Goal: Task Accomplishment & Management: Manage account settings

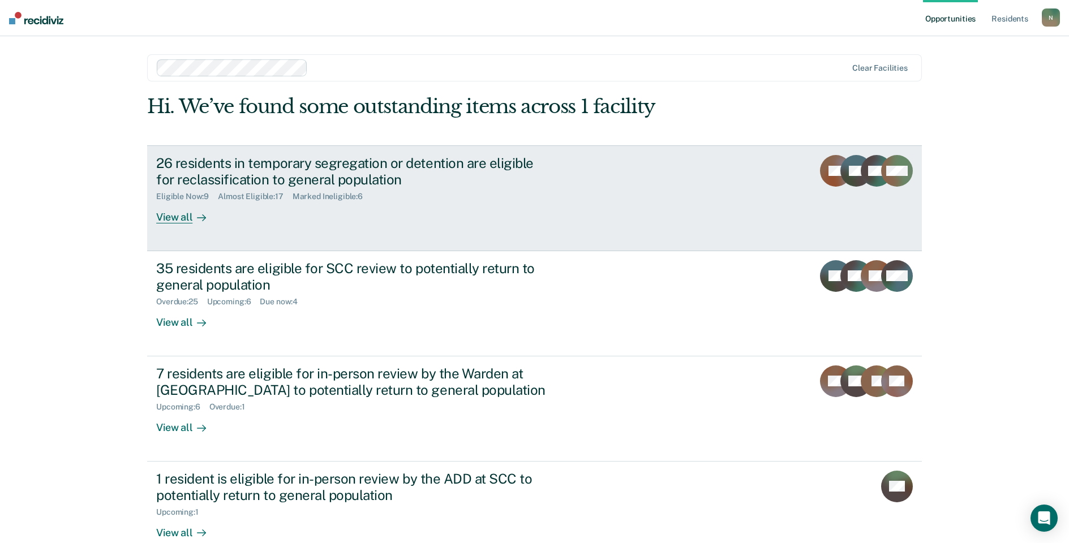
click at [220, 166] on div "26 residents in temporary segregation or detention are eligible for reclassific…" at bounding box center [354, 171] width 397 height 33
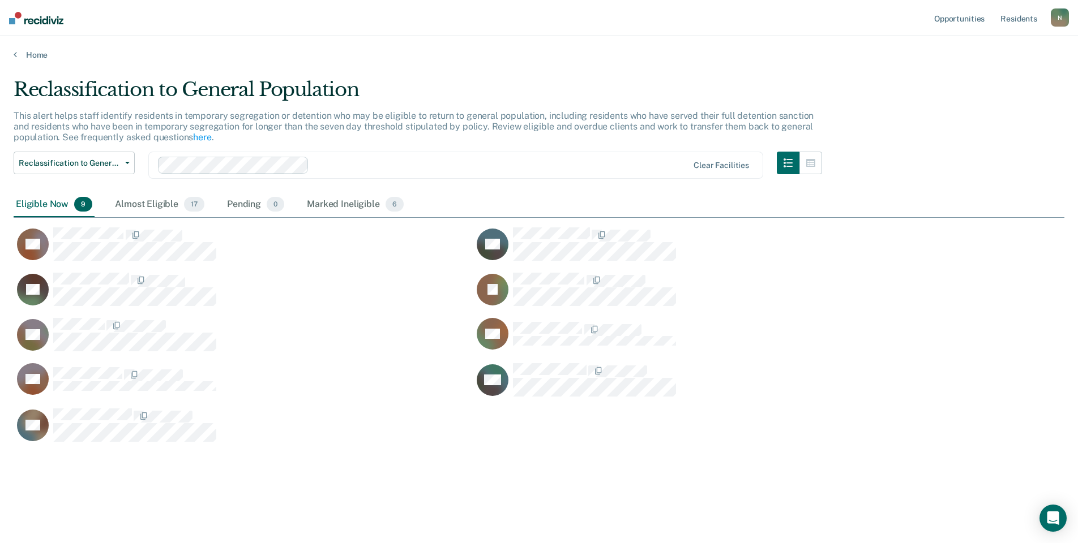
scroll to position [372, 1042]
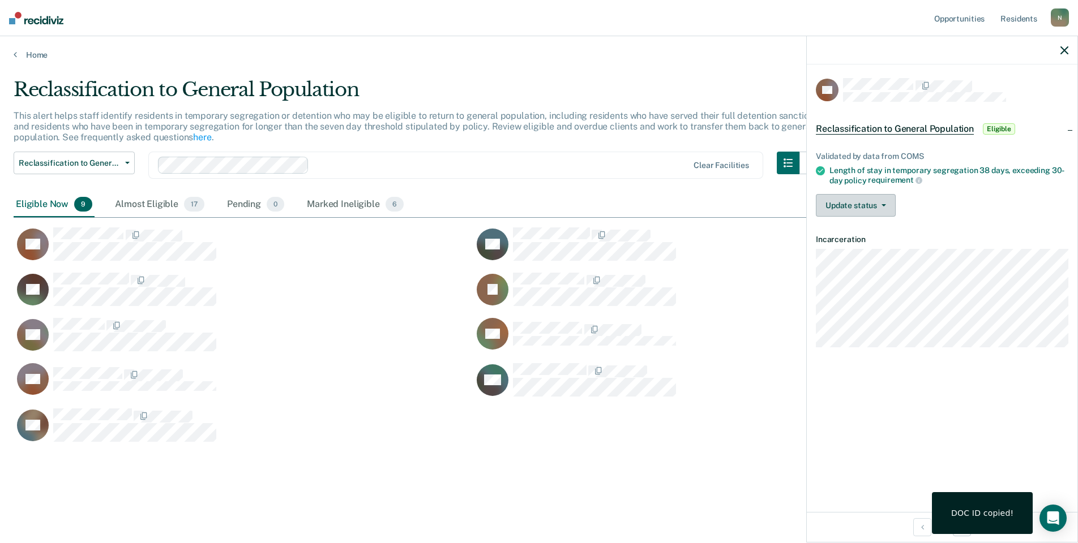
click at [879, 197] on button "Update status" at bounding box center [856, 205] width 80 height 23
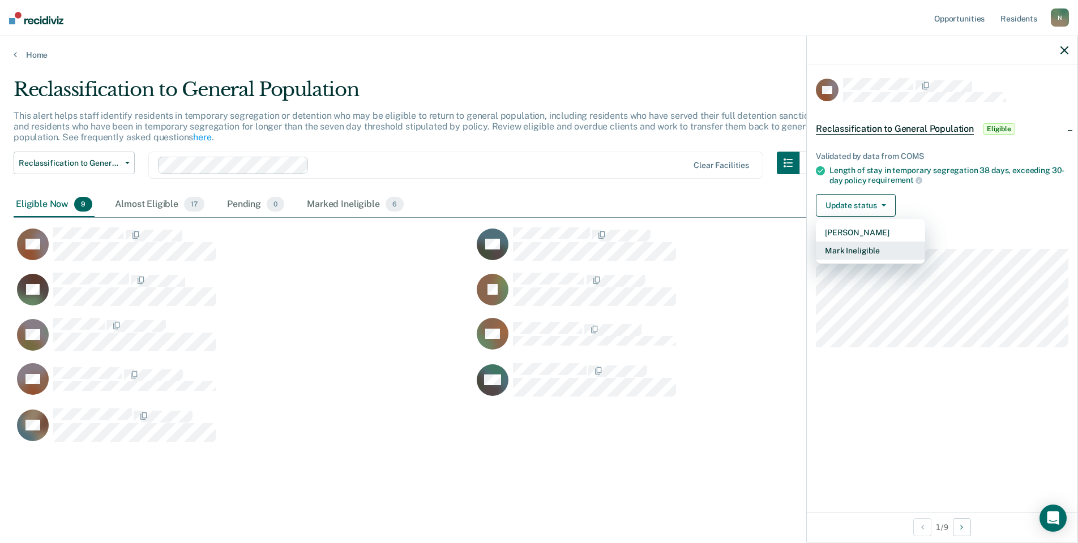
click at [881, 246] on button "Mark Ineligible" at bounding box center [870, 251] width 109 height 18
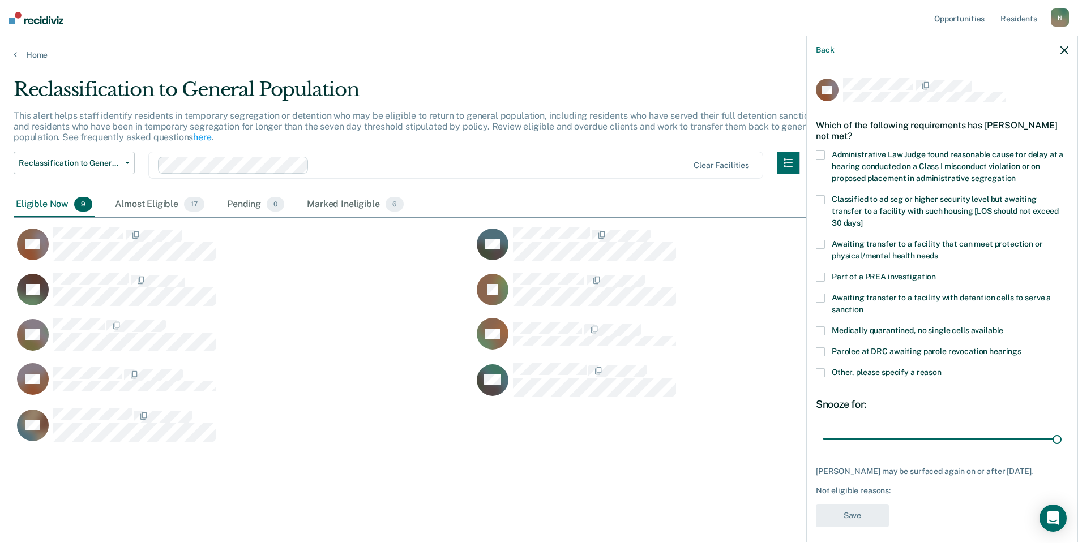
click at [819, 368] on span at bounding box center [820, 372] width 9 height 9
click at [941, 368] on input "Other, please specify a reason" at bounding box center [941, 368] width 0 height 0
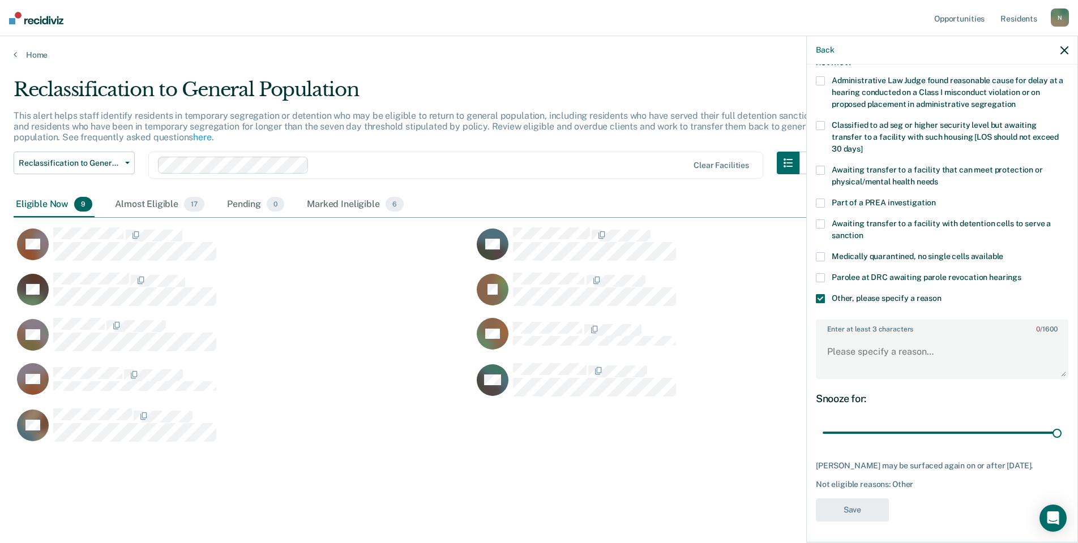
scroll to position [75, 0]
drag, startPoint x: 1048, startPoint y: 429, endPoint x: 766, endPoint y: 436, distance: 282.0
type input "1"
click at [822, 436] on input "range" at bounding box center [941, 433] width 239 height 20
click at [831, 357] on textarea "Enter at least 3 characters 0 / 1600" at bounding box center [942, 357] width 250 height 42
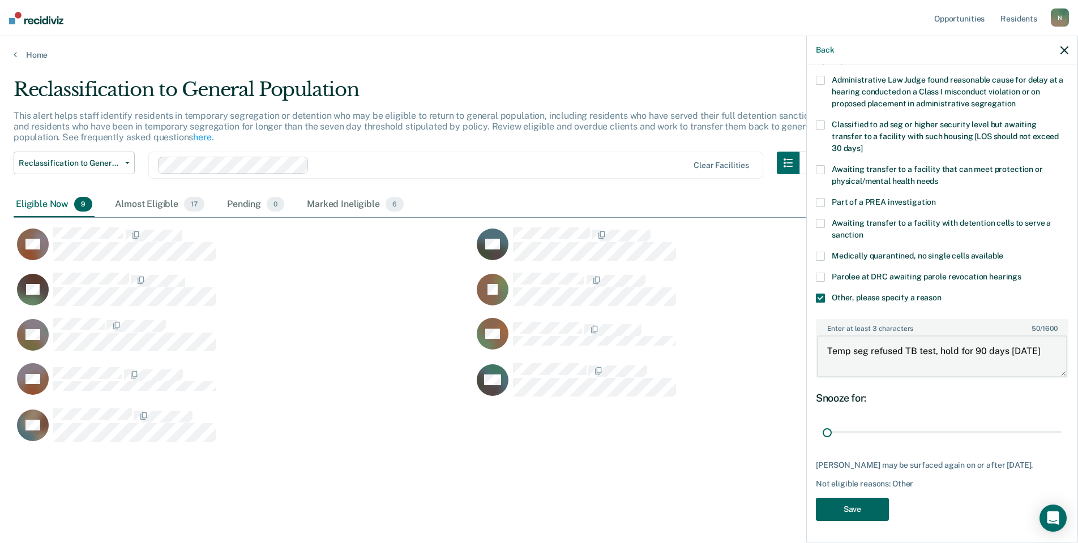
type textarea "Temp seg refused TB test, hold for 90 days [DATE]"
click at [848, 516] on button "Save" at bounding box center [852, 509] width 73 height 23
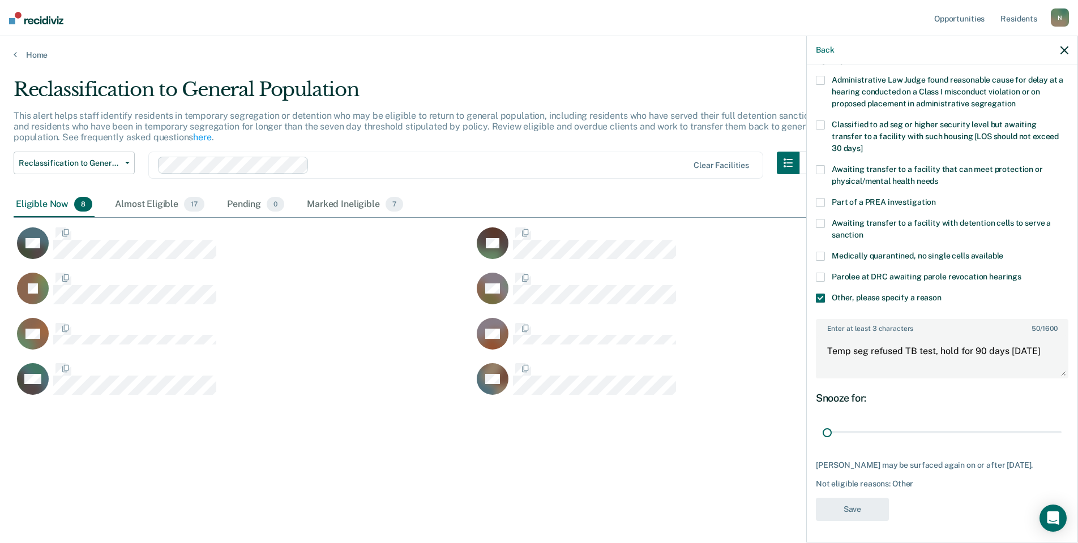
scroll to position [0, 0]
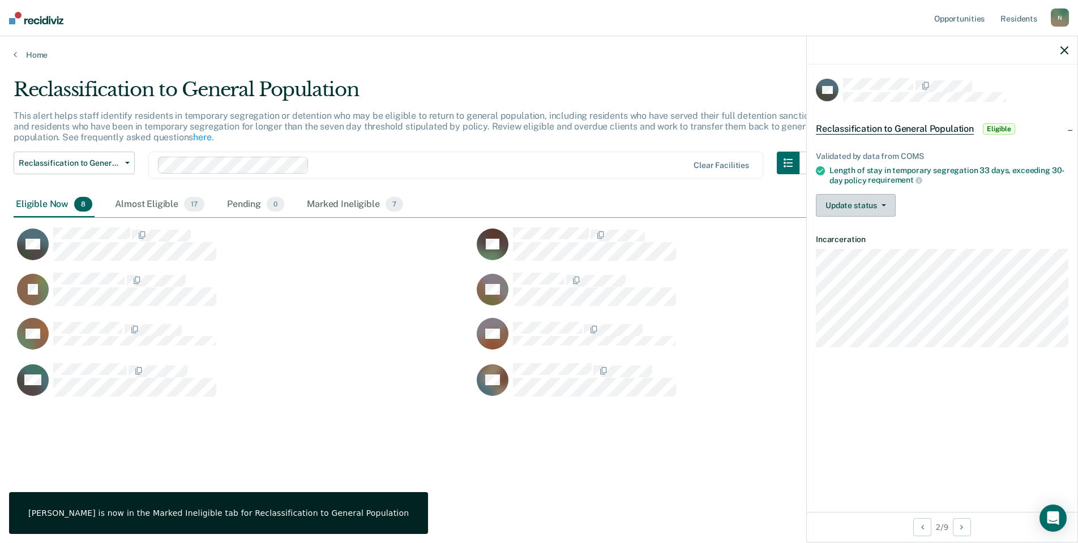
click at [879, 207] on button "Update status" at bounding box center [856, 205] width 80 height 23
click at [878, 251] on button "Mark Ineligible" at bounding box center [870, 251] width 109 height 18
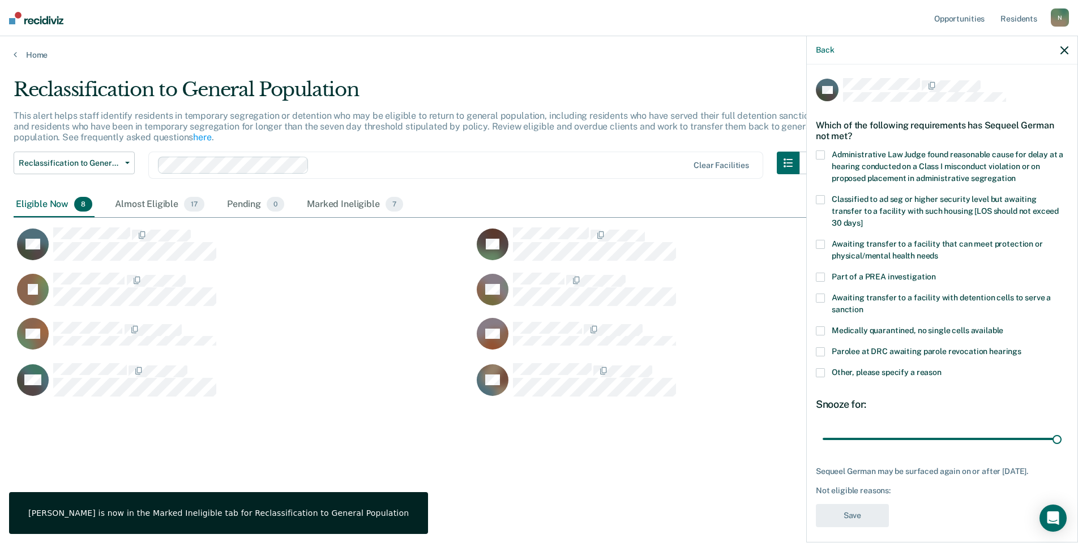
drag, startPoint x: 814, startPoint y: 361, endPoint x: 834, endPoint y: 363, distance: 20.0
click at [815, 361] on div "SG Which of the following requirements has Sequeel German not met? Administrati…" at bounding box center [942, 303] width 271 height 476
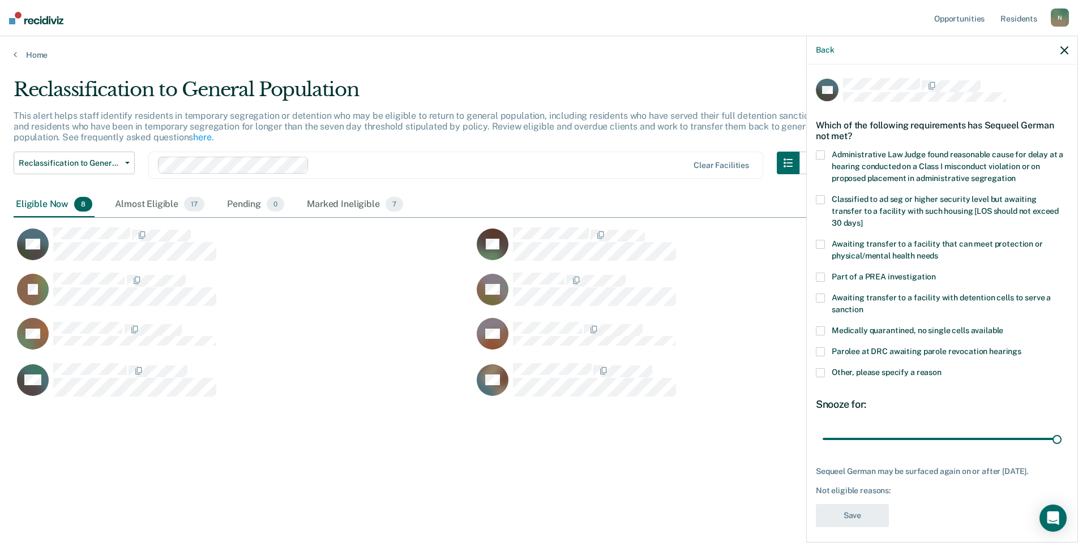
click at [826, 368] on label "Other, please specify a reason" at bounding box center [942, 374] width 252 height 12
click at [941, 368] on input "Other, please specify a reason" at bounding box center [941, 368] width 0 height 0
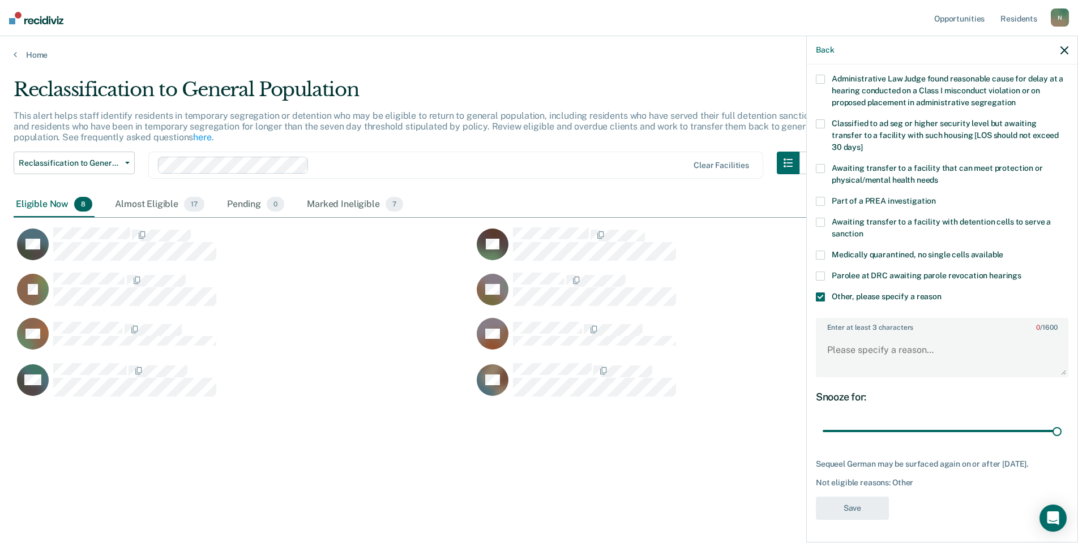
scroll to position [84, 0]
drag, startPoint x: 1048, startPoint y: 422, endPoint x: 797, endPoint y: 422, distance: 250.7
type input "1"
click at [822, 422] on input "range" at bounding box center [941, 432] width 239 height 20
click at [847, 341] on textarea "Enter at least 3 characters 0 / 1600" at bounding box center [942, 355] width 250 height 42
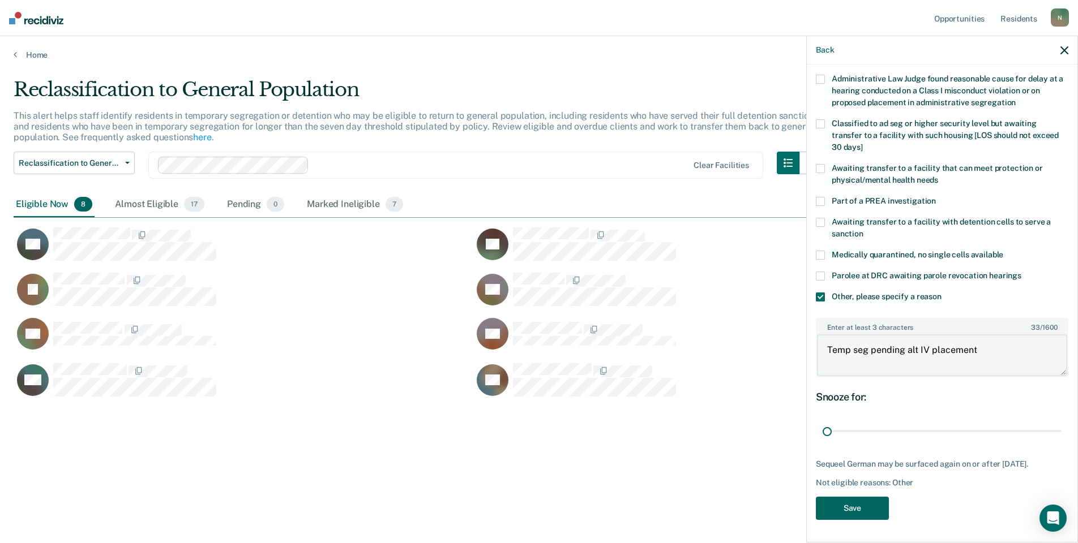
type textarea "Temp seg pending alt IV placement"
click at [839, 500] on button "Save" at bounding box center [852, 508] width 73 height 23
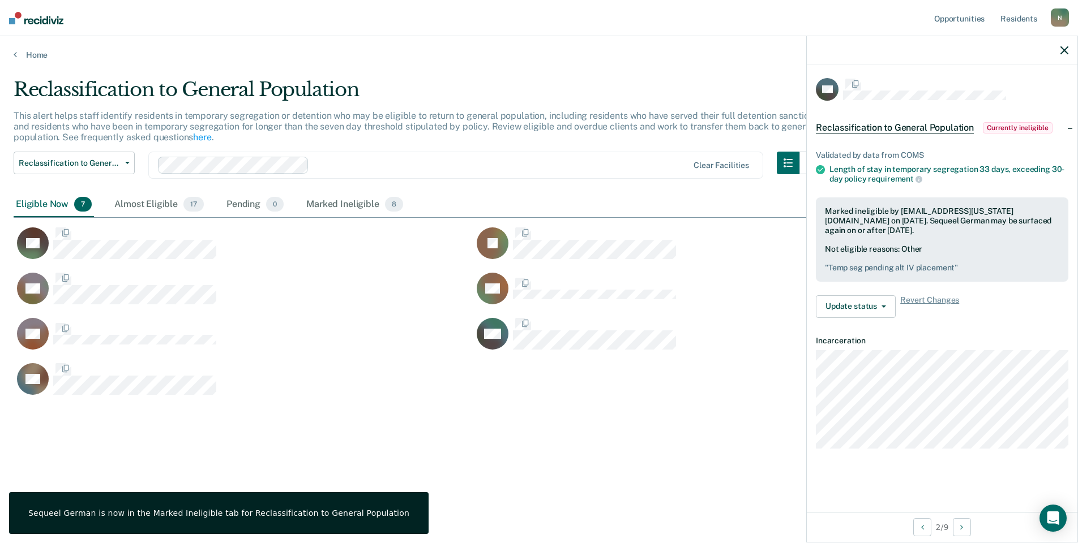
scroll to position [0, 0]
click at [48, 230] on rect "CaseloadOpportunityCell-0612001" at bounding box center [33, 244] width 32 height 32
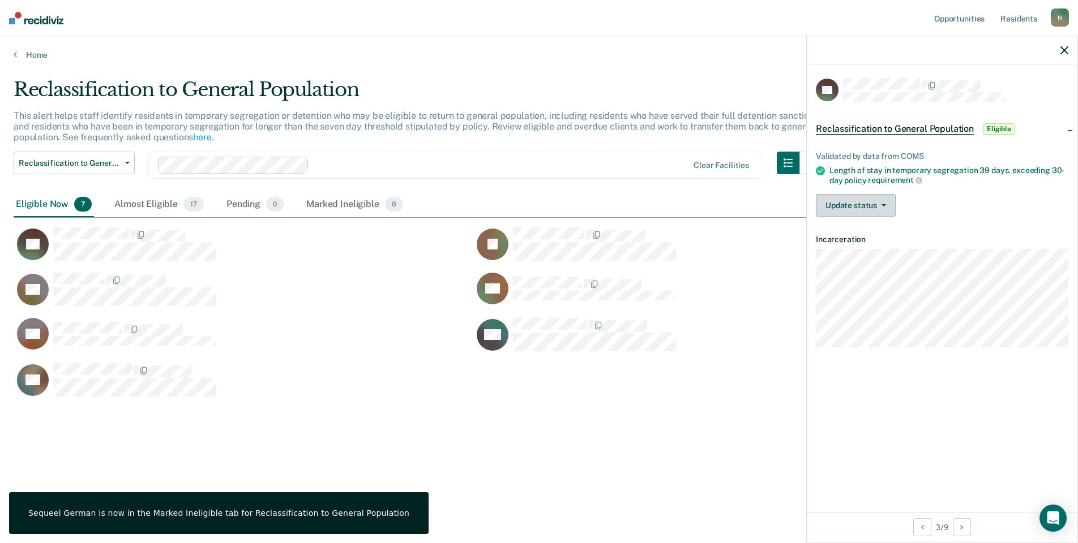
click at [854, 206] on button "Update status" at bounding box center [856, 205] width 80 height 23
click at [876, 251] on button "Mark Ineligible" at bounding box center [870, 251] width 109 height 18
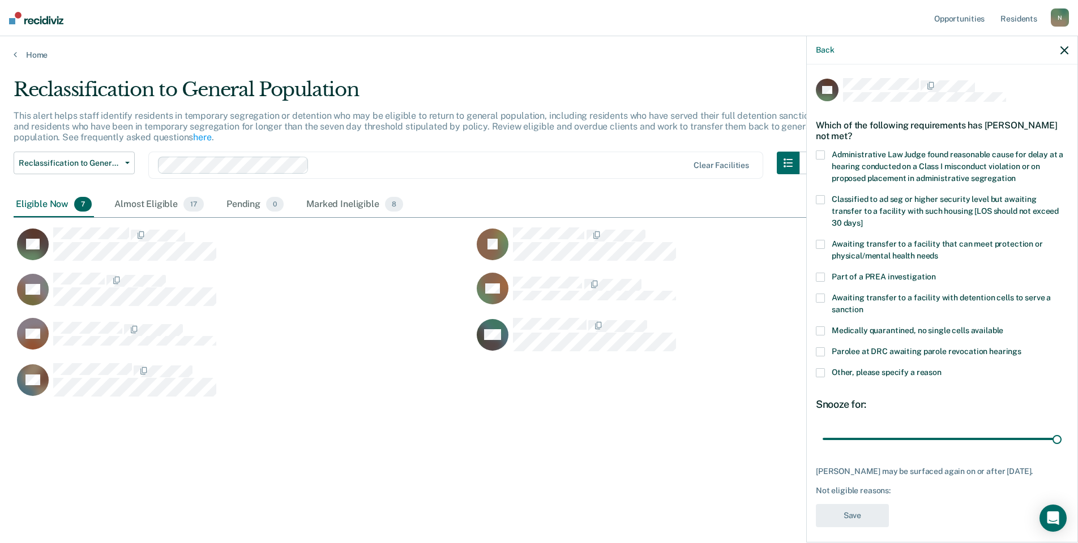
click at [822, 368] on label "Other, please specify a reason" at bounding box center [942, 374] width 252 height 12
click at [941, 368] on input "Other, please specify a reason" at bounding box center [941, 368] width 0 height 0
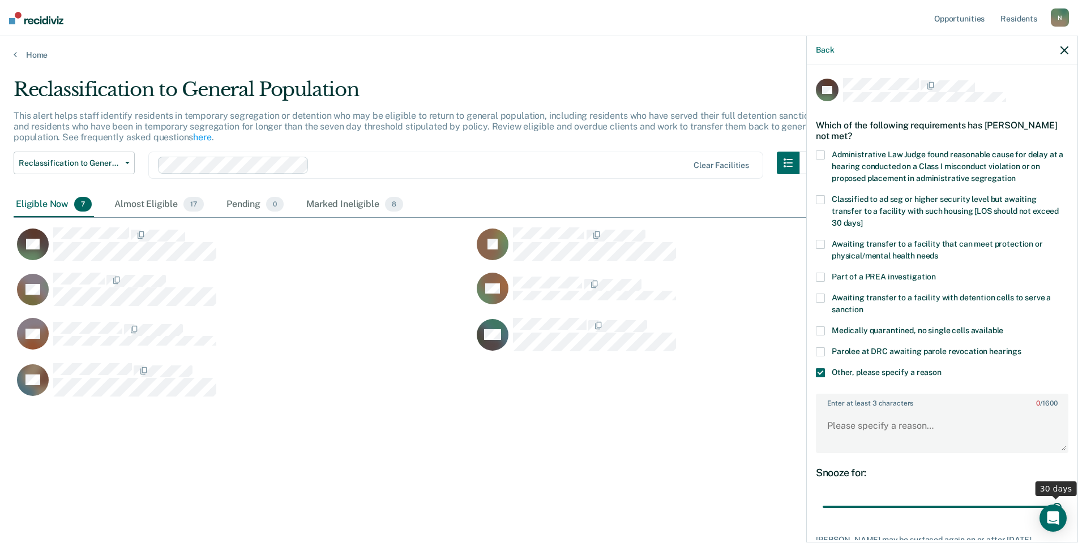
drag, startPoint x: 1048, startPoint y: 505, endPoint x: 851, endPoint y: 501, distance: 196.4
click at [820, 505] on body "Looks like you’re using Internet Explorer 11. For faster loading and a better e…" at bounding box center [539, 271] width 1078 height 543
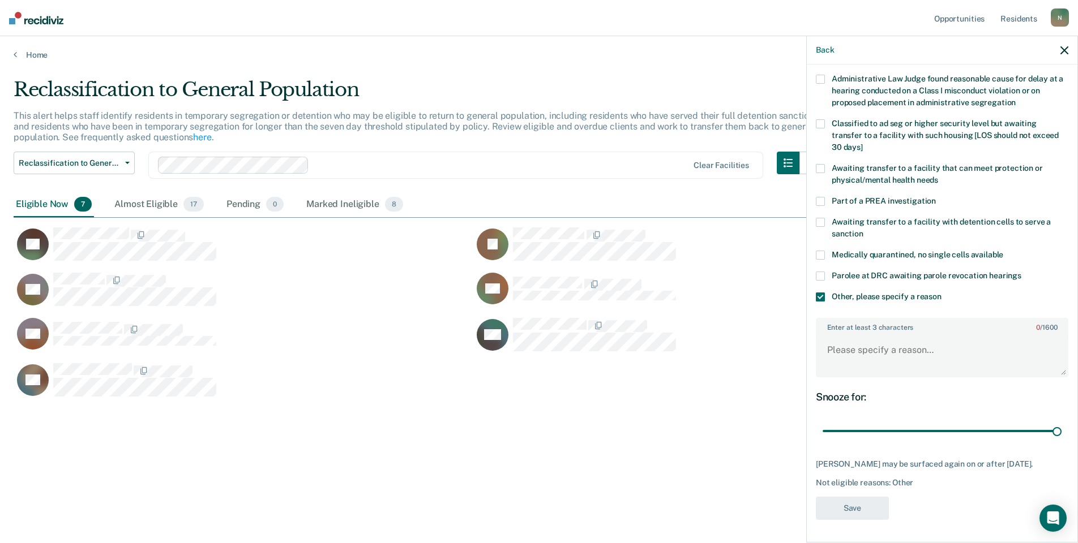
scroll to position [84, 0]
drag, startPoint x: 1049, startPoint y: 422, endPoint x: 801, endPoint y: 391, distance: 250.5
type input "1"
click at [822, 427] on input "range" at bounding box center [941, 432] width 239 height 20
click at [829, 342] on textarea "Enter at least 3 characters 0 / 1600" at bounding box center [942, 355] width 250 height 42
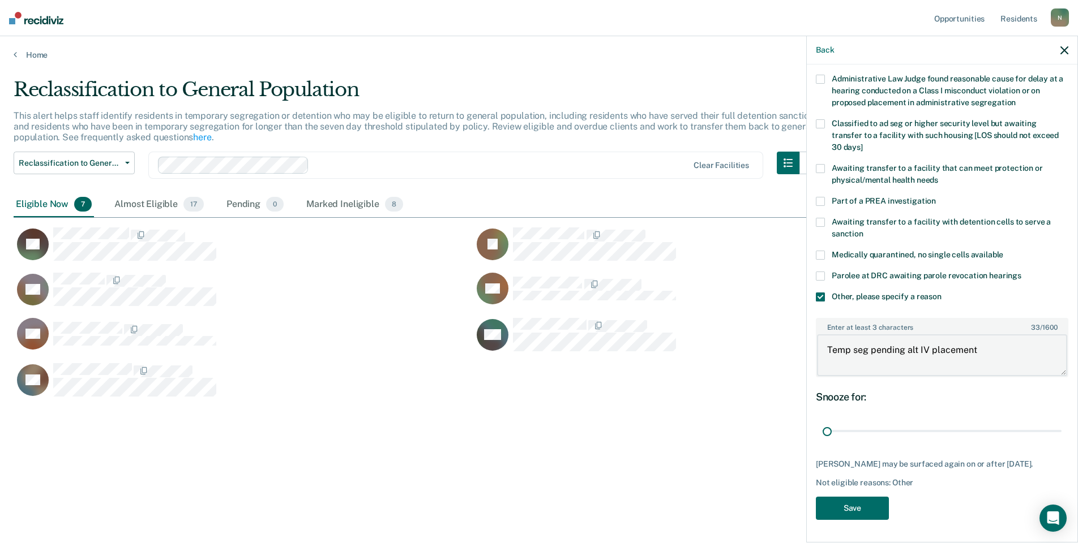
type textarea "Temp seg pending alt IV placement"
click at [840, 492] on div "MJ Which of the following requirements has [PERSON_NAME] not met? Administrativ…" at bounding box center [942, 264] width 252 height 525
click at [847, 505] on button "Save" at bounding box center [852, 508] width 73 height 23
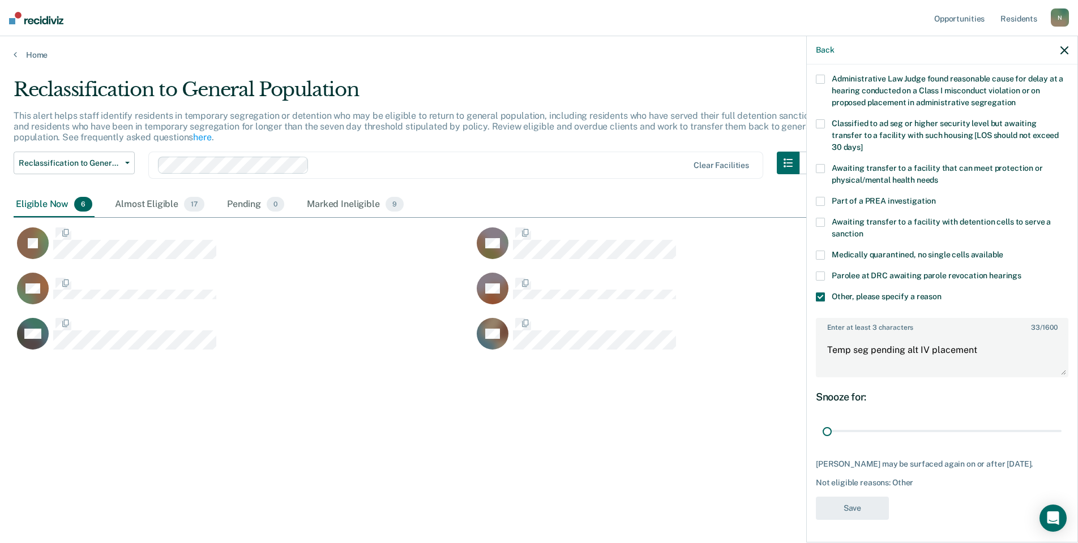
scroll to position [0, 0]
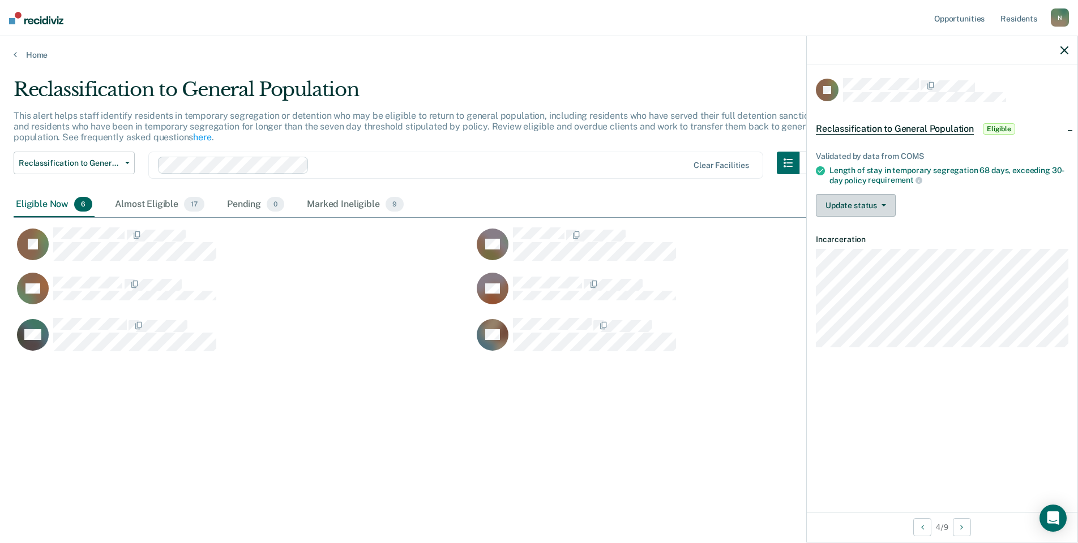
click at [882, 207] on button "Update status" at bounding box center [856, 205] width 80 height 23
click at [878, 254] on button "Mark Ineligible" at bounding box center [870, 251] width 109 height 18
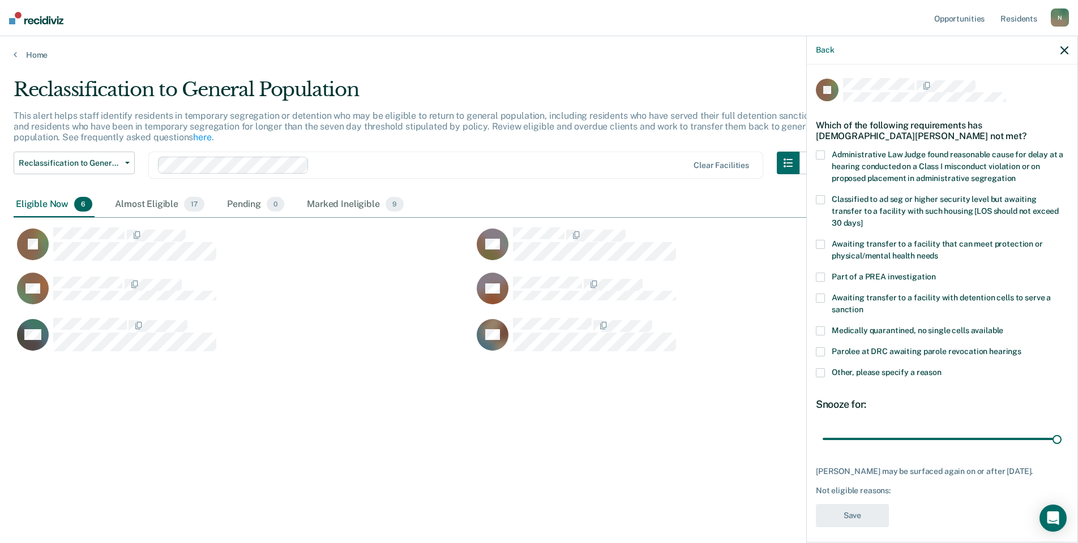
click at [820, 368] on span at bounding box center [820, 372] width 9 height 9
click at [941, 368] on input "Other, please specify a reason" at bounding box center [941, 368] width 0 height 0
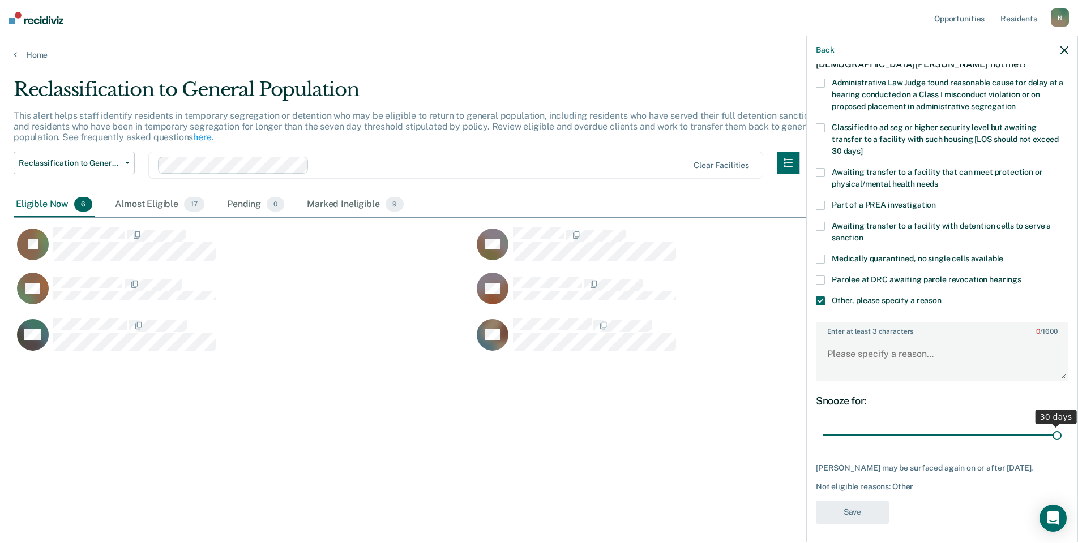
scroll to position [75, 0]
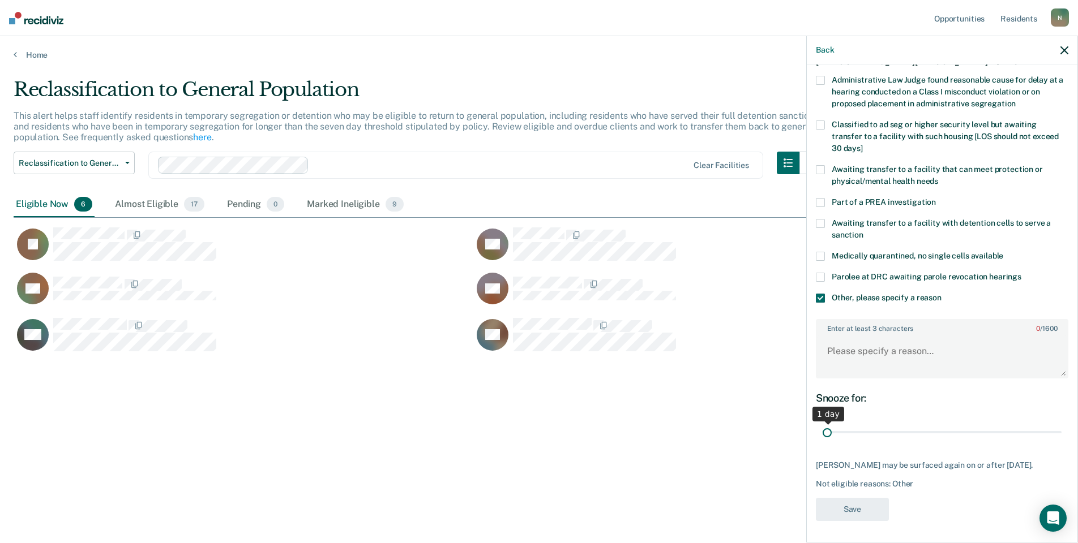
drag, startPoint x: 1049, startPoint y: 428, endPoint x: 804, endPoint y: 438, distance: 245.3
type input "1"
click at [822, 438] on input "range" at bounding box center [941, 433] width 239 height 20
click at [833, 351] on textarea "Enter at least 3 characters 0 / 1600" at bounding box center [942, 357] width 250 height 42
type textarea "Temp seg. continues to refuse GP placement"
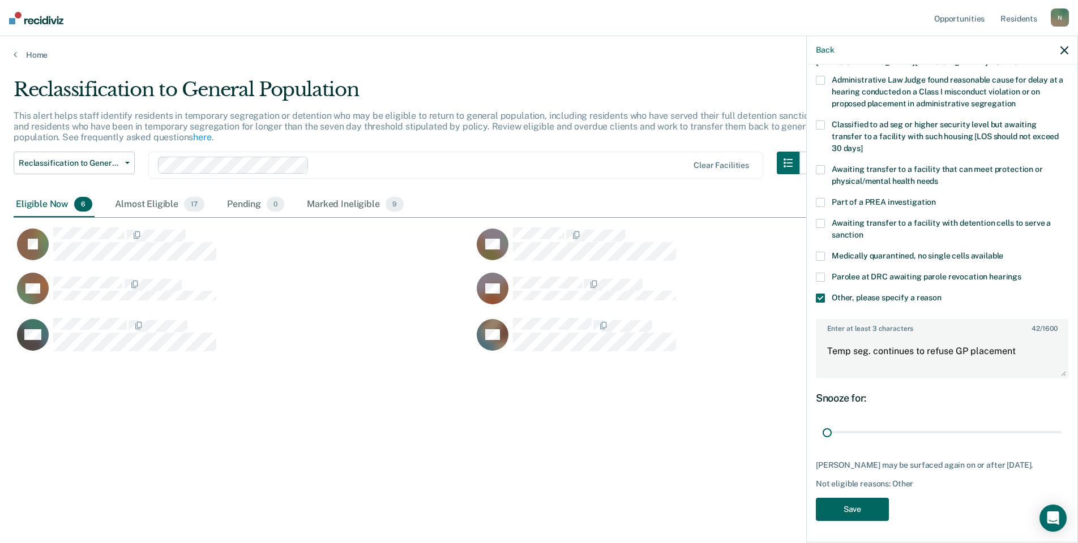
click at [852, 519] on button "Save" at bounding box center [852, 509] width 73 height 23
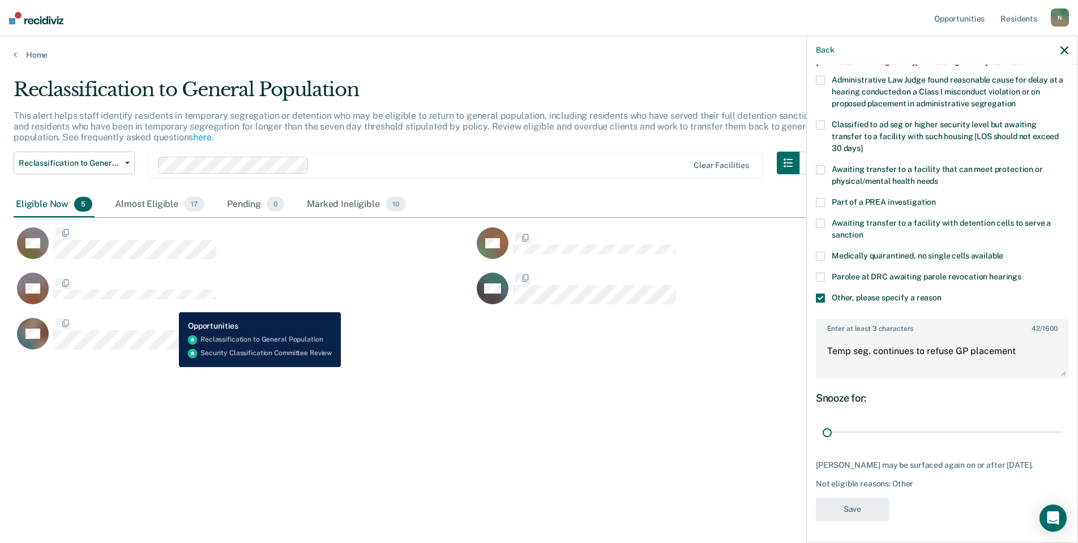
scroll to position [0, 0]
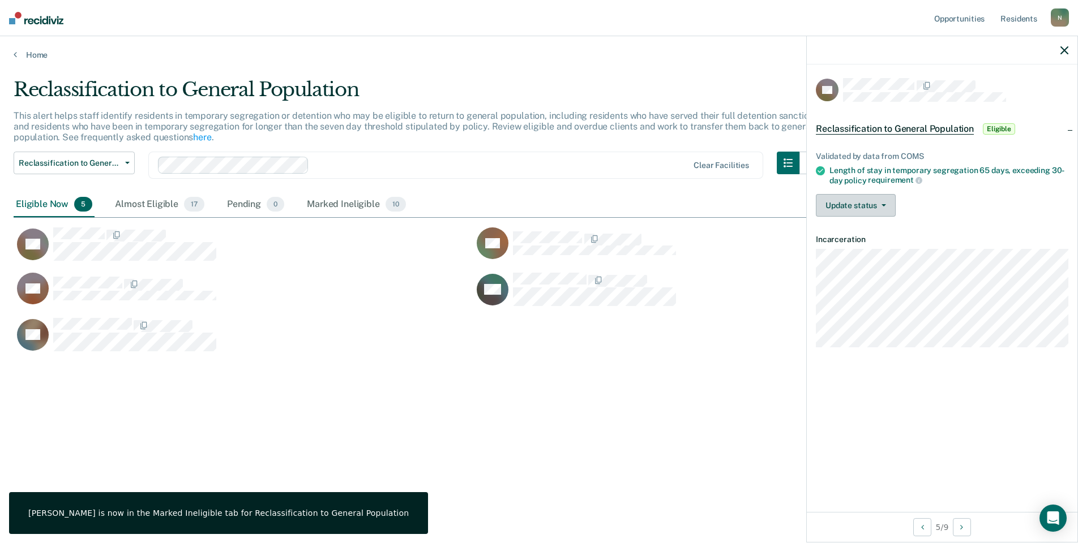
click at [868, 200] on button "Update status" at bounding box center [856, 205] width 80 height 23
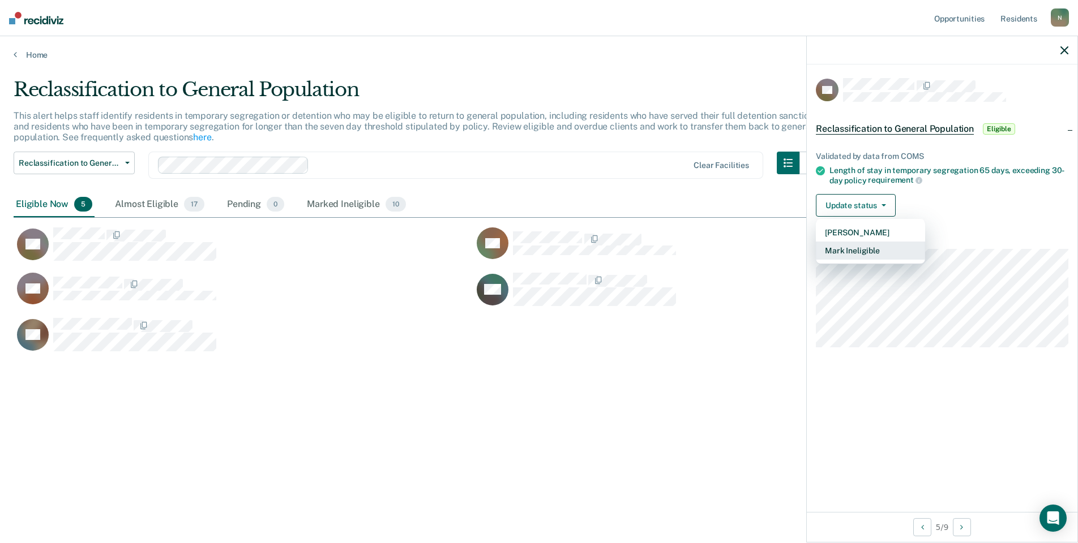
click at [876, 254] on button "Mark Ineligible" at bounding box center [870, 251] width 109 height 18
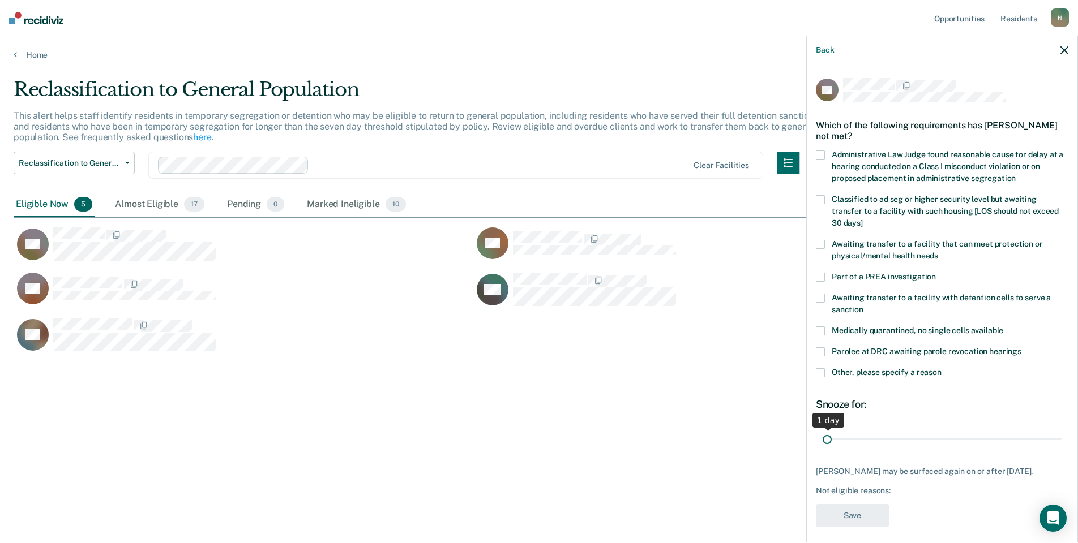
drag, startPoint x: 1058, startPoint y: 427, endPoint x: 775, endPoint y: 427, distance: 282.4
type input "1"
click at [822, 429] on input "range" at bounding box center [941, 439] width 239 height 20
click at [820, 368] on span at bounding box center [820, 372] width 9 height 9
click at [941, 368] on input "Other, please specify a reason" at bounding box center [941, 368] width 0 height 0
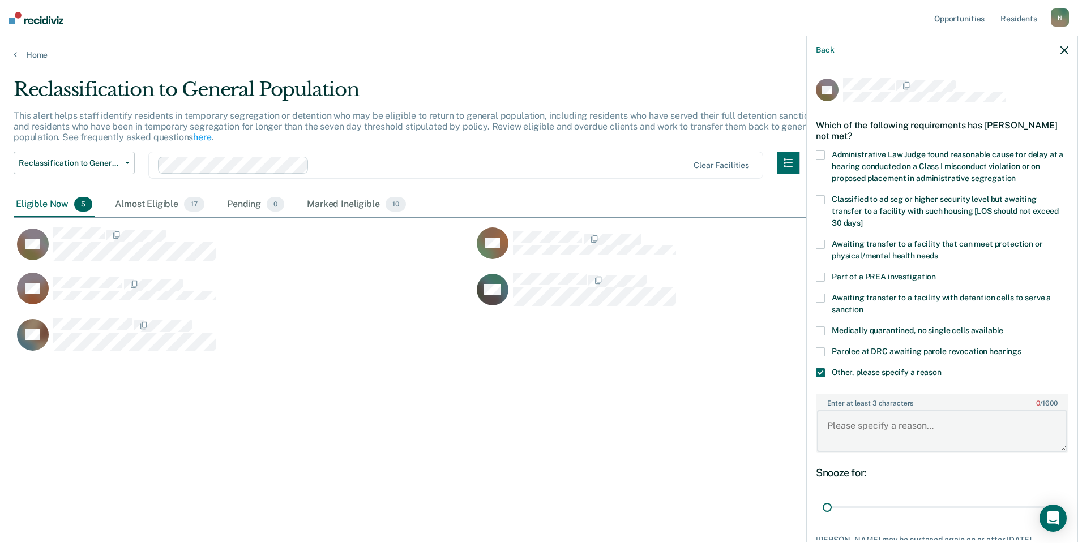
click at [856, 418] on textarea "Enter at least 3 characters 0 / 1600" at bounding box center [942, 431] width 250 height 42
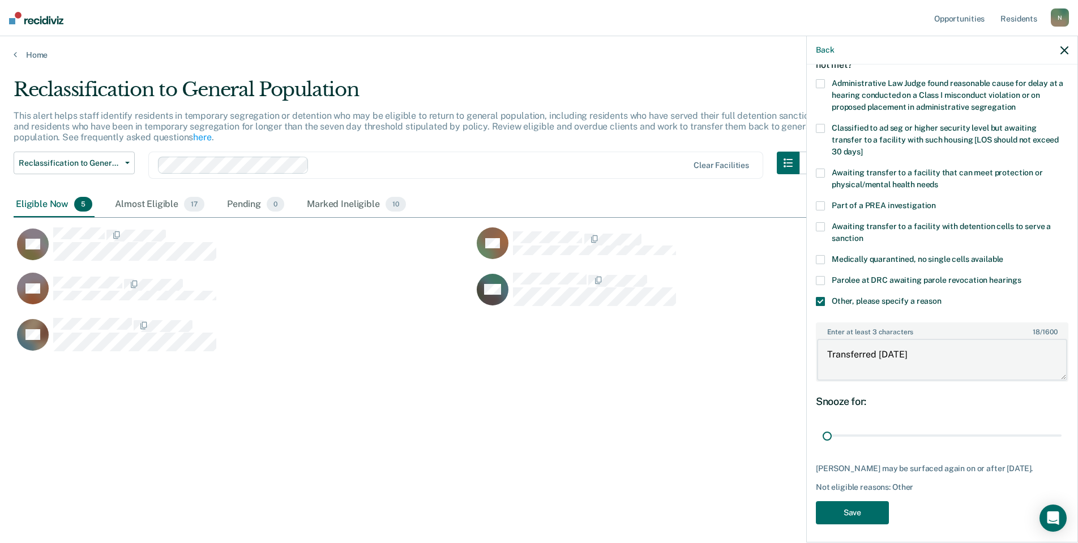
scroll to position [75, 0]
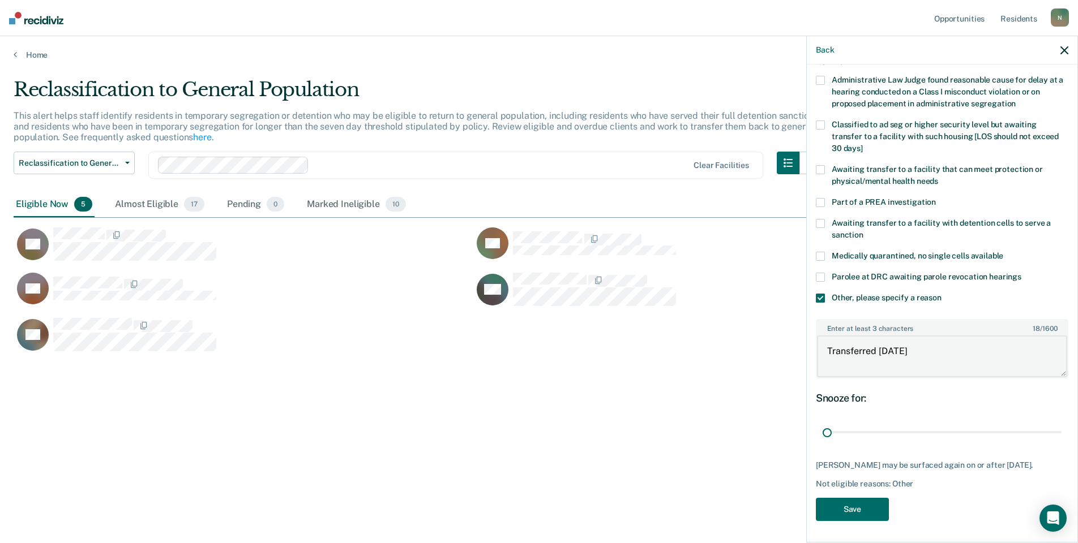
click at [878, 351] on textarea "Transferred [DATE]" at bounding box center [942, 357] width 250 height 42
type textarea "Transferred to alt IV facility [DATE]"
click at [873, 508] on button "Save" at bounding box center [852, 509] width 73 height 23
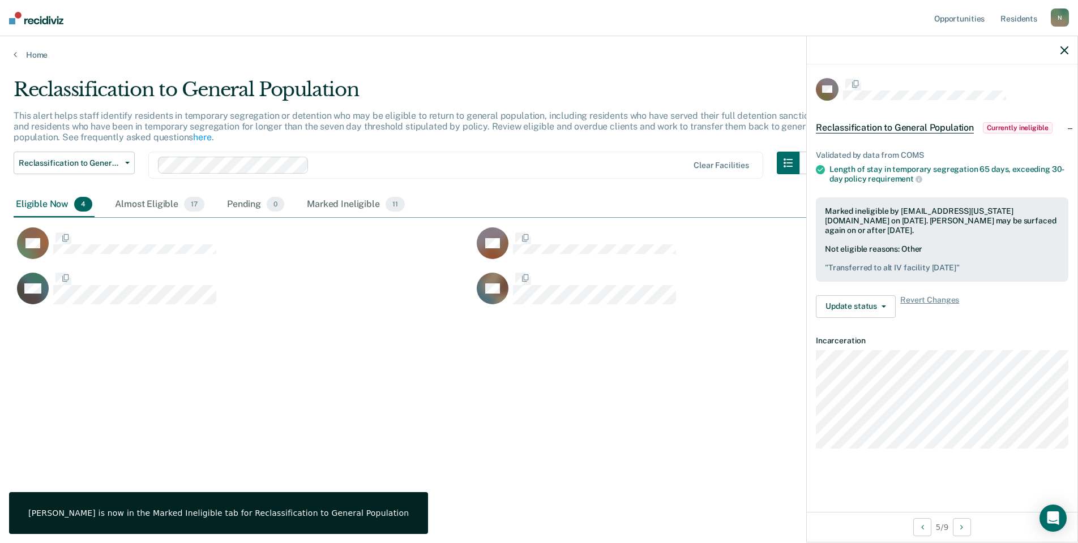
scroll to position [0, 0]
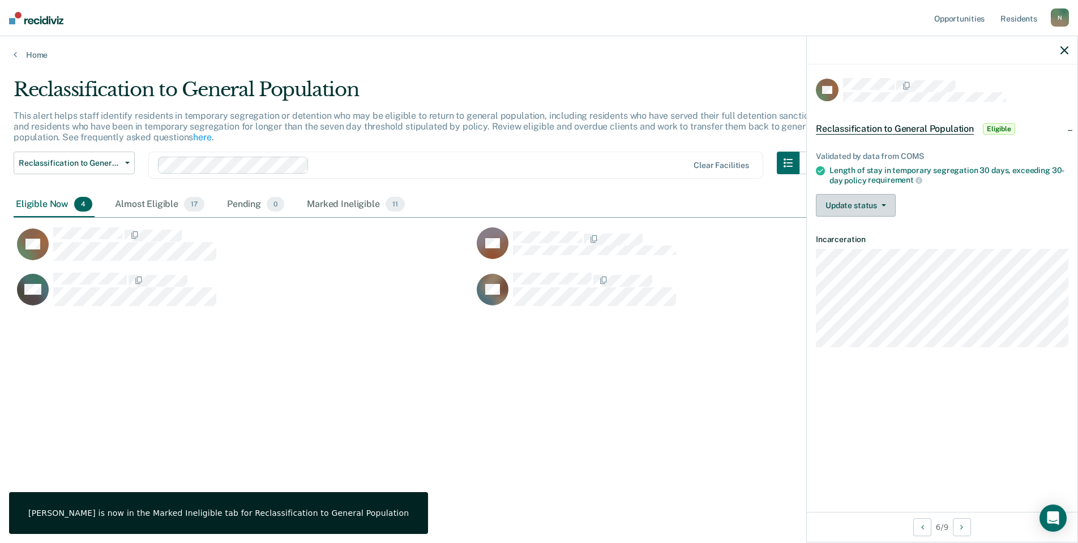
click at [870, 200] on button "Update status" at bounding box center [856, 205] width 80 height 23
click at [873, 249] on button "Mark Ineligible" at bounding box center [870, 251] width 109 height 18
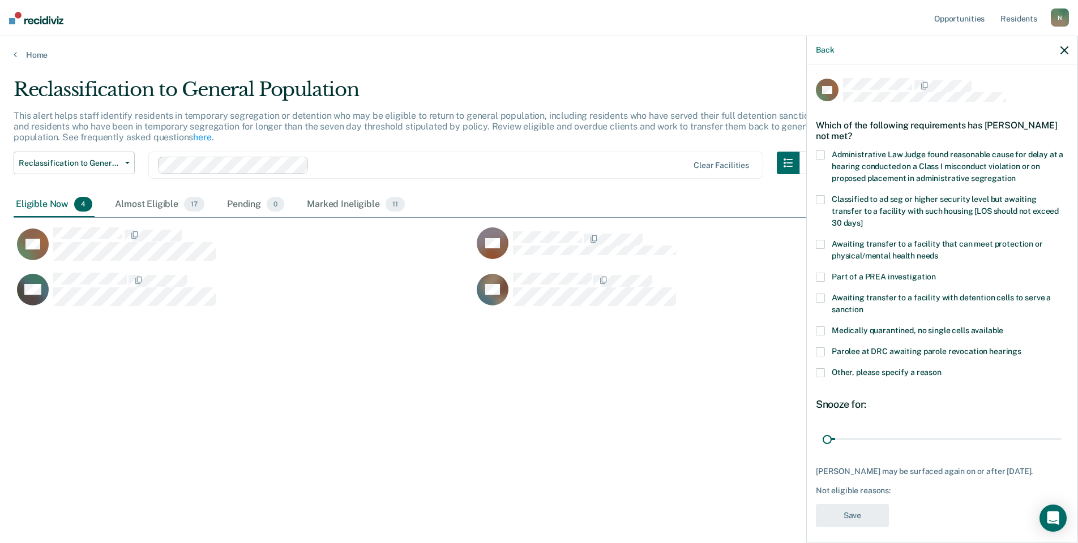
drag, startPoint x: 1056, startPoint y: 424, endPoint x: 810, endPoint y: 422, distance: 245.6
type input "1"
click at [822, 429] on input "range" at bounding box center [941, 439] width 239 height 20
click at [822, 372] on span at bounding box center [820, 372] width 9 height 9
click at [941, 368] on input "Other, please specify a reason" at bounding box center [941, 368] width 0 height 0
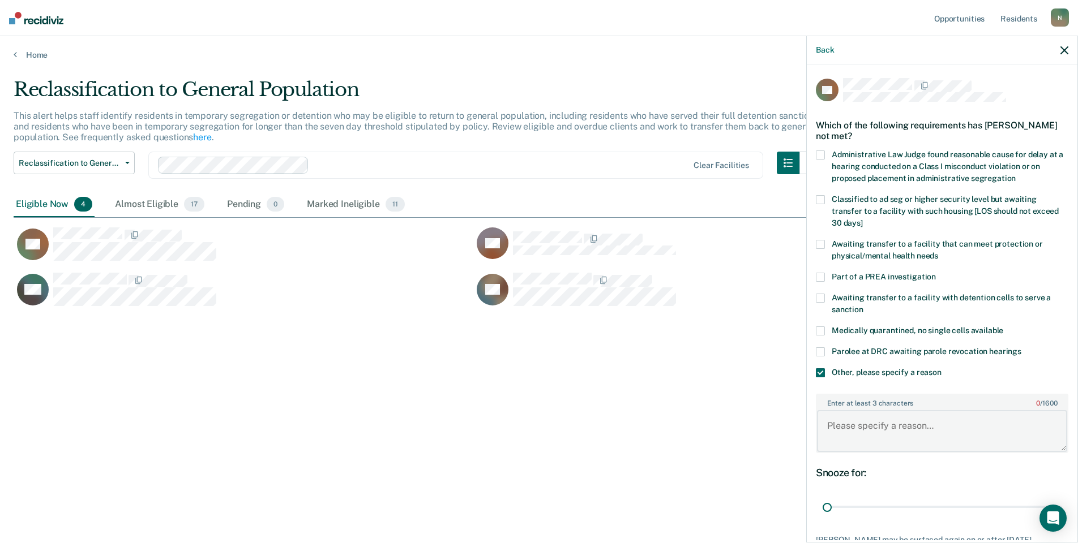
click at [848, 434] on textarea "Enter at least 3 characters 0 / 1600" at bounding box center [942, 431] width 250 height 42
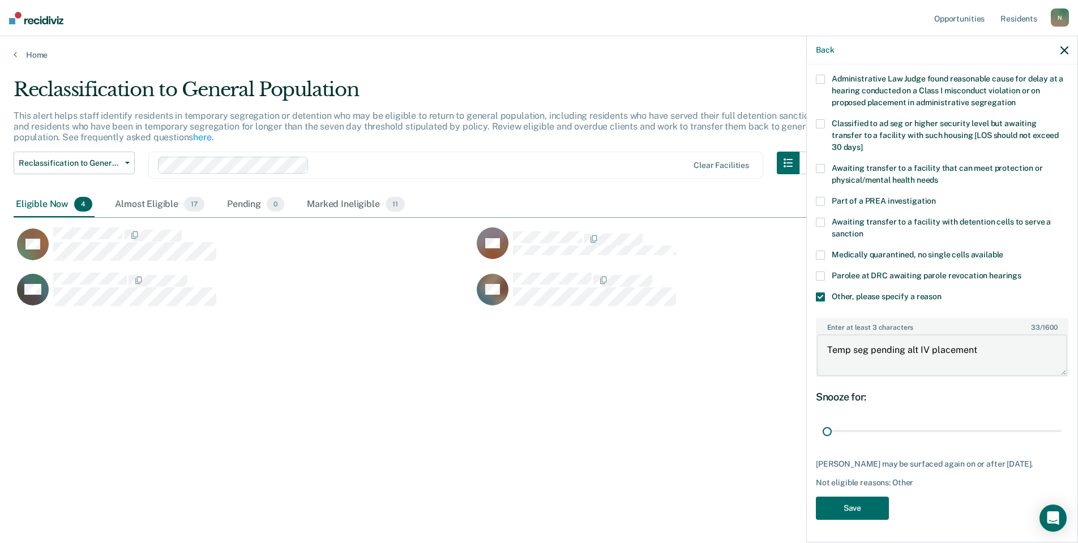
scroll to position [84, 0]
type textarea "Temp seg pending alt IV placement"
click at [850, 505] on button "Save" at bounding box center [852, 508] width 73 height 23
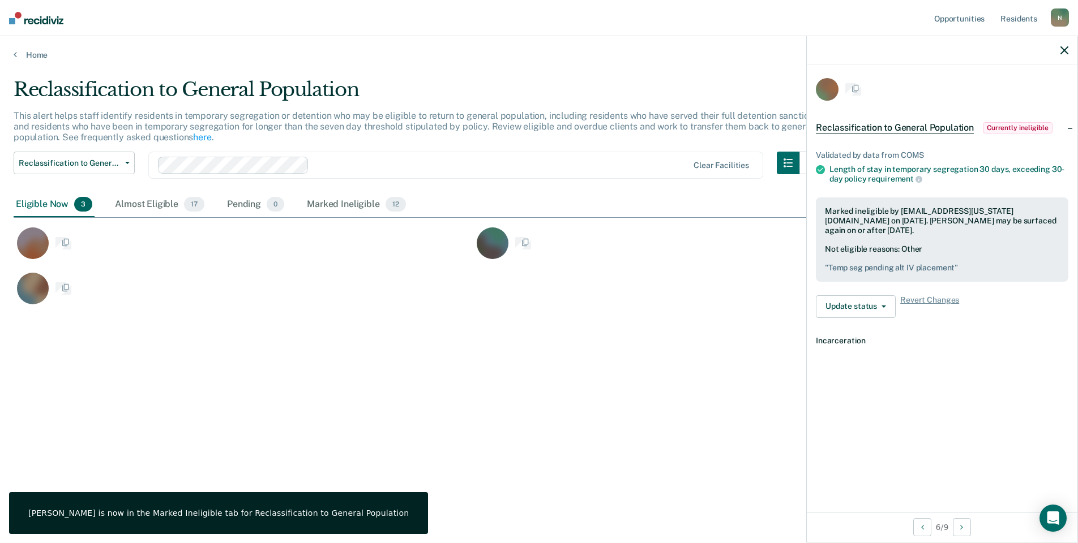
scroll to position [0, 0]
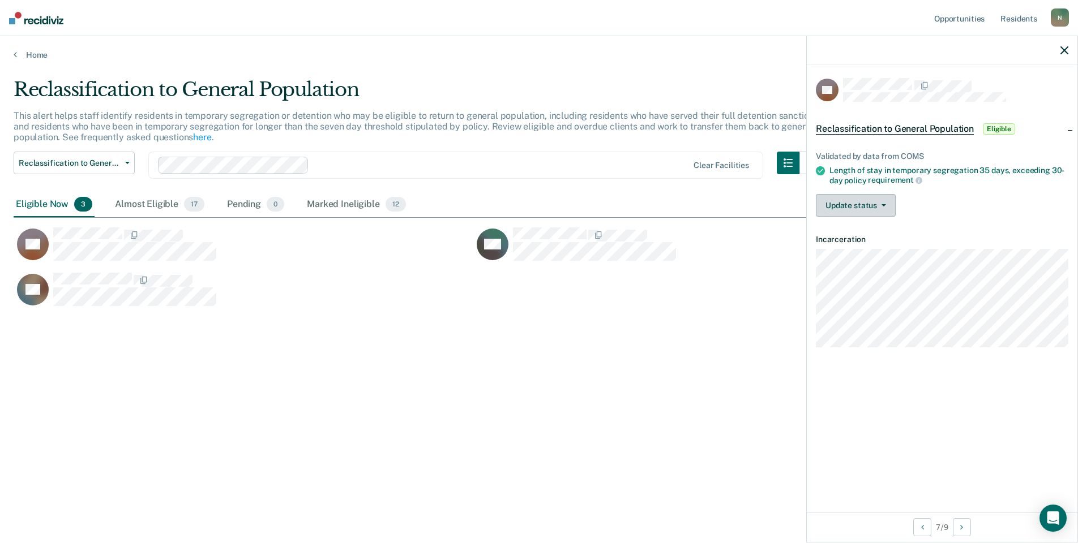
click at [886, 211] on button "Update status" at bounding box center [856, 205] width 80 height 23
click at [880, 250] on button "Mark Ineligible" at bounding box center [870, 251] width 109 height 18
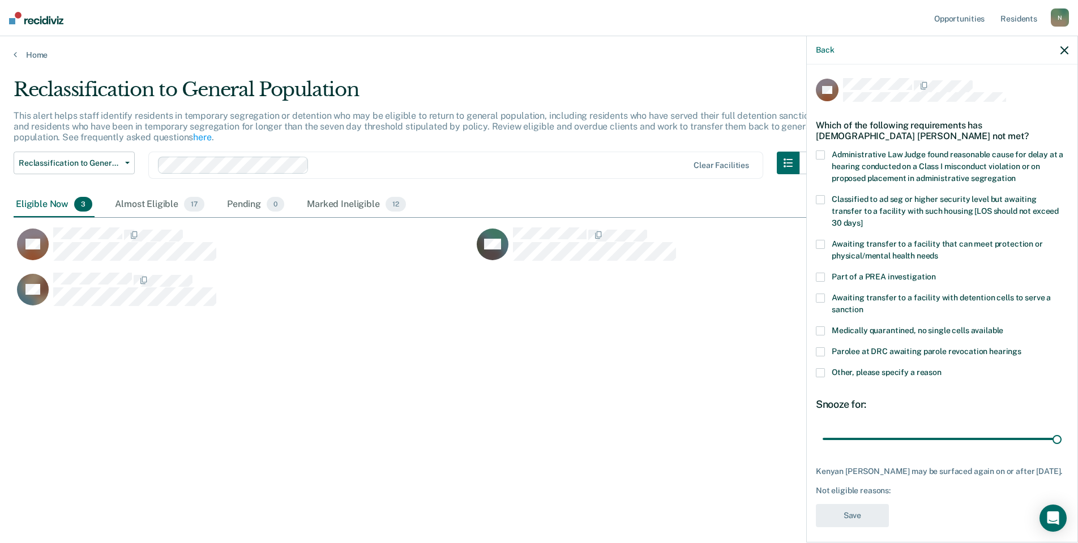
click at [815, 363] on div "KB Which of the following requirements has [DEMOGRAPHIC_DATA] [PERSON_NAME] not…" at bounding box center [942, 303] width 271 height 476
click at [817, 368] on span at bounding box center [820, 372] width 9 height 9
click at [941, 368] on input "Other, please specify a reason" at bounding box center [941, 368] width 0 height 0
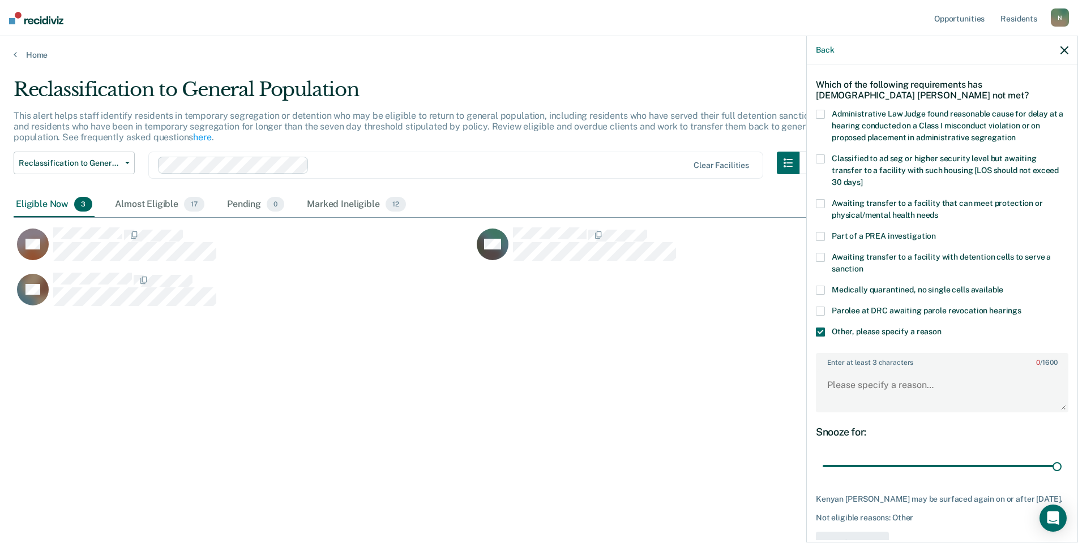
scroll to position [75, 0]
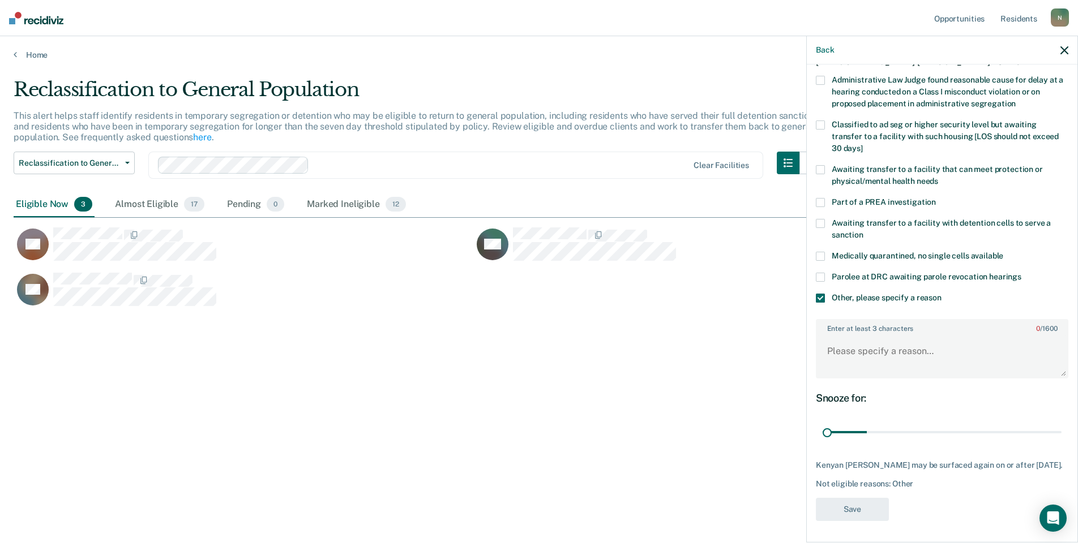
drag, startPoint x: 1048, startPoint y: 428, endPoint x: 803, endPoint y: 429, distance: 244.5
type input "1"
click at [822, 429] on input "range" at bounding box center [941, 433] width 239 height 20
click at [844, 350] on textarea "Enter at least 3 characters 0 / 1600" at bounding box center [942, 357] width 250 height 42
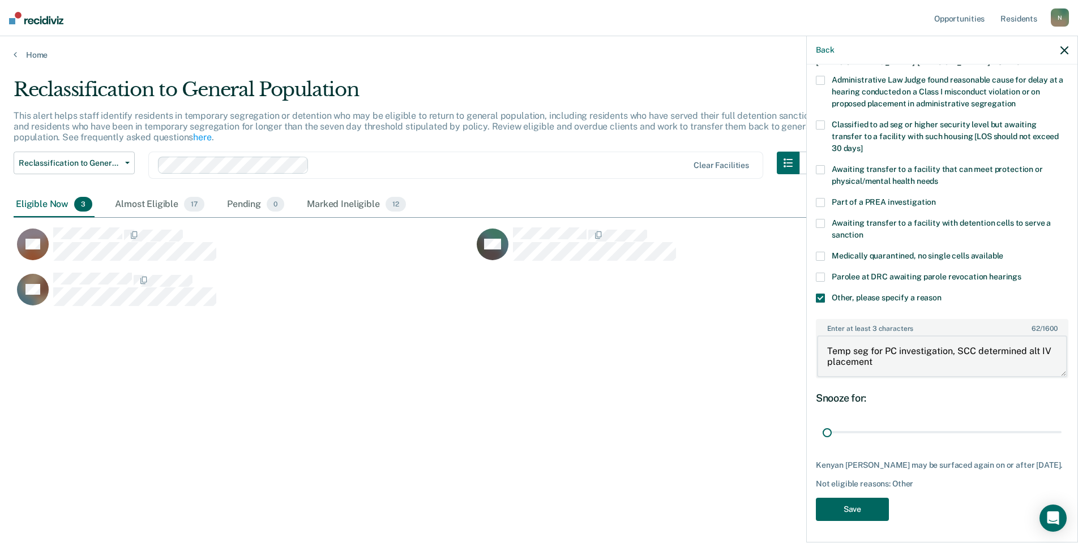
type textarea "Temp seg for PC investigation, SCC determined alt IV placement"
click at [846, 521] on button "Save" at bounding box center [852, 509] width 73 height 23
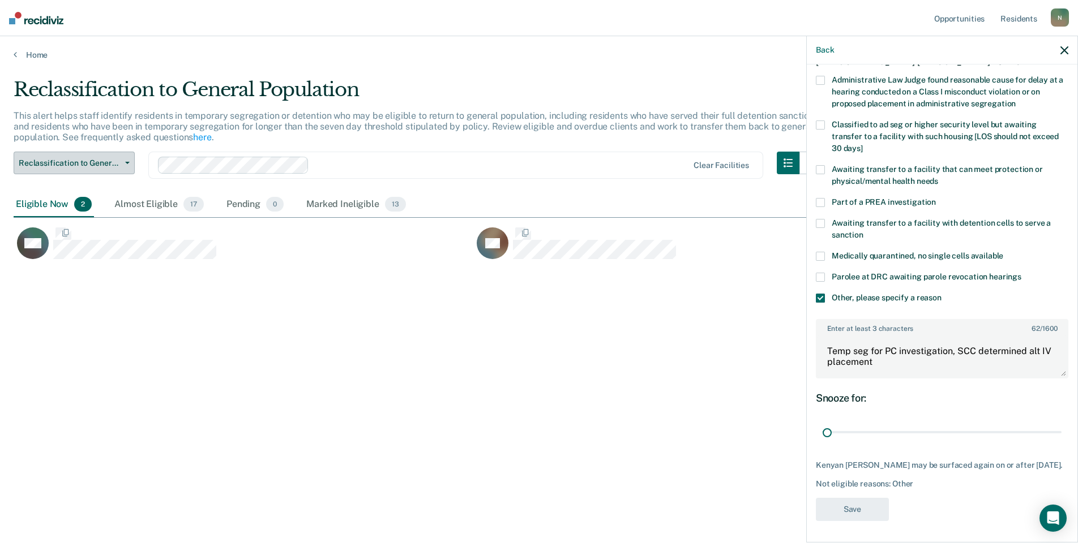
scroll to position [0, 0]
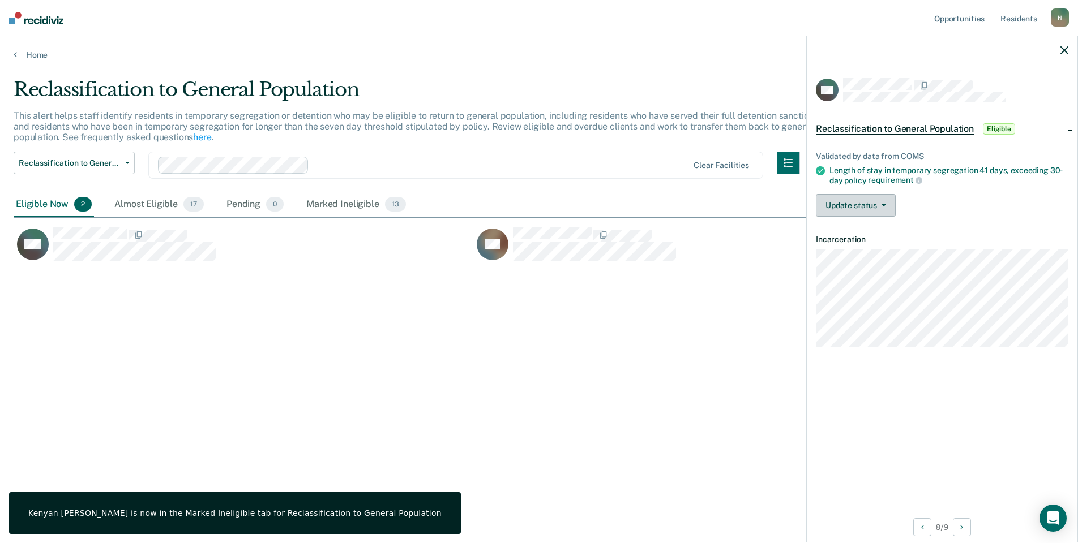
click at [874, 201] on button "Update status" at bounding box center [856, 205] width 80 height 23
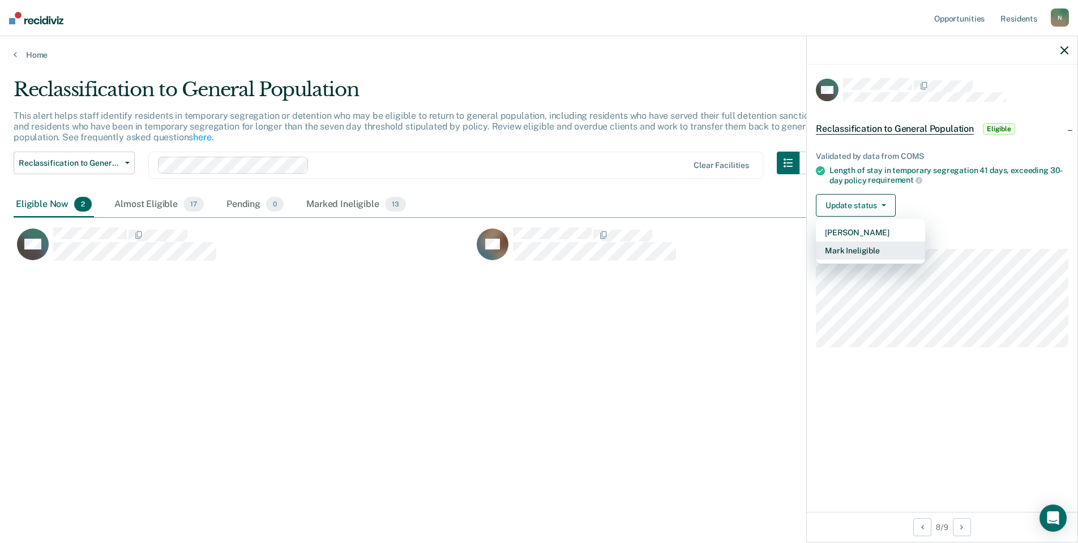
click at [862, 248] on button "Mark Ineligible" at bounding box center [870, 251] width 109 height 18
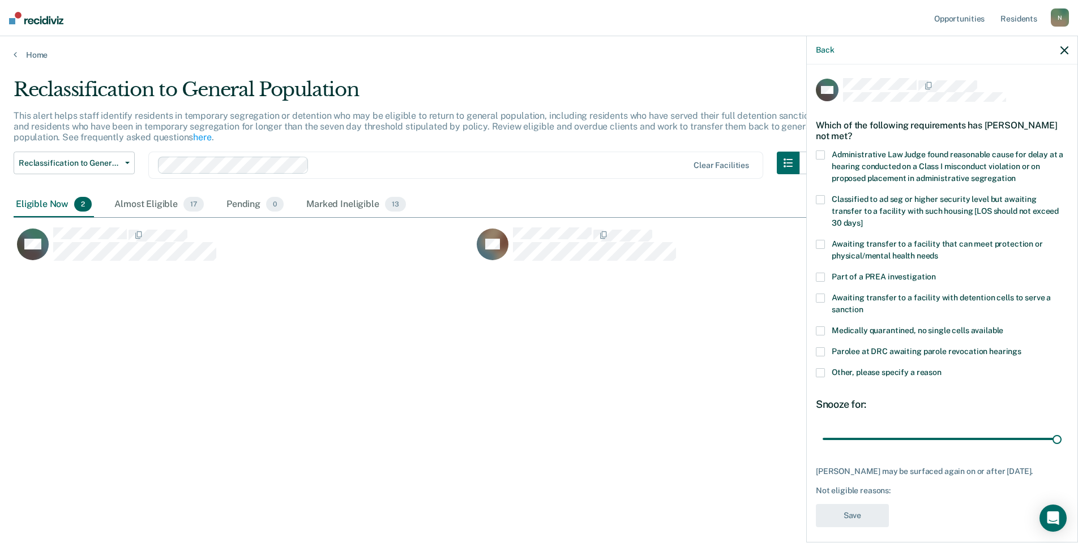
click at [820, 368] on span at bounding box center [820, 372] width 9 height 9
click at [941, 368] on input "Other, please specify a reason" at bounding box center [941, 368] width 0 height 0
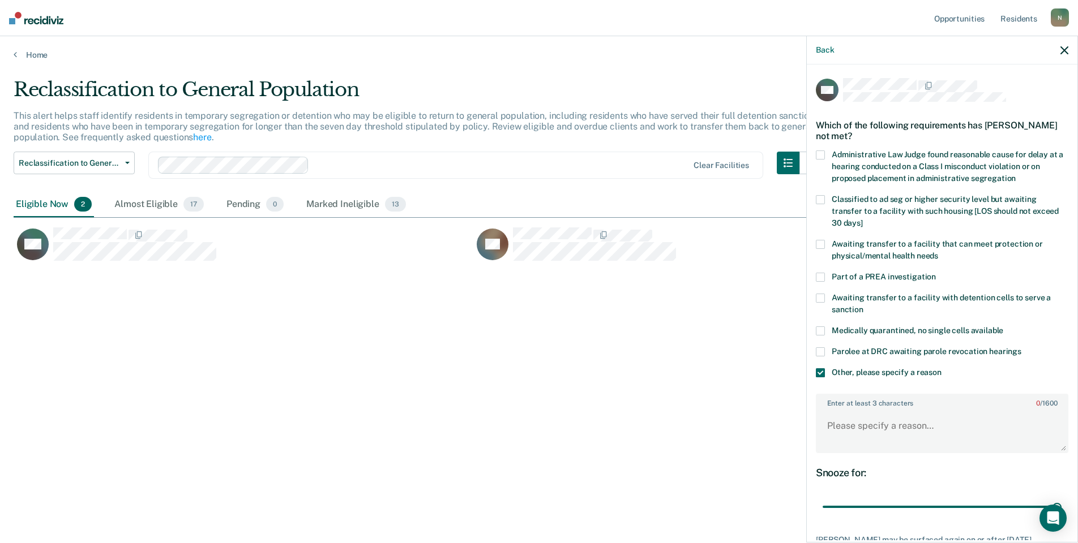
scroll to position [84, 0]
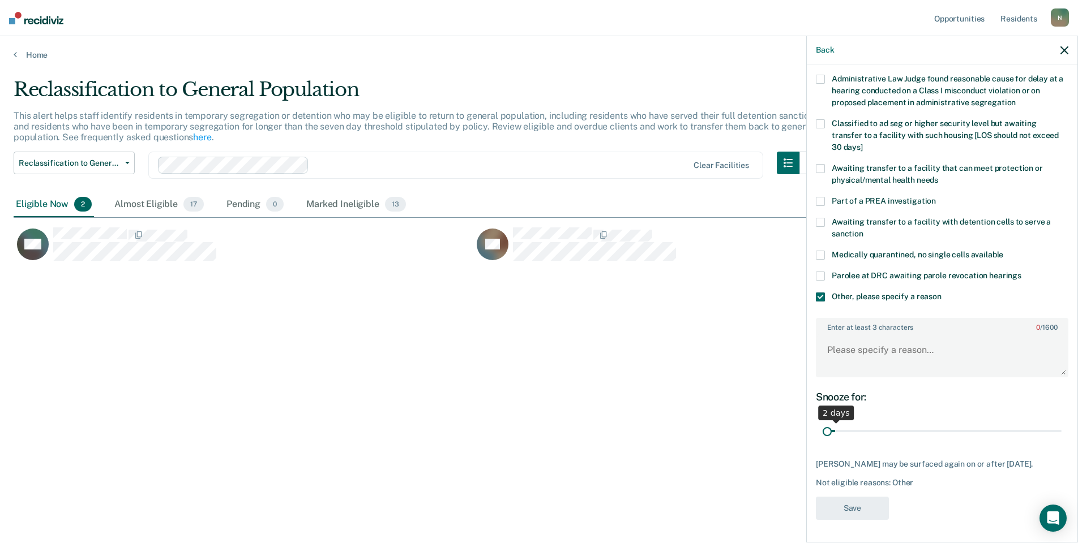
drag, startPoint x: 1048, startPoint y: 425, endPoint x: 825, endPoint y: 428, distance: 223.6
type input "1"
click at [825, 428] on input "range" at bounding box center [941, 432] width 239 height 20
click at [842, 345] on textarea "Enter at least 3 characters 0 / 1600" at bounding box center [942, 355] width 250 height 42
type textarea "Temp seg pending alt IV placement"
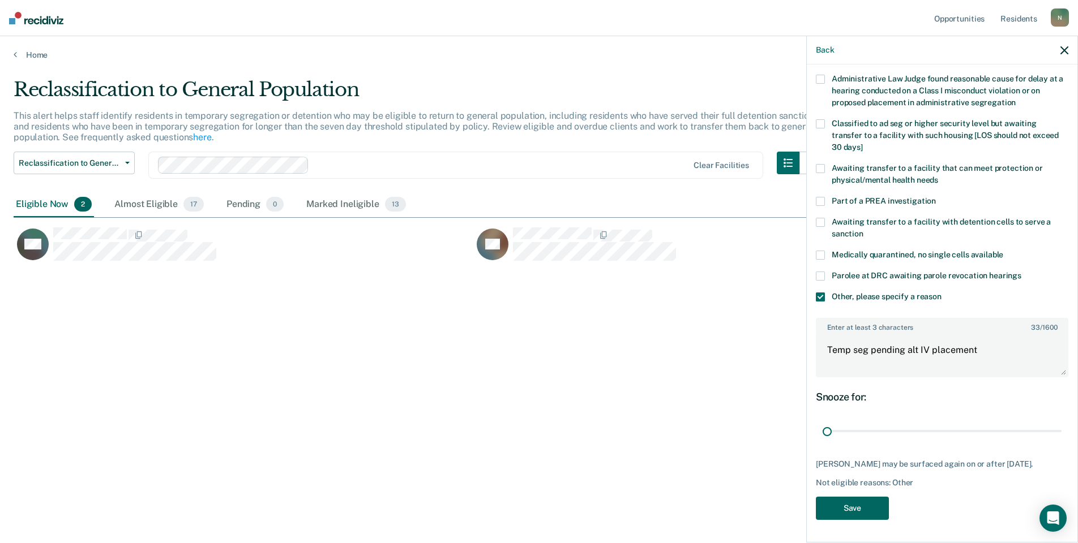
click at [836, 501] on button "Save" at bounding box center [852, 508] width 73 height 23
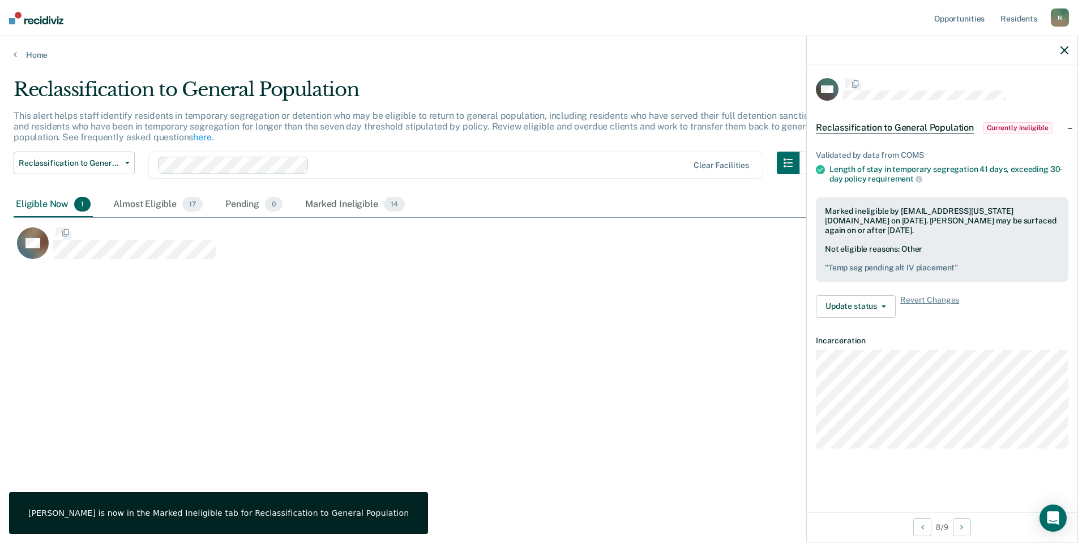
scroll to position [0, 0]
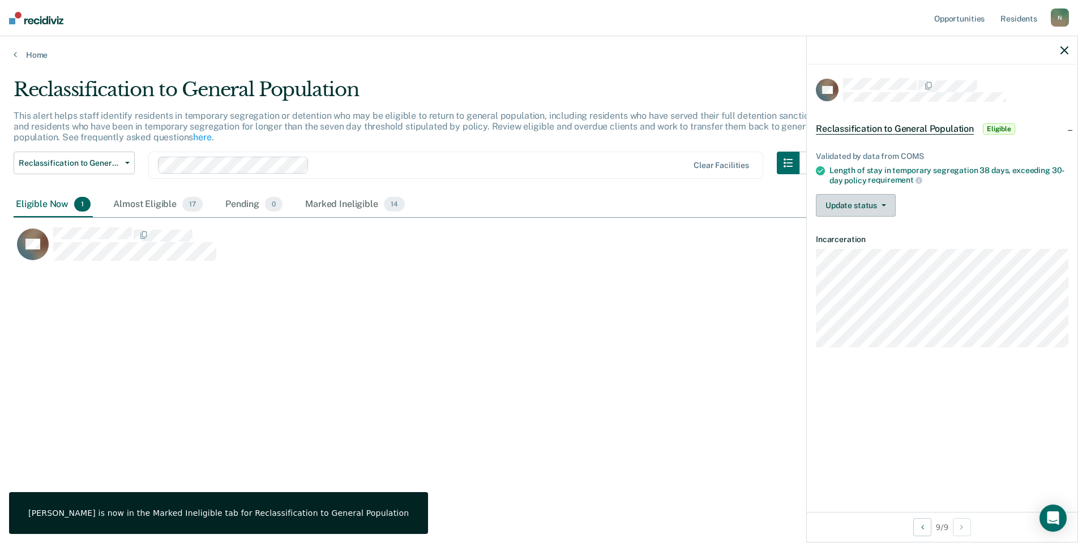
click at [847, 202] on button "Update status" at bounding box center [856, 205] width 80 height 23
click at [873, 247] on button "Mark Ineligible" at bounding box center [870, 251] width 109 height 18
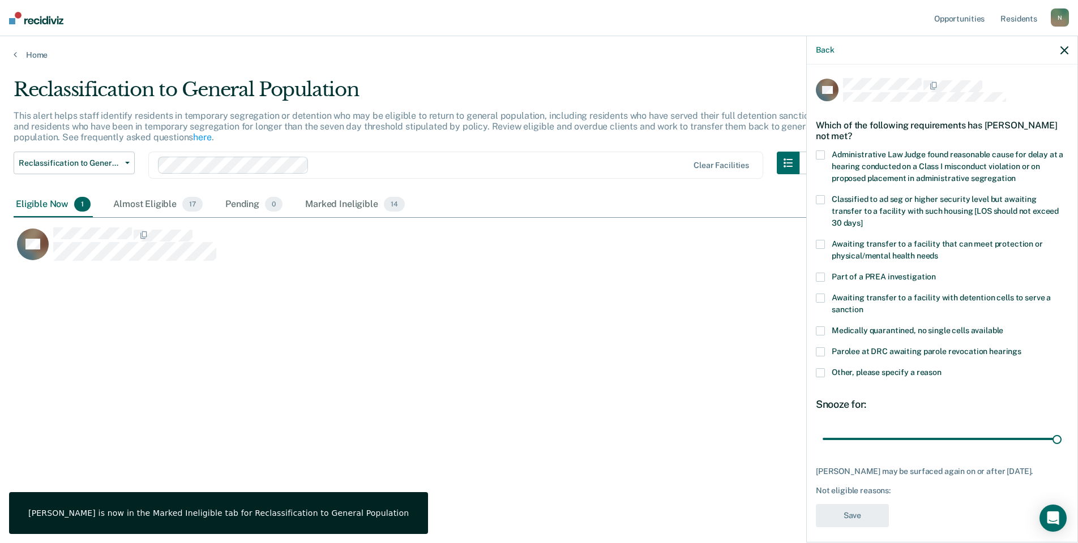
click at [827, 368] on label "Other, please specify a reason" at bounding box center [942, 374] width 252 height 12
click at [941, 368] on input "Other, please specify a reason" at bounding box center [941, 368] width 0 height 0
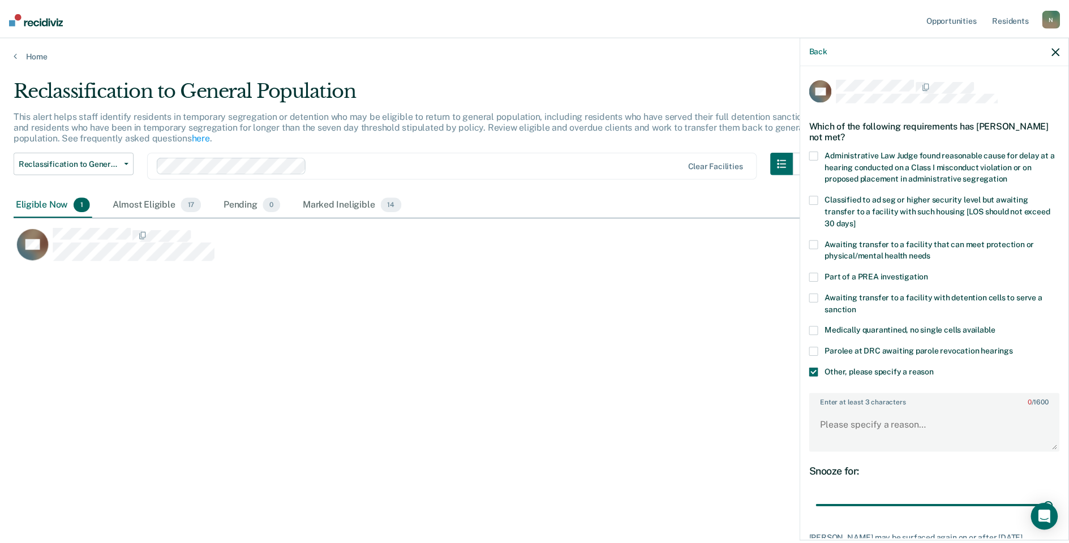
scroll to position [84, 0]
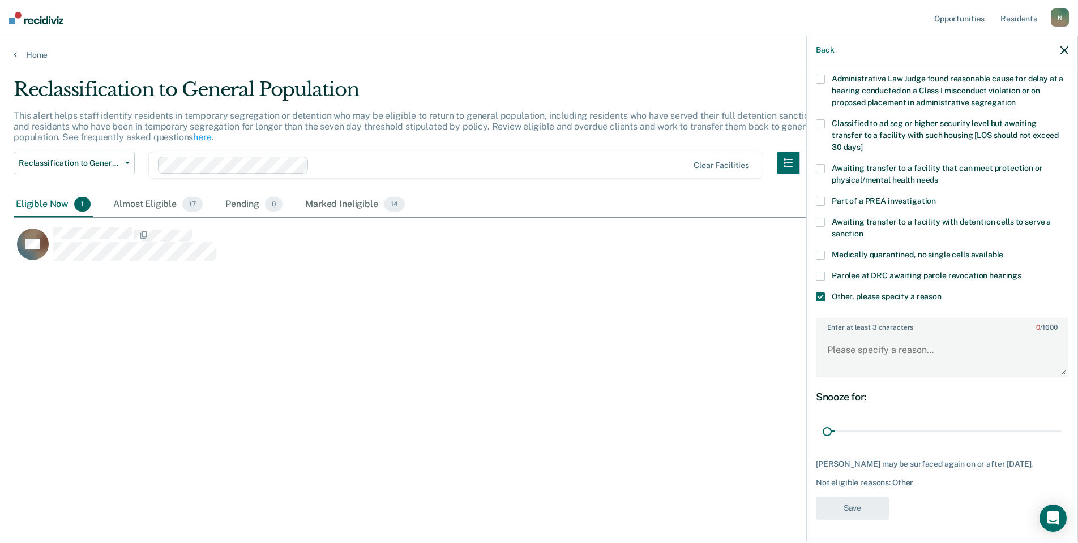
drag, startPoint x: 1049, startPoint y: 421, endPoint x: 819, endPoint y: 417, distance: 230.4
type input "1"
click at [822, 422] on input "range" at bounding box center [941, 432] width 239 height 20
click at [838, 334] on textarea "Enter at least 3 characters 0 / 1600" at bounding box center [942, 355] width 250 height 42
type textarea "Temp seg pending alt IV placement"
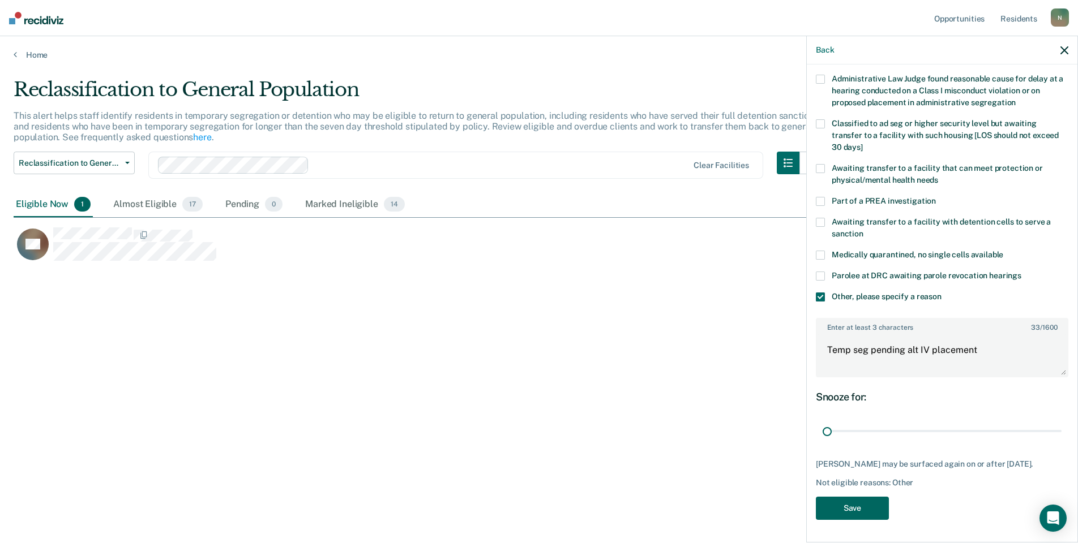
click at [831, 512] on button "Save" at bounding box center [852, 508] width 73 height 23
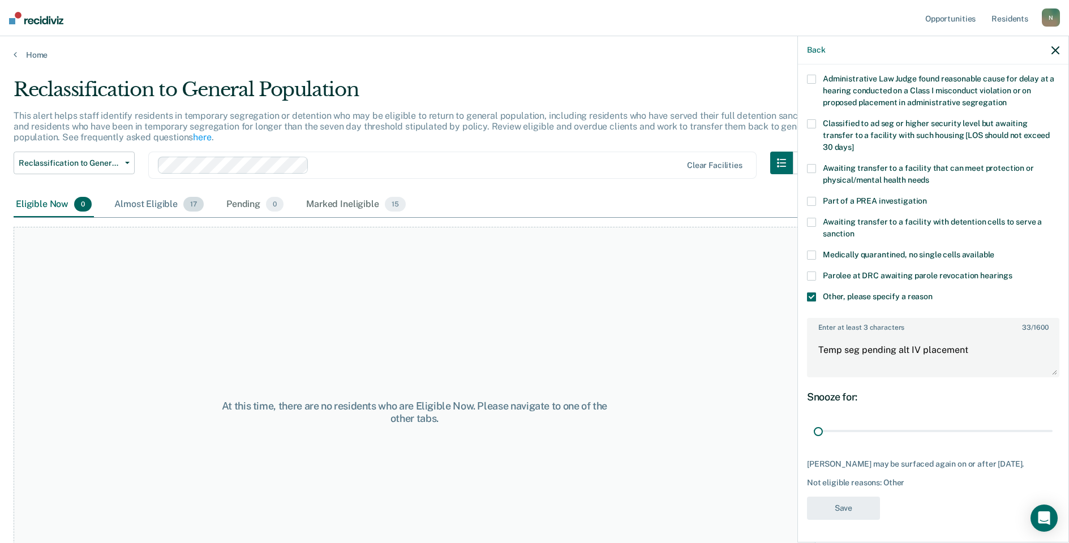
scroll to position [0, 0]
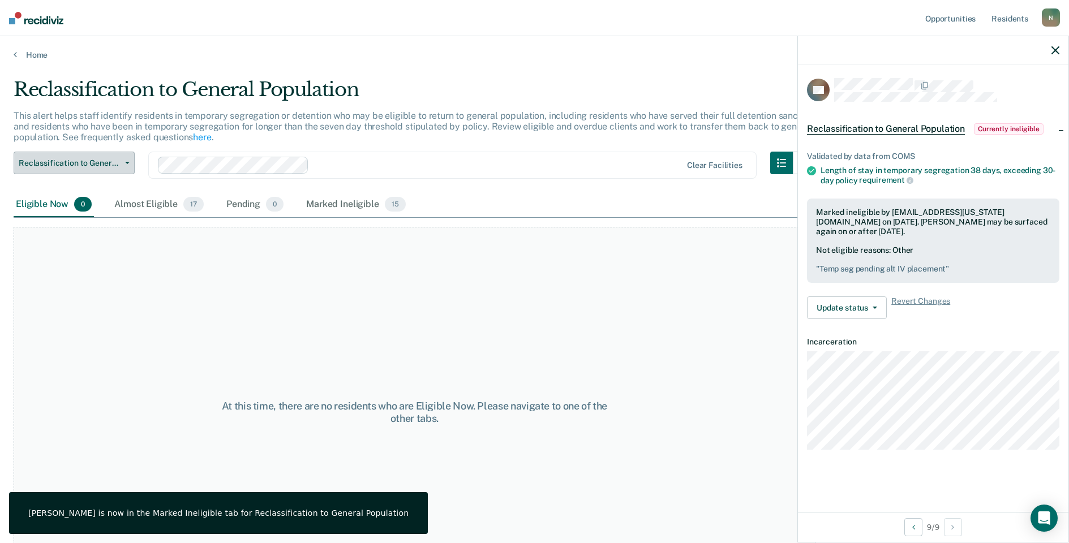
click at [108, 164] on span "Reclassification to General Population" at bounding box center [70, 163] width 102 height 10
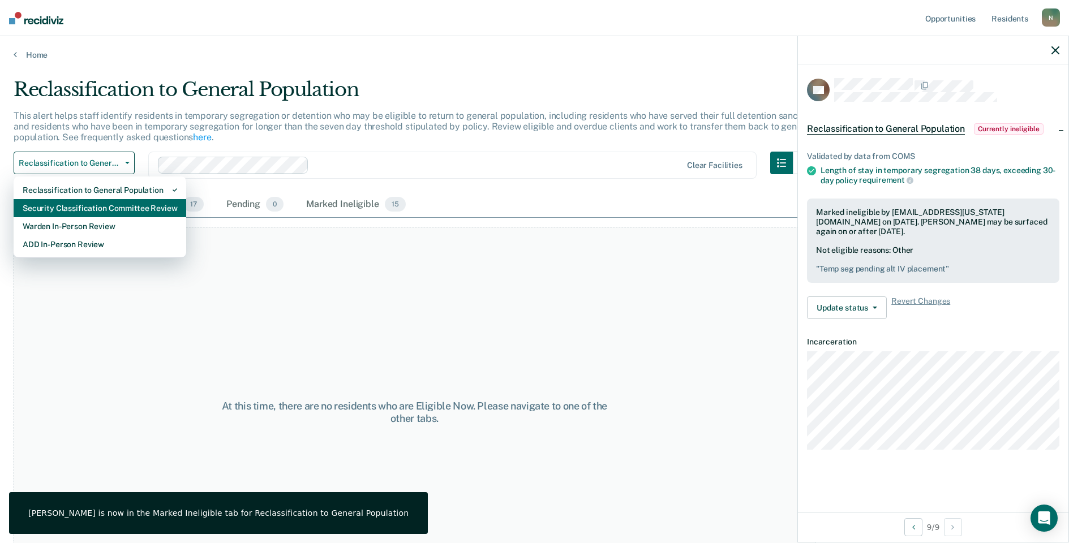
click at [94, 201] on div "Security Classification Committee Review" at bounding box center [100, 208] width 155 height 18
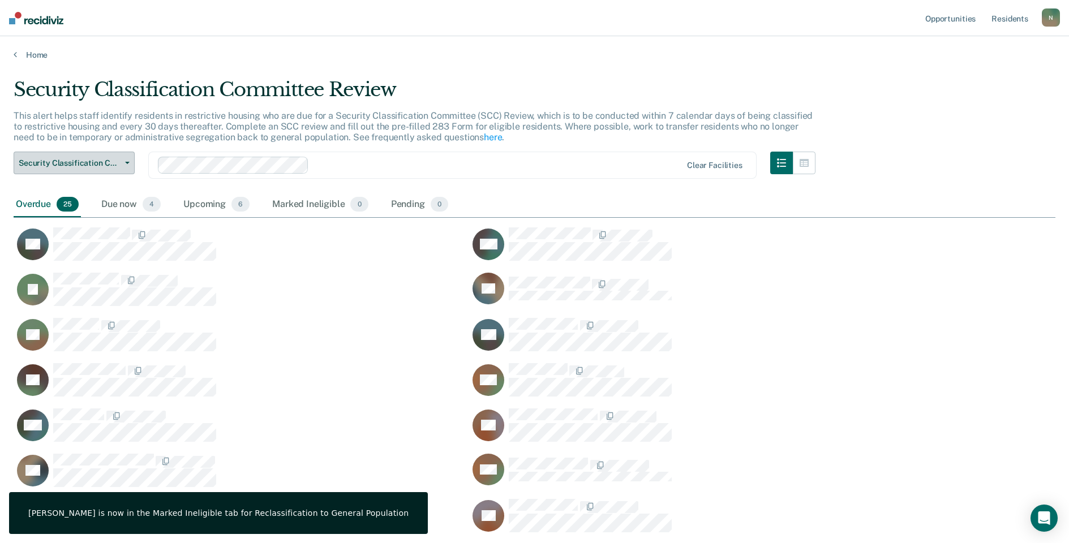
scroll to position [726, 1033]
click at [25, 199] on div "Overdue 25" at bounding box center [47, 204] width 67 height 25
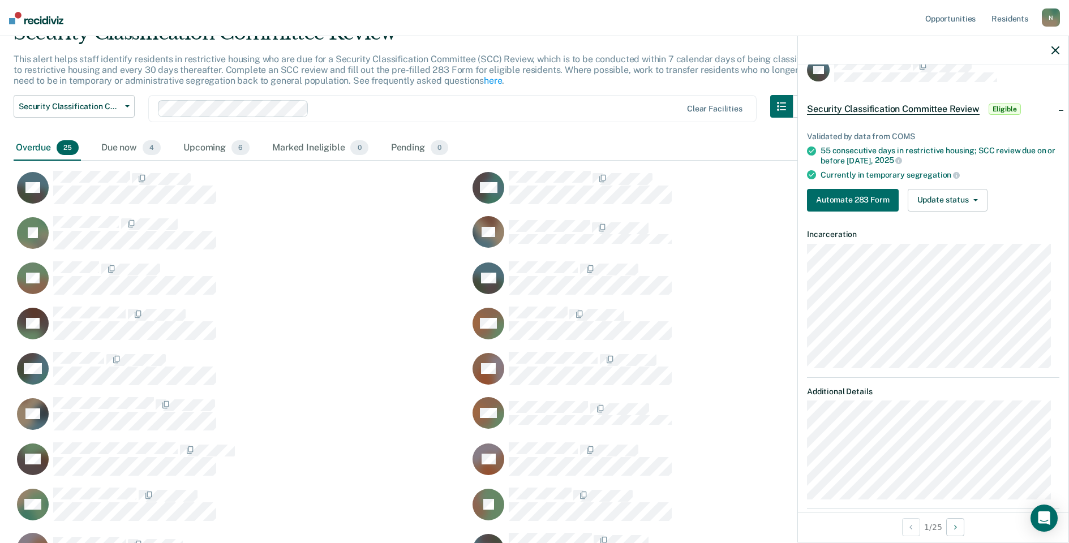
scroll to position [0, 0]
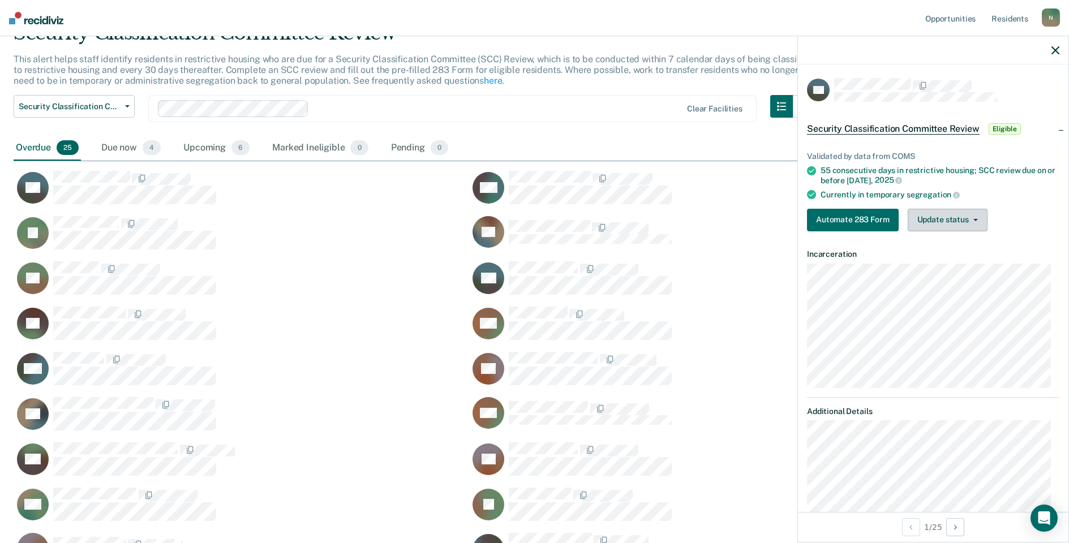
click at [917, 225] on button "Update status" at bounding box center [948, 220] width 80 height 23
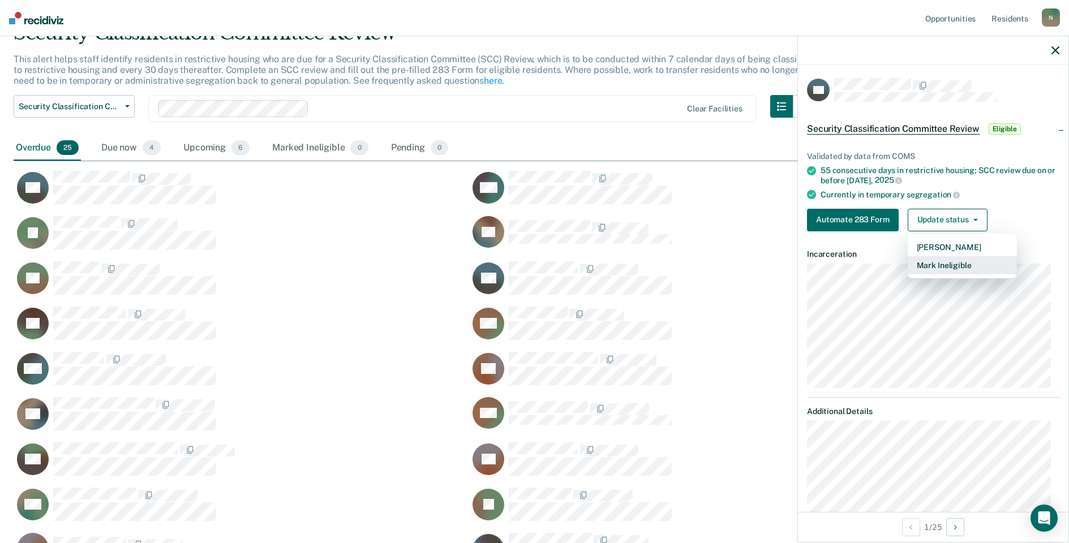
click at [916, 261] on button "Mark Ineligible" at bounding box center [962, 265] width 109 height 18
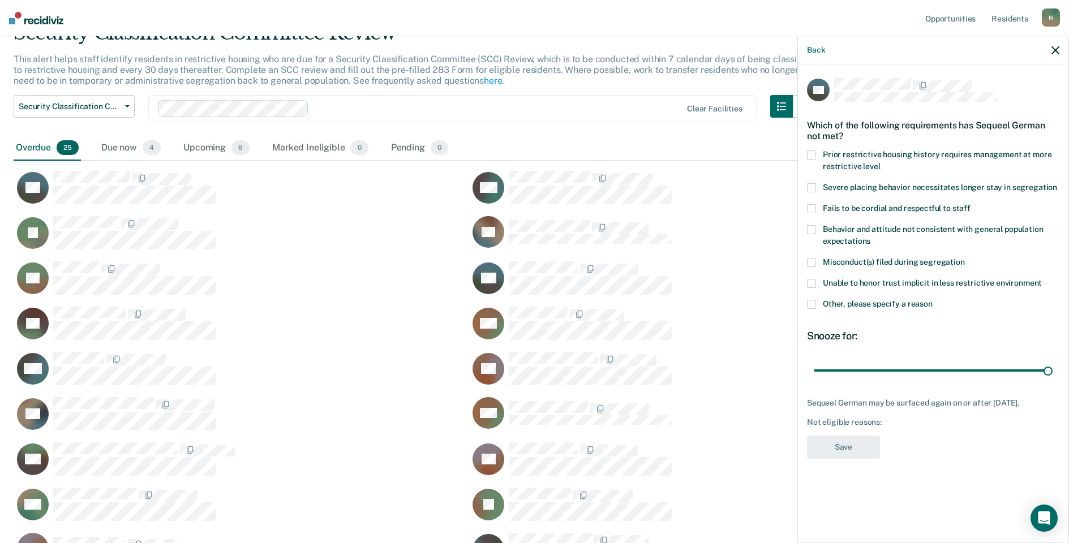
click at [814, 305] on span at bounding box center [811, 304] width 9 height 9
click at [933, 300] on input "Other, please specify a reason" at bounding box center [933, 300] width 0 height 0
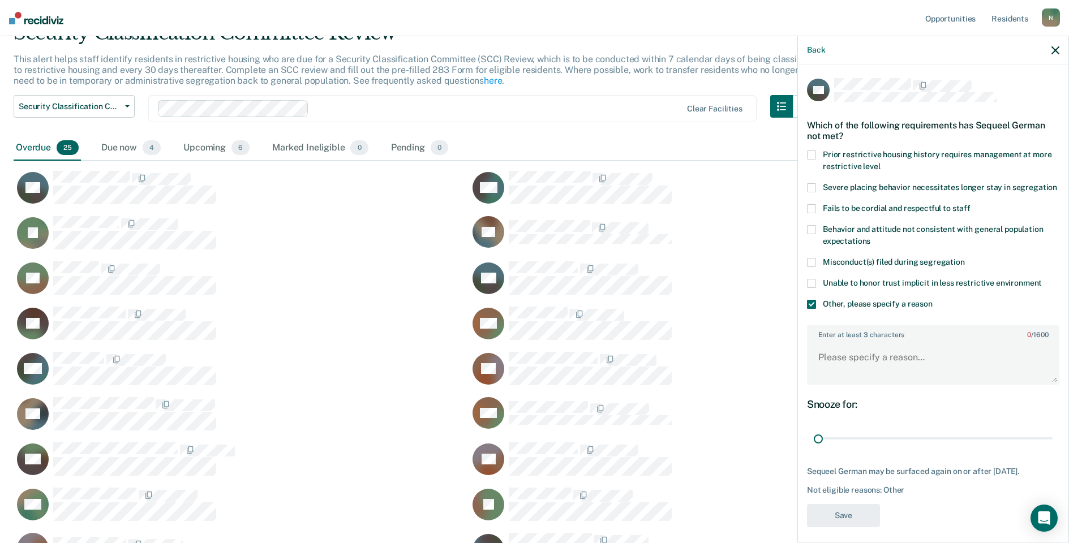
drag, startPoint x: 1040, startPoint y: 452, endPoint x: 800, endPoint y: 441, distance: 239.7
type input "1"
click at [814, 441] on input "range" at bounding box center [933, 439] width 239 height 20
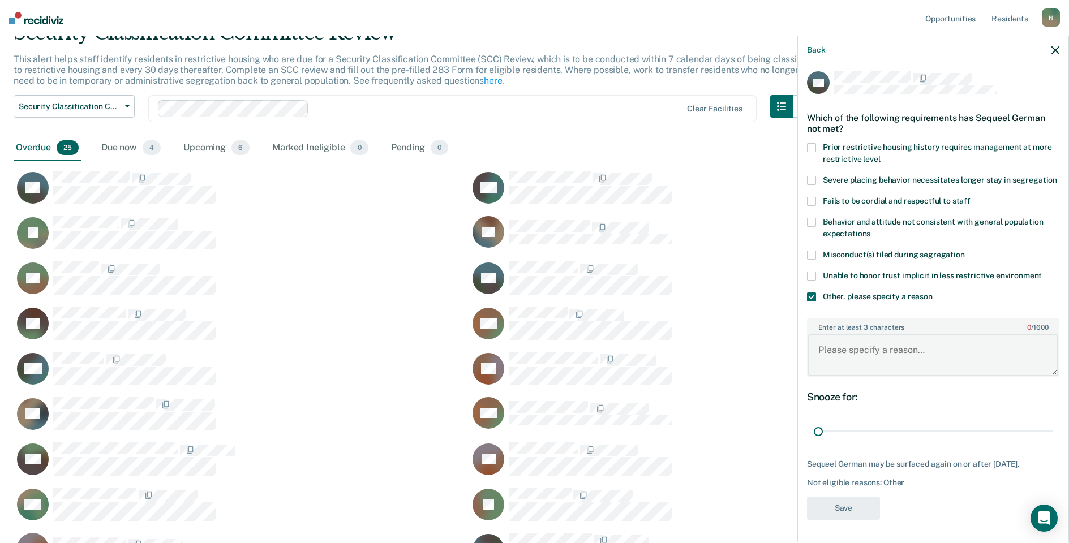
click at [861, 353] on textarea "Enter at least 3 characters 0 / 1600" at bounding box center [933, 355] width 250 height 42
click at [852, 343] on textarea "Enter at least 3 characters 0 / 1600" at bounding box center [933, 355] width 250 height 42
type textarea "temp seg pending alt IV placement"
click at [833, 508] on button "Save" at bounding box center [843, 508] width 73 height 23
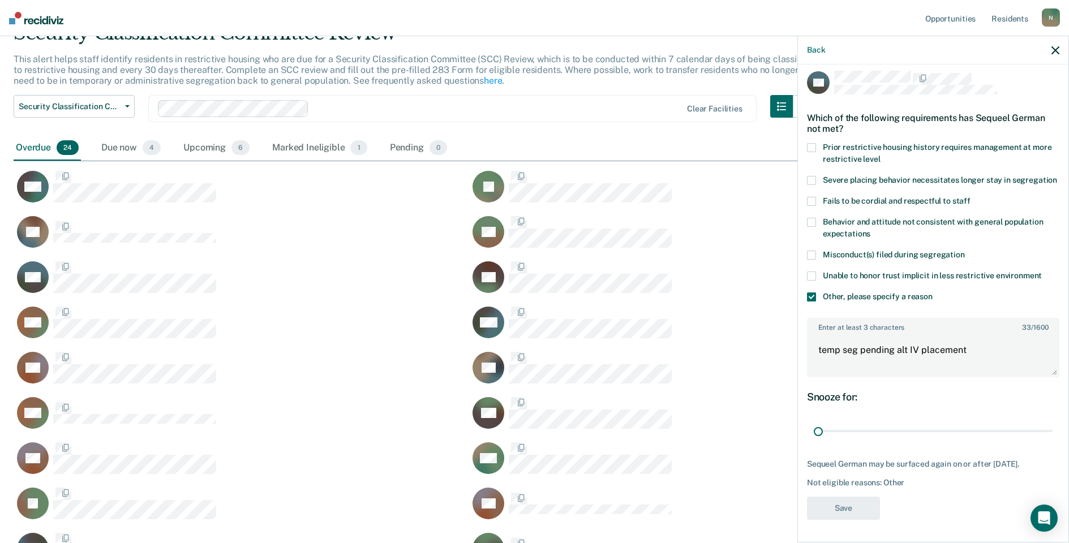
scroll to position [680, 1033]
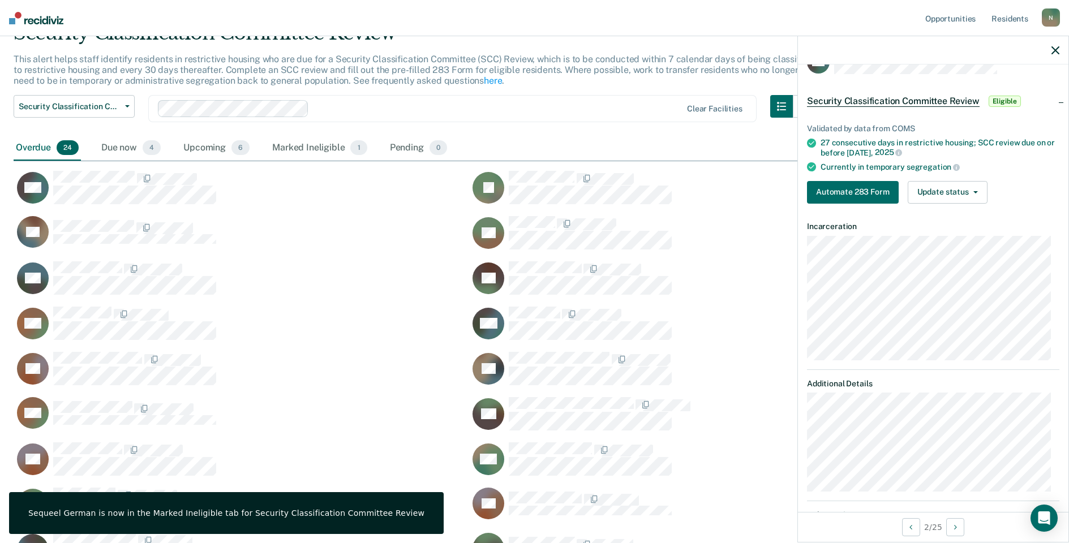
click at [913, 204] on div "Validated by data from COMS 27 consecutive days in restrictive housing; SCC rev…" at bounding box center [933, 159] width 271 height 107
click at [922, 198] on button "Update status" at bounding box center [948, 192] width 80 height 23
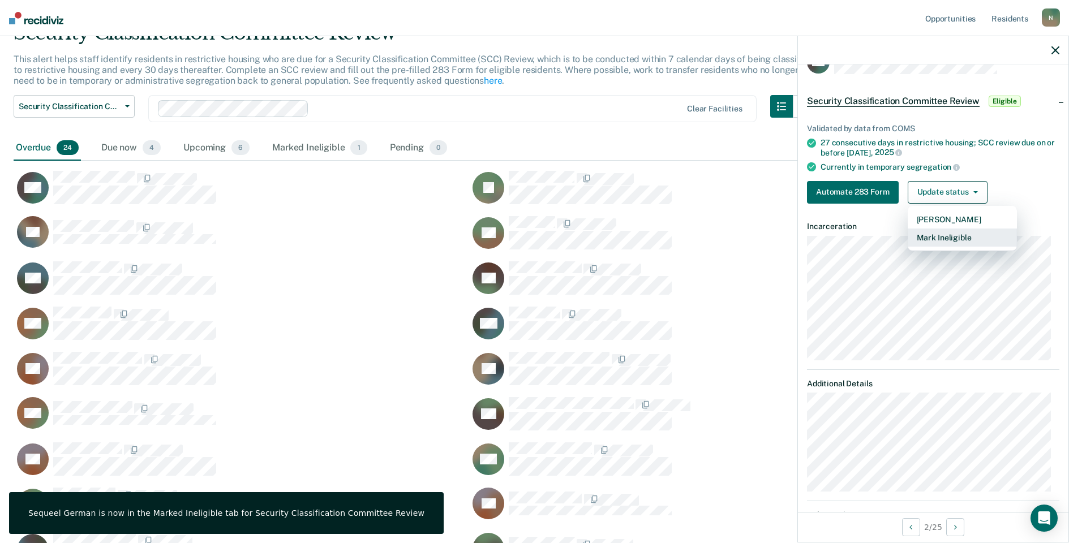
click at [934, 235] on button "Mark Ineligible" at bounding box center [962, 238] width 109 height 18
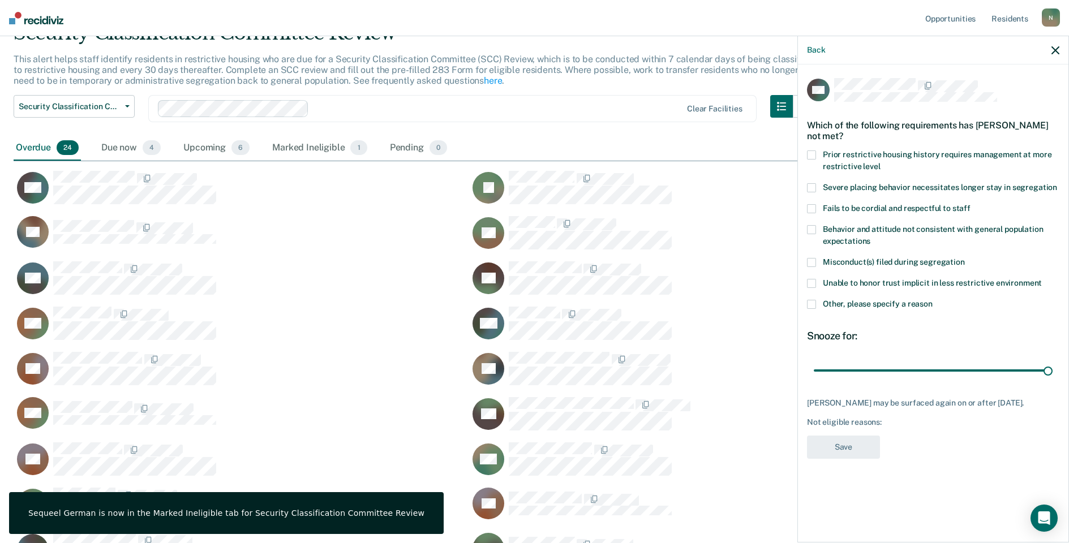
scroll to position [0, 0]
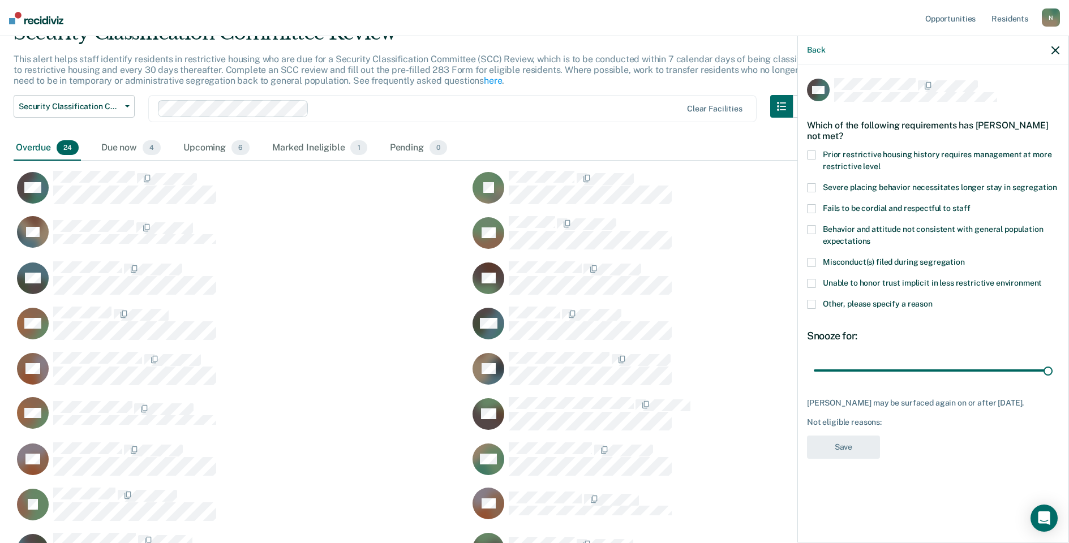
click at [814, 305] on span at bounding box center [811, 304] width 9 height 9
click at [933, 300] on input "Other, please specify a reason" at bounding box center [933, 300] width 0 height 0
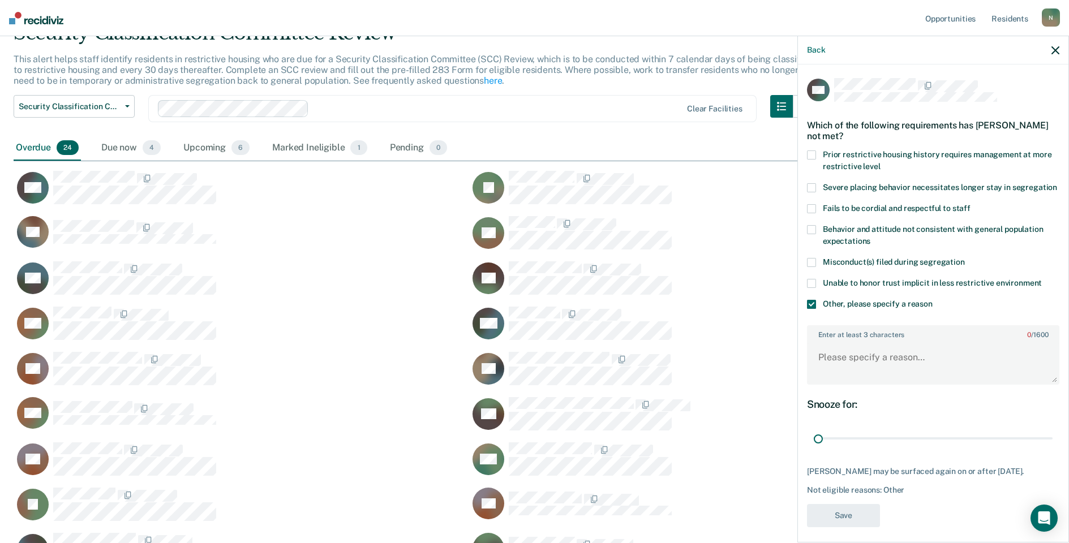
drag, startPoint x: 1040, startPoint y: 450, endPoint x: 807, endPoint y: 453, distance: 233.2
type input "1"
click at [814, 449] on input "range" at bounding box center [933, 439] width 239 height 20
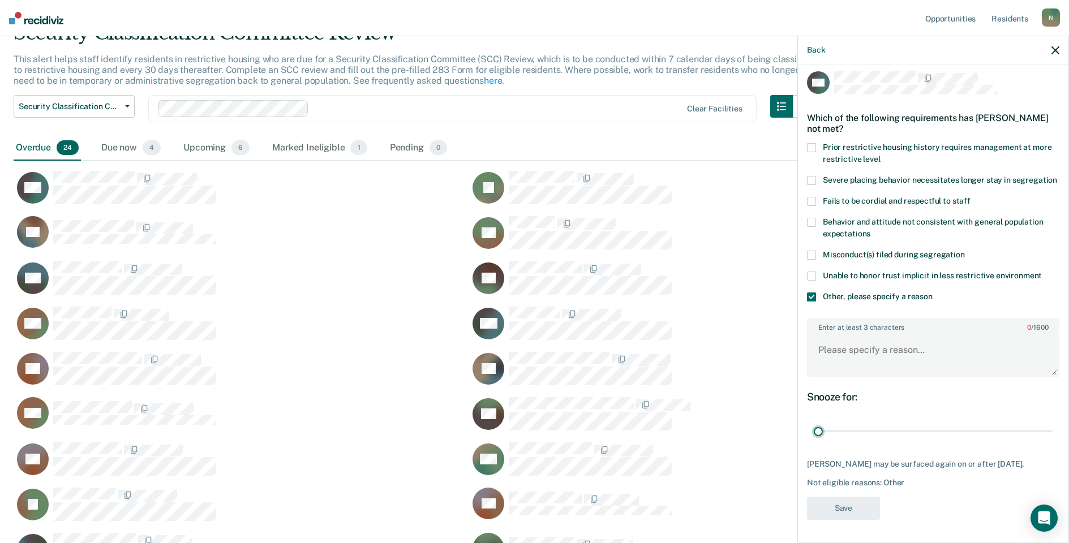
scroll to position [28, 0]
click at [859, 348] on textarea "Enter at least 3 characters 0 / 1600" at bounding box center [933, 355] width 250 height 42
type textarea "Temp seg pending misconduct hearing"
click at [848, 503] on button "Save" at bounding box center [843, 508] width 73 height 23
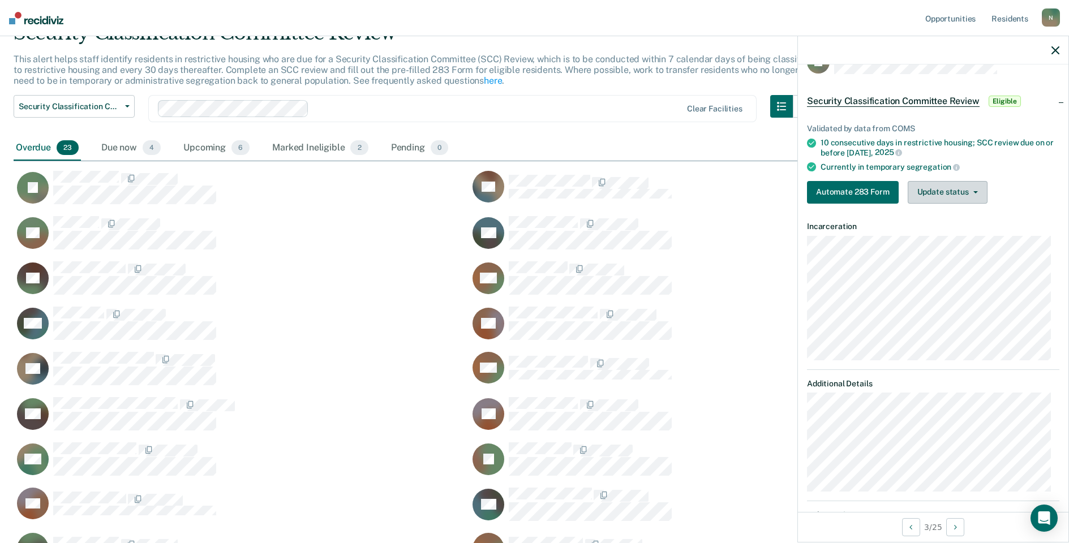
click at [944, 194] on button "Update status" at bounding box center [948, 192] width 80 height 23
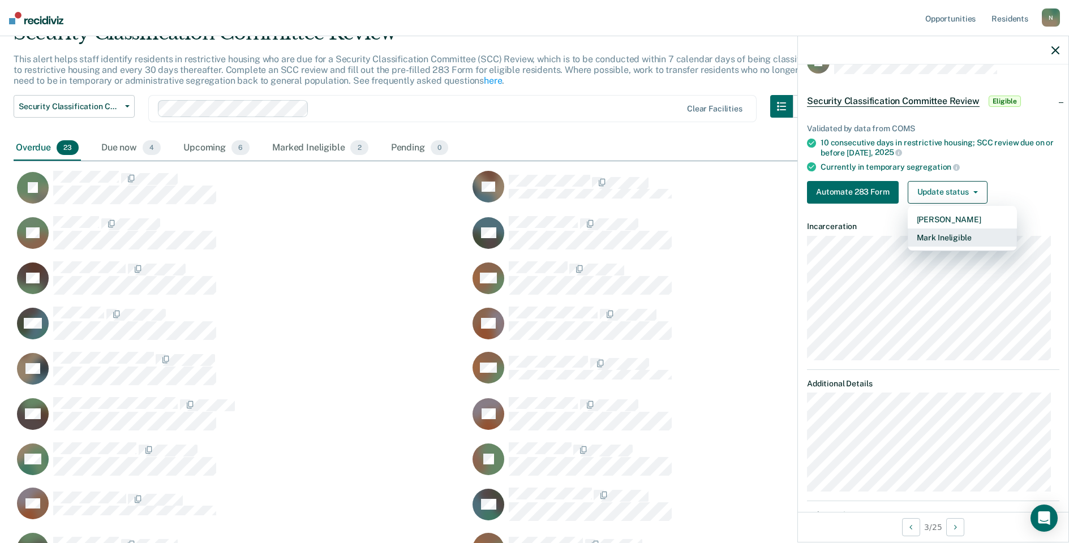
click at [945, 237] on button "Mark Ineligible" at bounding box center [962, 238] width 109 height 18
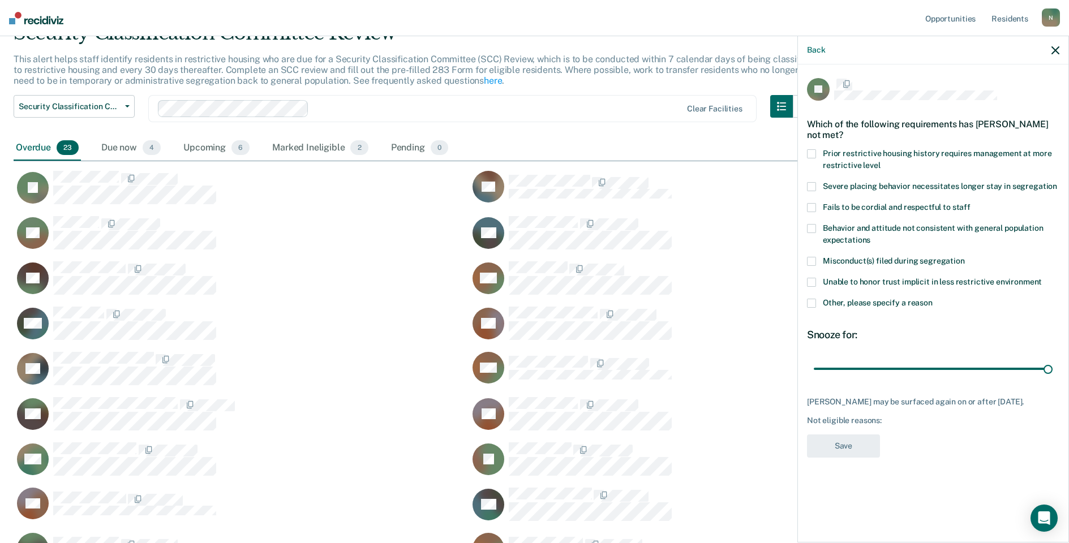
scroll to position [0, 0]
click at [816, 302] on label "Other, please specify a reason" at bounding box center [933, 306] width 252 height 12
click at [933, 300] on input "Other, please specify a reason" at bounding box center [933, 300] width 0 height 0
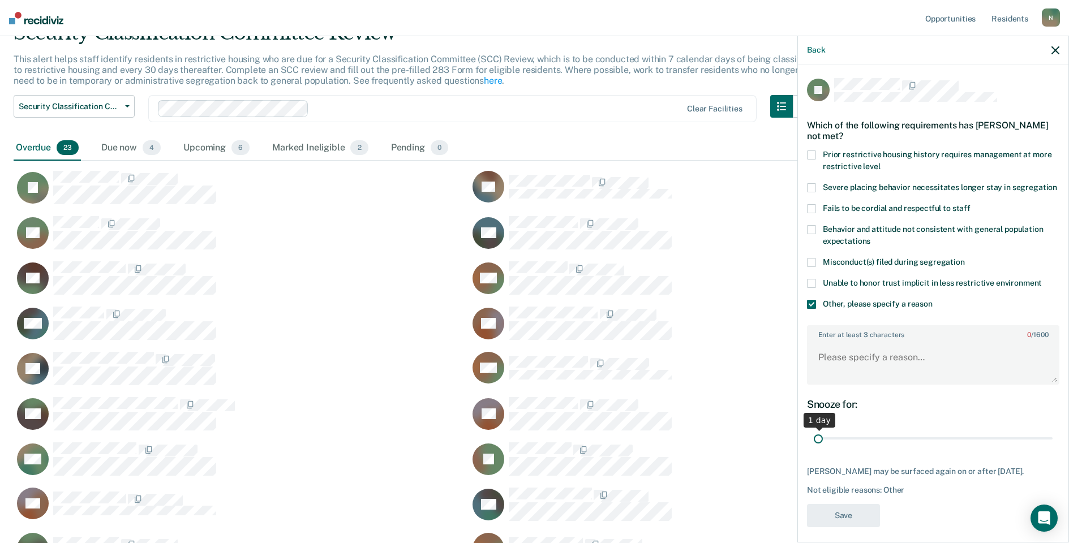
drag, startPoint x: 1044, startPoint y: 452, endPoint x: 770, endPoint y: 466, distance: 273.7
type input "1"
click at [814, 449] on input "range" at bounding box center [933, 439] width 239 height 20
click at [847, 368] on textarea "Enter at least 3 characters 0 / 1600" at bounding box center [933, 363] width 250 height 42
type textarea "Temp seg pending PC investigation"
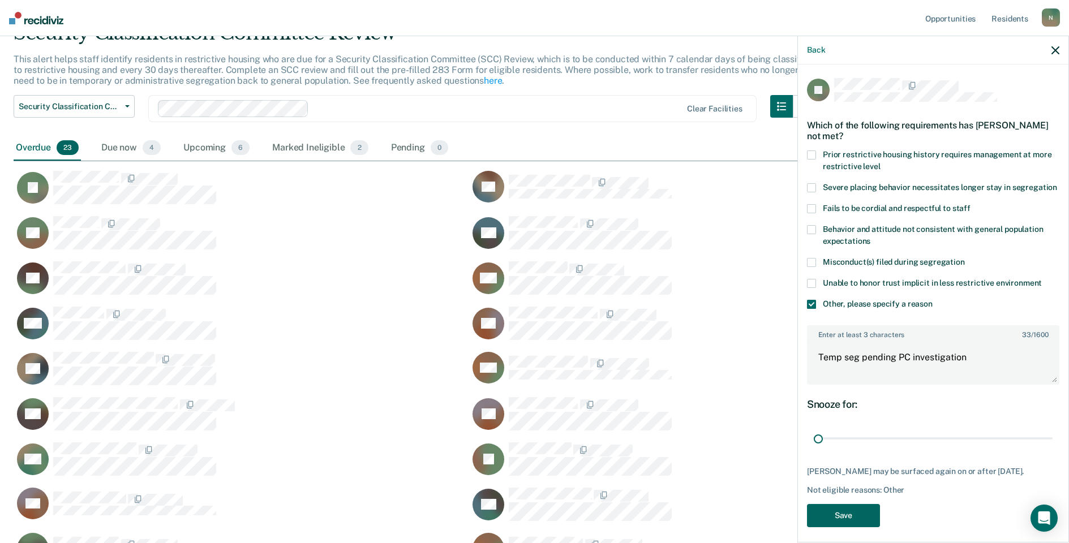
click at [834, 527] on button "Save" at bounding box center [843, 515] width 73 height 23
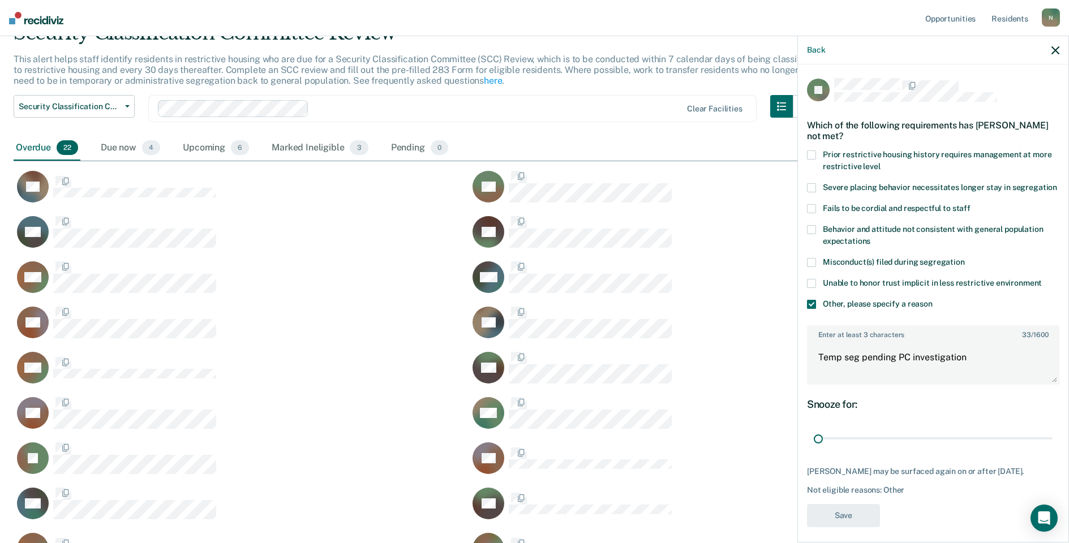
scroll to position [635, 1033]
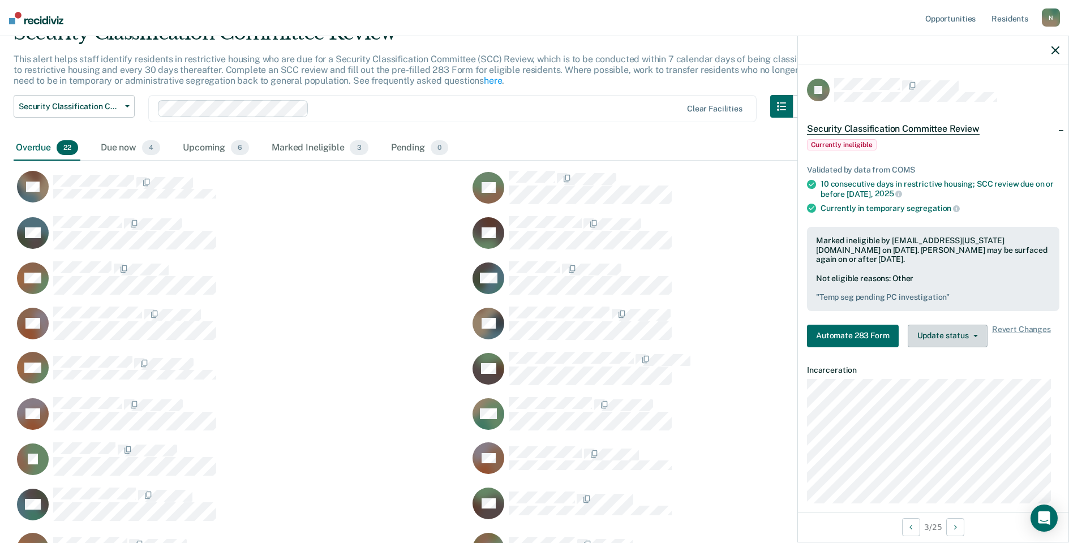
click at [967, 335] on button "Update status" at bounding box center [948, 336] width 80 height 23
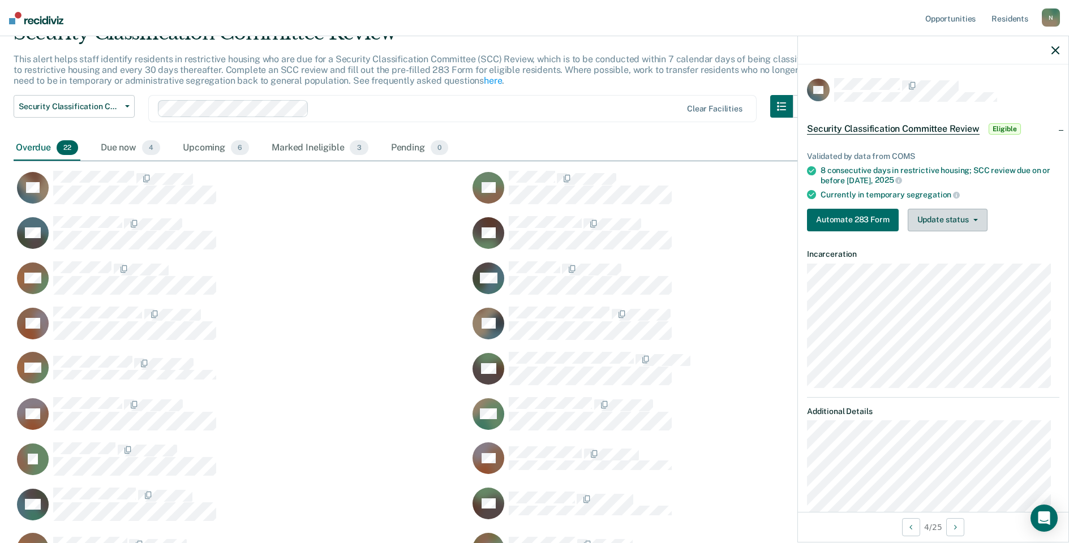
drag, startPoint x: 964, startPoint y: 223, endPoint x: 951, endPoint y: 246, distance: 26.1
click at [964, 222] on button "Update status" at bounding box center [948, 220] width 80 height 23
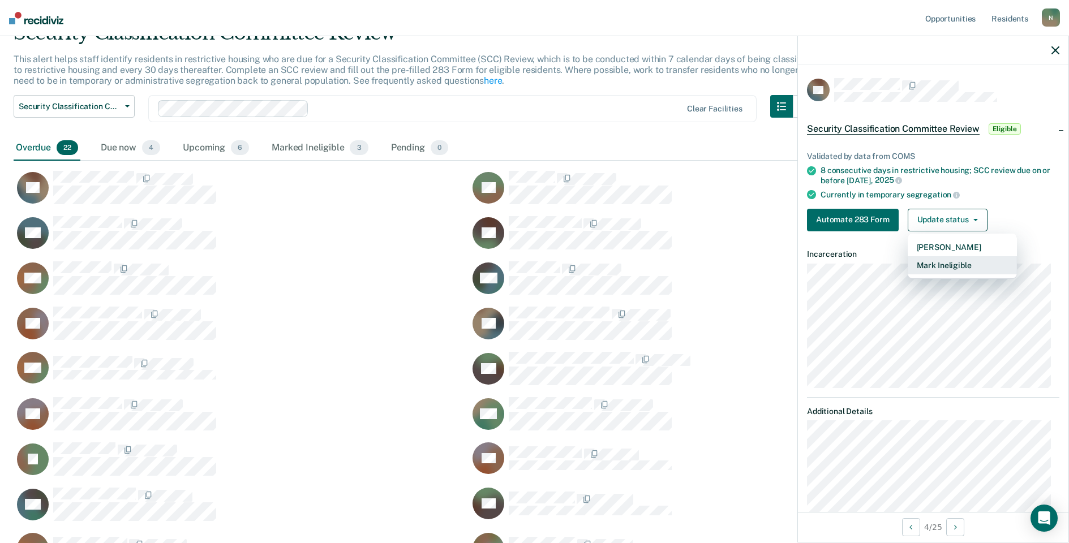
click at [951, 263] on button "Mark Ineligible" at bounding box center [962, 265] width 109 height 18
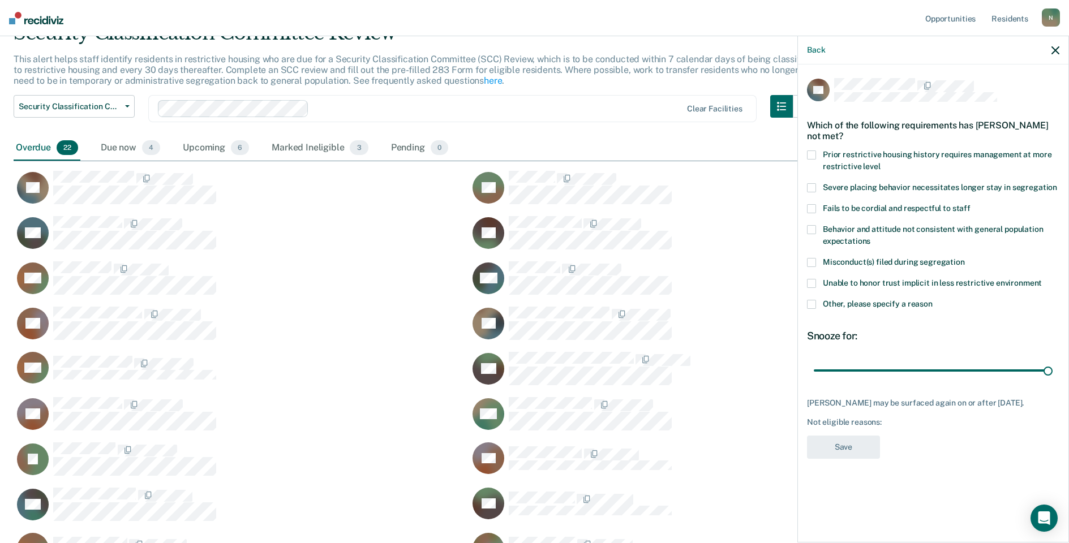
click at [809, 301] on span at bounding box center [811, 304] width 9 height 9
click at [933, 300] on input "Other, please specify a reason" at bounding box center [933, 300] width 0 height 0
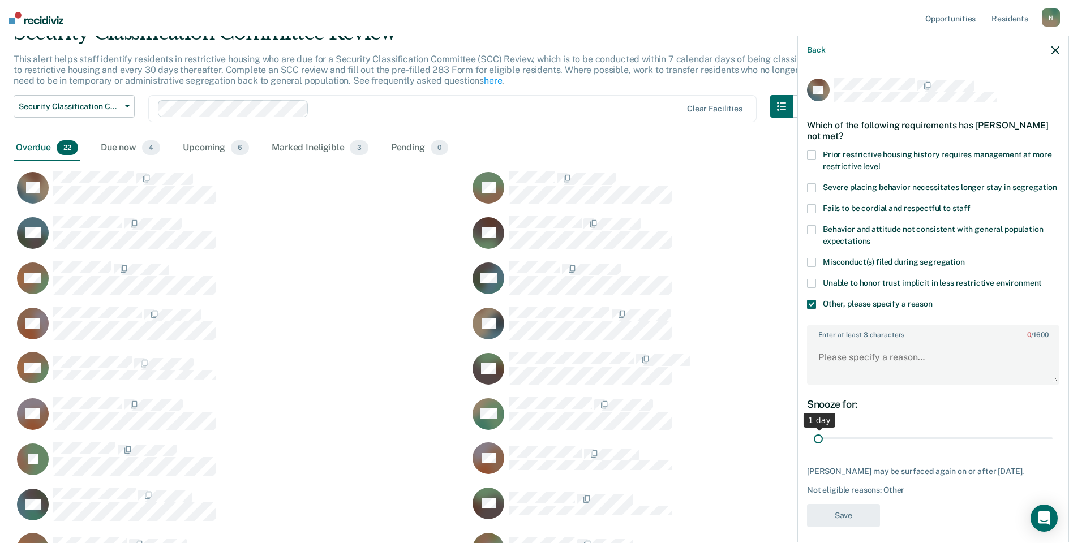
drag, startPoint x: 1044, startPoint y: 451, endPoint x: 762, endPoint y: 452, distance: 281.3
type input "1"
click at [814, 449] on input "range" at bounding box center [933, 439] width 239 height 20
click at [813, 378] on textarea "Enter at least 3 characters 0 / 1600" at bounding box center [933, 363] width 250 height 42
type textarea "T"
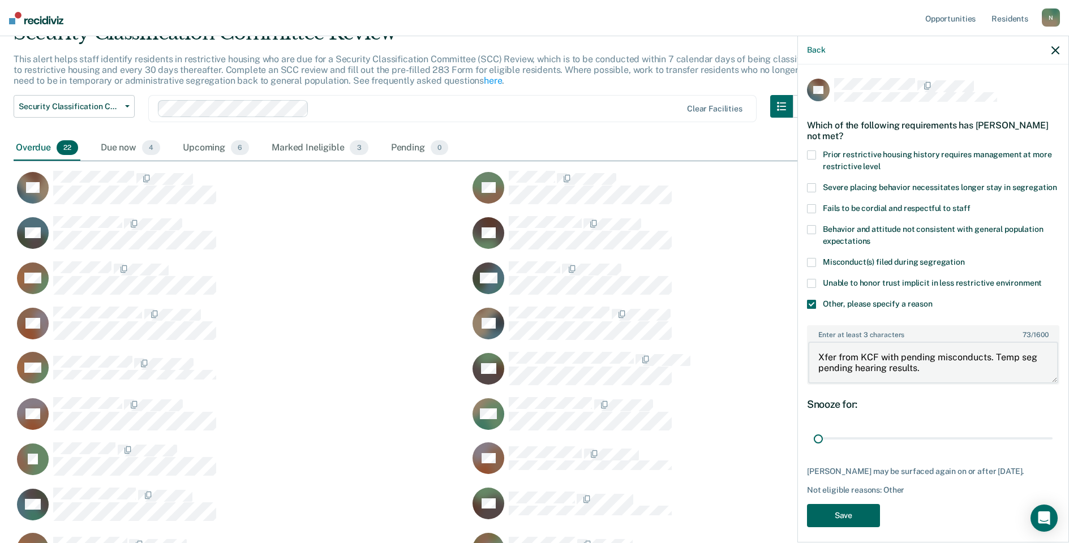
type textarea "Xfer from KCF with pending misconducts. Temp seg pending hearing results."
click at [838, 527] on button "Save" at bounding box center [843, 515] width 73 height 23
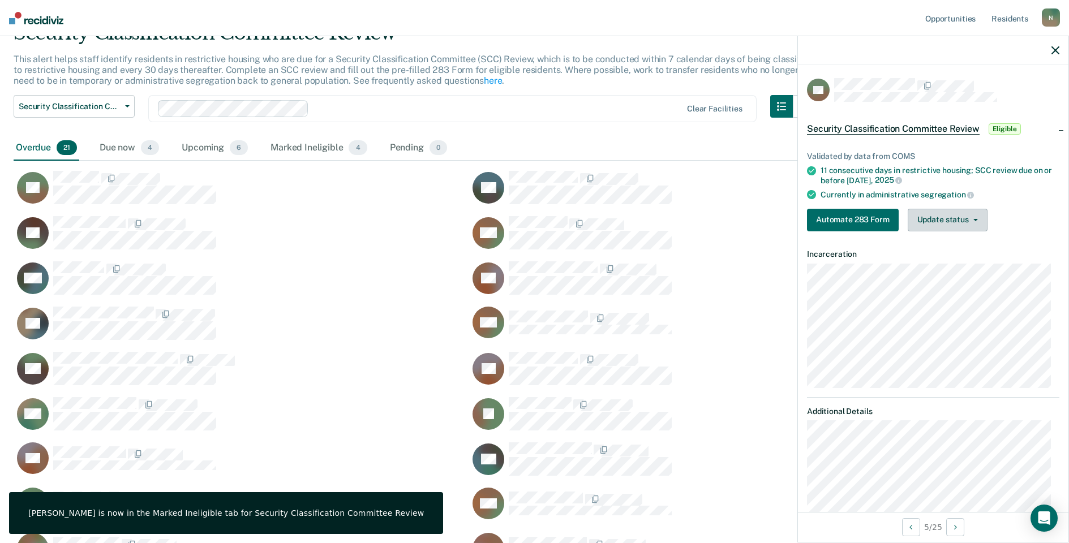
click at [968, 221] on button "Update status" at bounding box center [948, 220] width 80 height 23
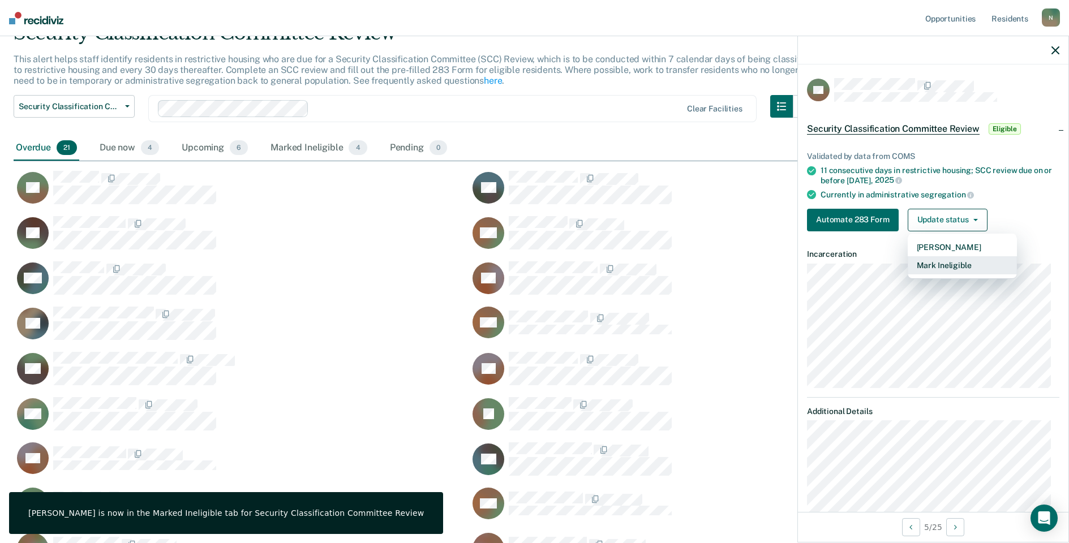
click at [953, 261] on button "Mark Ineligible" at bounding box center [962, 265] width 109 height 18
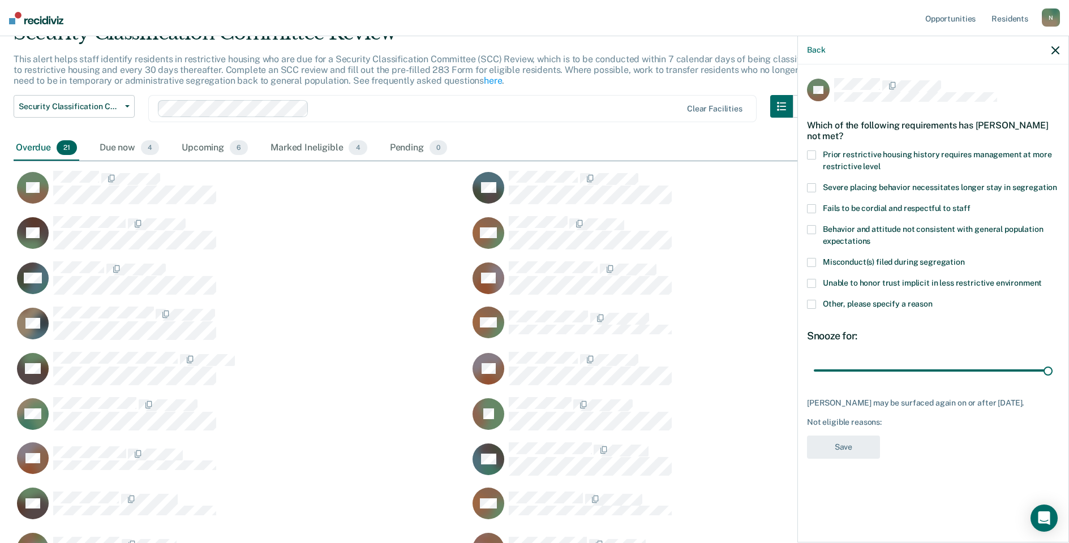
click at [814, 300] on span at bounding box center [811, 304] width 9 height 9
click at [933, 300] on input "Other, please specify a reason" at bounding box center [933, 300] width 0 height 0
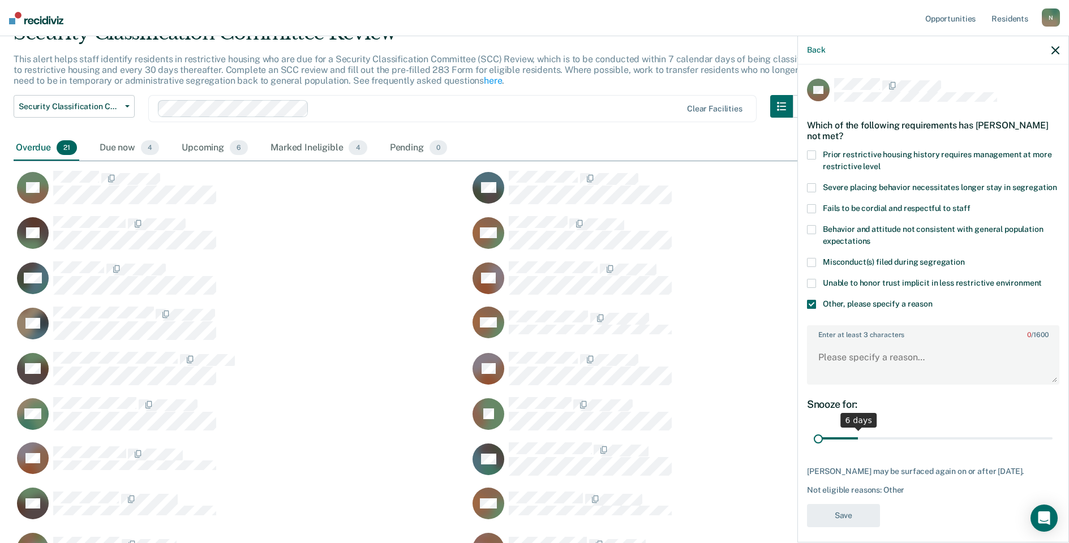
drag, startPoint x: 1050, startPoint y: 429, endPoint x: 805, endPoint y: 429, distance: 245.1
type input "1"
click at [814, 429] on input "range" at bounding box center [933, 439] width 239 height 20
click at [840, 354] on textarea "Enter at least 3 characters 0 / 1600" at bounding box center [933, 363] width 250 height 42
type textarea "r"
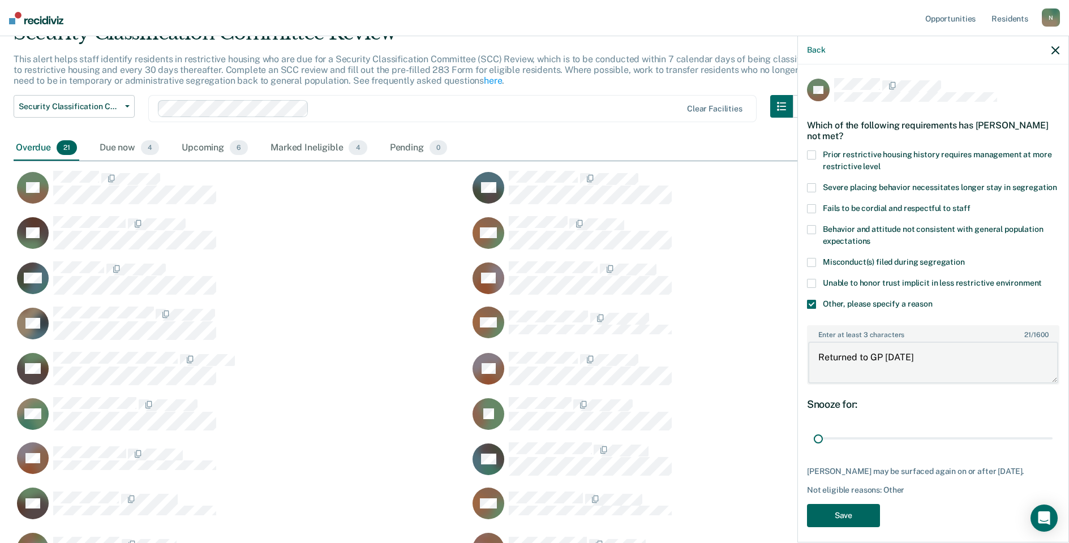
type textarea "Returned to GP [DATE]"
click at [868, 506] on button "Save" at bounding box center [843, 515] width 73 height 23
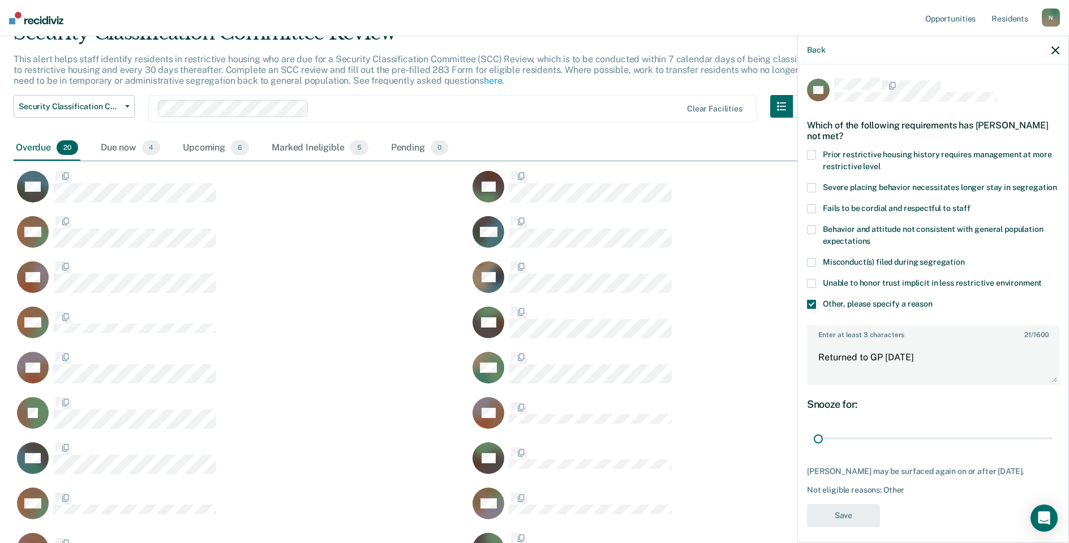
scroll to position [590, 1033]
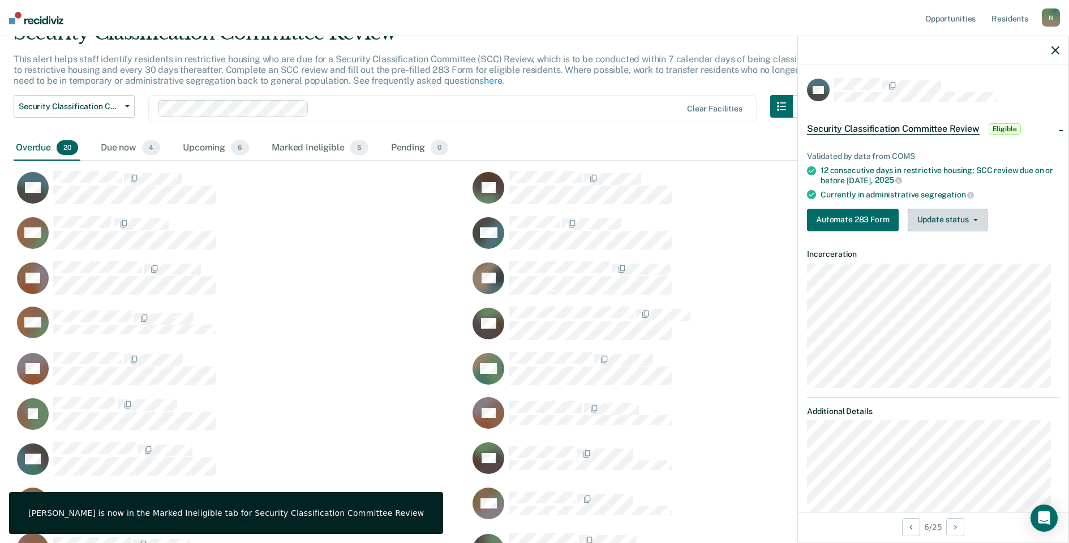
click at [957, 215] on button "Update status" at bounding box center [948, 220] width 80 height 23
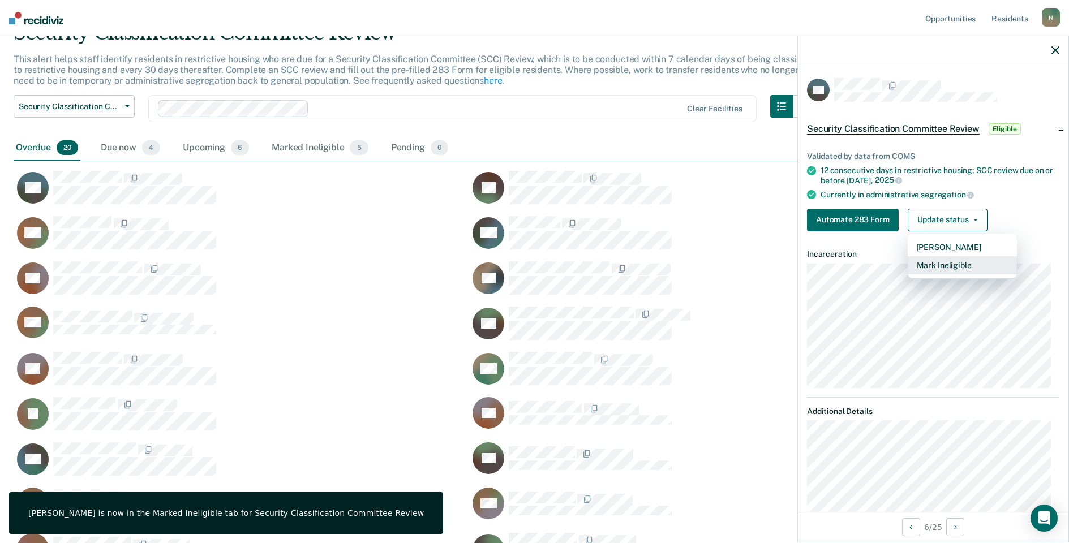
click at [920, 265] on button "Mark Ineligible" at bounding box center [962, 265] width 109 height 18
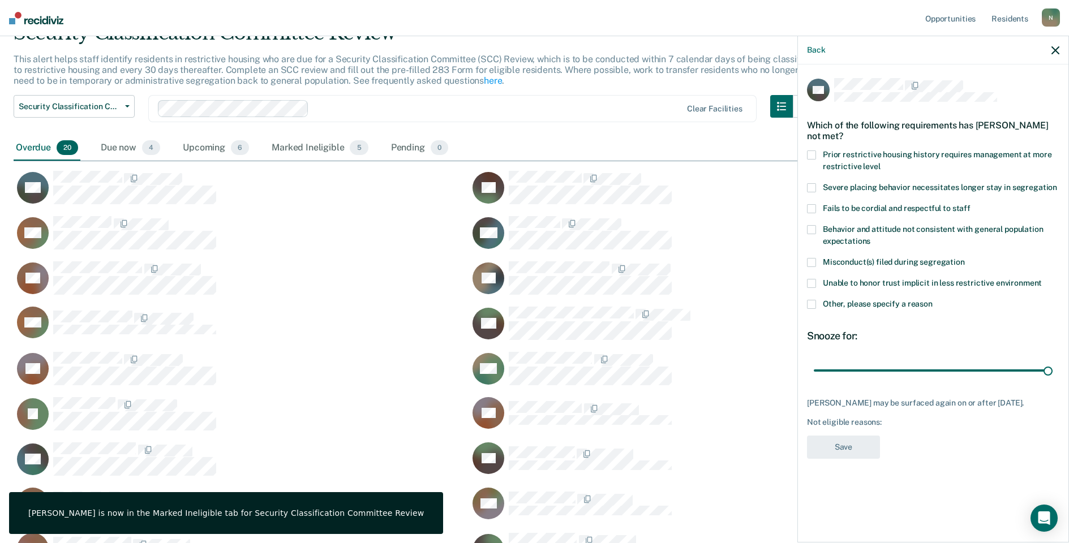
click at [811, 303] on span at bounding box center [811, 304] width 9 height 9
click at [933, 300] on input "Other, please specify a reason" at bounding box center [933, 300] width 0 height 0
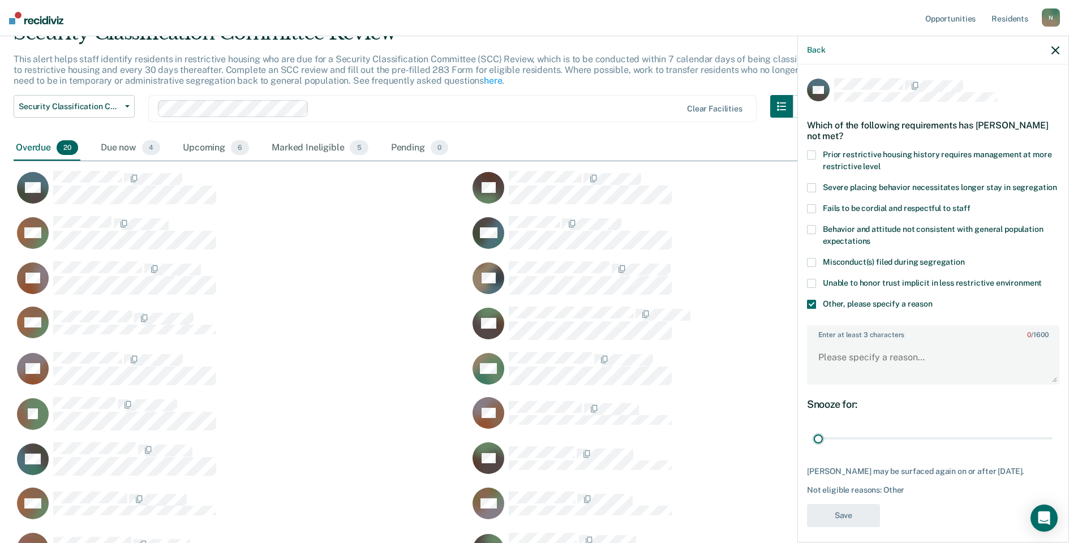
drag, startPoint x: 1039, startPoint y: 449, endPoint x: 785, endPoint y: 433, distance: 254.1
type input "1"
click at [814, 436] on input "range" at bounding box center [933, 439] width 239 height 20
click at [835, 377] on textarea "Enter at least 3 characters 0 / 1600" at bounding box center [933, 363] width 250 height 42
type textarea "Returned to GP [DATE]"
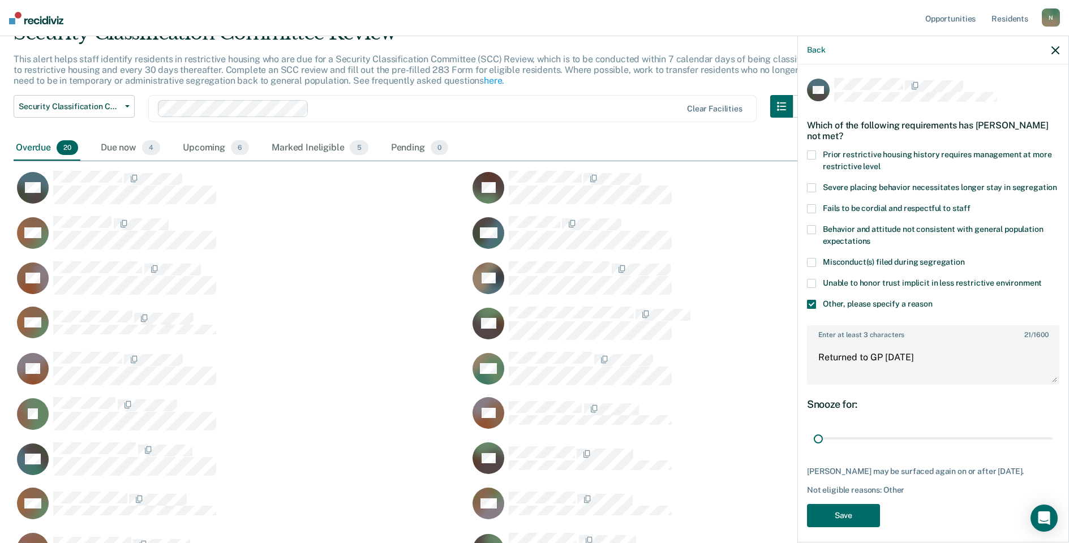
click at [856, 524] on div "KG Which of the following requirements has [PERSON_NAME] not met? Prior restric…" at bounding box center [933, 306] width 252 height 456
click at [857, 527] on button "Save" at bounding box center [843, 515] width 73 height 23
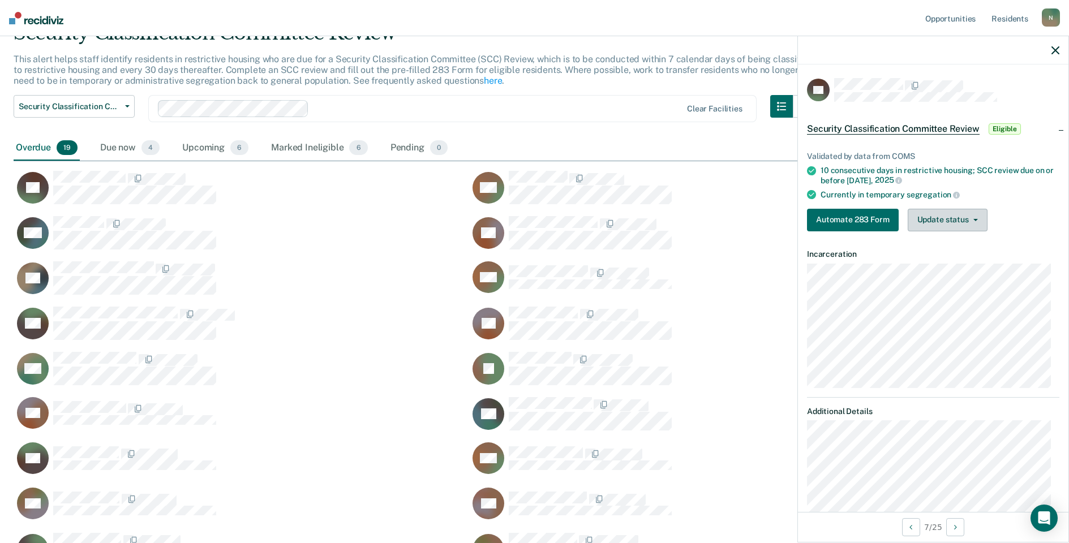
click at [977, 220] on button "Update status" at bounding box center [948, 220] width 80 height 23
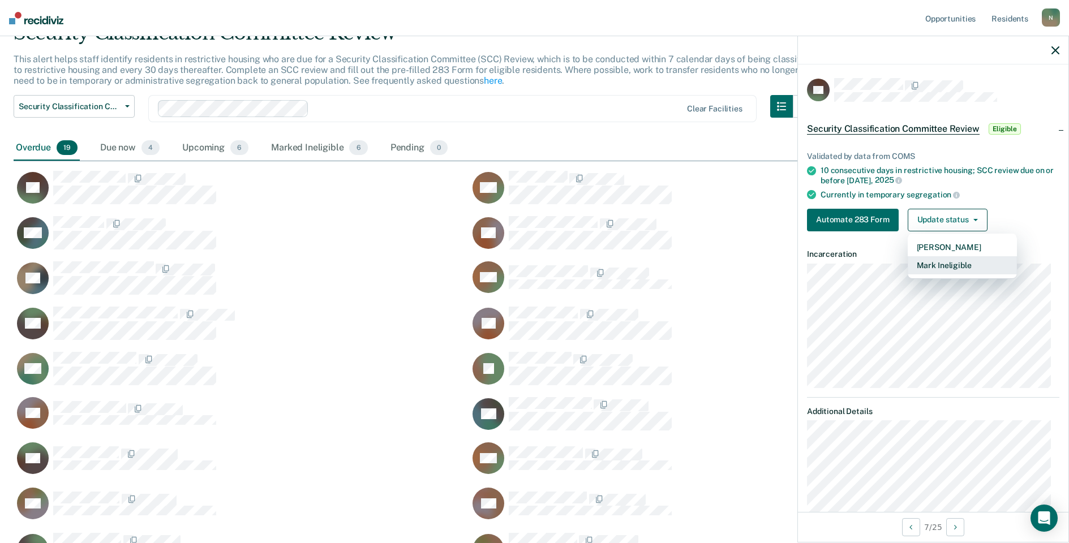
click at [968, 267] on button "Mark Ineligible" at bounding box center [962, 265] width 109 height 18
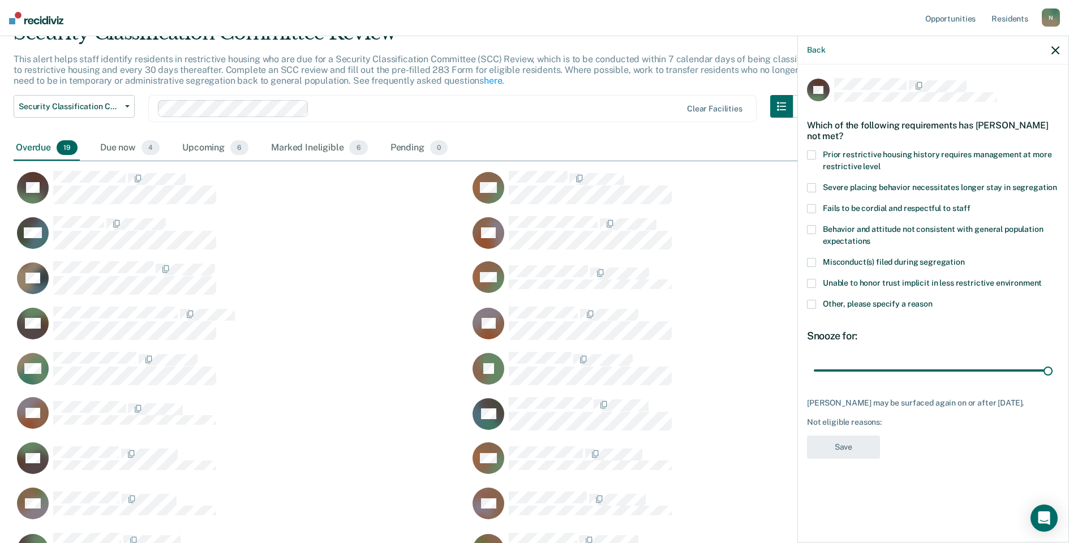
click at [814, 302] on span at bounding box center [811, 304] width 9 height 9
click at [933, 300] on input "Other, please specify a reason" at bounding box center [933, 300] width 0 height 0
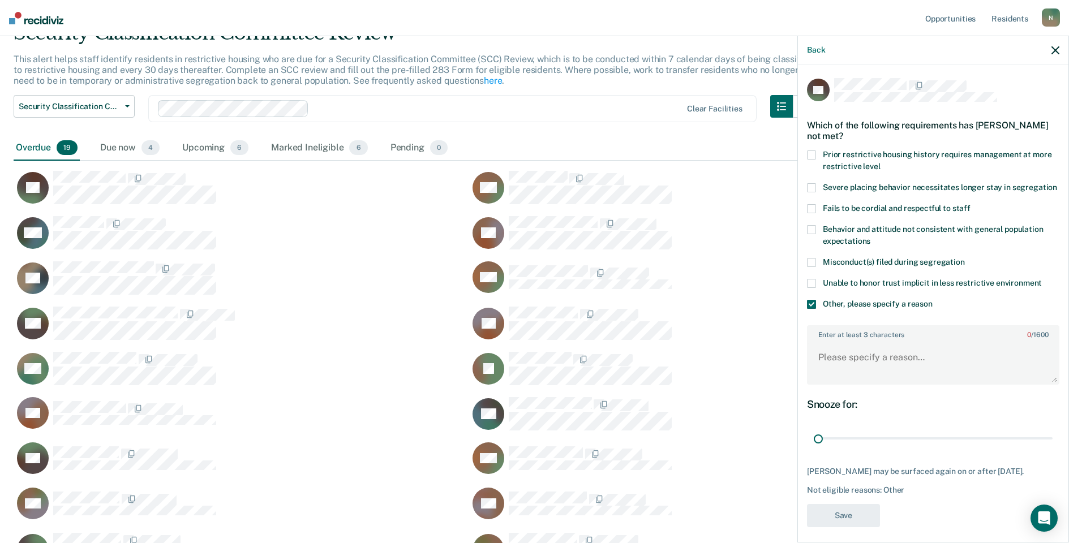
drag, startPoint x: 1038, startPoint y: 452, endPoint x: 807, endPoint y: 441, distance: 231.7
type input "1"
click at [814, 449] on input "range" at bounding box center [933, 439] width 239 height 20
click at [832, 383] on textarea "Enter at least 3 characters 0 / 1600" at bounding box center [933, 363] width 250 height 42
type textarea "Temp seg pending misconduct hearing"
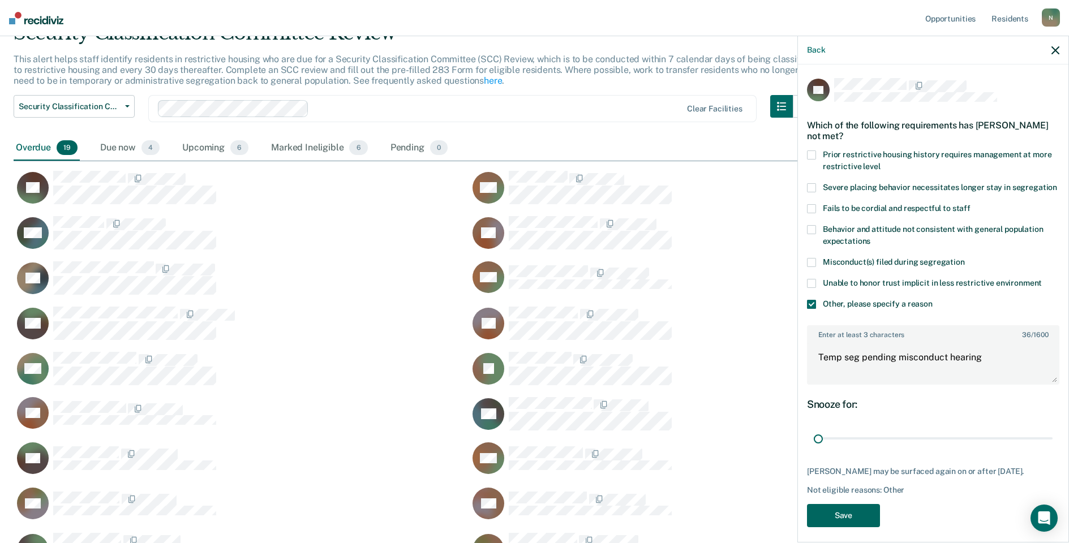
click at [851, 527] on button "Save" at bounding box center [843, 515] width 73 height 23
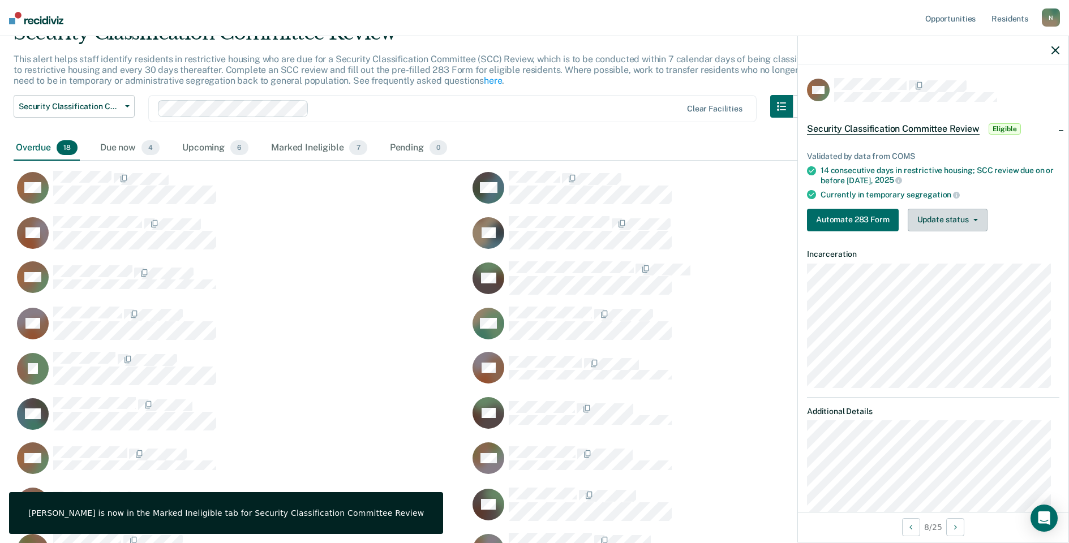
click at [963, 226] on button "Update status" at bounding box center [948, 220] width 80 height 23
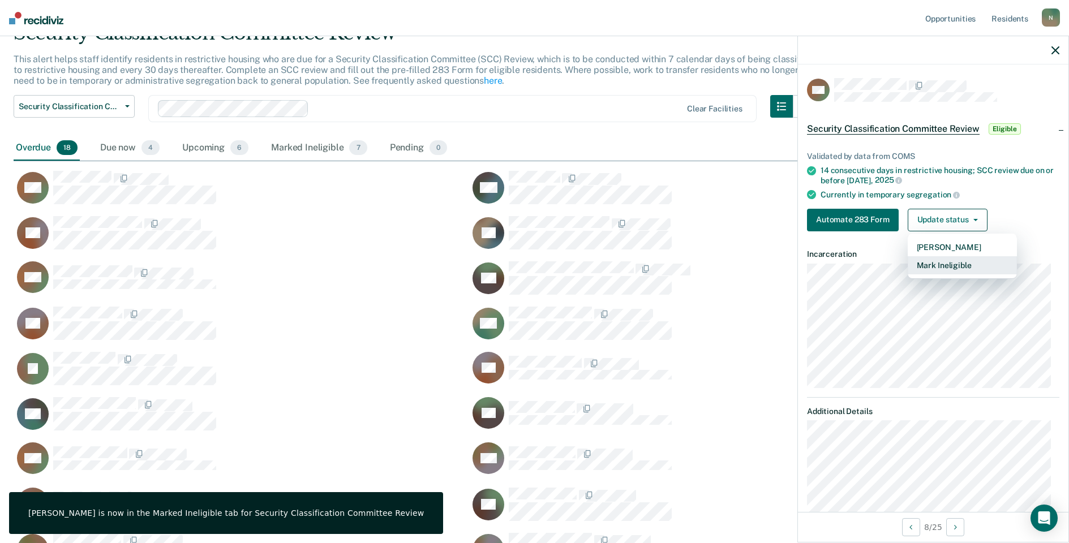
click at [946, 259] on button "Mark Ineligible" at bounding box center [962, 265] width 109 height 18
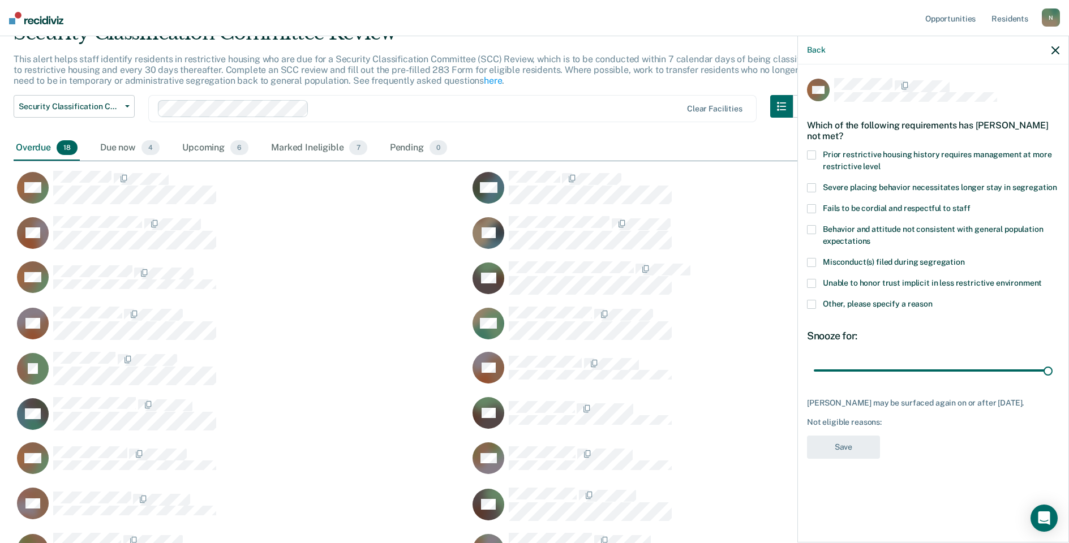
drag, startPoint x: 812, startPoint y: 302, endPoint x: 863, endPoint y: 320, distance: 53.3
click at [812, 302] on span at bounding box center [811, 304] width 9 height 9
click at [933, 300] on input "Other, please specify a reason" at bounding box center [933, 300] width 0 height 0
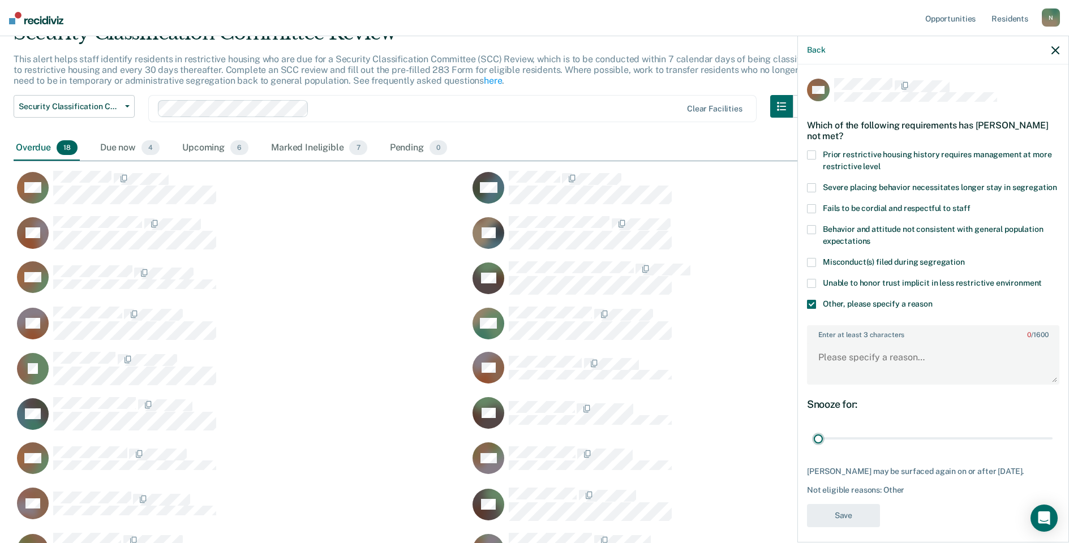
drag, startPoint x: 1042, startPoint y: 452, endPoint x: 822, endPoint y: 422, distance: 221.6
type input "1"
click at [814, 443] on input "range" at bounding box center [933, 439] width 239 height 20
click at [838, 375] on textarea "Enter at least 3 characters 0 / 1600" at bounding box center [933, 363] width 250 height 42
type textarea "Returned to GP [DATE]"
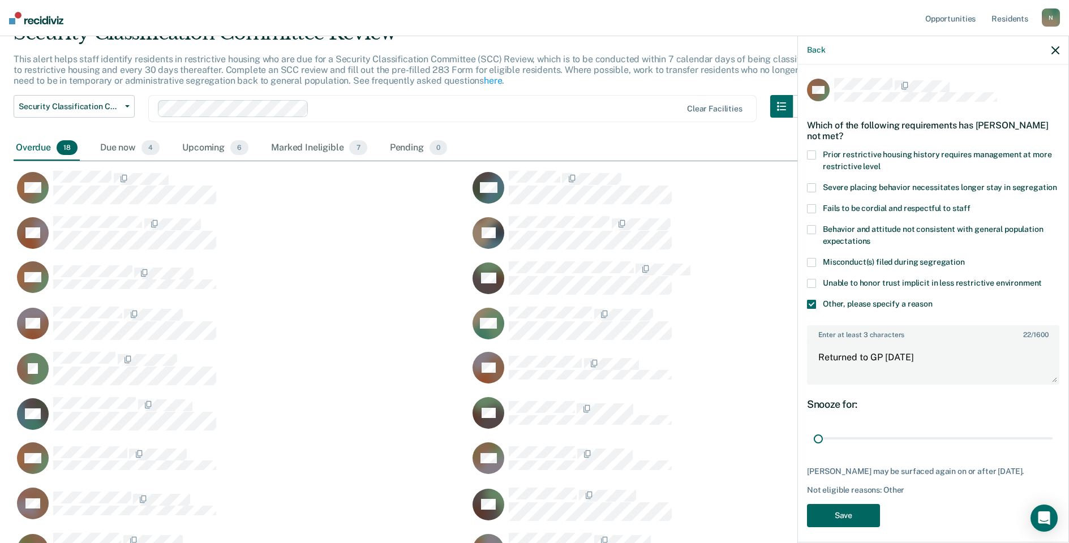
click at [837, 520] on button "Save" at bounding box center [843, 515] width 73 height 23
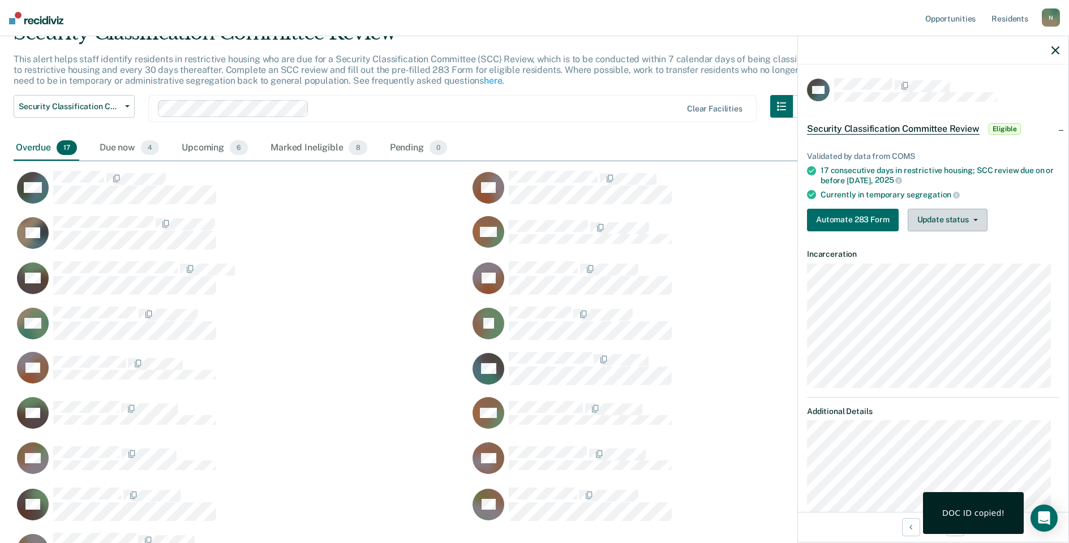
click at [964, 220] on button "Update status" at bounding box center [948, 220] width 80 height 23
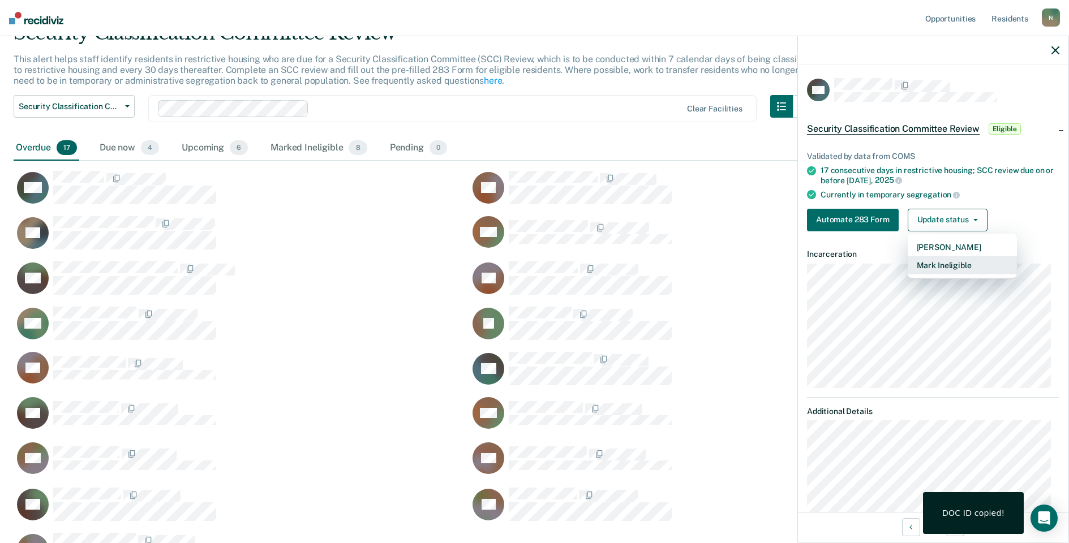
click at [947, 264] on button "Mark Ineligible" at bounding box center [962, 265] width 109 height 18
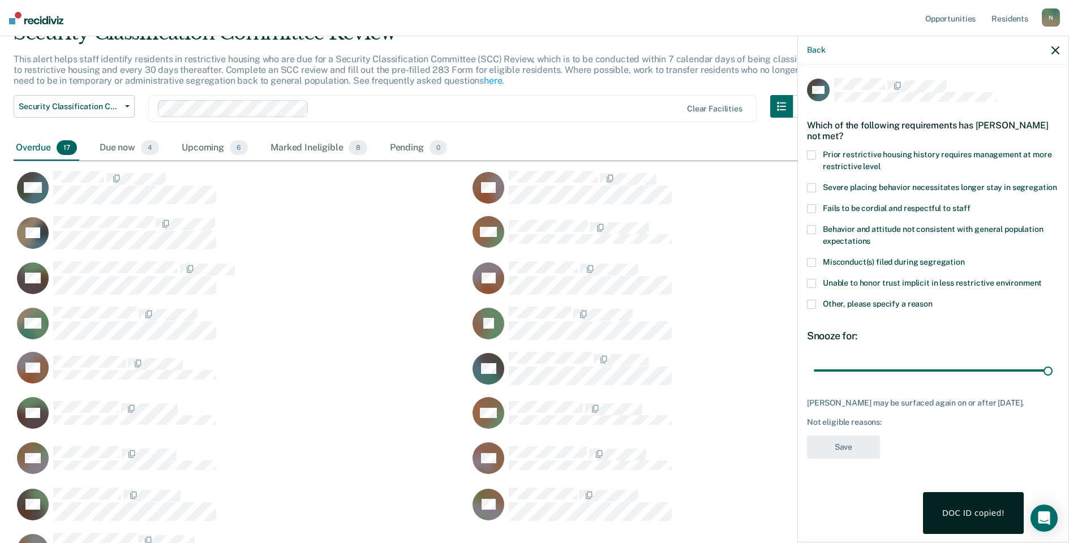
click at [812, 304] on span at bounding box center [811, 304] width 9 height 9
click at [933, 300] on input "Other, please specify a reason" at bounding box center [933, 300] width 0 height 0
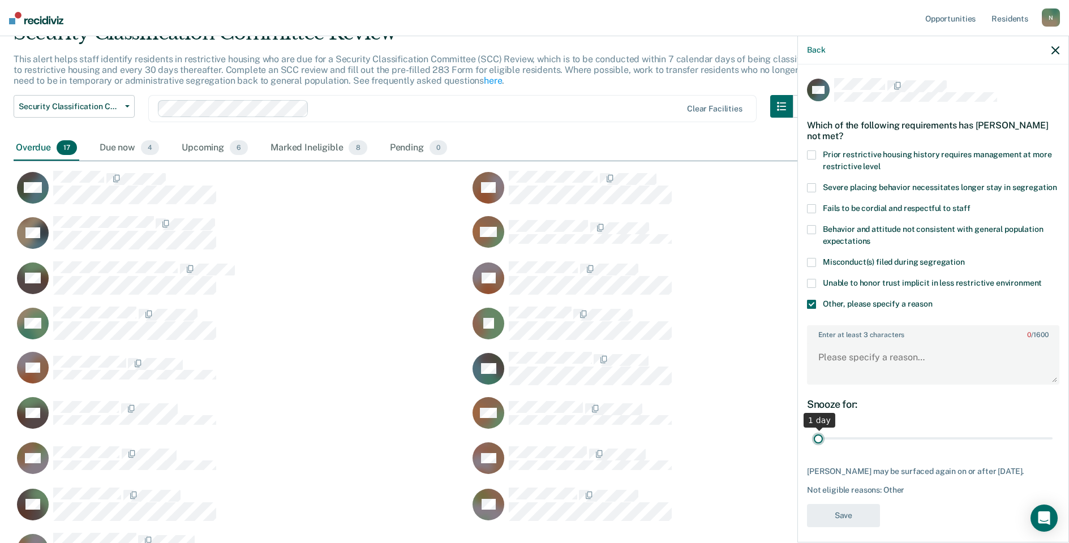
drag, startPoint x: 1036, startPoint y: 448, endPoint x: 817, endPoint y: 460, distance: 218.8
type input "1"
click at [817, 449] on input "range" at bounding box center [933, 439] width 239 height 20
click at [831, 374] on textarea "Enter at least 3 characters 0 / 1600" at bounding box center [933, 363] width 250 height 42
click at [913, 359] on textarea "Enter at least 3 characters 0 / 1600" at bounding box center [933, 363] width 250 height 42
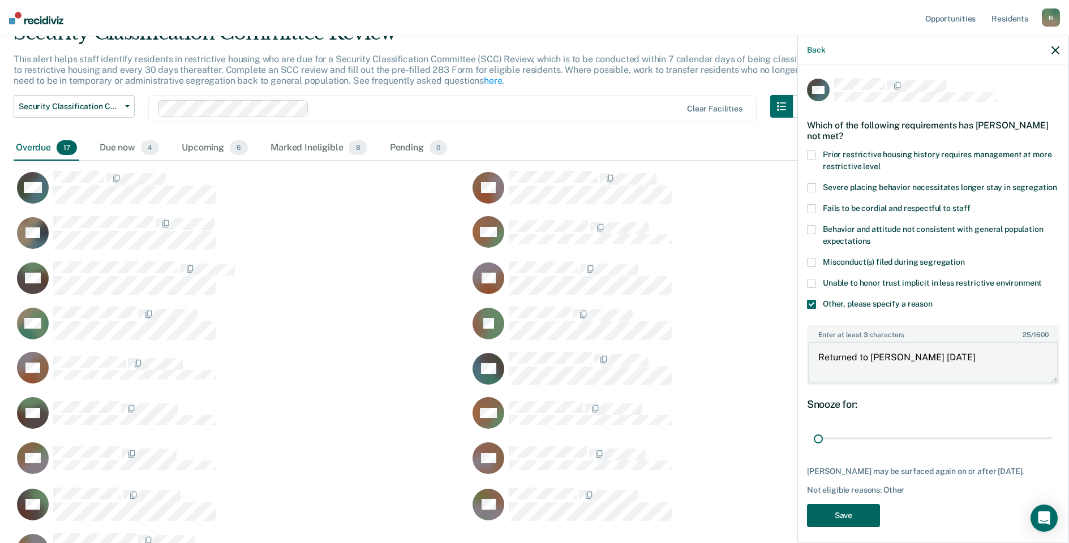
type textarea "Returned to [PERSON_NAME] [DATE]"
click at [857, 524] on button "Save" at bounding box center [843, 515] width 73 height 23
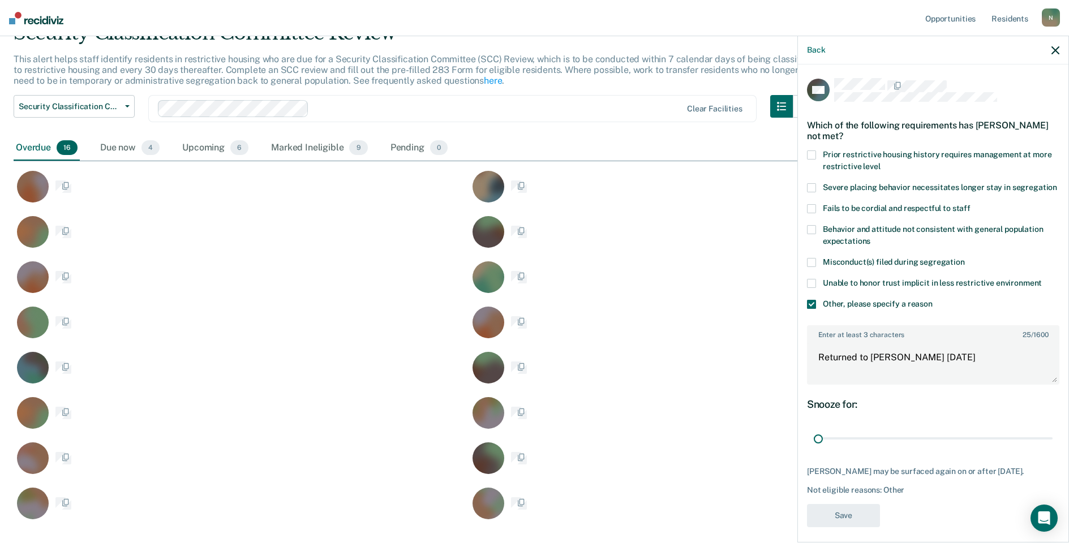
scroll to position [499, 1033]
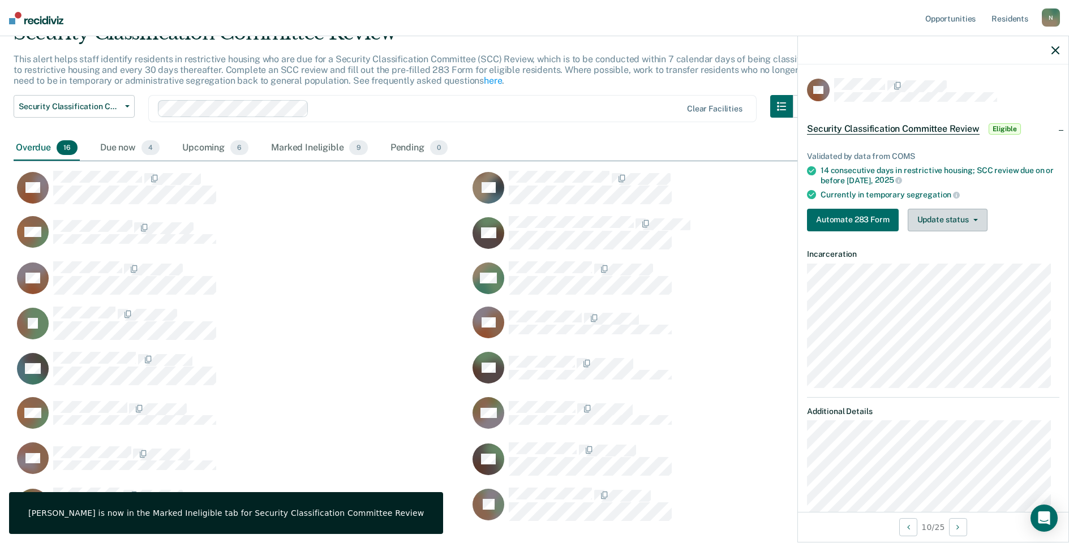
click at [958, 215] on button "Update status" at bounding box center [948, 220] width 80 height 23
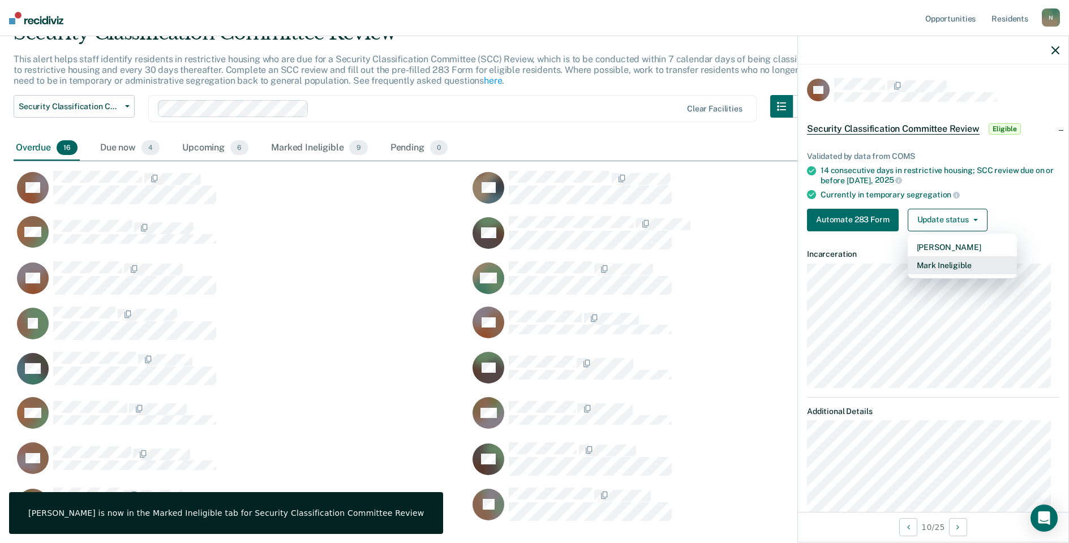
click at [962, 261] on button "Mark Ineligible" at bounding box center [962, 265] width 109 height 18
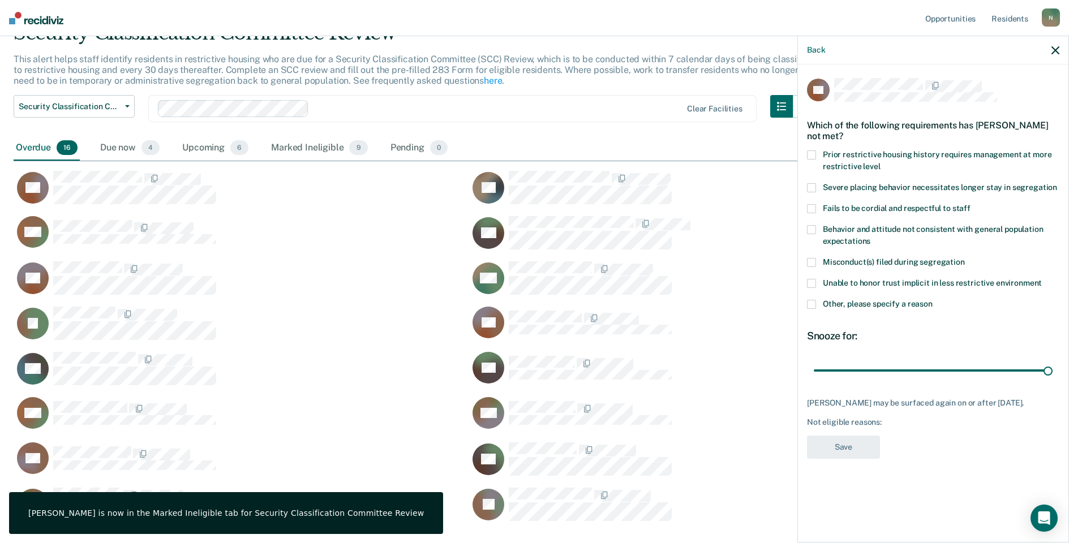
drag, startPoint x: 809, startPoint y: 305, endPoint x: 853, endPoint y: 324, distance: 47.4
click at [809, 306] on span at bounding box center [811, 304] width 9 height 9
click at [933, 300] on input "Other, please specify a reason" at bounding box center [933, 300] width 0 height 0
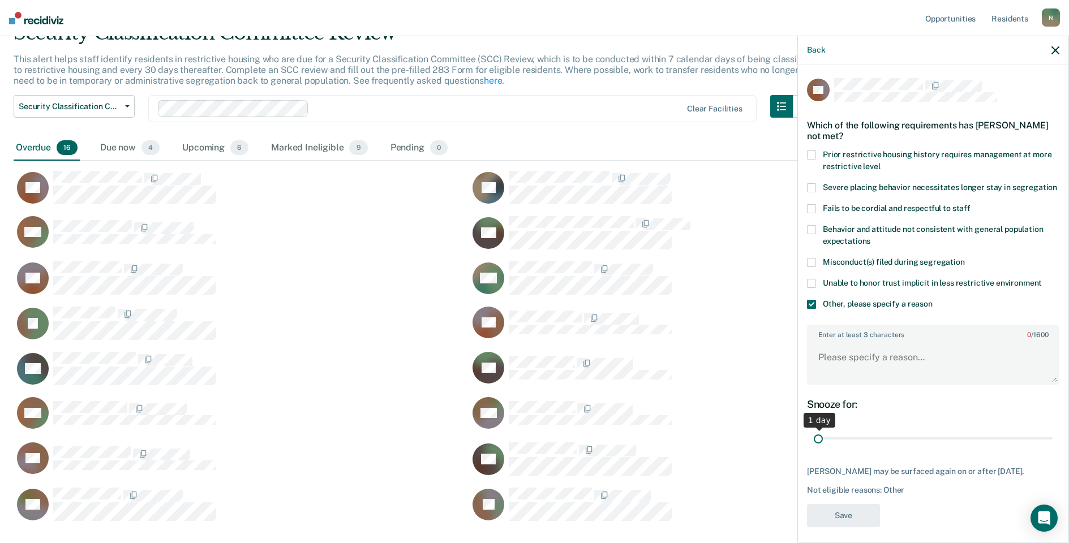
drag, startPoint x: 1037, startPoint y: 450, endPoint x: 798, endPoint y: 432, distance: 240.1
type input "1"
click at [814, 442] on input "range" at bounding box center [933, 439] width 239 height 20
click at [851, 375] on textarea "Enter at least 3 characters 0 / 1600" at bounding box center [933, 363] width 250 height 42
type textarea "Temp seg pending available bedspace in [PERSON_NAME]"
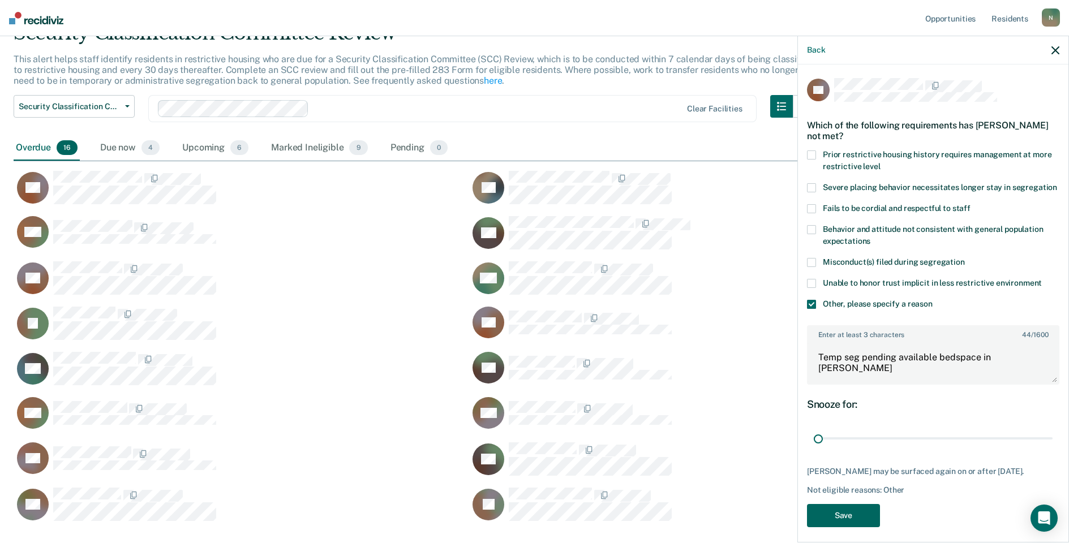
click at [859, 527] on button "Save" at bounding box center [843, 515] width 73 height 23
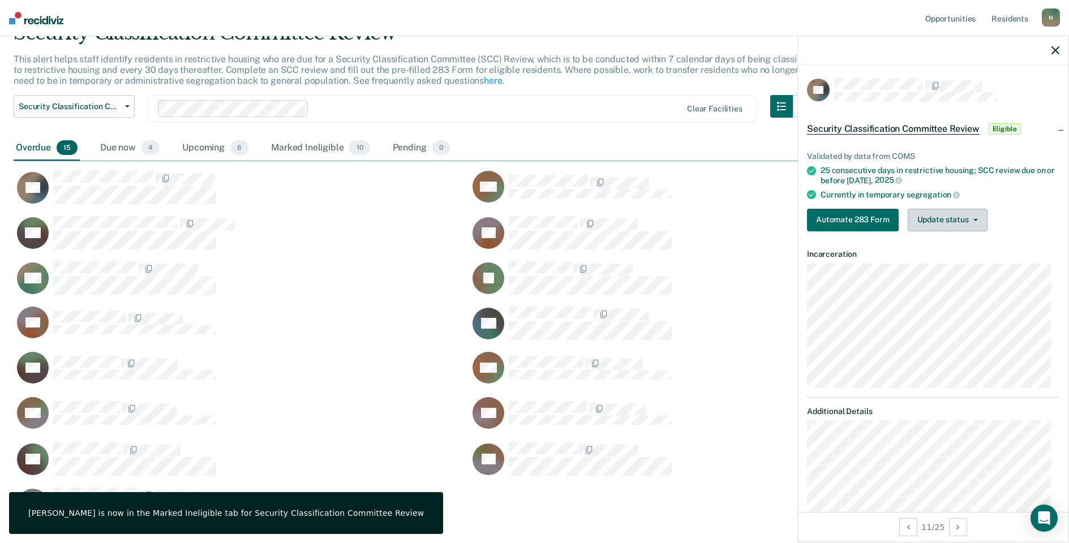
click at [947, 216] on button "Update status" at bounding box center [948, 220] width 80 height 23
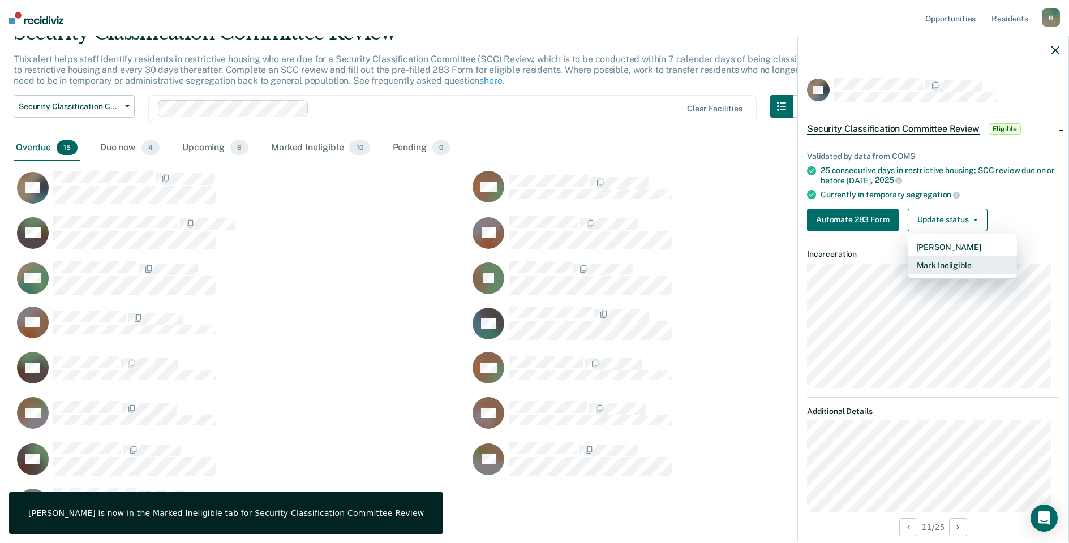
click at [955, 267] on button "Mark Ineligible" at bounding box center [962, 265] width 109 height 18
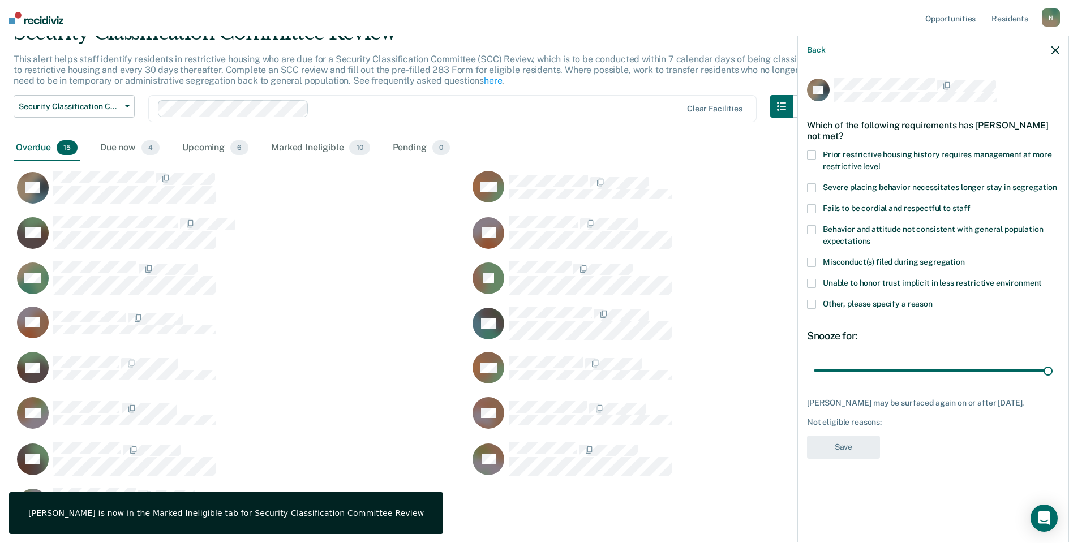
click at [816, 301] on span at bounding box center [811, 304] width 9 height 9
click at [933, 300] on input "Other, please specify a reason" at bounding box center [933, 300] width 0 height 0
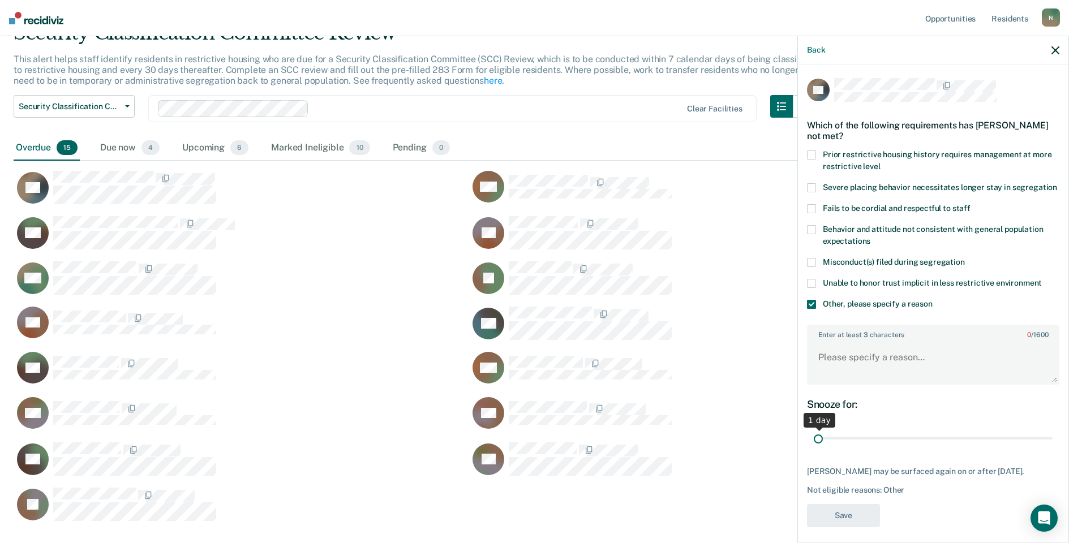
drag, startPoint x: 1040, startPoint y: 451, endPoint x: 817, endPoint y: 400, distance: 228.2
type input "1"
click at [814, 438] on input "range" at bounding box center [933, 439] width 239 height 20
click at [831, 378] on textarea "Enter at least 3 characters 0 / 1600" at bounding box center [933, 363] width 250 height 42
click at [907, 368] on textarea "Temp seg pending alt placement" at bounding box center [933, 363] width 250 height 42
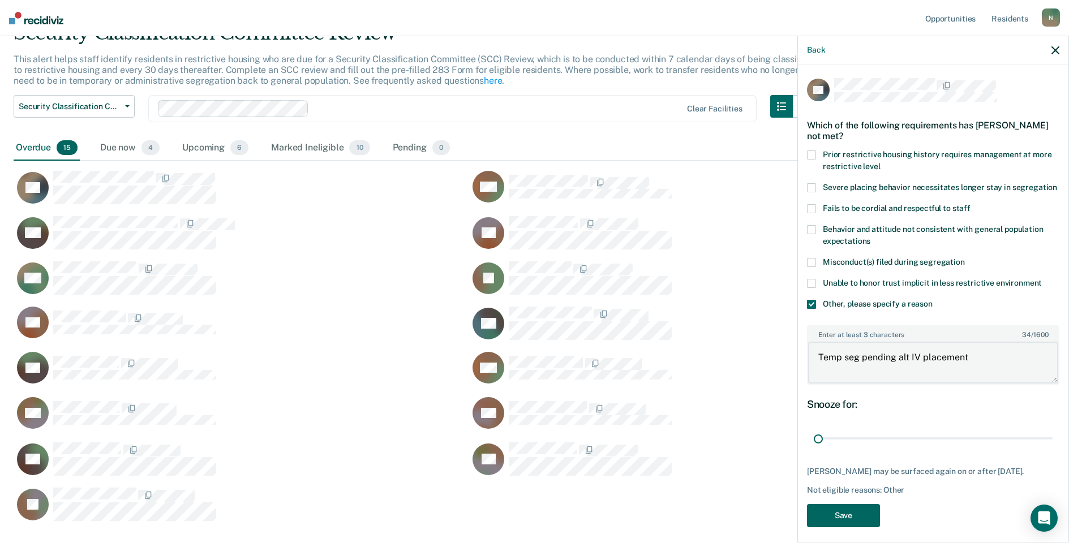
type textarea "Temp seg pending alt IV placement"
click at [851, 527] on button "Save" at bounding box center [843, 515] width 73 height 23
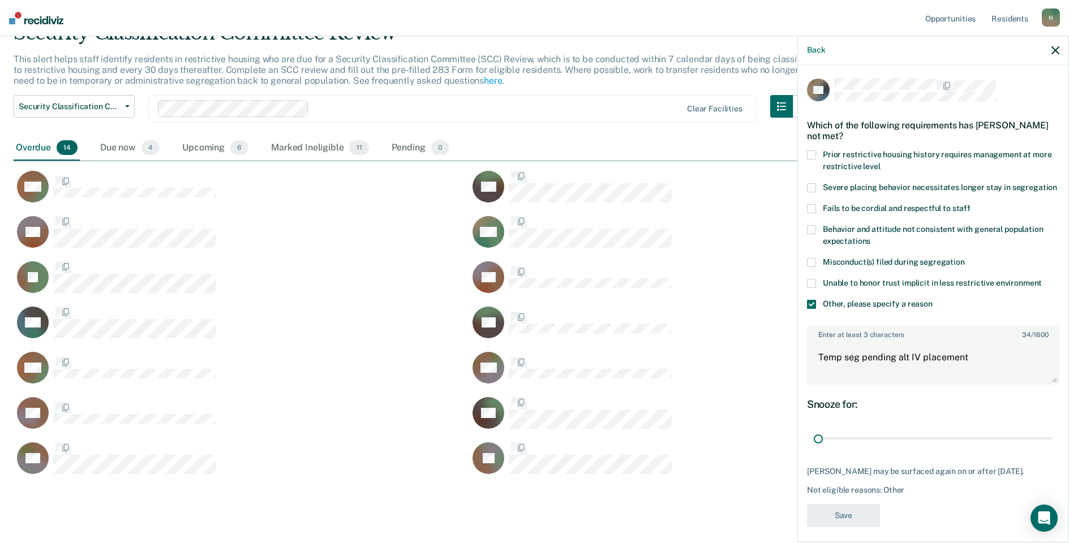
scroll to position [454, 1033]
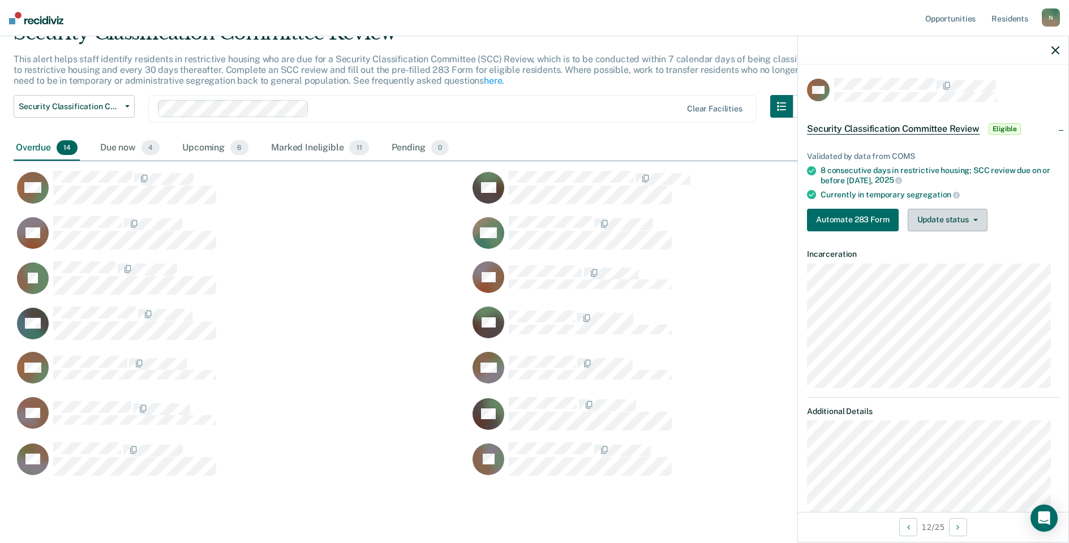
click at [945, 226] on button "Update status" at bounding box center [948, 220] width 80 height 23
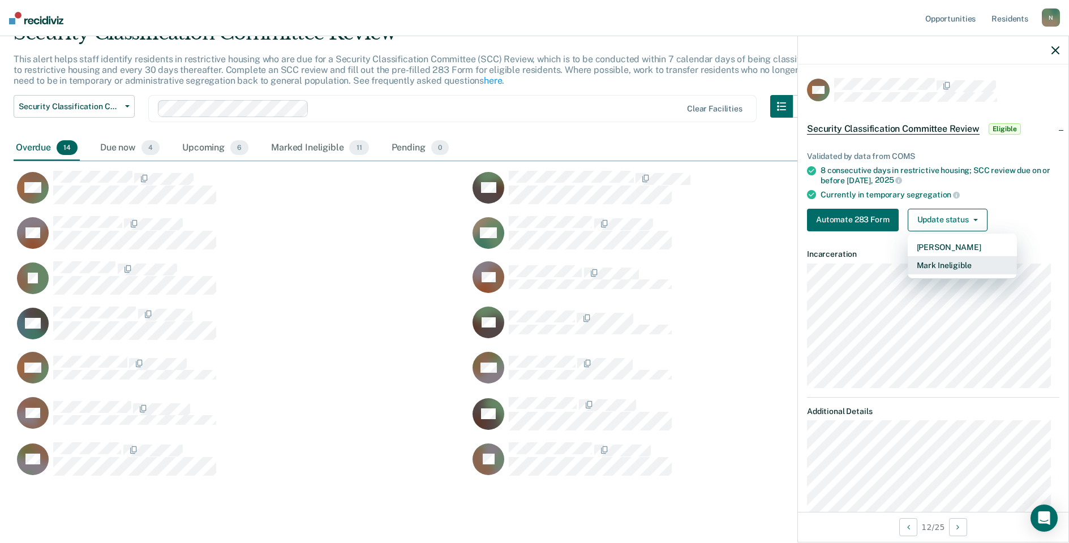
click at [925, 268] on button "Mark Ineligible" at bounding box center [962, 265] width 109 height 18
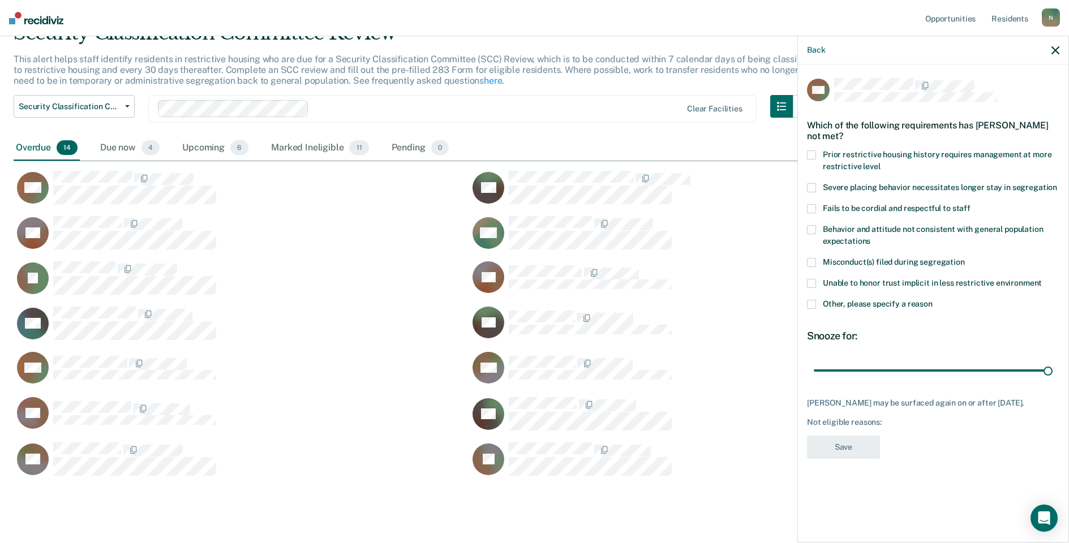
click at [815, 304] on span at bounding box center [811, 304] width 9 height 9
click at [933, 300] on input "Other, please specify a reason" at bounding box center [933, 300] width 0 height 0
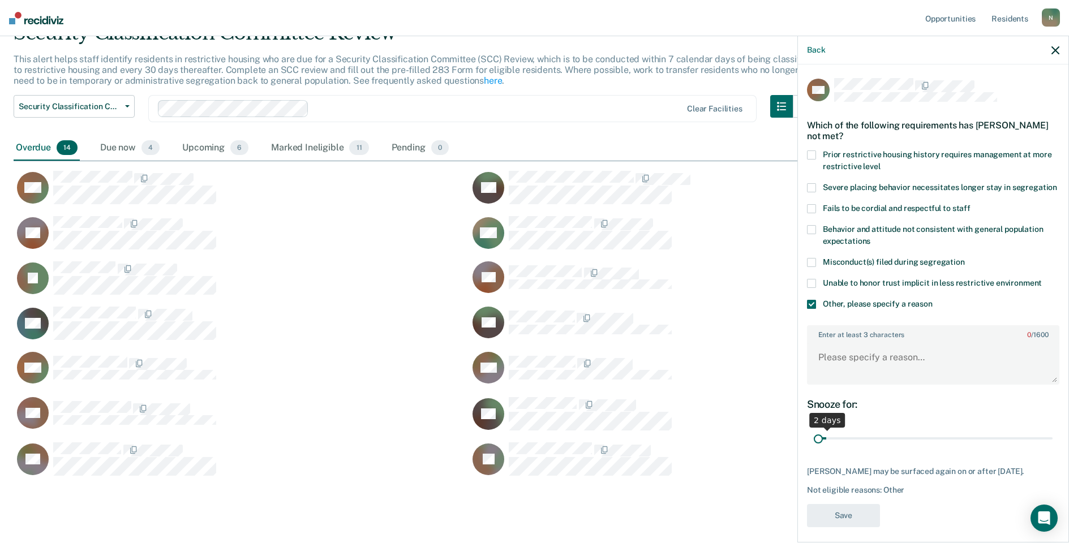
drag, startPoint x: 1041, startPoint y: 449, endPoint x: 817, endPoint y: 430, distance: 224.9
type input "1"
click at [816, 449] on input "range" at bounding box center [933, 439] width 239 height 20
click at [833, 374] on textarea "Enter at least 3 characters 0 / 1600" at bounding box center [933, 363] width 250 height 42
type textarea "Xfer from KCF for pending fighting misconduct"
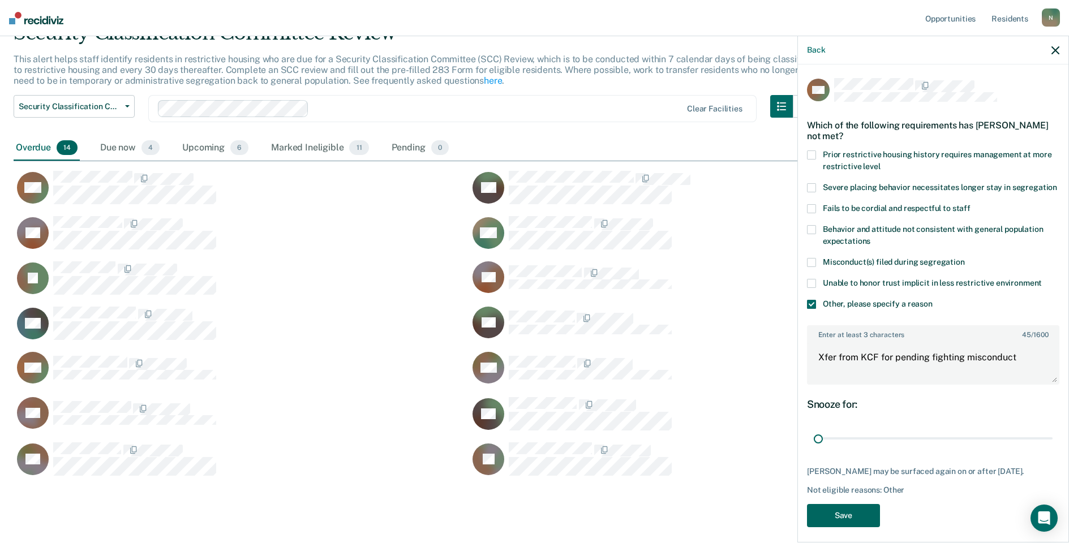
click at [856, 527] on button "Save" at bounding box center [843, 515] width 73 height 23
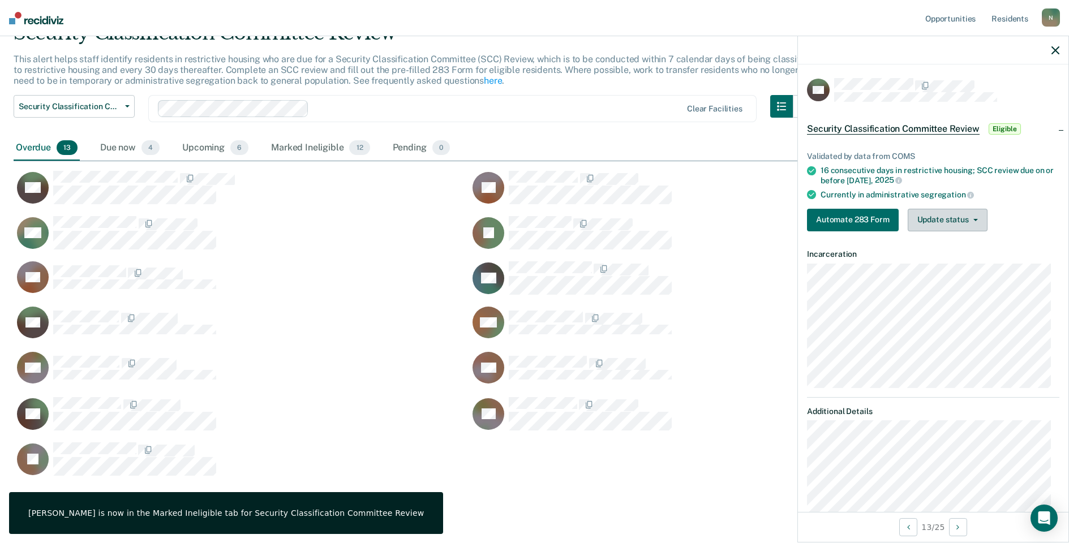
click at [942, 226] on button "Update status" at bounding box center [948, 220] width 80 height 23
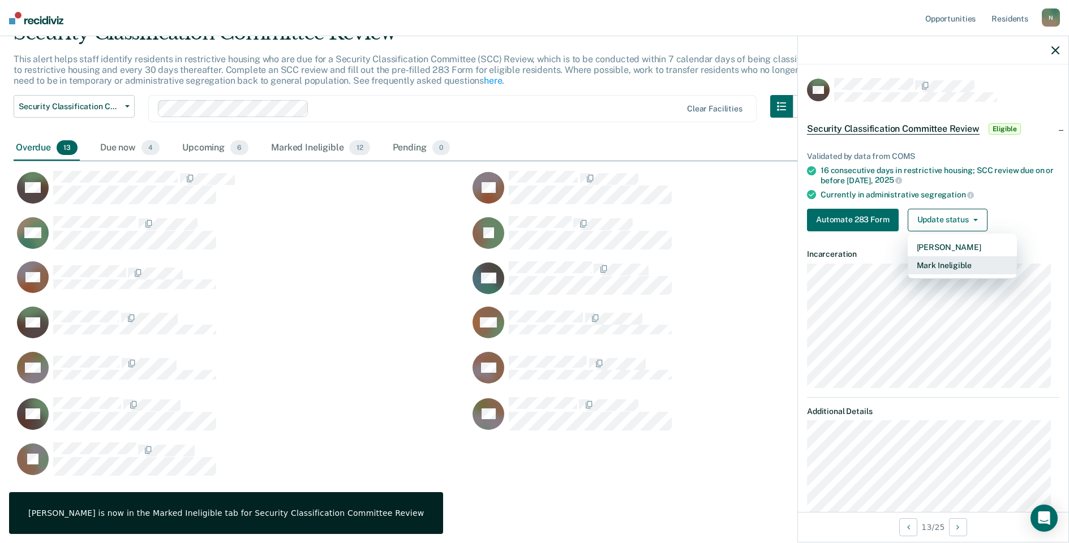
click at [947, 267] on button "Mark Ineligible" at bounding box center [962, 265] width 109 height 18
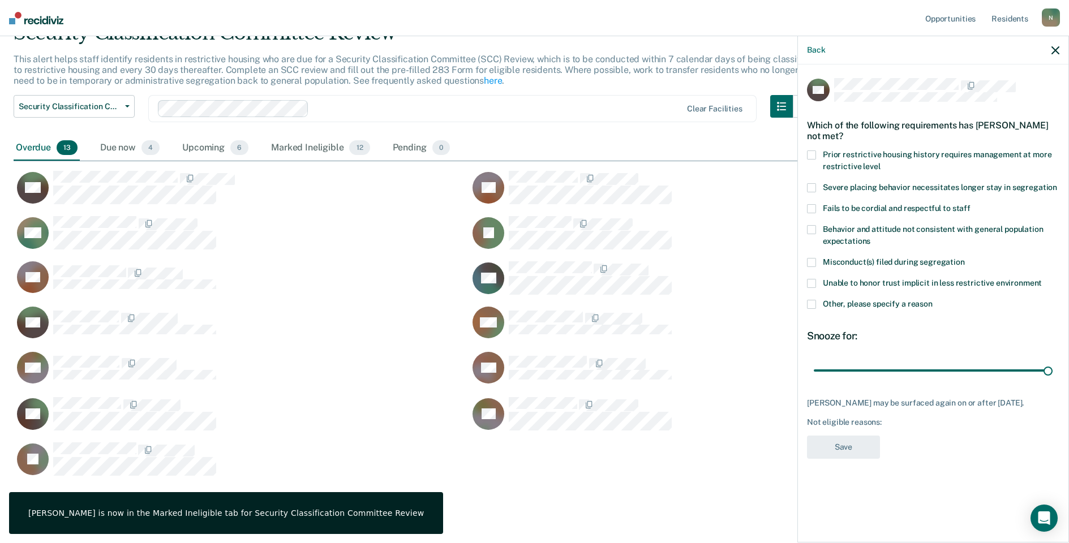
click at [818, 306] on label "Other, please specify a reason" at bounding box center [933, 306] width 252 height 12
click at [933, 300] on input "Other, please specify a reason" at bounding box center [933, 300] width 0 height 0
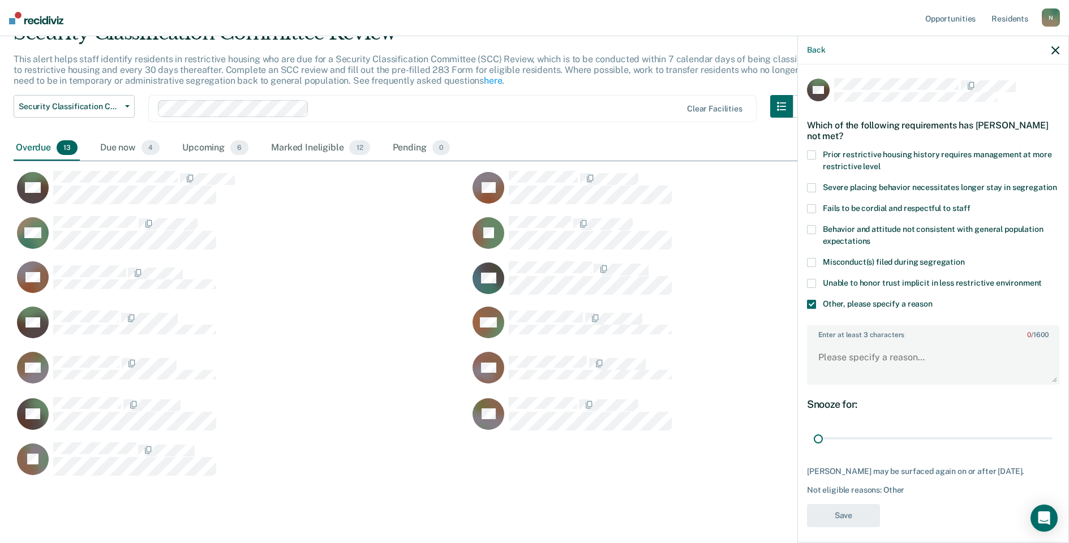
drag, startPoint x: 1038, startPoint y: 453, endPoint x: 799, endPoint y: 432, distance: 239.8
type input "1"
click at [814, 432] on input "range" at bounding box center [933, 439] width 239 height 20
click at [834, 373] on textarea "Enter at least 3 characters 0 / 1600" at bounding box center [933, 363] width 250 height 42
type textarea "Temp seg until available bedspace in [PERSON_NAME]"
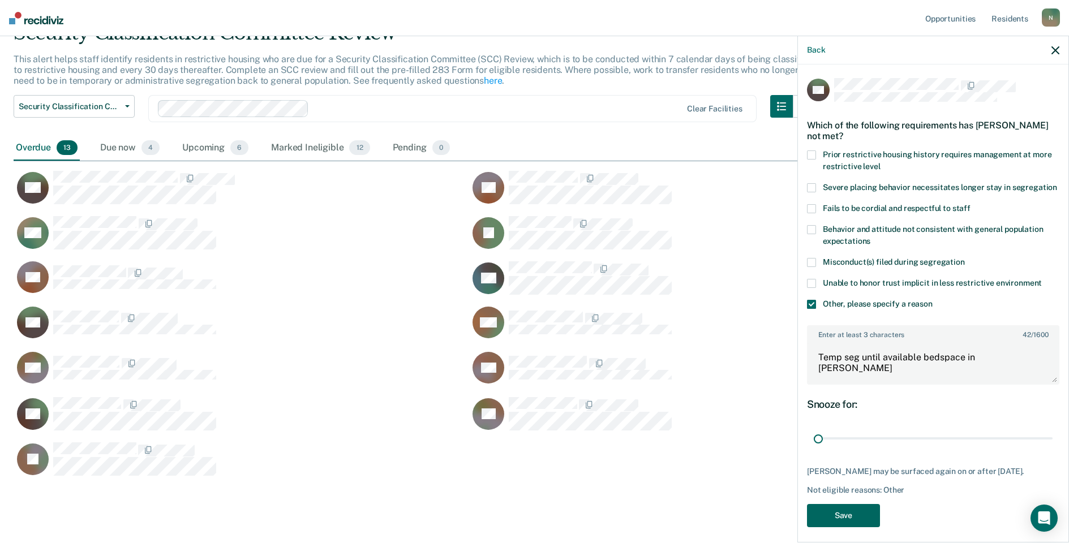
click at [845, 527] on button "Save" at bounding box center [843, 515] width 73 height 23
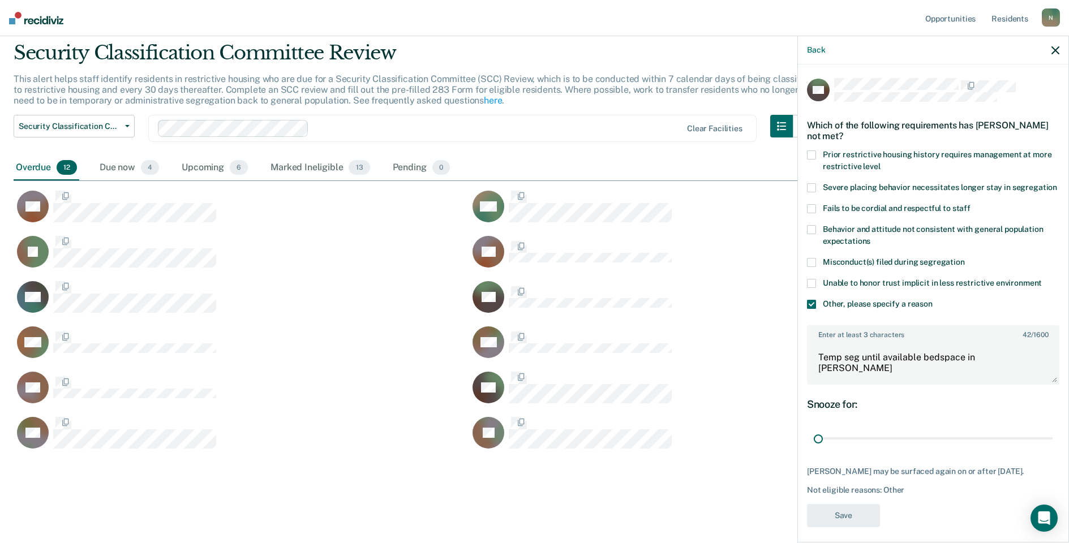
scroll to position [409, 1033]
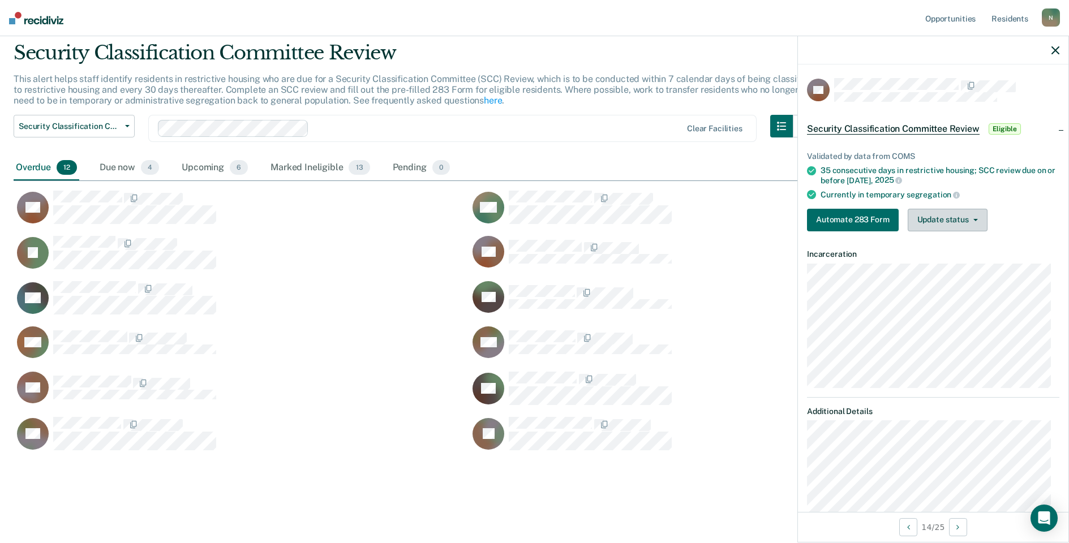
click at [955, 218] on button "Update status" at bounding box center [948, 220] width 80 height 23
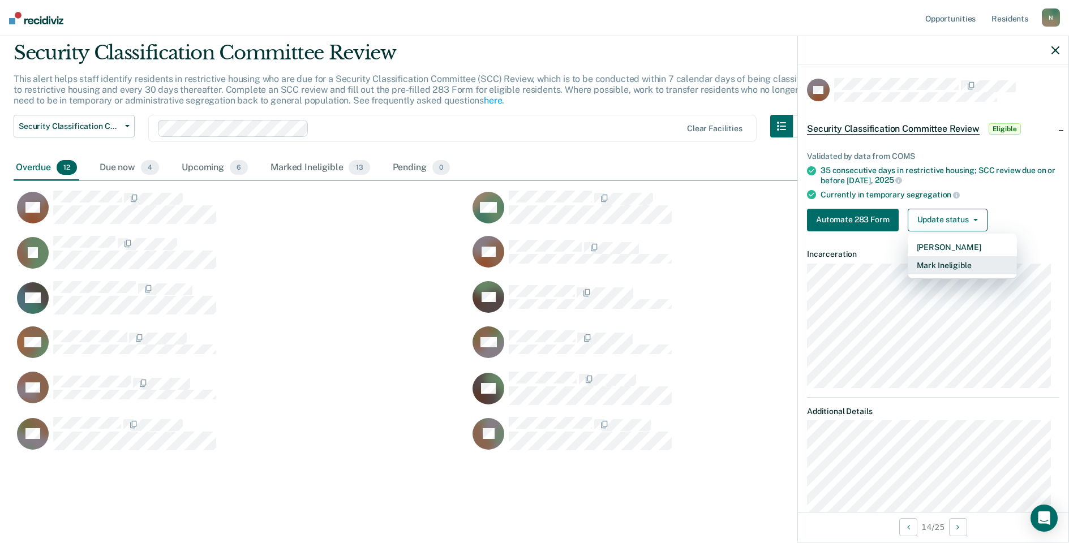
click at [934, 261] on button "Mark Ineligible" at bounding box center [962, 265] width 109 height 18
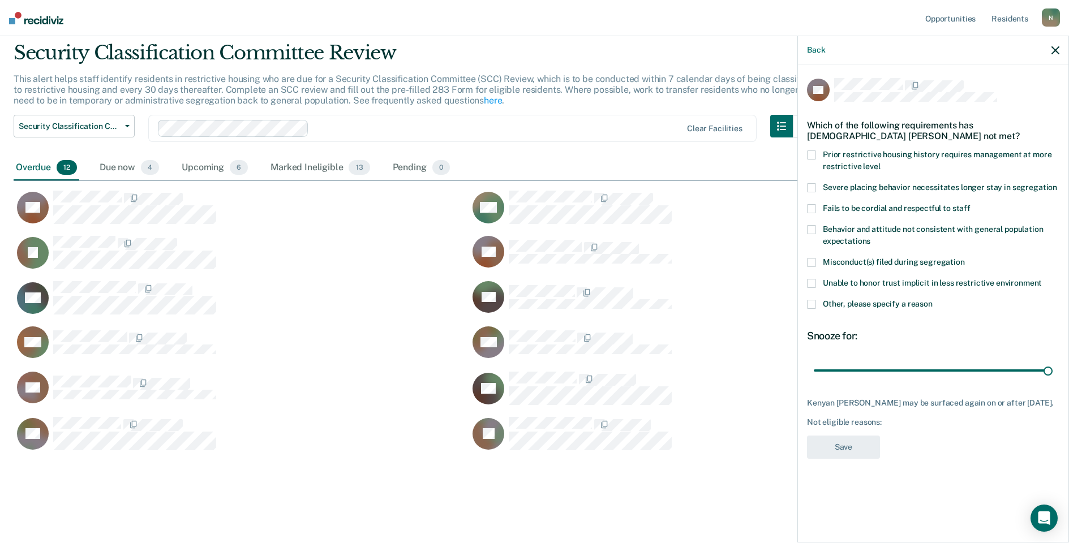
click at [812, 301] on span at bounding box center [811, 304] width 9 height 9
click at [933, 300] on input "Other, please specify a reason" at bounding box center [933, 300] width 0 height 0
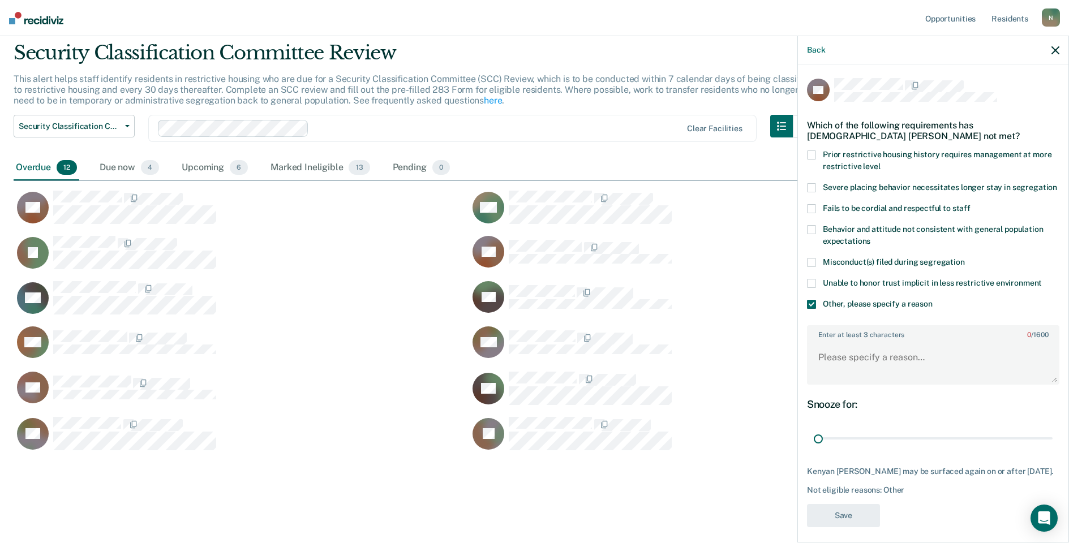
drag, startPoint x: 1038, startPoint y: 449, endPoint x: 749, endPoint y: 443, distance: 288.7
type input "1"
click at [814, 449] on input "range" at bounding box center [933, 439] width 239 height 20
click at [835, 374] on textarea "Enter at least 3 characters 0 / 1600" at bounding box center [933, 363] width 250 height 42
type textarea "Temp seg pending alt IV placement due to PC concerns"
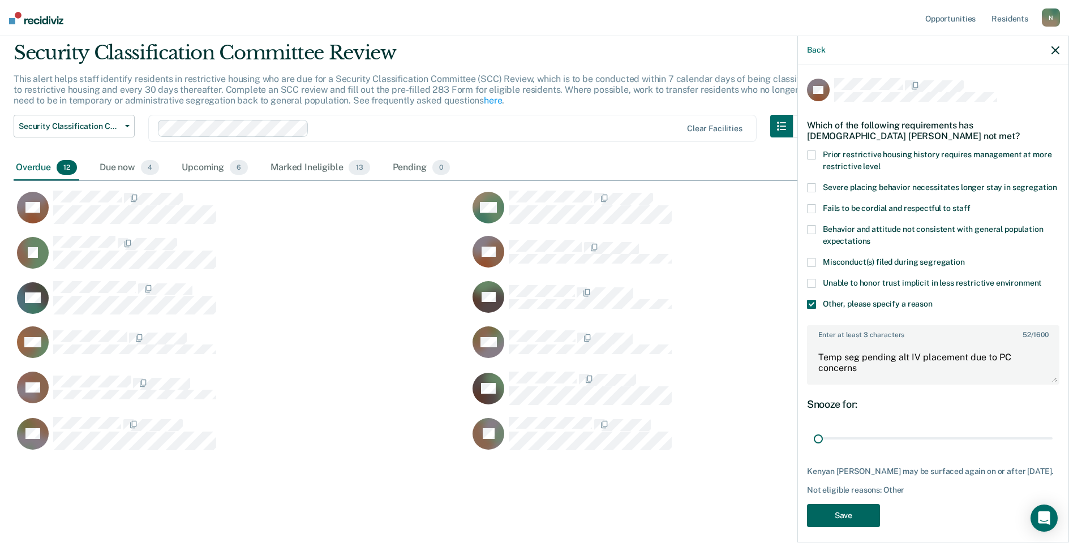
click at [850, 527] on button "Save" at bounding box center [843, 515] width 73 height 23
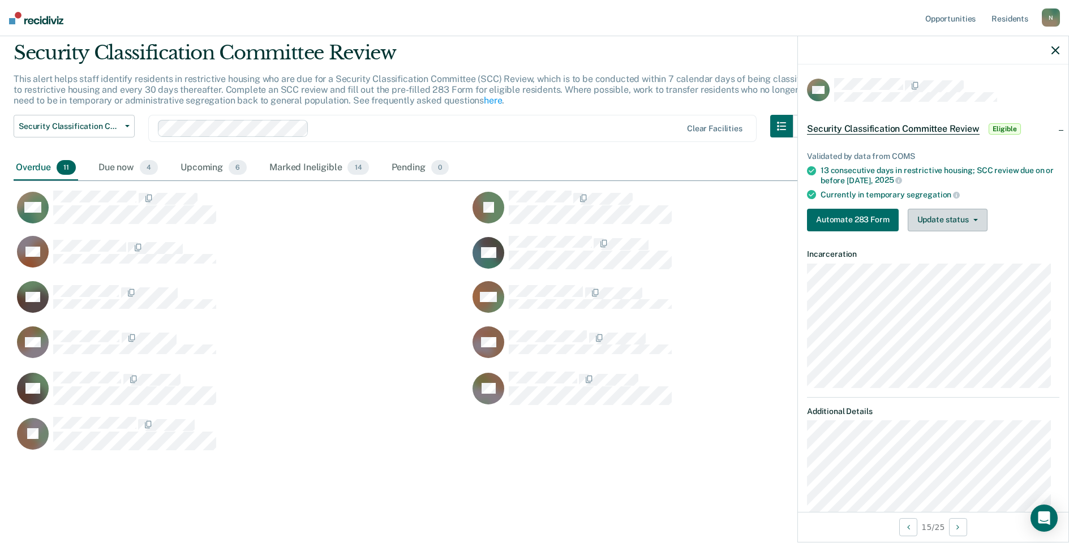
drag, startPoint x: 924, startPoint y: 218, endPoint x: 924, endPoint y: 240, distance: 22.1
click at [924, 218] on button "Update status" at bounding box center [948, 220] width 80 height 23
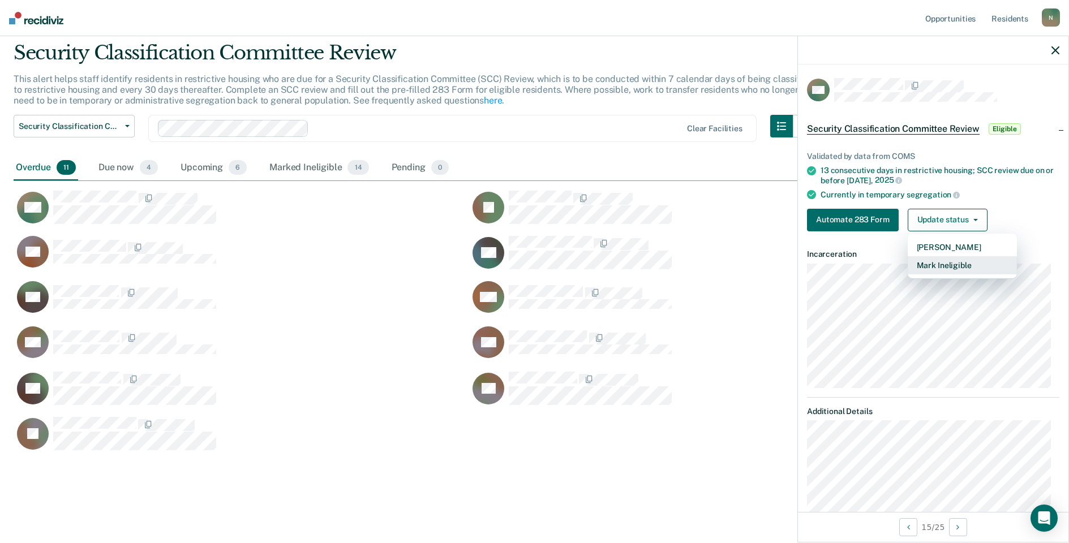
click at [923, 264] on button "Mark Ineligible" at bounding box center [962, 265] width 109 height 18
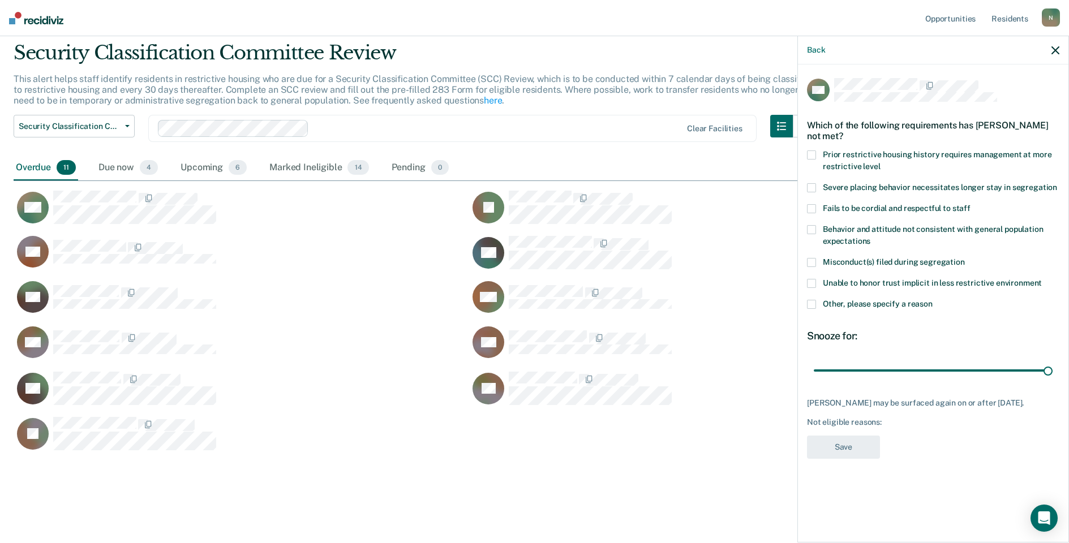
click at [814, 308] on label "Other, please specify a reason" at bounding box center [933, 306] width 252 height 12
click at [933, 300] on input "Other, please specify a reason" at bounding box center [933, 300] width 0 height 0
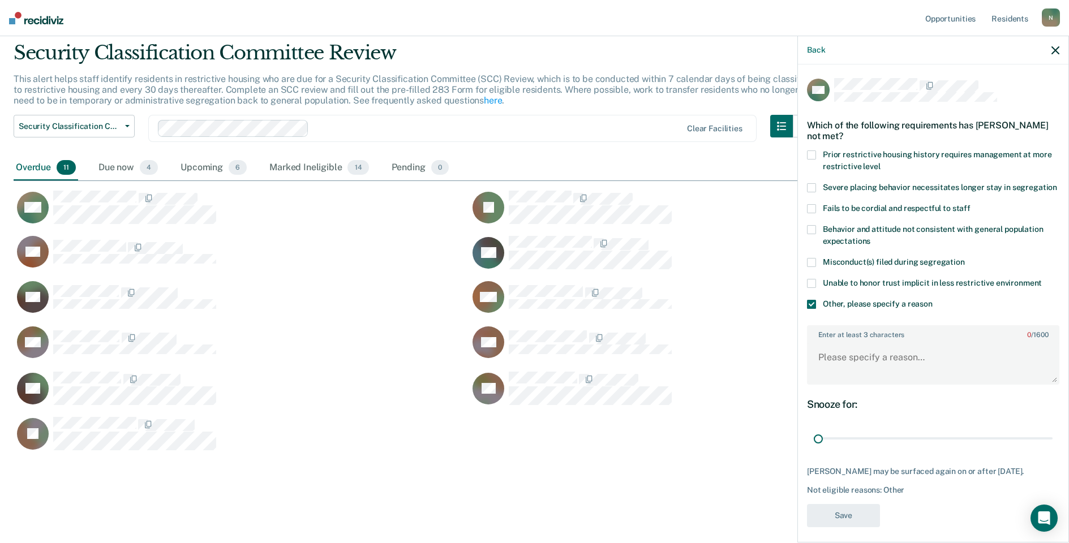
drag, startPoint x: 1041, startPoint y: 451, endPoint x: 794, endPoint y: 461, distance: 247.5
type input "1"
click at [814, 449] on input "range" at bounding box center [933, 439] width 239 height 20
click at [839, 384] on textarea "Enter at least 3 characters 0 / 1600" at bounding box center [933, 363] width 250 height 42
type textarea "Paroled [DATE]"
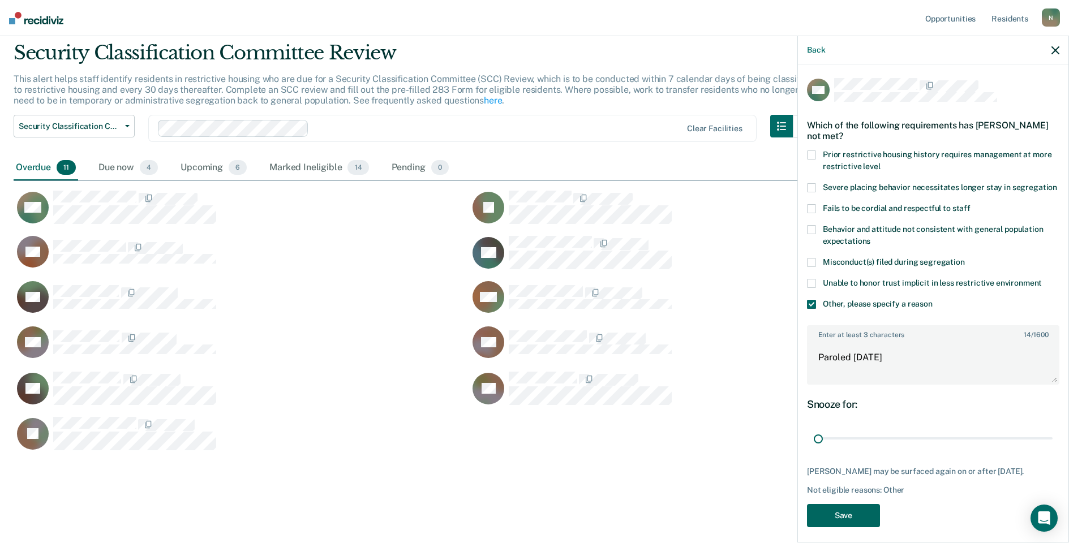
click at [843, 527] on button "Save" at bounding box center [843, 515] width 73 height 23
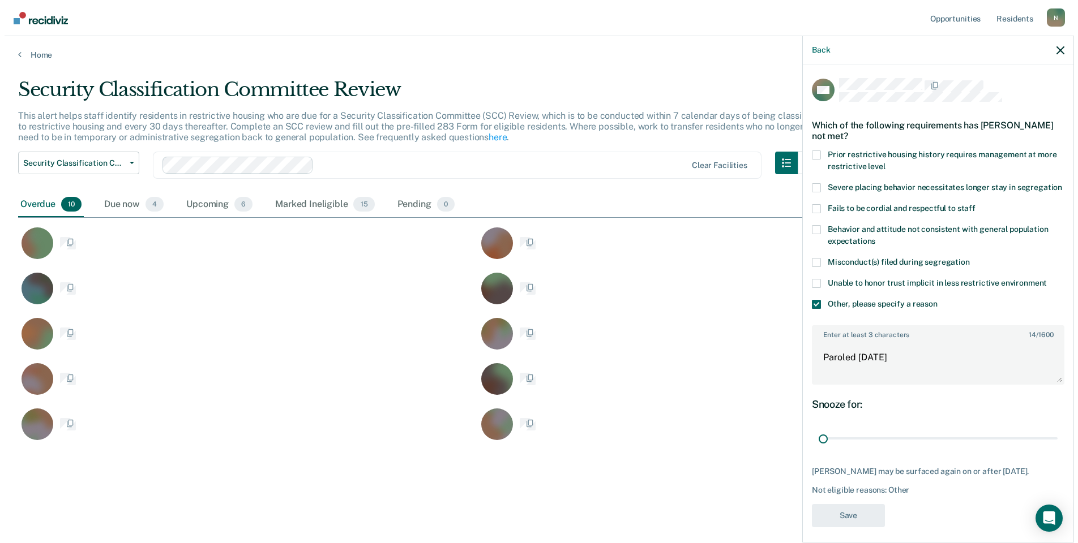
scroll to position [9, 9]
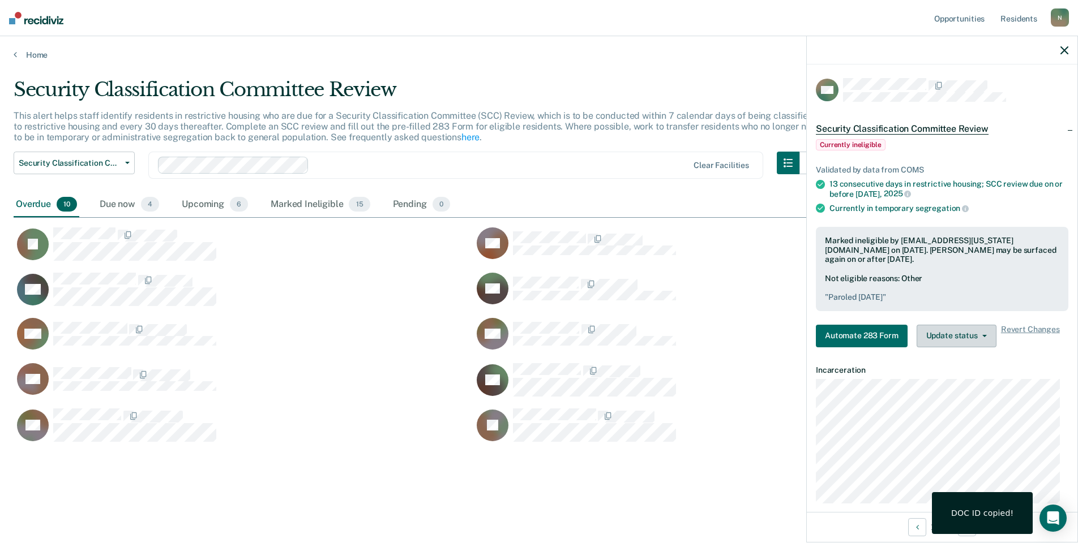
click at [958, 328] on button "Update status" at bounding box center [956, 336] width 80 height 23
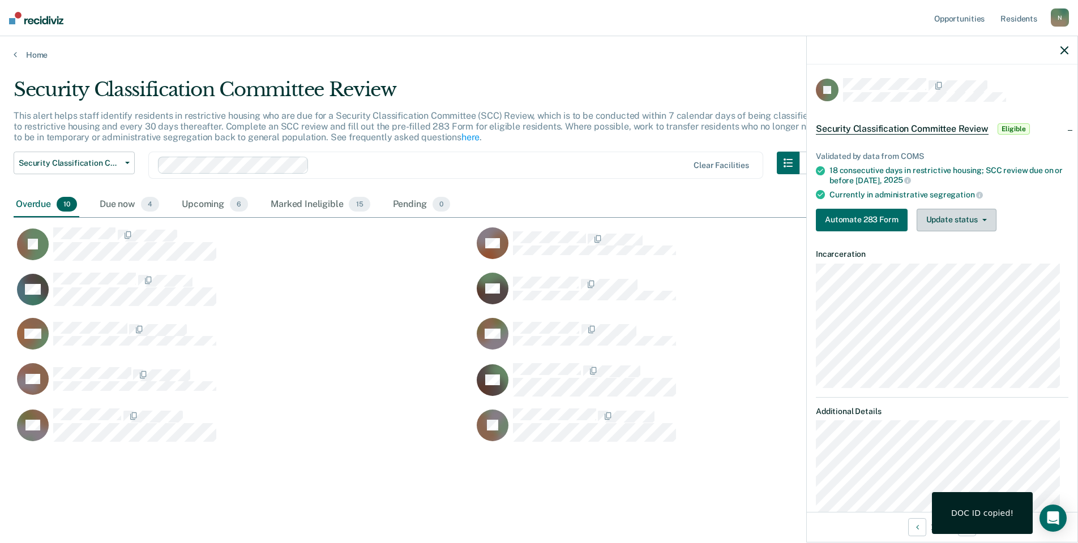
click at [945, 209] on button "Update status" at bounding box center [956, 220] width 80 height 23
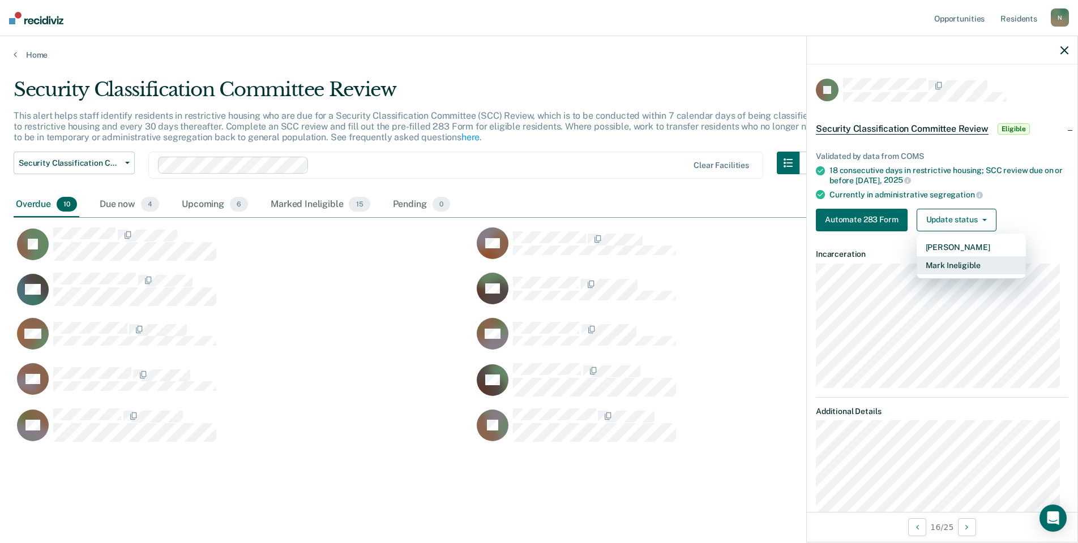
click at [949, 260] on button "Mark Ineligible" at bounding box center [970, 265] width 109 height 18
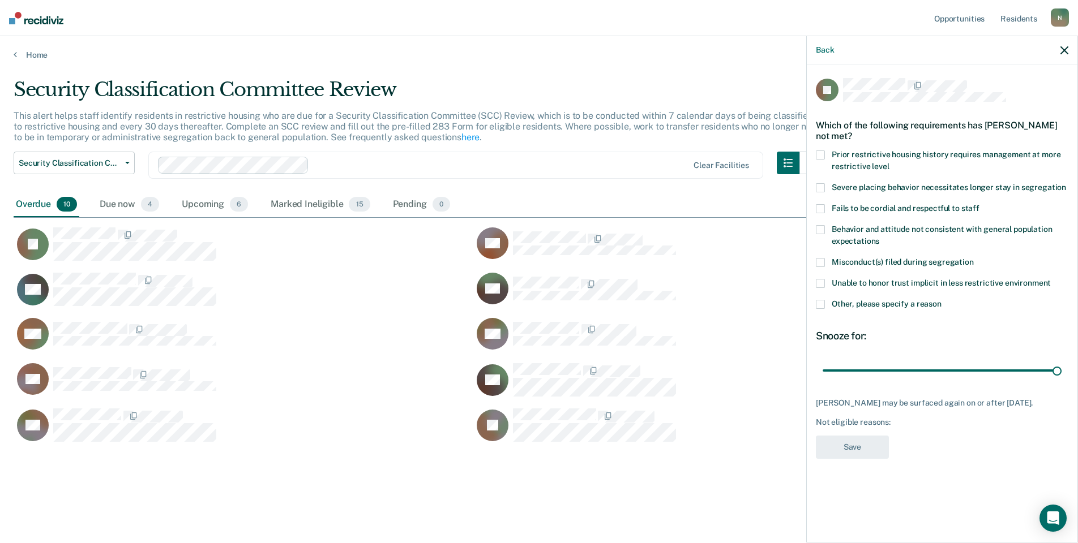
click at [822, 309] on label "Other, please specify a reason" at bounding box center [942, 306] width 252 height 12
click at [941, 300] on input "Other, please specify a reason" at bounding box center [941, 300] width 0 height 0
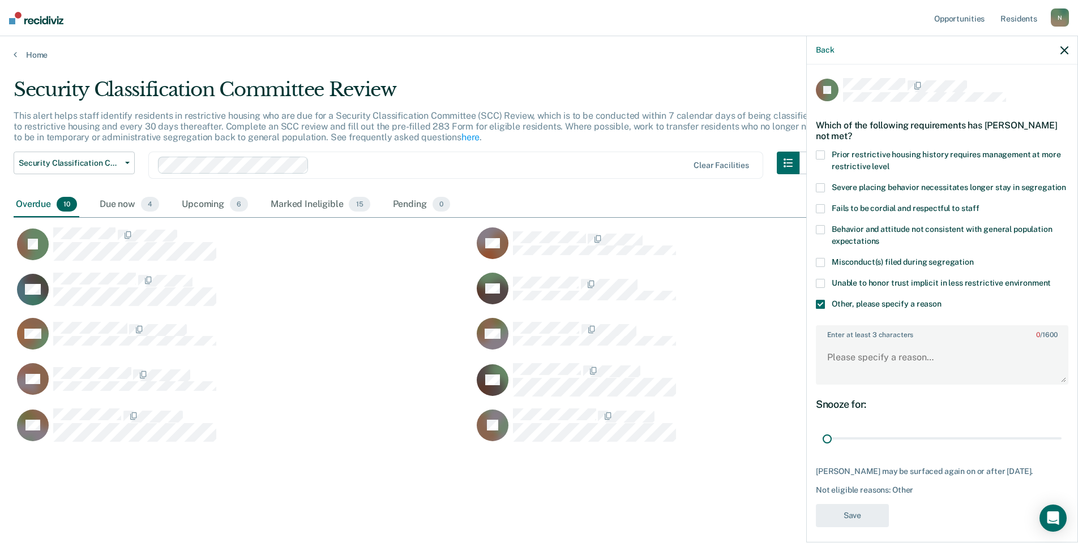
drag, startPoint x: 1045, startPoint y: 448, endPoint x: 800, endPoint y: 422, distance: 246.4
type input "1"
click at [822, 445] on input "range" at bounding box center [941, 439] width 239 height 20
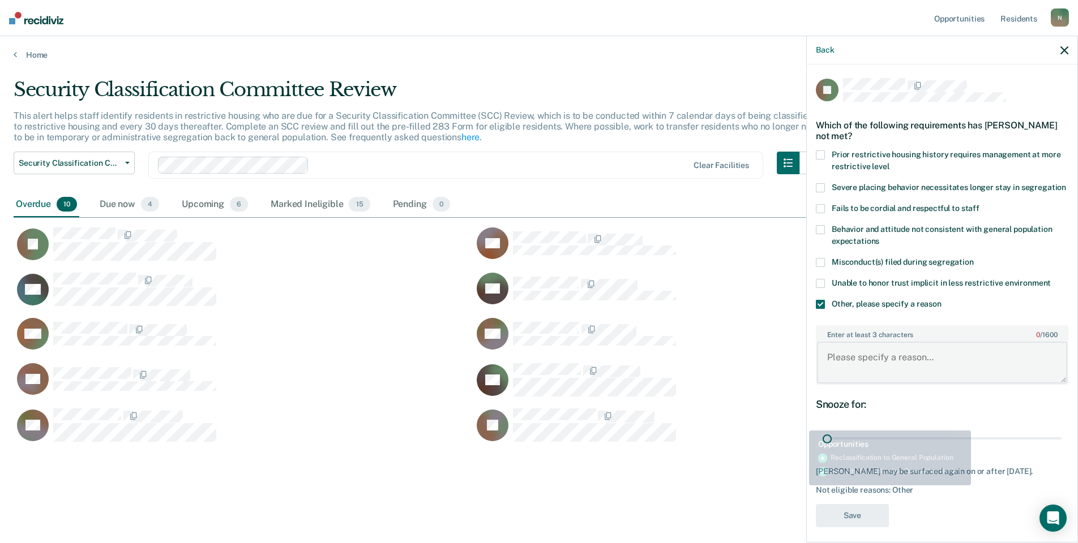
click at [834, 383] on textarea "Enter at least 3 characters 0 / 1600" at bounding box center [942, 363] width 250 height 42
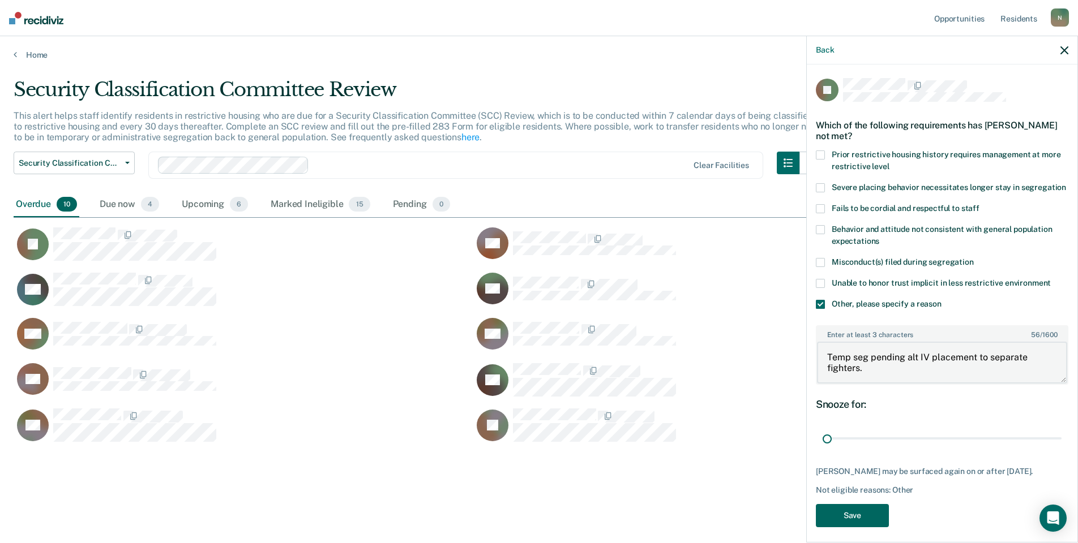
type textarea "Temp seg pending alt IV placement to separate fighters."
click at [865, 527] on button "Save" at bounding box center [852, 515] width 73 height 23
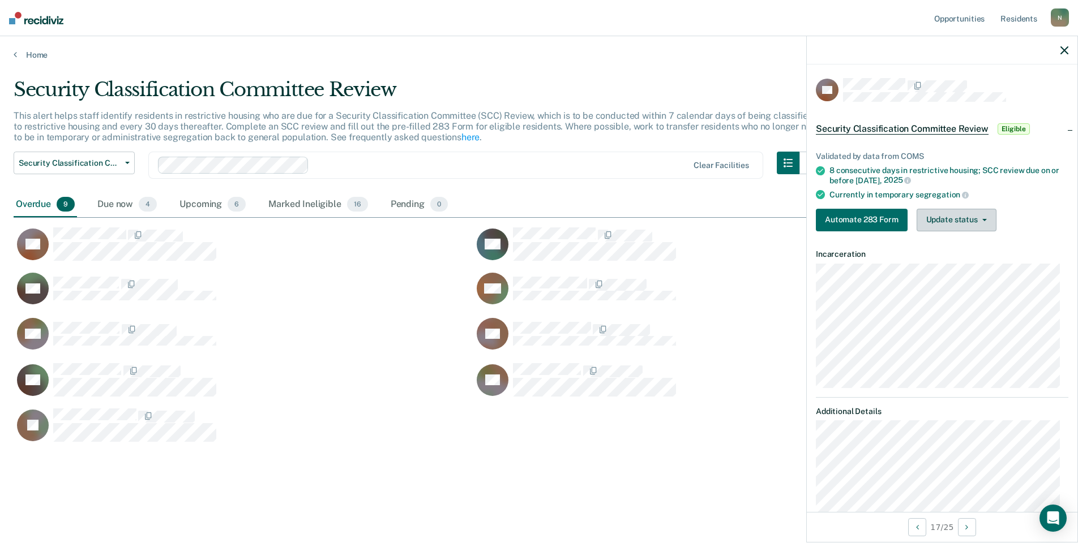
click at [970, 222] on button "Update status" at bounding box center [956, 220] width 80 height 23
click at [942, 269] on button "Mark Ineligible" at bounding box center [970, 265] width 109 height 18
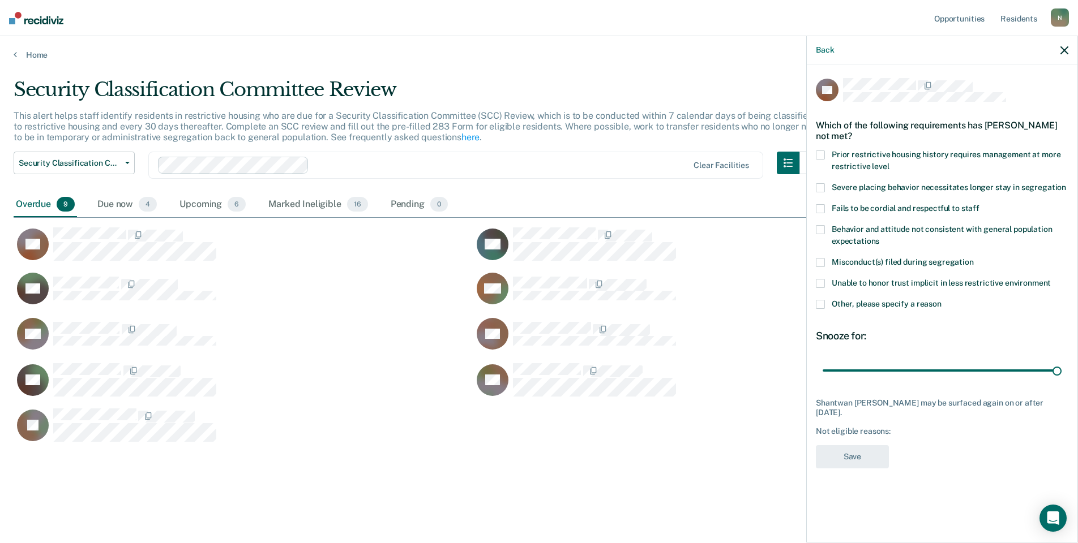
click at [820, 304] on span at bounding box center [820, 304] width 9 height 9
click at [941, 300] on input "Other, please specify a reason" at bounding box center [941, 300] width 0 height 0
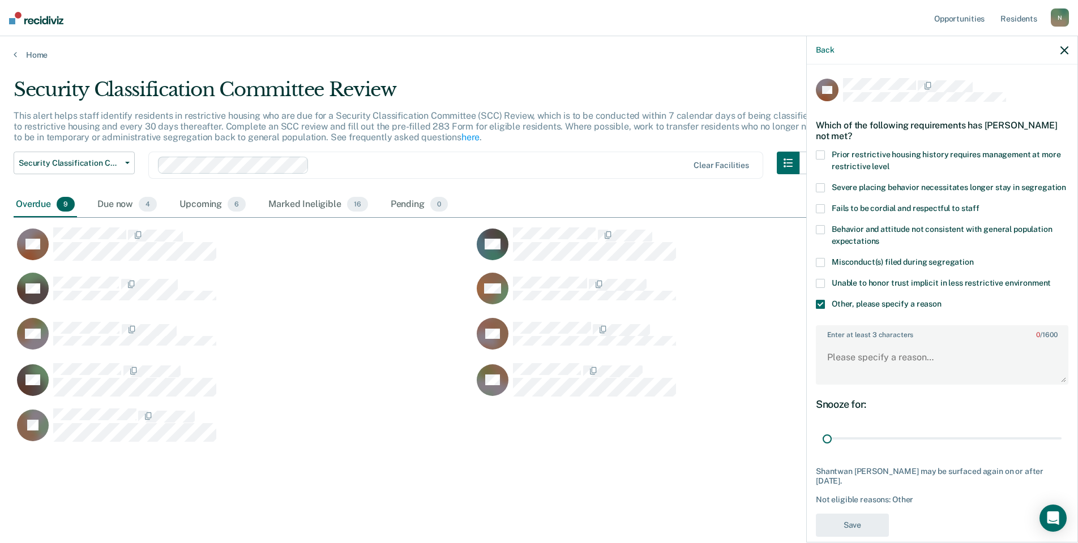
drag, startPoint x: 1051, startPoint y: 449, endPoint x: 804, endPoint y: 440, distance: 247.0
type input "1"
click at [822, 449] on input "range" at bounding box center [941, 439] width 239 height 20
click at [839, 377] on textarea "Enter at least 3 characters 0 / 1600" at bounding box center [942, 363] width 250 height 42
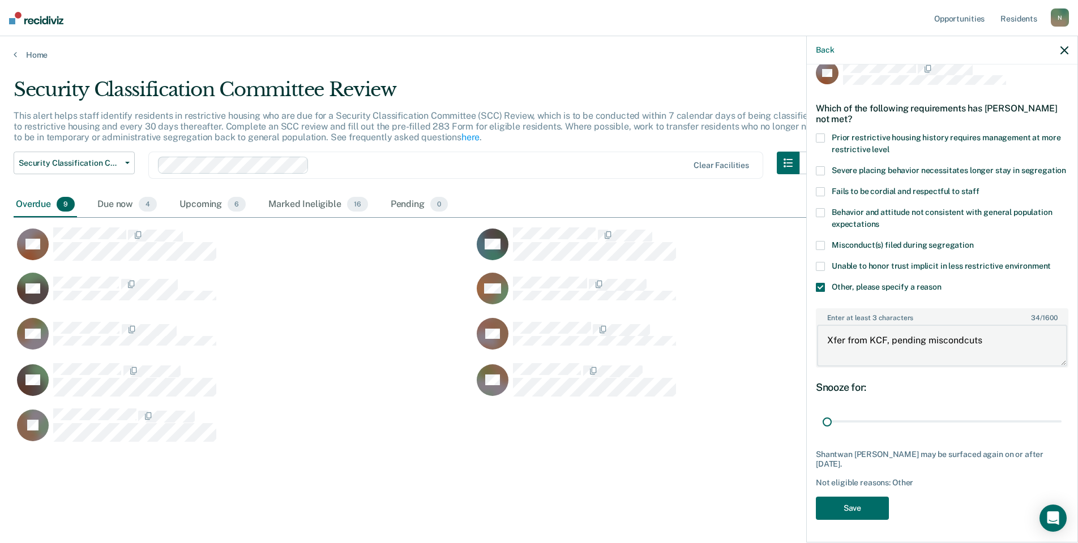
scroll to position [28, 0]
type textarea "Xfer from KCF, pending miscondcuts"
click at [857, 499] on button "Save" at bounding box center [852, 508] width 73 height 23
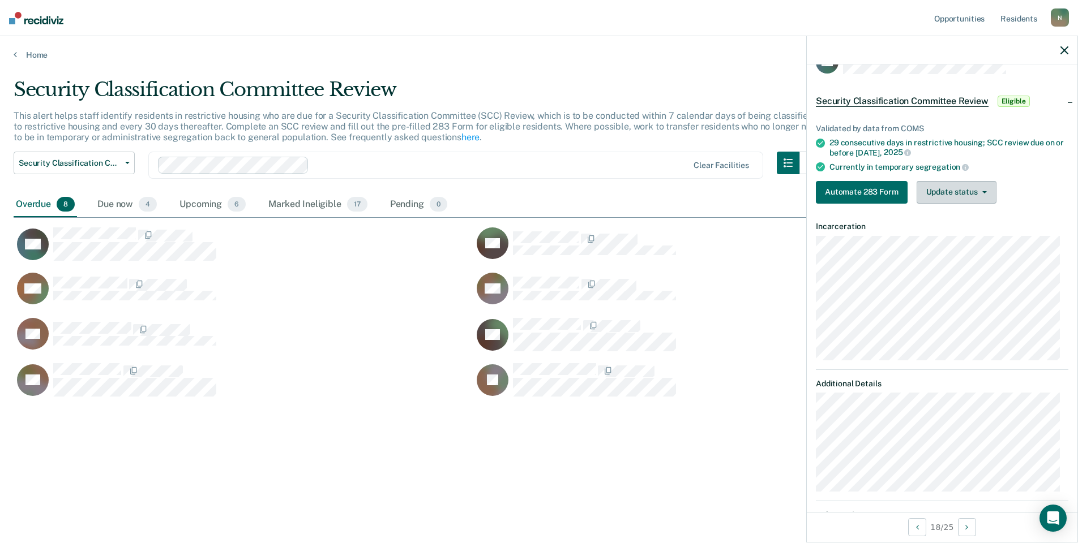
click at [959, 192] on button "Update status" at bounding box center [956, 192] width 80 height 23
click at [960, 239] on button "Mark Ineligible" at bounding box center [970, 238] width 109 height 18
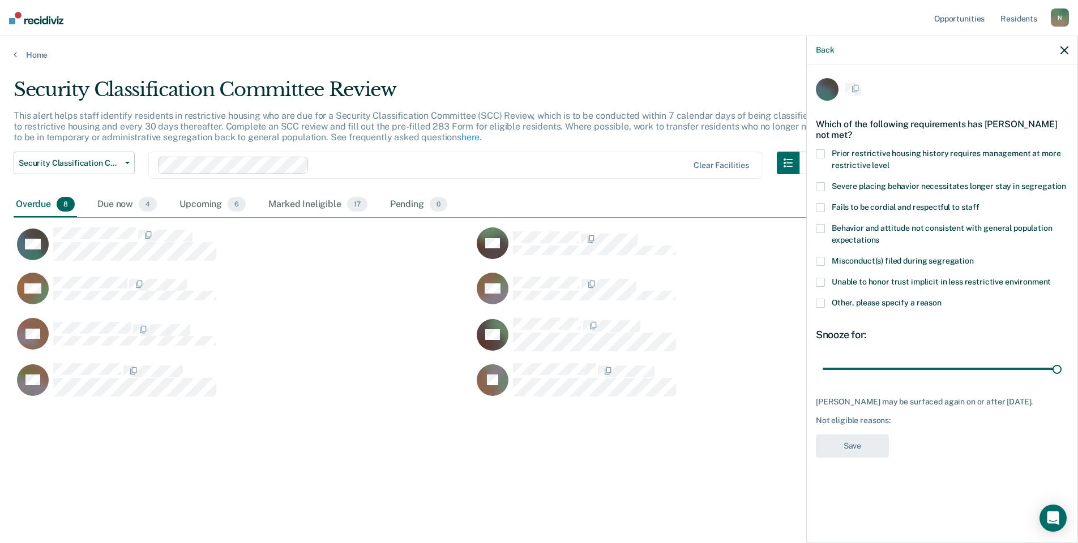
scroll to position [0, 0]
click at [817, 306] on span at bounding box center [820, 304] width 9 height 9
click at [941, 300] on input "Other, please specify a reason" at bounding box center [941, 300] width 0 height 0
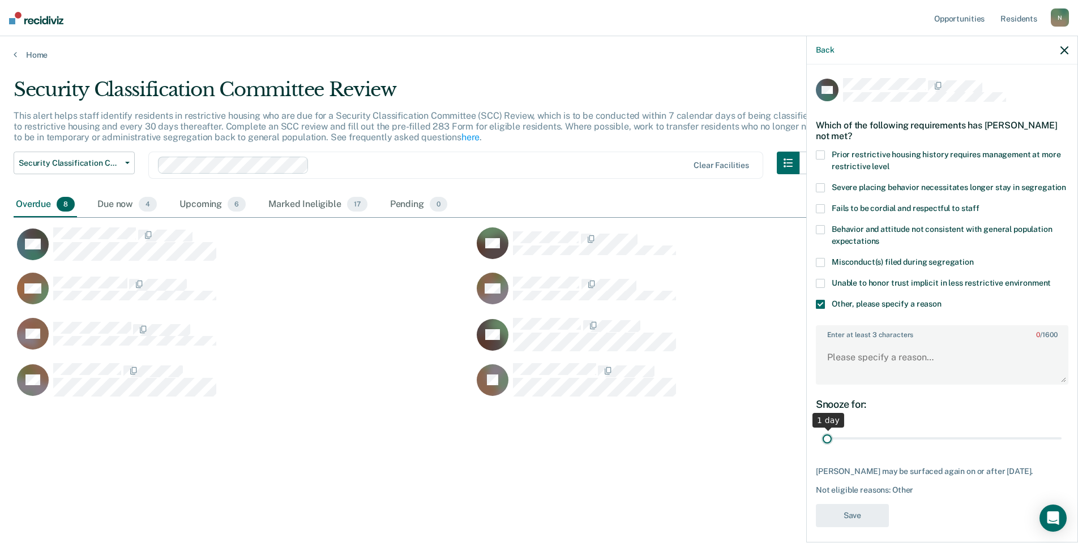
drag, startPoint x: 1050, startPoint y: 449, endPoint x: 750, endPoint y: 459, distance: 299.6
type input "1"
click at [822, 449] on input "range" at bounding box center [941, 439] width 239 height 20
click at [834, 379] on textarea "Enter at least 3 characters 0 / 1600" at bounding box center [942, 363] width 250 height 42
type textarea "Temp seg pending alt IV placement due to PC concerns."
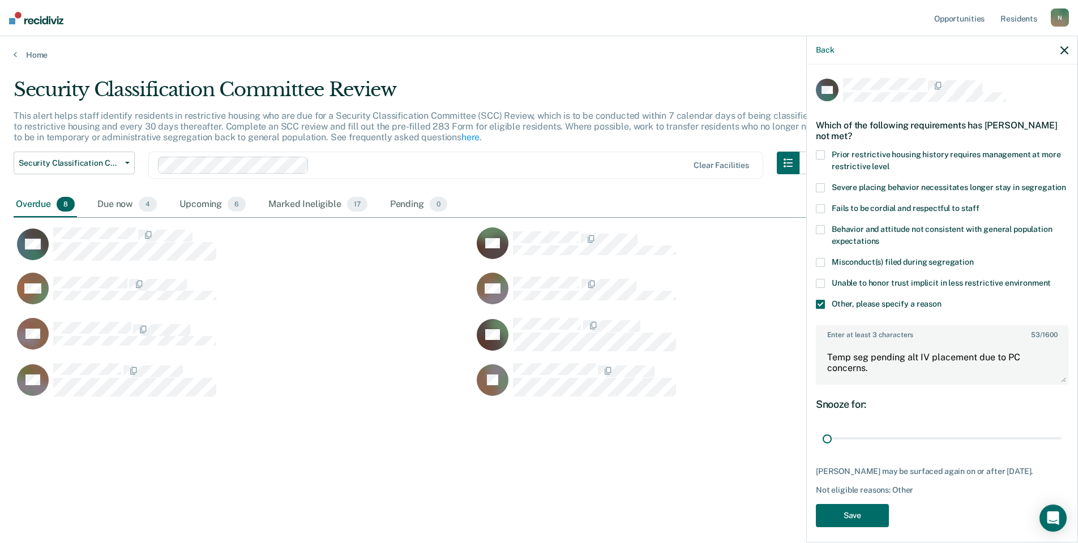
click at [889, 534] on div "DH Which of the following requirements has [PERSON_NAME] not met? Prior restric…" at bounding box center [942, 306] width 252 height 456
click at [881, 527] on button "Save" at bounding box center [852, 515] width 73 height 23
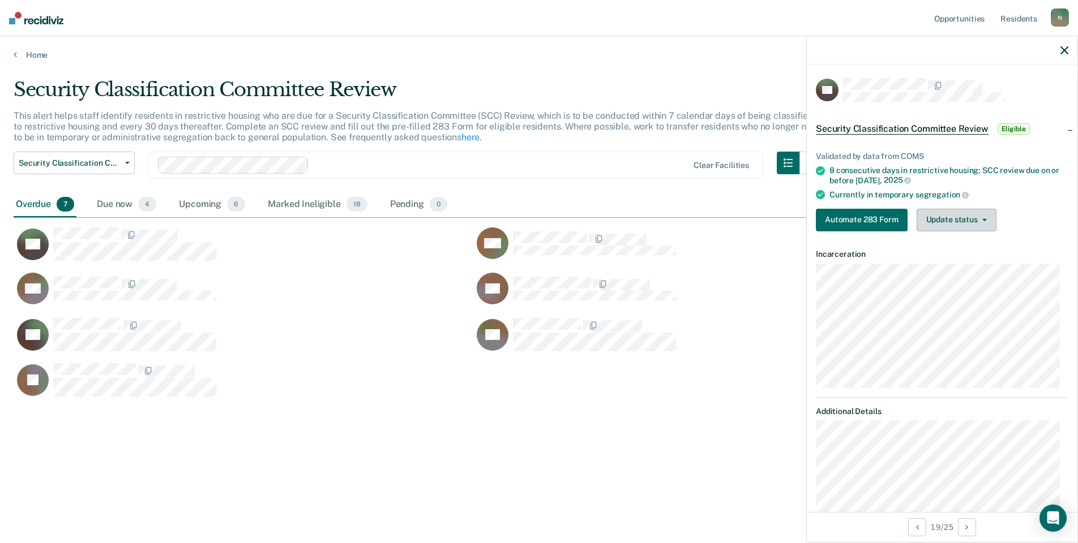
click at [977, 225] on button "Update status" at bounding box center [956, 220] width 80 height 23
click at [974, 261] on button "Mark Ineligible" at bounding box center [970, 265] width 109 height 18
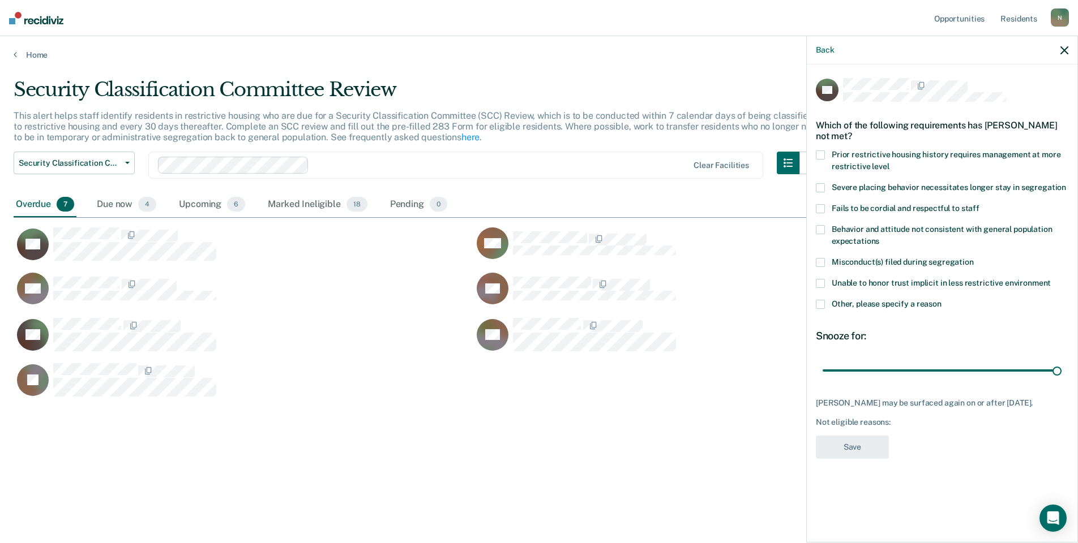
click at [825, 304] on label "Other, please specify a reason" at bounding box center [942, 306] width 252 height 12
click at [941, 300] on input "Other, please specify a reason" at bounding box center [941, 300] width 0 height 0
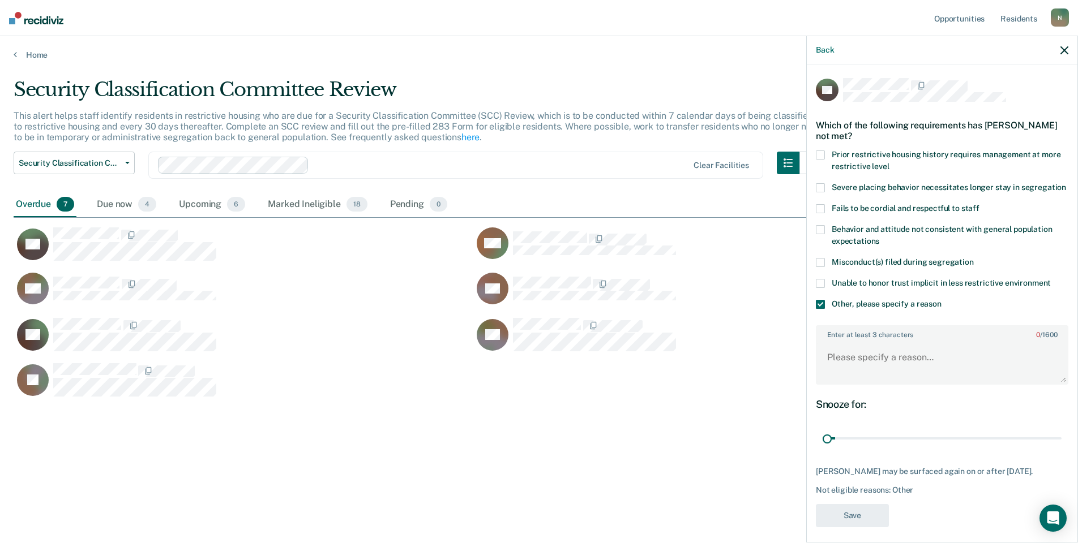
drag, startPoint x: 1047, startPoint y: 449, endPoint x: 797, endPoint y: 444, distance: 249.6
type input "1"
click at [822, 444] on input "range" at bounding box center [941, 439] width 239 height 20
click at [844, 376] on textarea "Enter at least 3 characters 0 / 1600" at bounding box center [942, 363] width 250 height 42
type textarea "Temp seg pending misconduct hearing results"
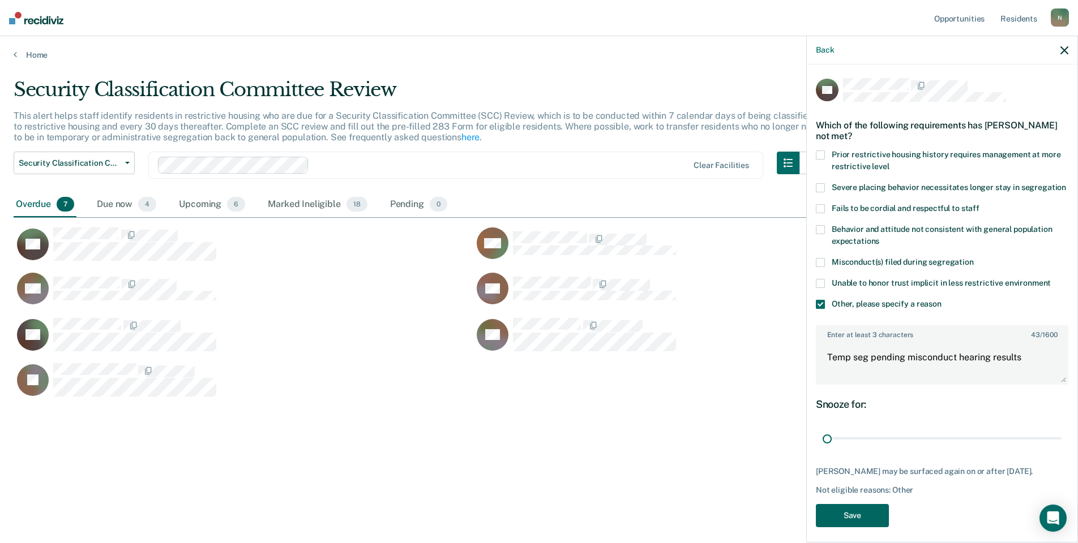
click at [853, 527] on button "Save" at bounding box center [852, 515] width 73 height 23
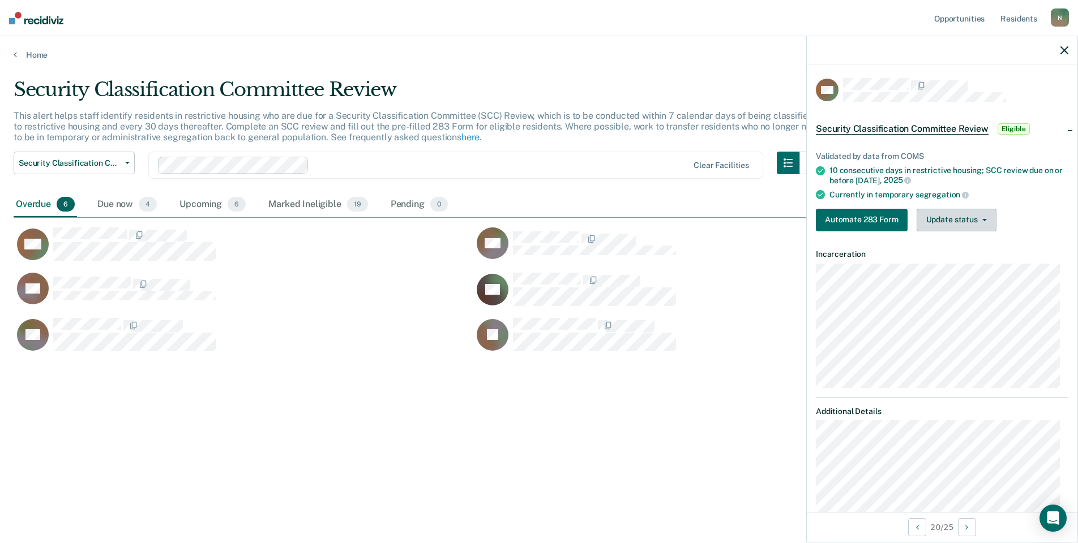
click at [986, 221] on button "Update status" at bounding box center [956, 220] width 80 height 23
click at [930, 267] on button "Mark Ineligible" at bounding box center [970, 265] width 109 height 18
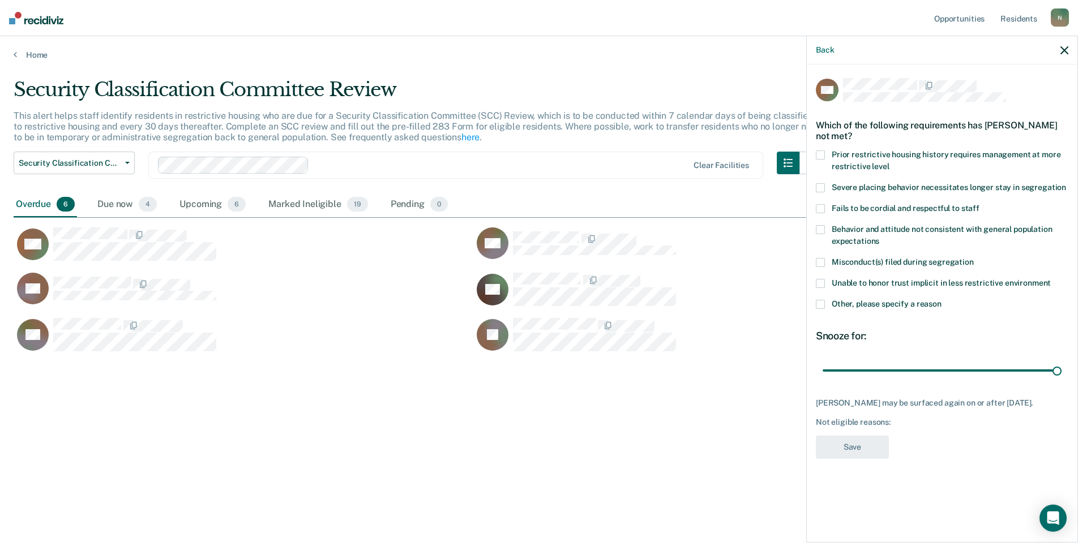
click at [820, 302] on span at bounding box center [820, 304] width 9 height 9
click at [941, 300] on input "Other, please specify a reason" at bounding box center [941, 300] width 0 height 0
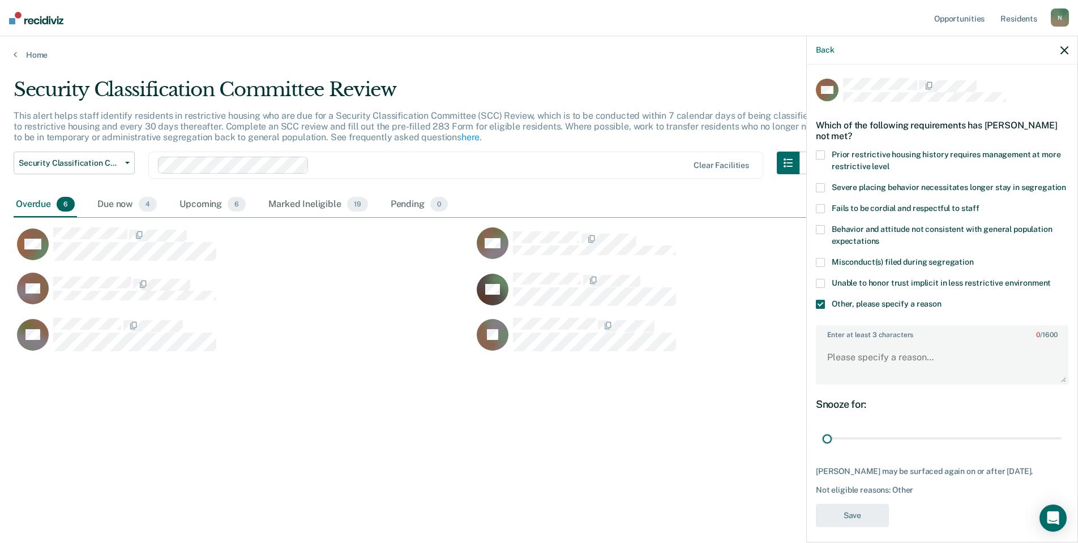
drag, startPoint x: 1050, startPoint y: 448, endPoint x: 813, endPoint y: 453, distance: 237.8
type input "1"
click at [822, 449] on input "range" at bounding box center [941, 439] width 239 height 20
click at [833, 384] on textarea "Enter at least 3 characters 0 / 1600" at bounding box center [942, 363] width 250 height 42
type textarea "Xfer from KCF with pending misconducts. Pending hearing"
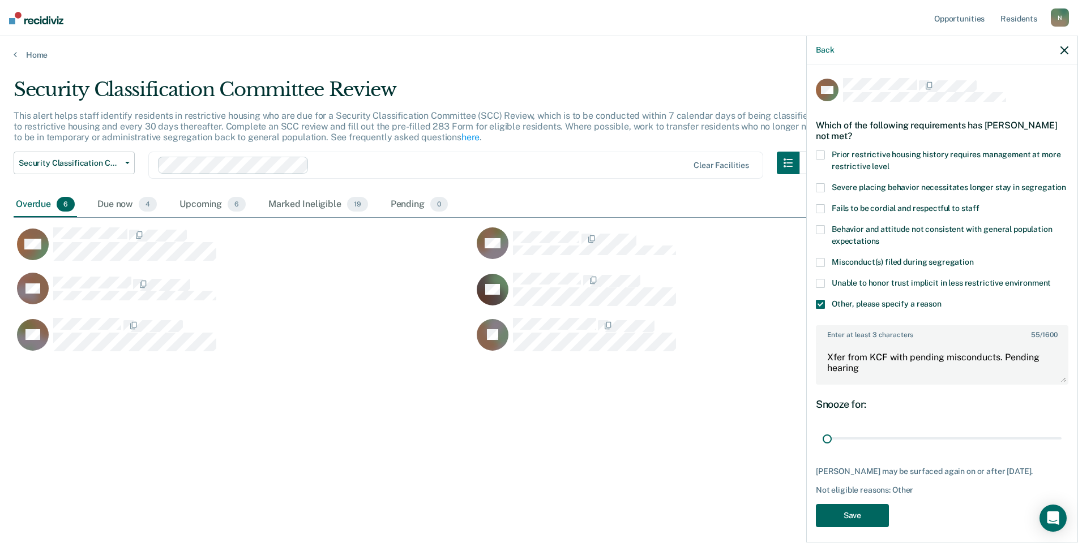
click at [850, 527] on button "Save" at bounding box center [852, 515] width 73 height 23
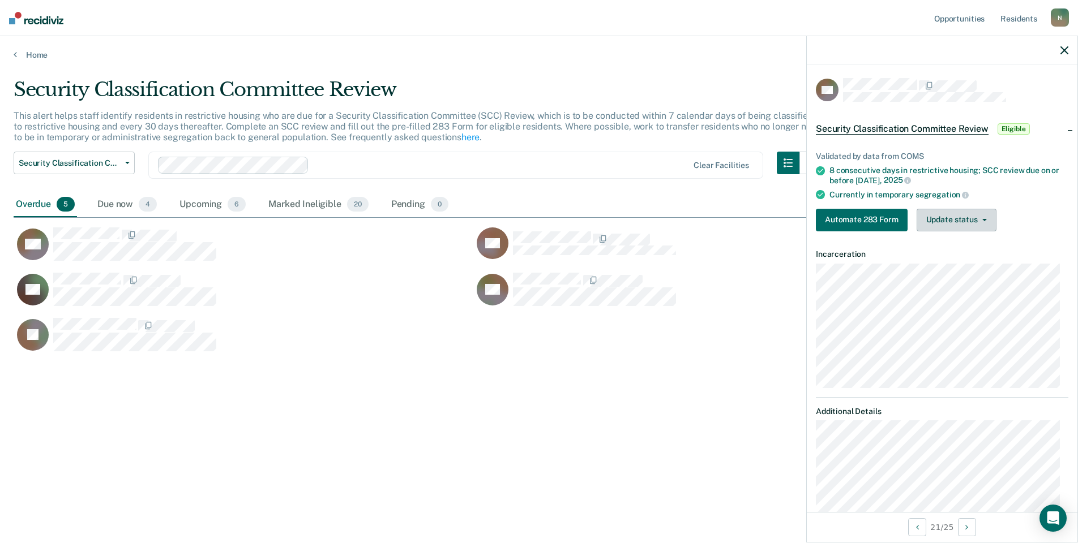
click at [973, 225] on button "Update status" at bounding box center [956, 220] width 80 height 23
click at [973, 261] on button "Mark Ineligible" at bounding box center [970, 265] width 109 height 18
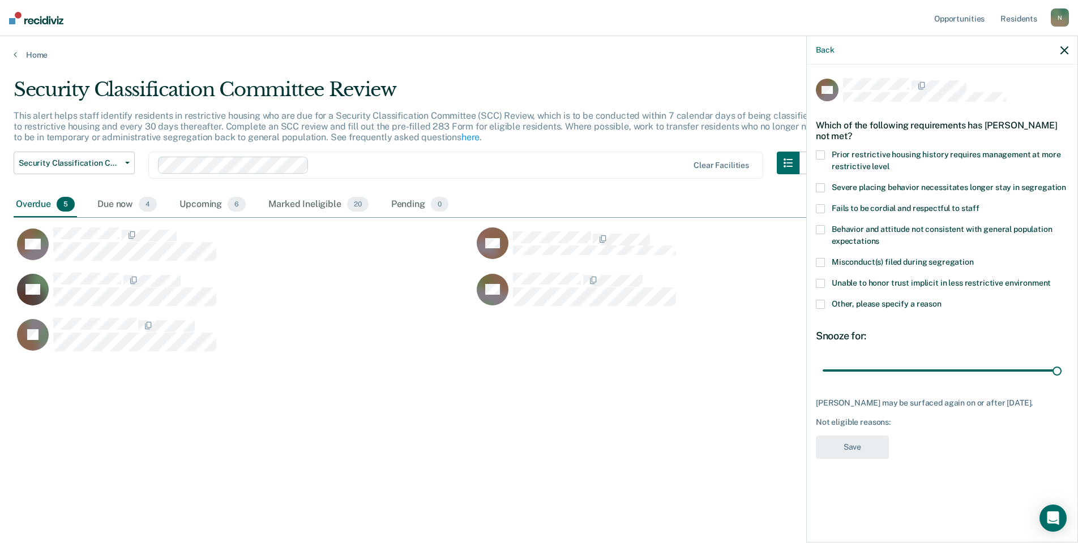
click at [825, 307] on label "Other, please specify a reason" at bounding box center [942, 306] width 252 height 12
click at [941, 300] on input "Other, please specify a reason" at bounding box center [941, 300] width 0 height 0
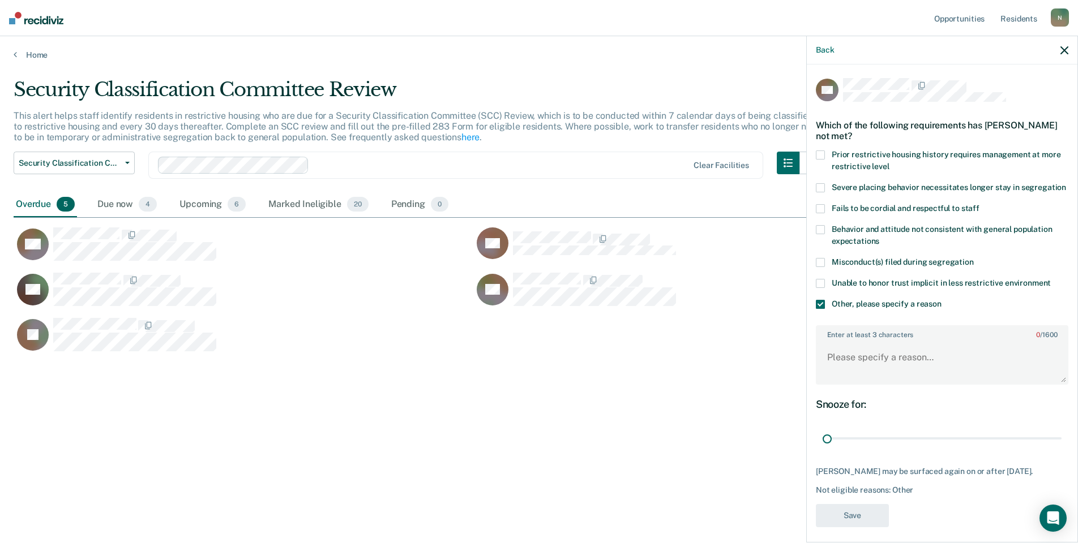
drag, startPoint x: 1046, startPoint y: 451, endPoint x: 820, endPoint y: 393, distance: 232.9
type input "1"
click at [822, 434] on input "range" at bounding box center [941, 439] width 239 height 20
click at [830, 375] on textarea "Enter at least 3 characters 0 / 1600" at bounding box center [942, 363] width 250 height 42
type textarea "Xfer from KCF. Temp seg pending misconduct hearing results."
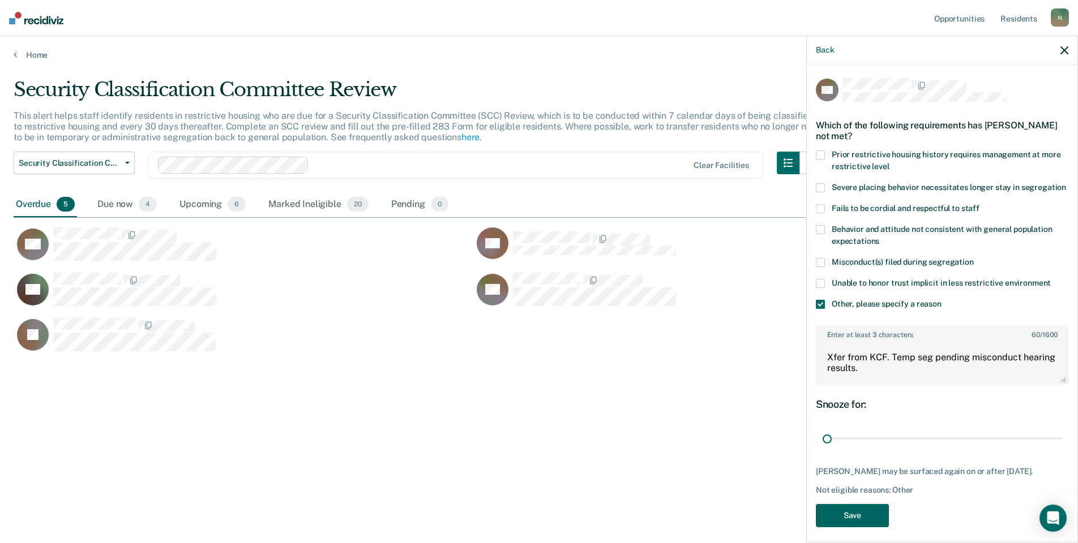
click at [850, 525] on button "Save" at bounding box center [852, 515] width 73 height 23
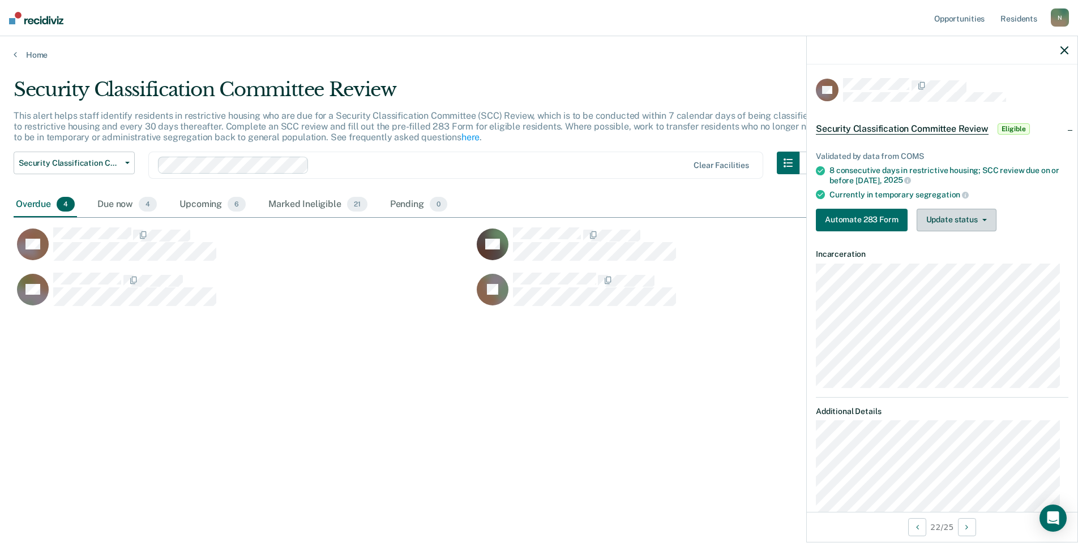
click at [932, 219] on button "Update status" at bounding box center [956, 220] width 80 height 23
click at [949, 262] on button "Mark Ineligible" at bounding box center [970, 265] width 109 height 18
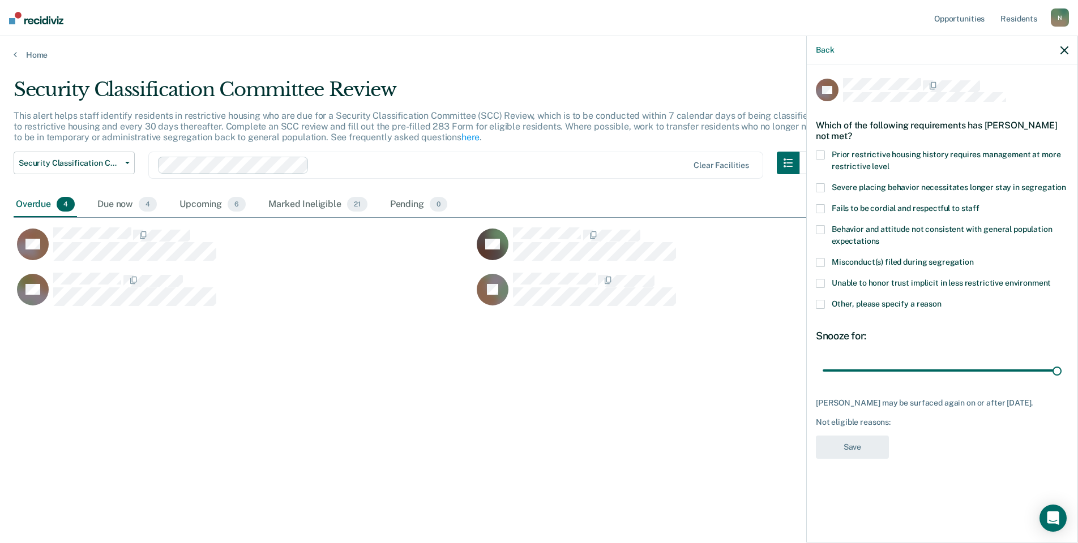
click at [821, 302] on span at bounding box center [820, 304] width 9 height 9
click at [941, 300] on input "Other, please specify a reason" at bounding box center [941, 300] width 0 height 0
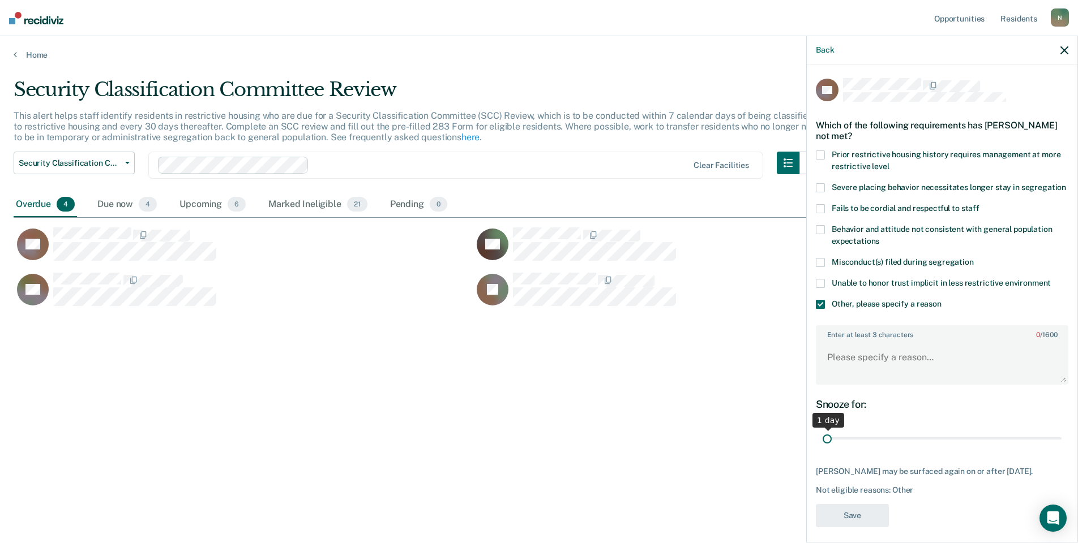
drag, startPoint x: 1046, startPoint y: 450, endPoint x: 747, endPoint y: 451, distance: 299.4
type input "1"
click at [822, 449] on input "range" at bounding box center [941, 439] width 239 height 20
click at [828, 376] on textarea "Enter at least 3 characters 0 / 1600" at bounding box center [942, 363] width 250 height 42
type textarea "Temp seg until end of detention [DATE]"
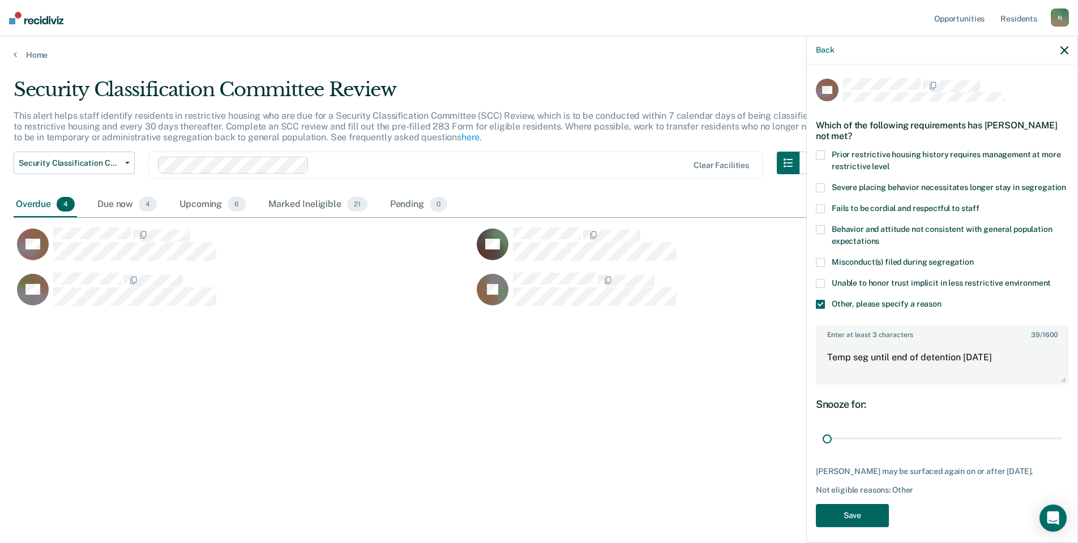
click at [864, 527] on button "Save" at bounding box center [852, 515] width 73 height 23
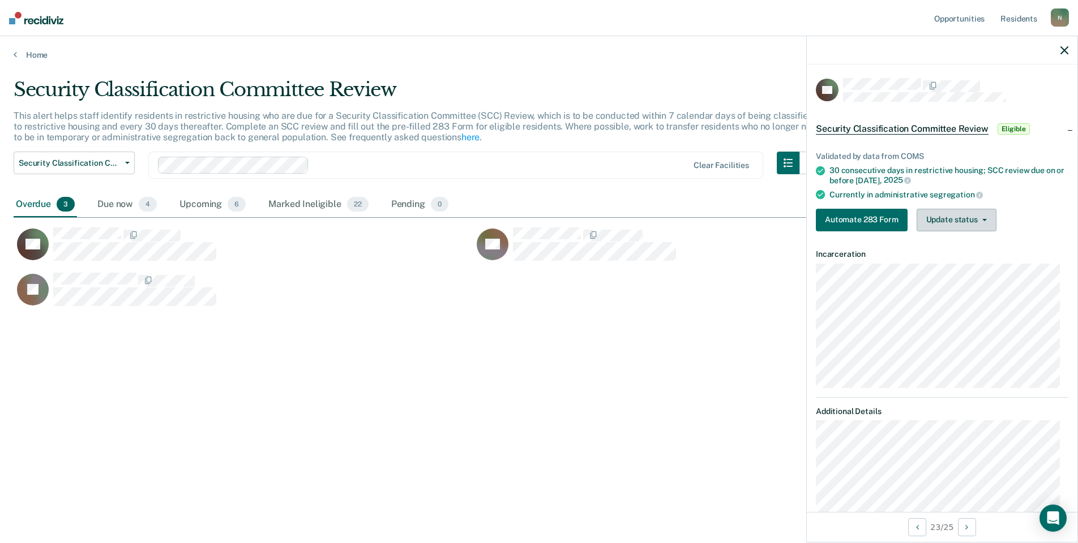
click at [959, 218] on button "Update status" at bounding box center [956, 220] width 80 height 23
click at [973, 260] on button "Mark Ineligible" at bounding box center [970, 265] width 109 height 18
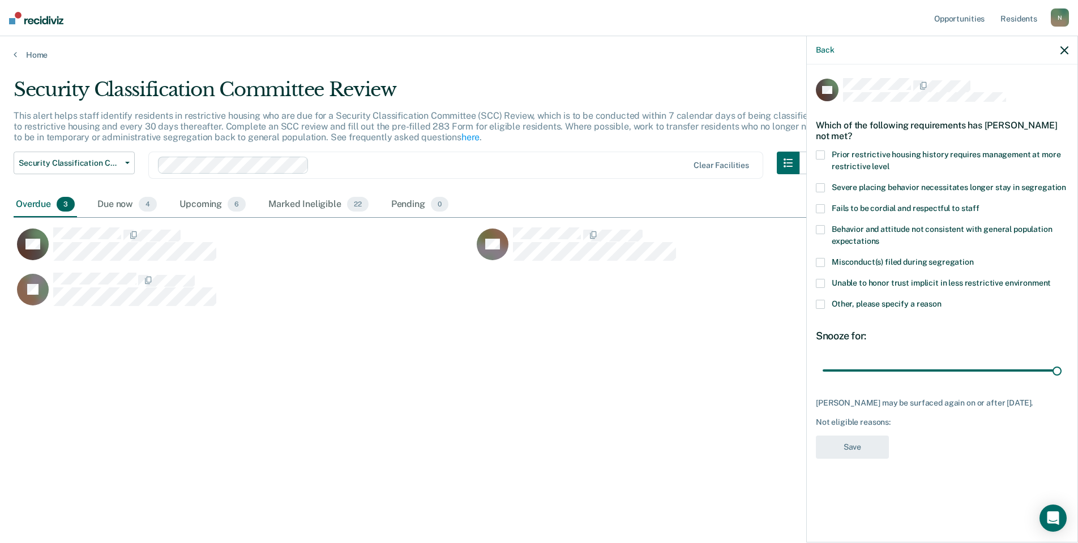
click at [820, 308] on span at bounding box center [820, 304] width 9 height 9
click at [941, 300] on input "Other, please specify a reason" at bounding box center [941, 300] width 0 height 0
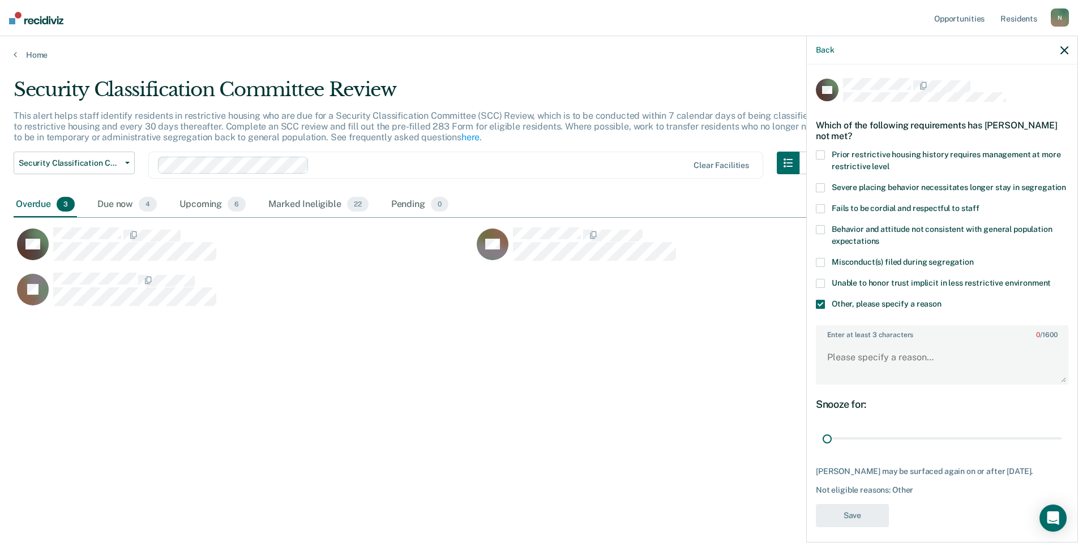
drag, startPoint x: 1049, startPoint y: 448, endPoint x: 814, endPoint y: 453, distance: 234.9
type input "1"
click at [822, 449] on input "range" at bounding box center [941, 439] width 239 height 20
click at [862, 376] on textarea "Enter at least 3 characters 0 / 1600" at bounding box center [942, 363] width 250 height 42
type textarea "Temp seg pending misconduct hearing"
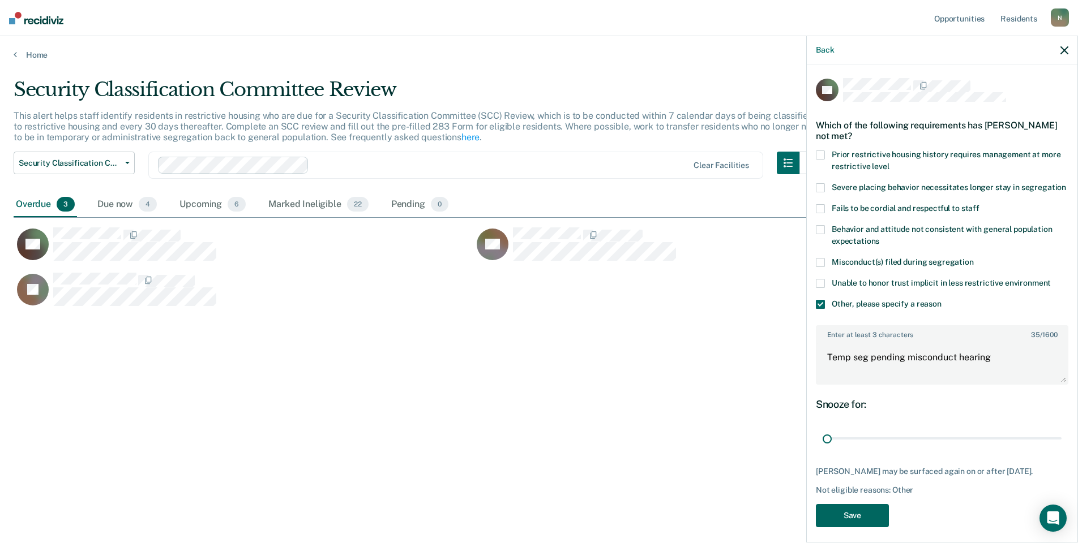
click at [858, 527] on button "Save" at bounding box center [852, 515] width 73 height 23
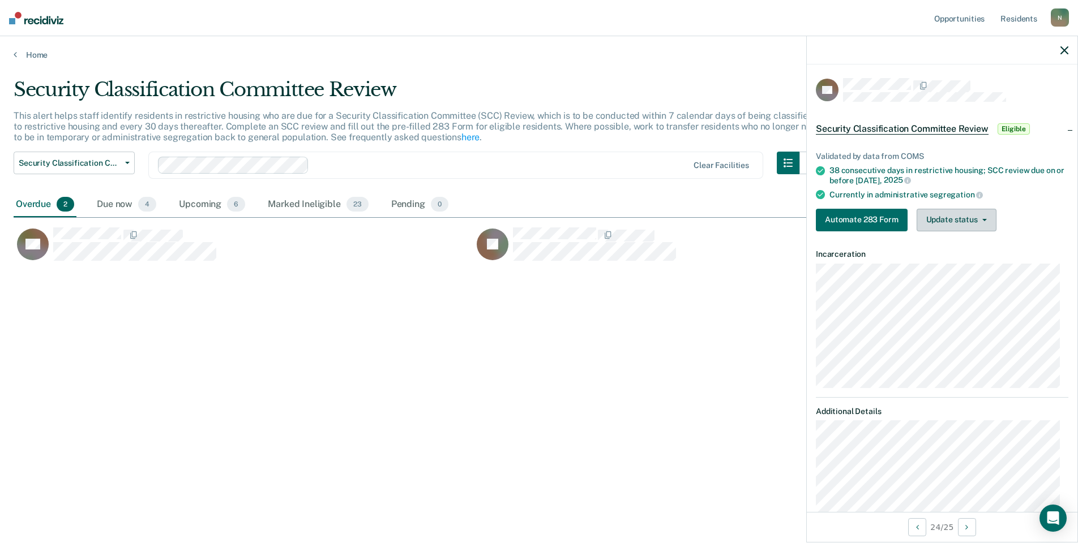
click at [952, 227] on button "Update status" at bounding box center [956, 220] width 80 height 23
click at [928, 260] on button "Mark Ineligible" at bounding box center [970, 265] width 109 height 18
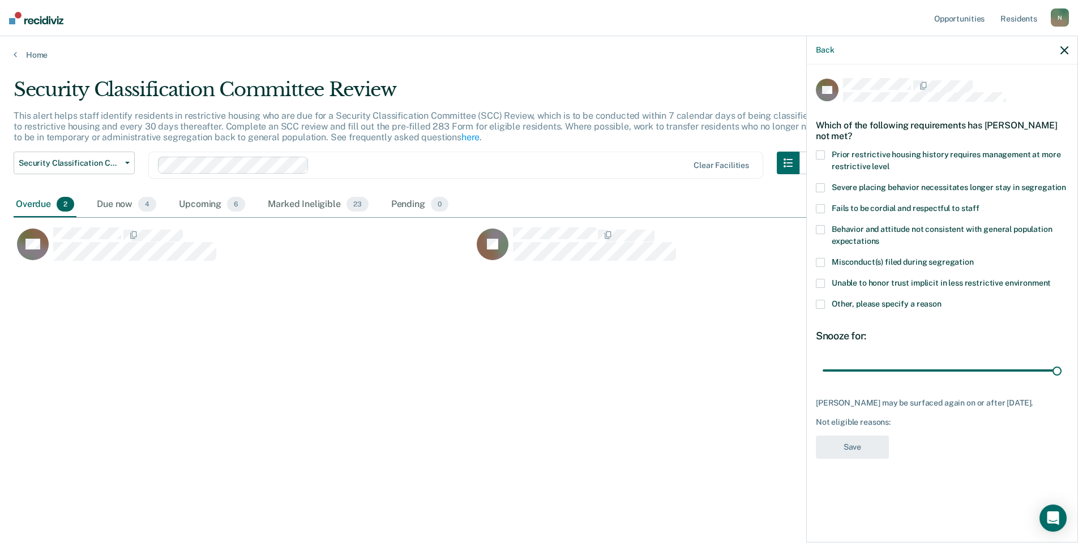
click at [822, 304] on span at bounding box center [820, 304] width 9 height 9
click at [941, 300] on input "Other, please specify a reason" at bounding box center [941, 300] width 0 height 0
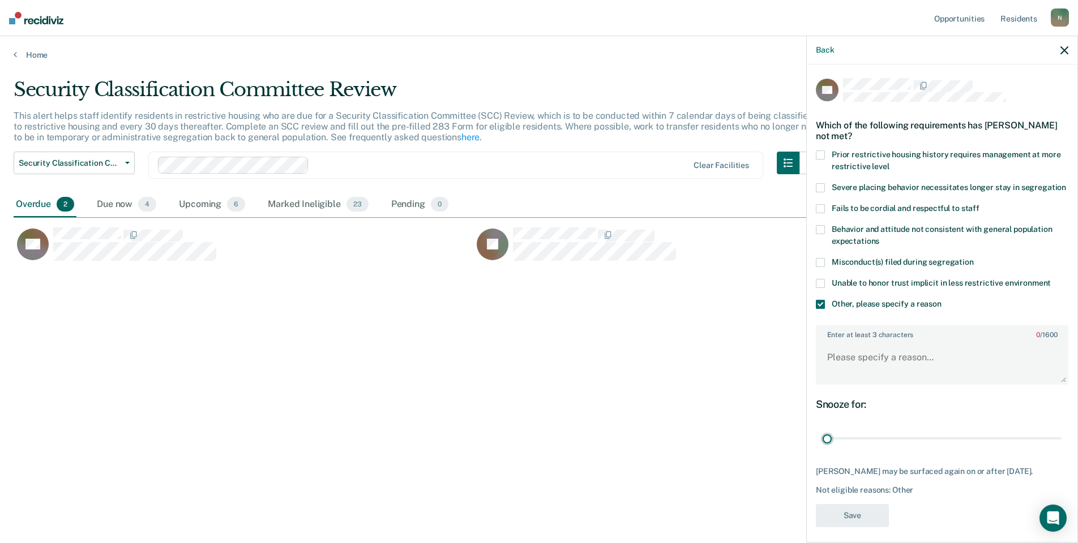
drag, startPoint x: 1050, startPoint y: 448, endPoint x: 809, endPoint y: 447, distance: 240.5
type input "1"
click at [822, 447] on input "range" at bounding box center [941, 439] width 239 height 20
click at [852, 371] on textarea "Enter at least 3 characters 0 / 1600" at bounding box center [942, 363] width 250 height 42
type textarea "s"
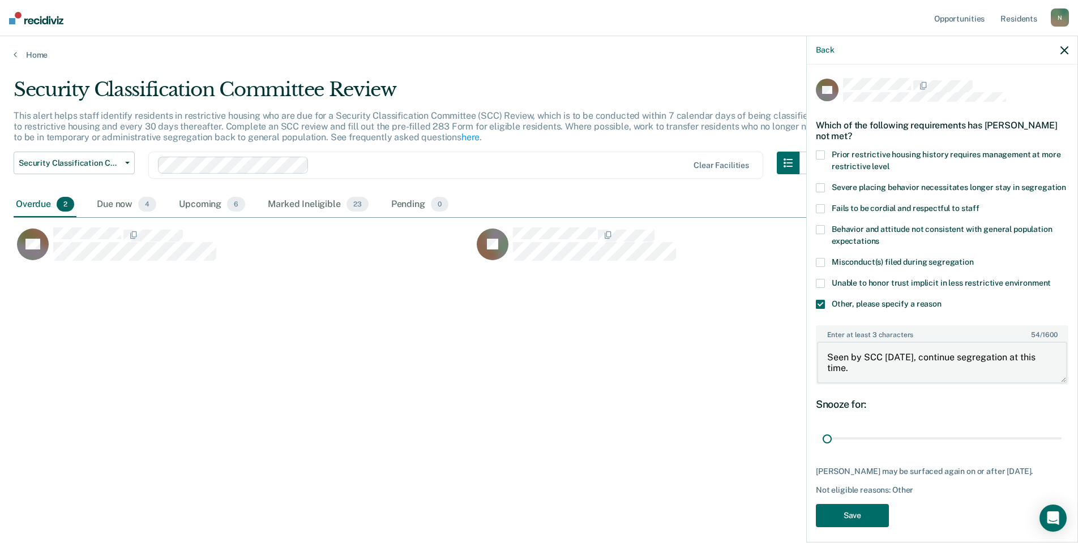
type textarea "Seen by SCC [DATE], continue segregation at this time."
click at [848, 541] on div "Back BR Which of the following requirements has [PERSON_NAME] not met? Prior re…" at bounding box center [942, 289] width 272 height 507
click at [850, 527] on button "Save" at bounding box center [852, 515] width 73 height 23
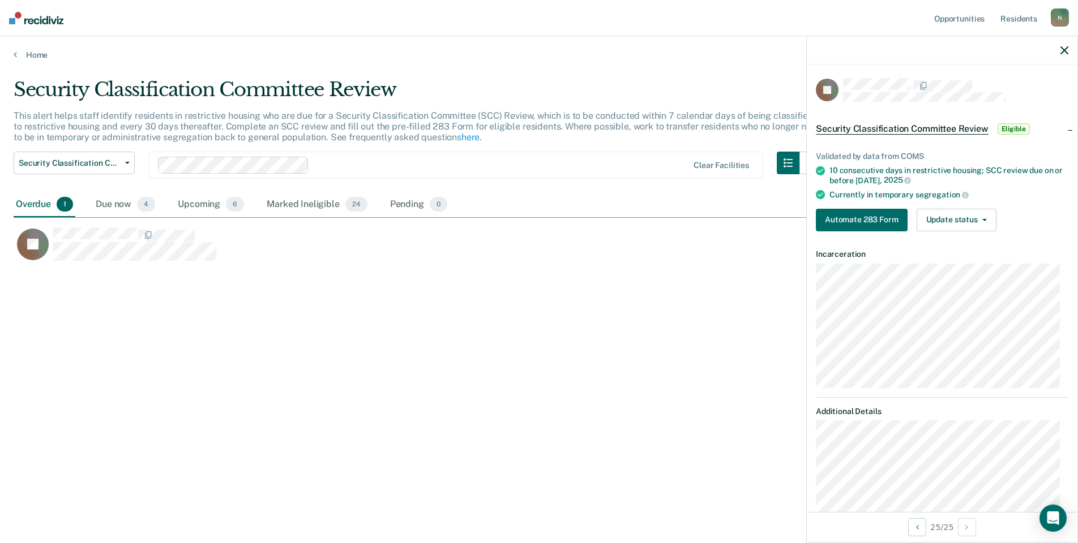
click at [1005, 214] on div "Automate 283 Form Update status Mark Pending Mark Ineligible" at bounding box center [942, 220] width 252 height 23
click at [989, 220] on button "Update status" at bounding box center [956, 220] width 80 height 23
click at [966, 262] on button "Mark Ineligible" at bounding box center [970, 265] width 109 height 18
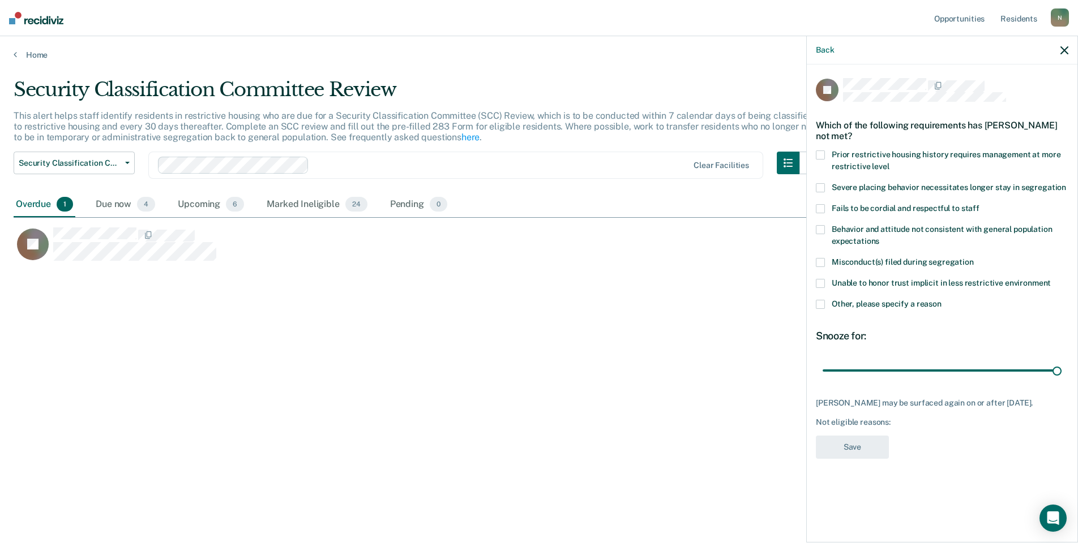
click at [817, 308] on label "Other, please specify a reason" at bounding box center [942, 306] width 252 height 12
click at [941, 300] on input "Other, please specify a reason" at bounding box center [941, 300] width 0 height 0
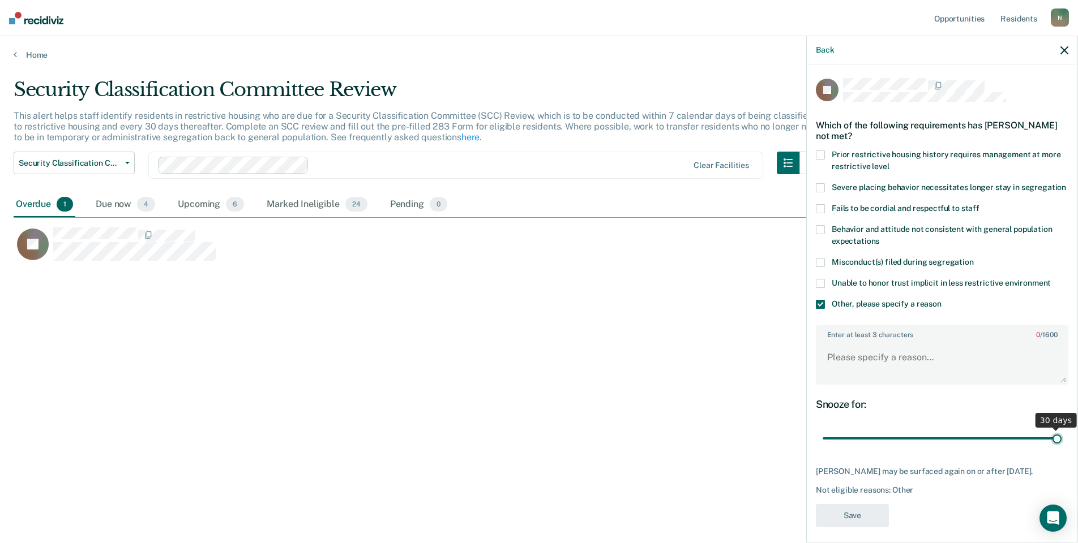
click at [1048, 449] on input "range" at bounding box center [941, 439] width 239 height 20
drag, startPoint x: 1048, startPoint y: 451, endPoint x: 771, endPoint y: 447, distance: 276.2
type input "1"
click at [822, 447] on input "range" at bounding box center [941, 439] width 239 height 20
click at [873, 364] on textarea "Enter at least 3 characters 0 / 1600" at bounding box center [942, 363] width 250 height 42
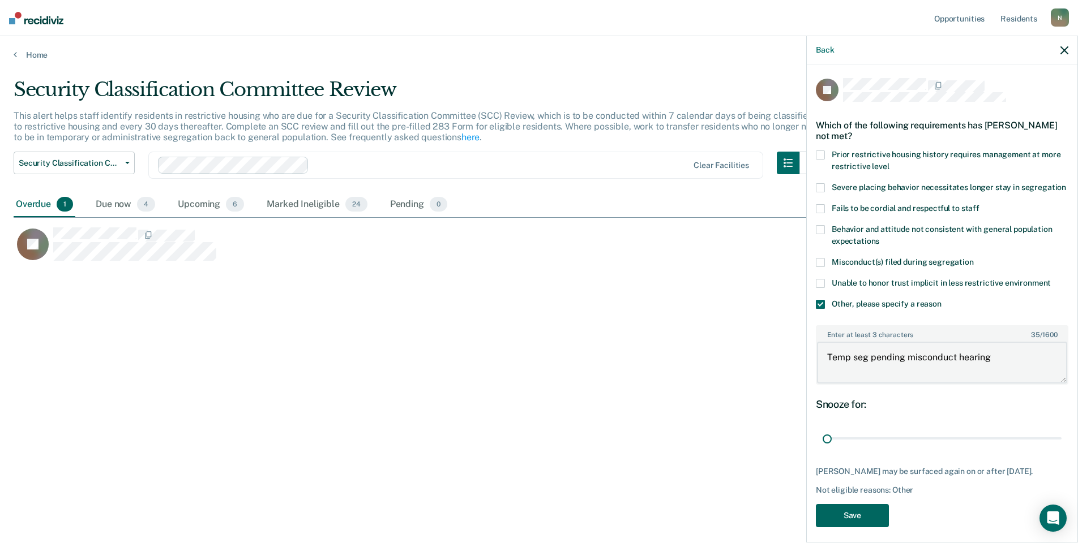
type textarea "Temp seg pending misconduct hearing"
click at [856, 527] on button "Save" at bounding box center [852, 515] width 73 height 23
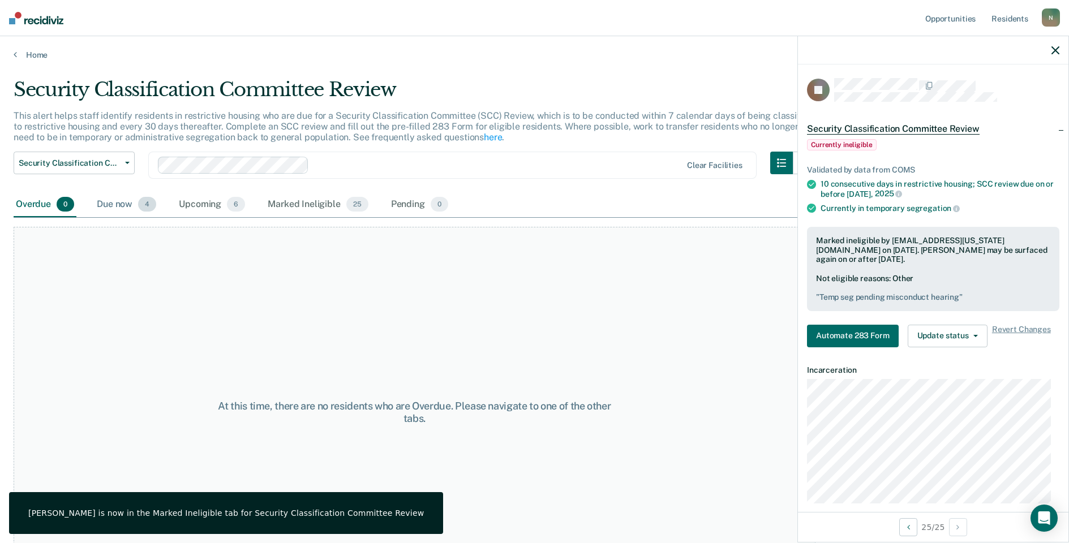
click at [114, 204] on div "Due now 4" at bounding box center [127, 204] width 64 height 25
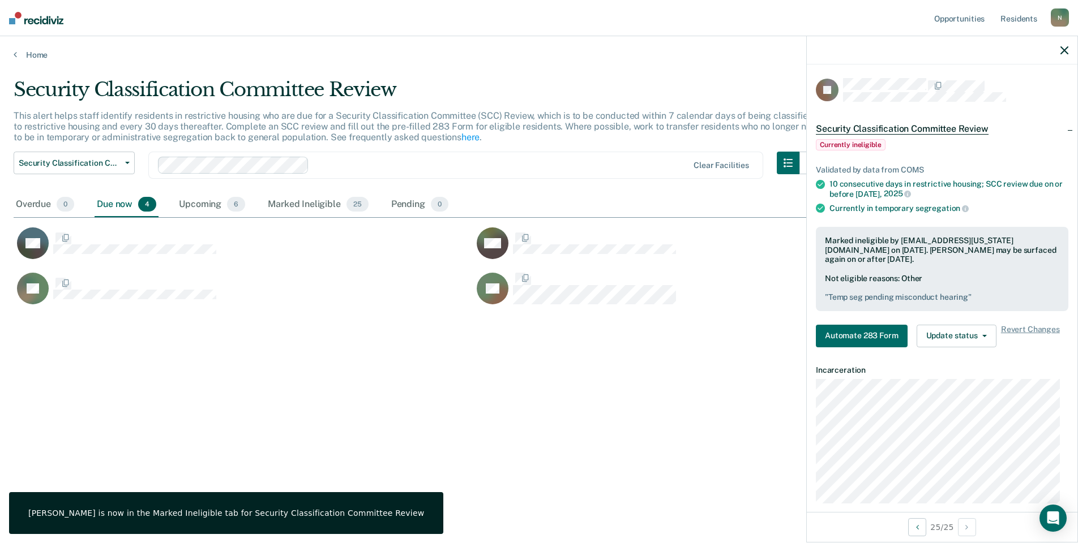
scroll to position [372, 1042]
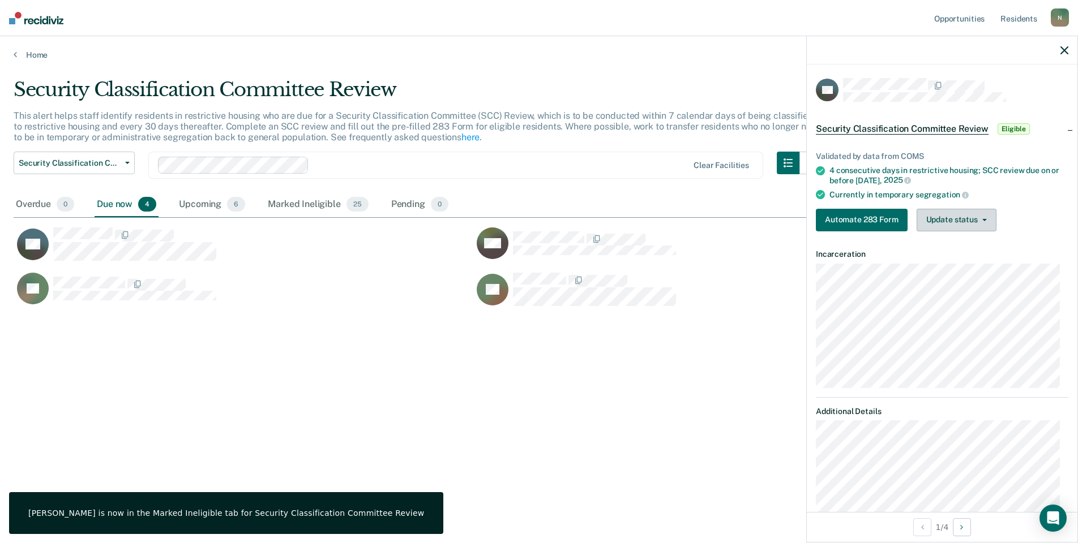
click at [952, 226] on button "Update status" at bounding box center [956, 220] width 80 height 23
click at [966, 264] on button "Mark Ineligible" at bounding box center [970, 265] width 109 height 18
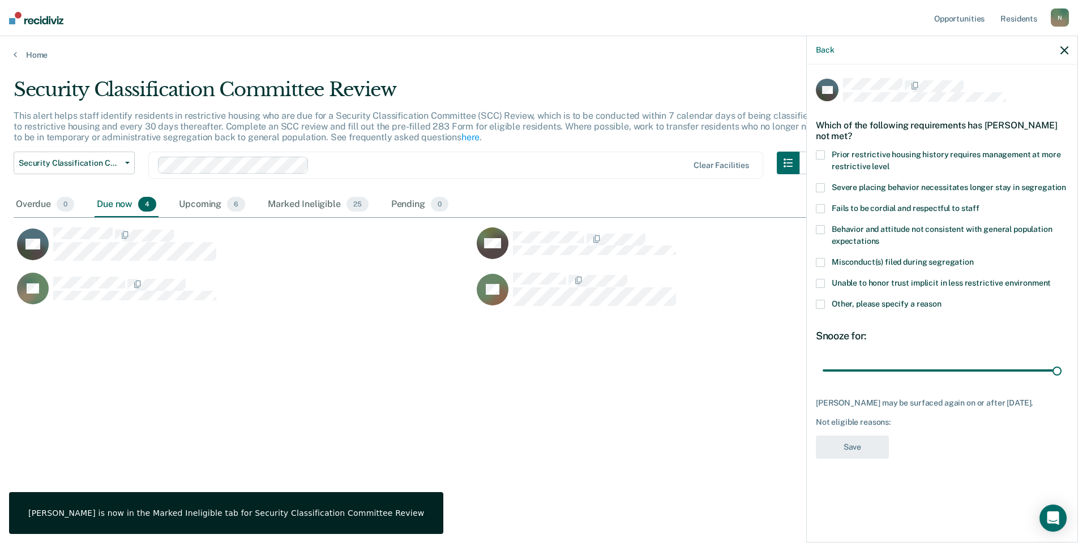
drag, startPoint x: 822, startPoint y: 298, endPoint x: 868, endPoint y: 310, distance: 47.8
click at [822, 299] on div "SG Which of the following requirements has [PERSON_NAME] not met? Prior restric…" at bounding box center [942, 272] width 252 height 388
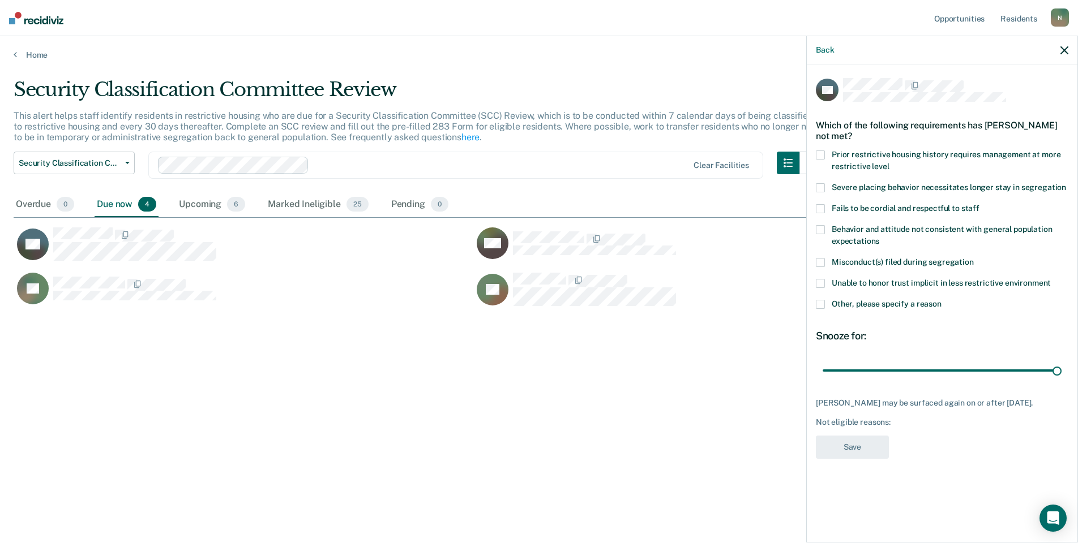
click at [822, 303] on span at bounding box center [820, 304] width 9 height 9
click at [941, 300] on input "Other, please specify a reason" at bounding box center [941, 300] width 0 height 0
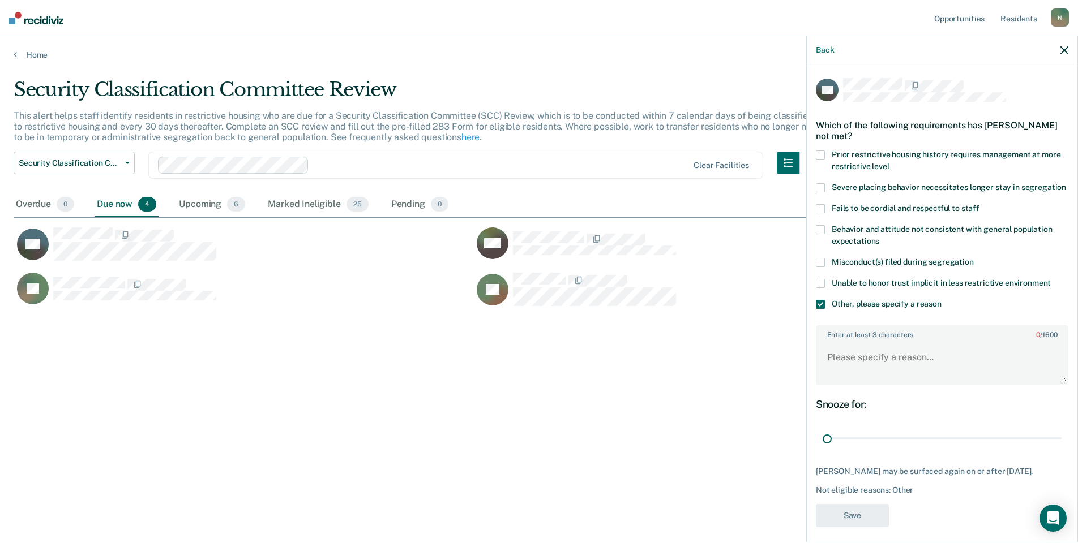
drag, startPoint x: 1049, startPoint y: 451, endPoint x: 833, endPoint y: 391, distance: 224.4
type input "1"
click at [822, 429] on input "range" at bounding box center [941, 439] width 239 height 20
click at [889, 370] on textarea "Enter at least 3 characters 0 / 1600" at bounding box center [942, 363] width 250 height 42
type textarea "Temp seg pending PC investigation"
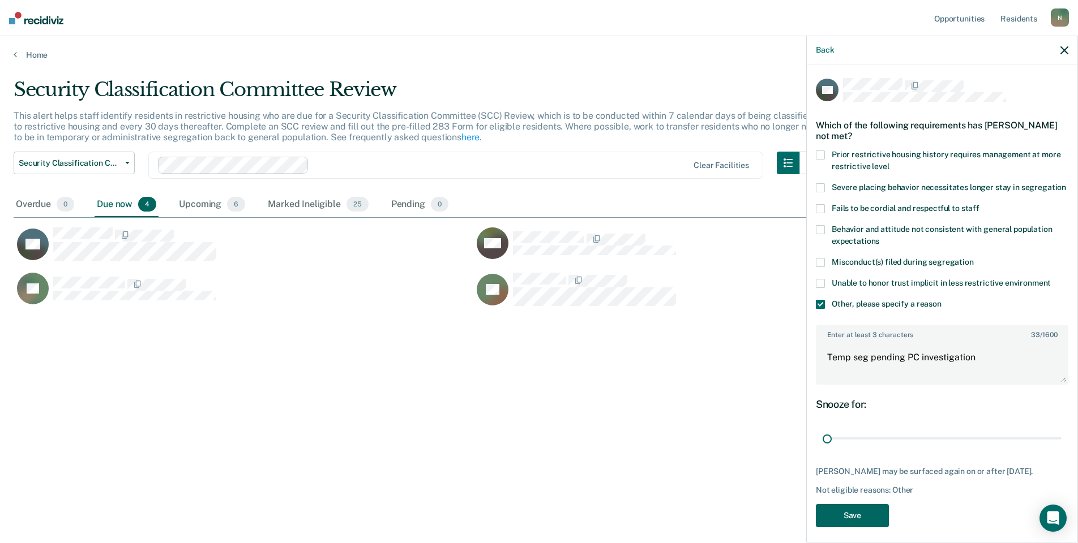
click at [865, 527] on button "Save" at bounding box center [852, 515] width 73 height 23
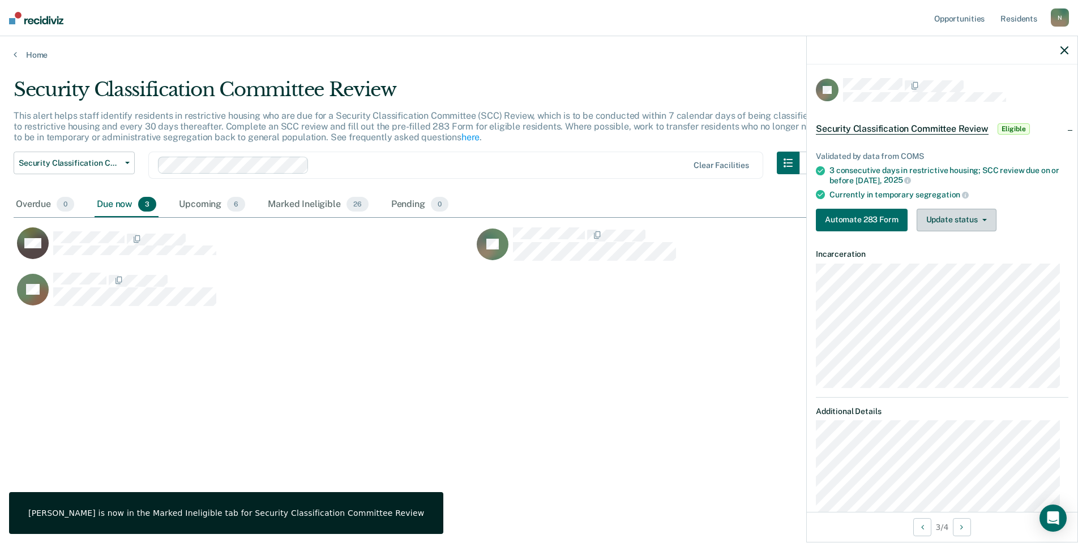
click at [930, 224] on button "Update status" at bounding box center [956, 220] width 80 height 23
click at [941, 266] on button "Mark Ineligible" at bounding box center [970, 265] width 109 height 18
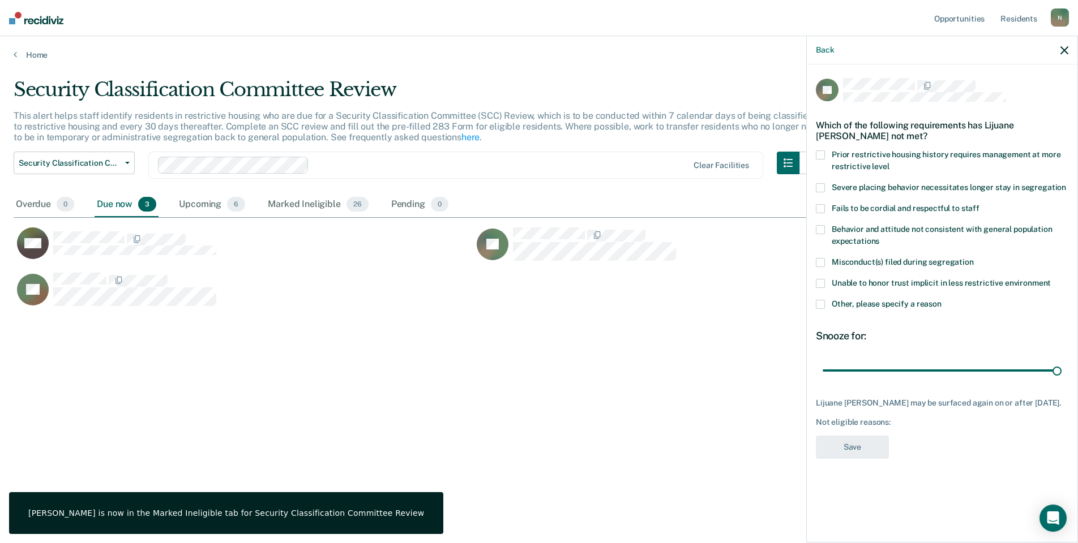
drag, startPoint x: 825, startPoint y: 304, endPoint x: 848, endPoint y: 326, distance: 32.0
click at [825, 304] on label "Other, please specify a reason" at bounding box center [942, 306] width 252 height 12
click at [941, 300] on input "Other, please specify a reason" at bounding box center [941, 300] width 0 height 0
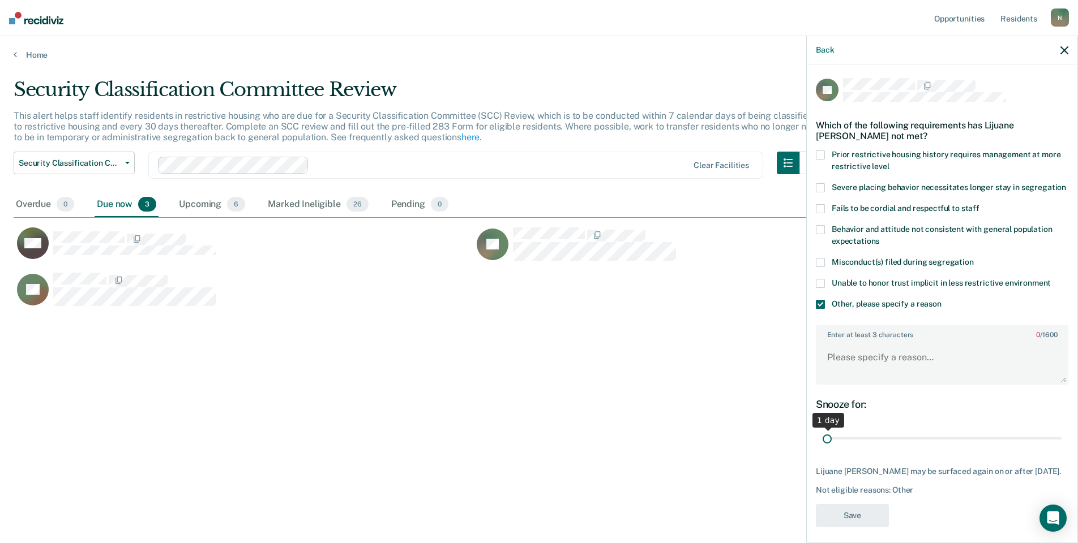
drag, startPoint x: 1047, startPoint y: 449, endPoint x: 783, endPoint y: 437, distance: 264.0
type input "1"
click at [822, 437] on input "range" at bounding box center [941, 439] width 239 height 20
click at [842, 372] on textarea "Enter at least 3 characters 0 / 1600" at bounding box center [942, 363] width 250 height 42
type textarea "Returned to GP [DATE]"
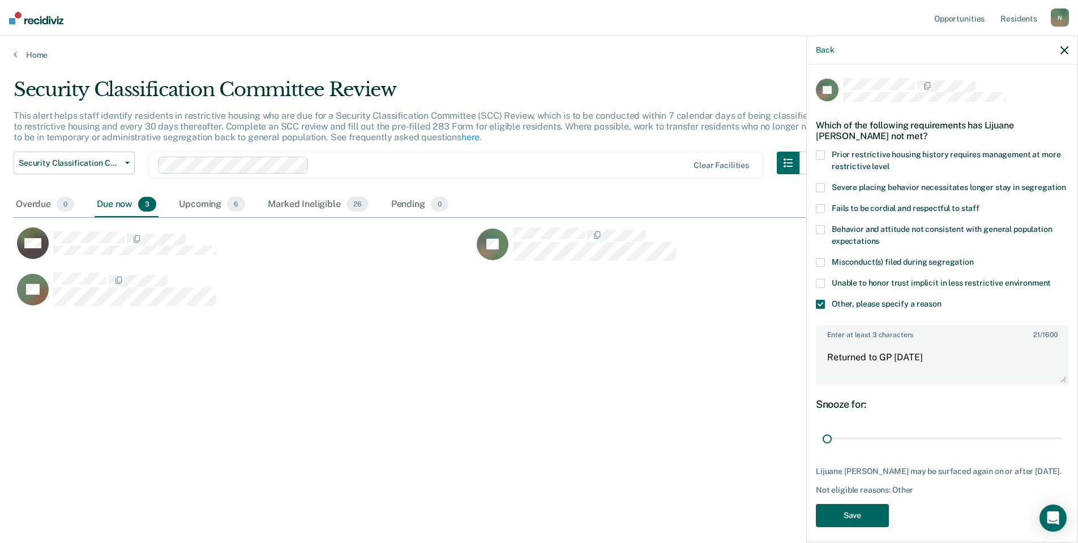
click at [829, 527] on button "Save" at bounding box center [852, 515] width 73 height 23
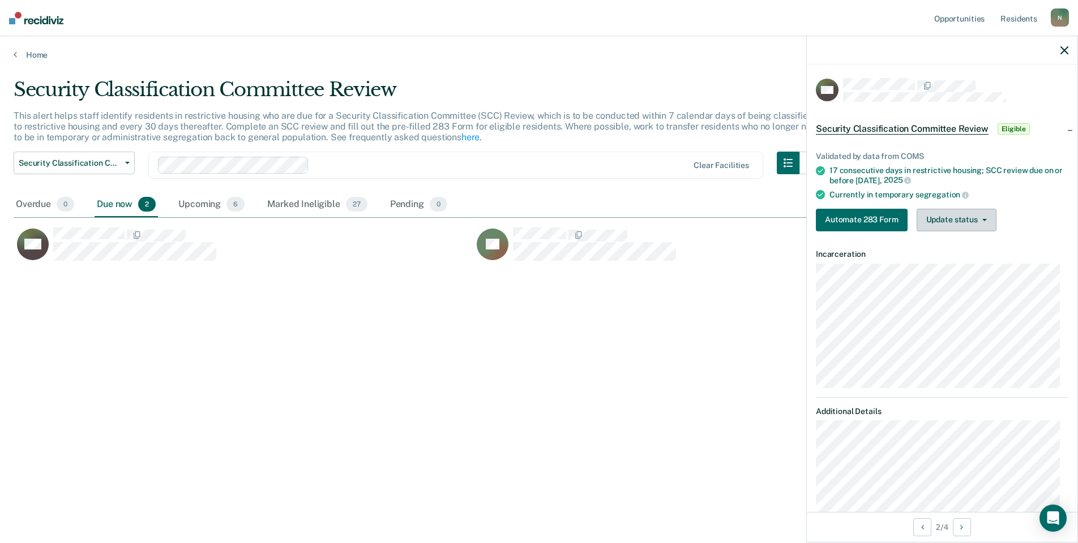
click at [989, 226] on button "Update status" at bounding box center [956, 220] width 80 height 23
click at [977, 261] on button "Mark Ineligible" at bounding box center [970, 265] width 109 height 18
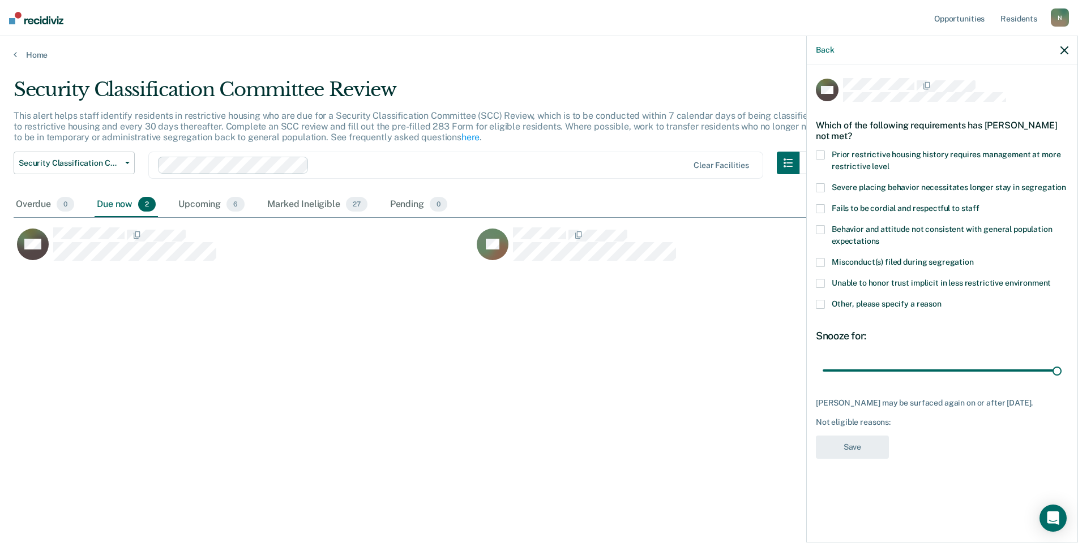
click at [813, 302] on div "MR Which of the following requirements has [PERSON_NAME] not met? Prior restric…" at bounding box center [942, 303] width 271 height 476
click at [816, 305] on span at bounding box center [820, 304] width 9 height 9
click at [941, 300] on input "Other, please specify a reason" at bounding box center [941, 300] width 0 height 0
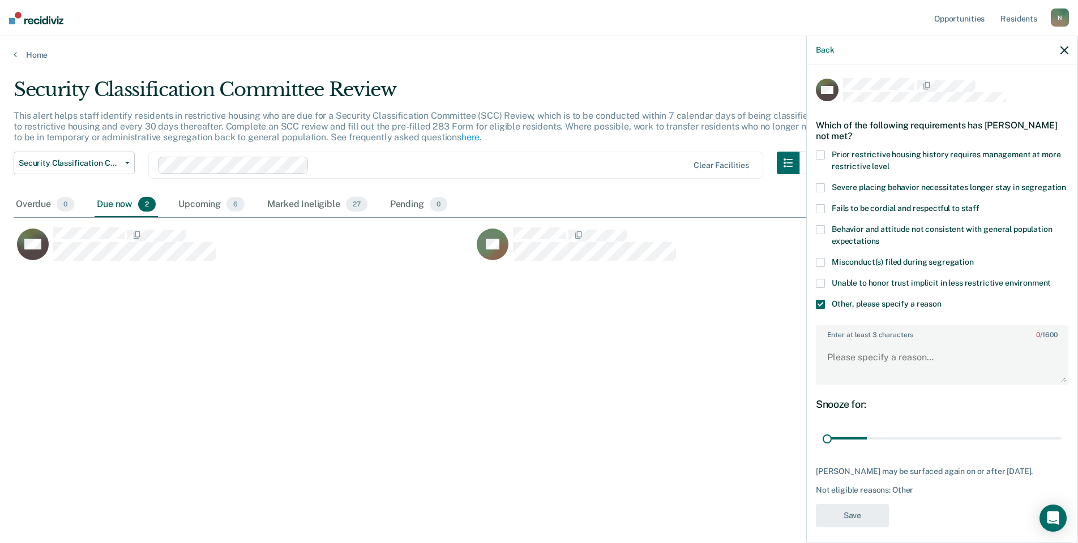
drag, startPoint x: 1049, startPoint y: 452, endPoint x: 771, endPoint y: 439, distance: 277.6
type input "1"
click at [822, 440] on input "range" at bounding box center [941, 439] width 239 height 20
click at [829, 368] on textarea "Enter at least 3 characters 0 / 1600" at bounding box center [942, 363] width 250 height 42
type textarea "Currently housed in [PERSON_NAME], had never been in temp seg"
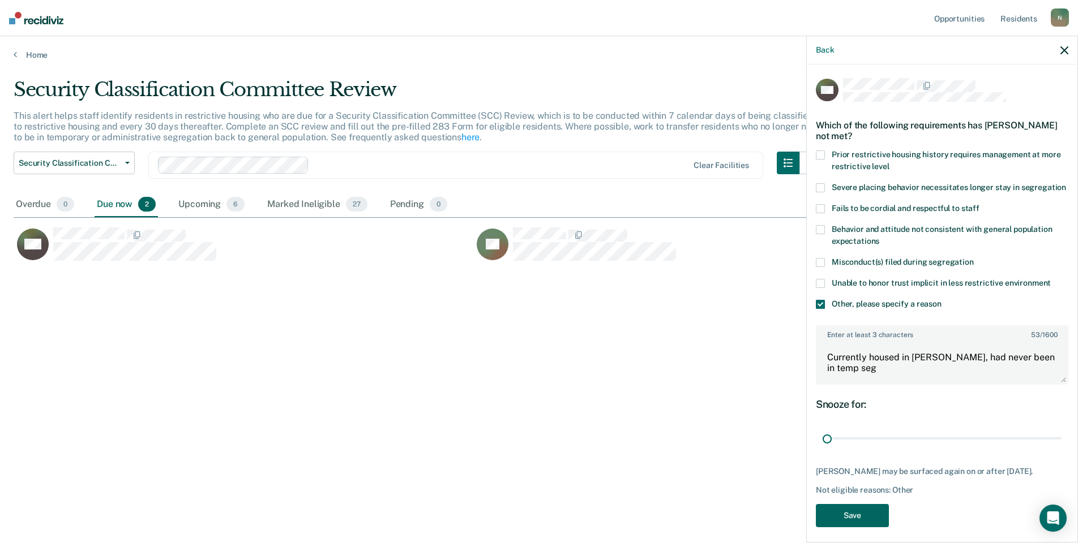
click at [864, 527] on button "Save" at bounding box center [852, 515] width 73 height 23
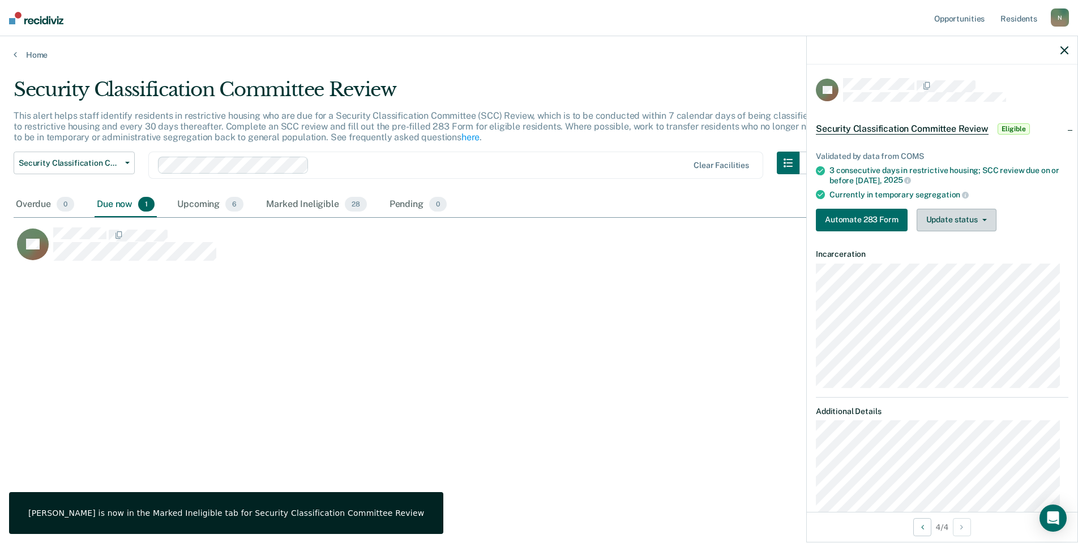
click at [964, 225] on button "Update status" at bounding box center [956, 220] width 80 height 23
click at [968, 260] on button "Mark Ineligible" at bounding box center [970, 265] width 109 height 18
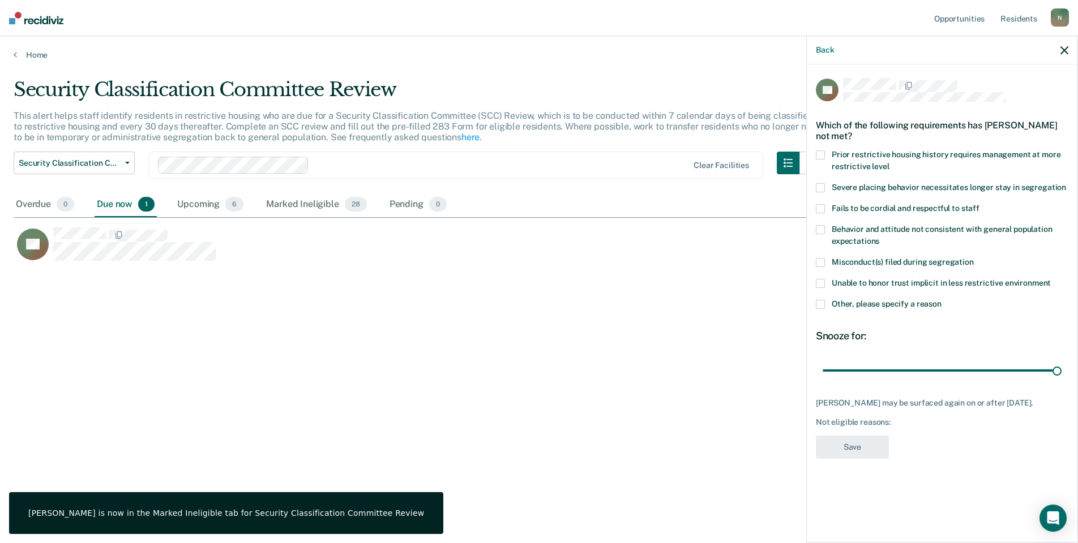
drag, startPoint x: 817, startPoint y: 300, endPoint x: 851, endPoint y: 321, distance: 40.7
click at [817, 301] on span at bounding box center [820, 304] width 9 height 9
click at [941, 300] on input "Other, please specify a reason" at bounding box center [941, 300] width 0 height 0
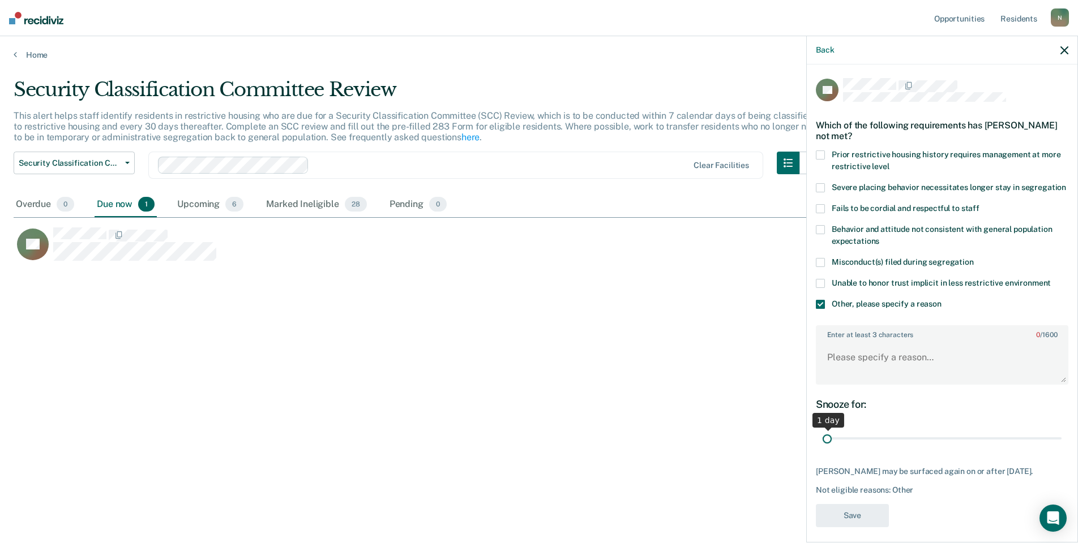
drag, startPoint x: 1050, startPoint y: 453, endPoint x: 813, endPoint y: 449, distance: 237.2
type input "1"
click at [822, 449] on input "range" at bounding box center [941, 439] width 239 height 20
click at [863, 381] on textarea "Enter at least 3 characters 0 / 1600" at bounding box center [942, 363] width 250 height 42
type textarea "Temp seg pending misconduct hearing"
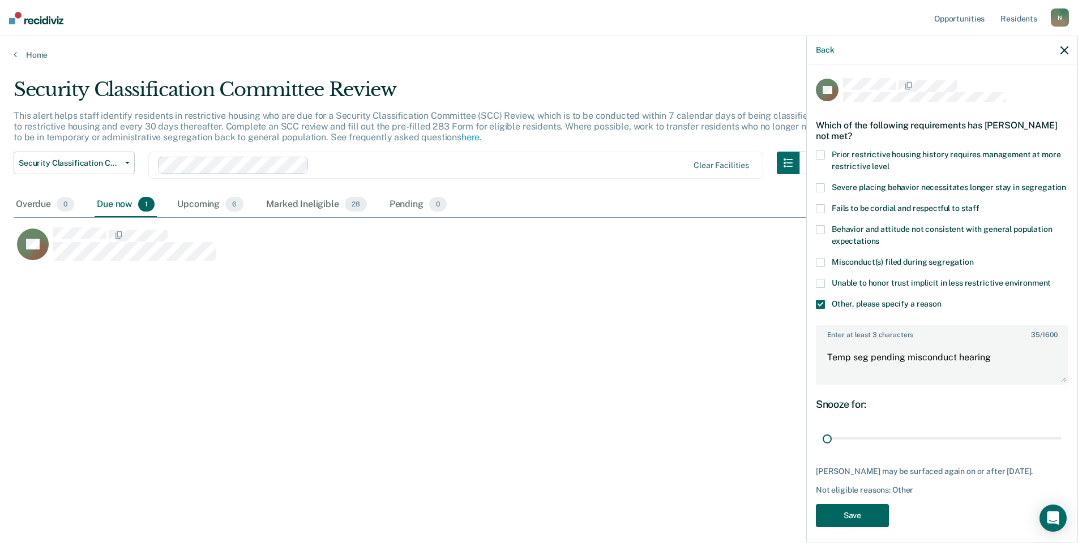
click at [865, 516] on button "Save" at bounding box center [852, 515] width 73 height 23
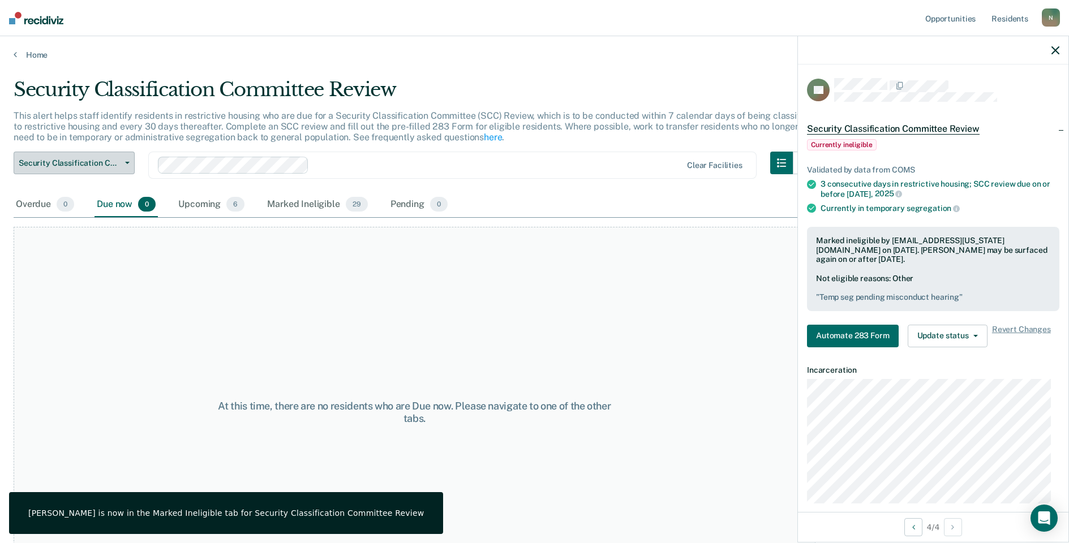
click at [117, 169] on button "Security Classification Committee Review" at bounding box center [74, 163] width 121 height 23
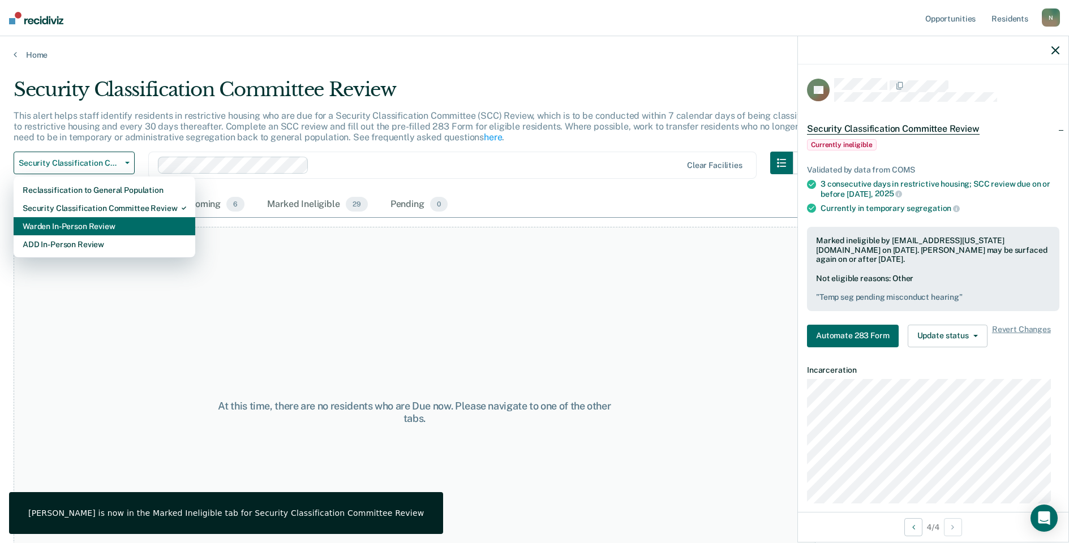
click at [95, 221] on div "Warden In-Person Review" at bounding box center [105, 226] width 164 height 18
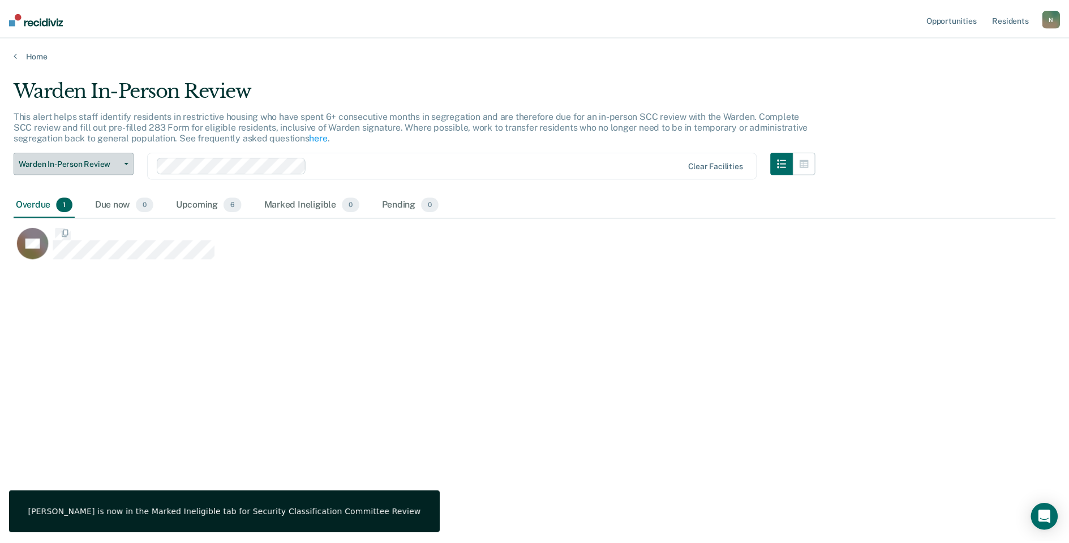
scroll to position [372, 1042]
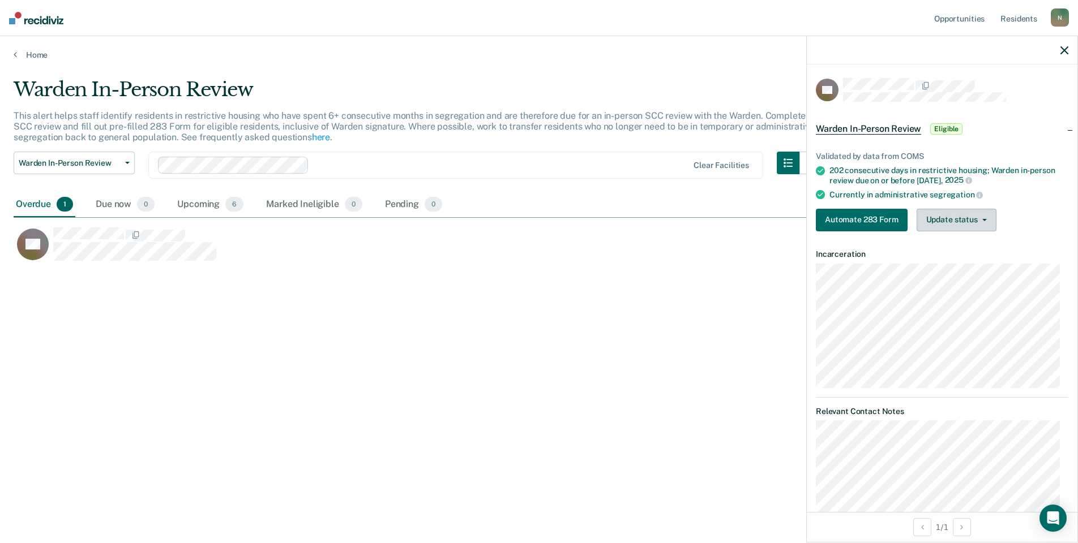
click at [972, 225] on button "Update status" at bounding box center [956, 220] width 80 height 23
click at [973, 265] on button "Mark Ineligible" at bounding box center [970, 265] width 109 height 18
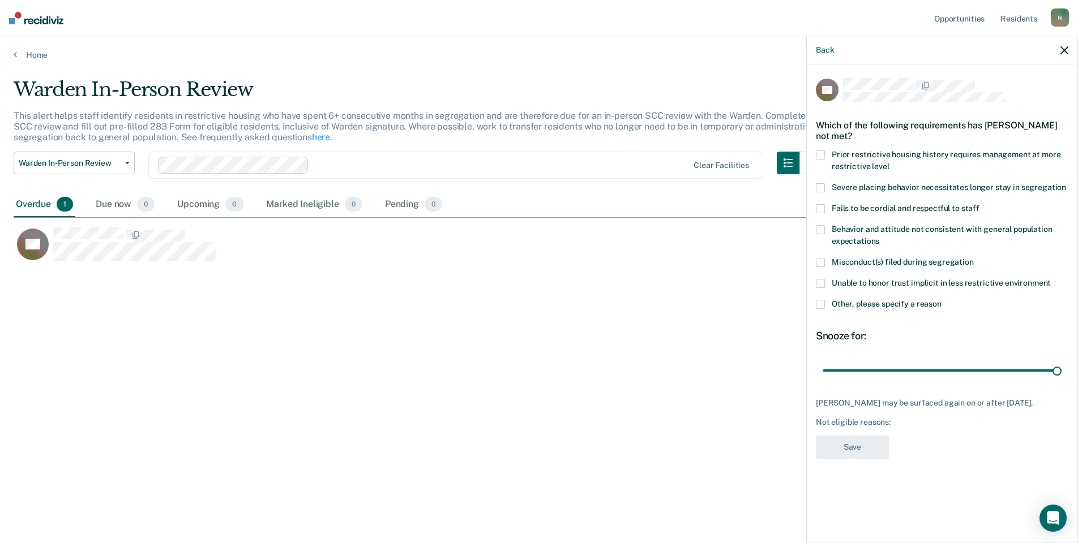
click at [819, 303] on span at bounding box center [820, 304] width 9 height 9
click at [941, 300] on input "Other, please specify a reason" at bounding box center [941, 300] width 0 height 0
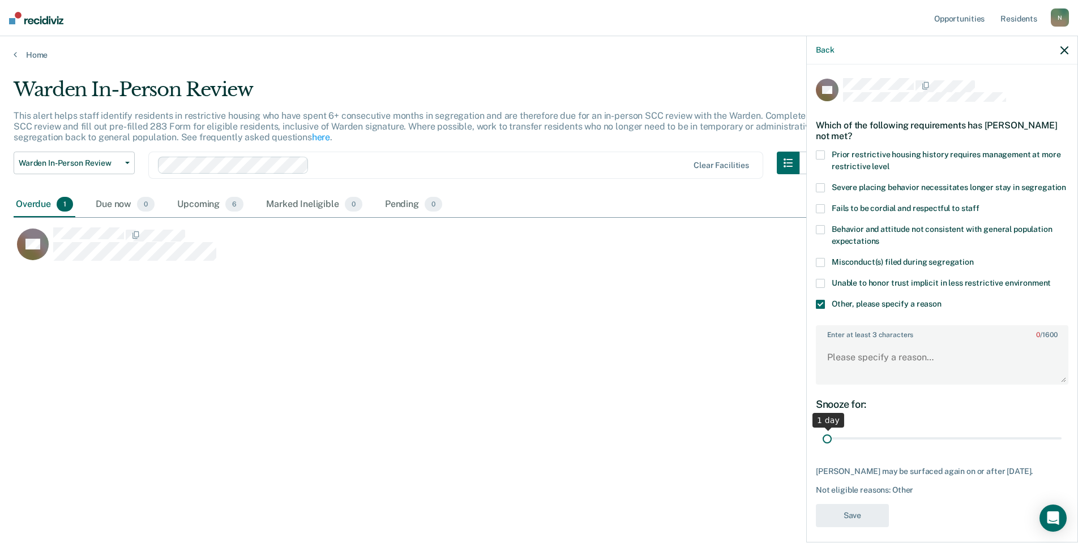
drag, startPoint x: 1045, startPoint y: 451, endPoint x: 774, endPoint y: 458, distance: 270.6
type input "1"
click at [822, 449] on input "range" at bounding box center [941, 439] width 239 height 20
click at [836, 376] on textarea "Enter at least 3 characters 0 / 1600" at bounding box center [942, 363] width 250 height 42
type textarea "E"
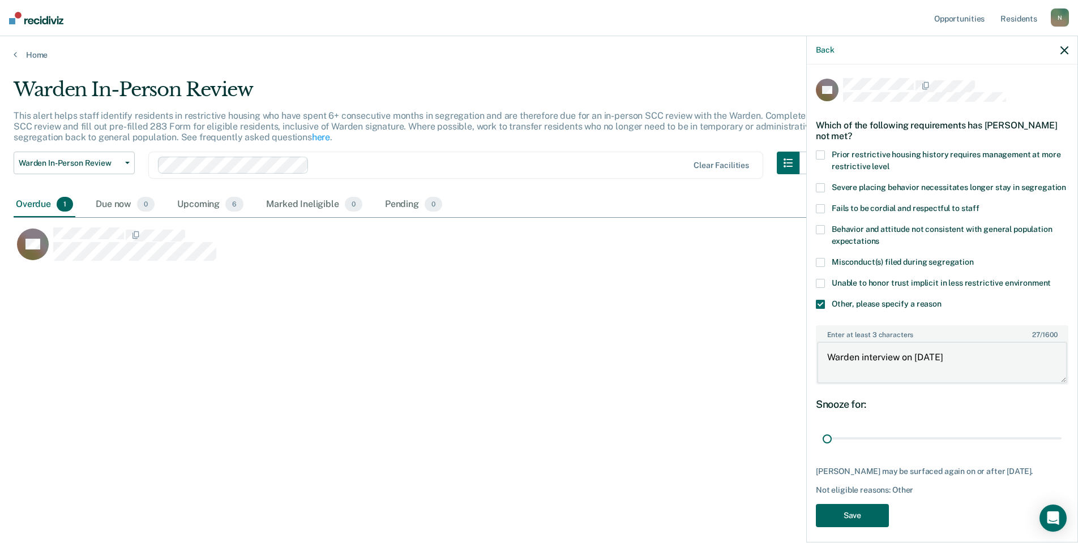
type textarea "Warden interview on [DATE]"
click at [848, 527] on button "Save" at bounding box center [852, 515] width 73 height 23
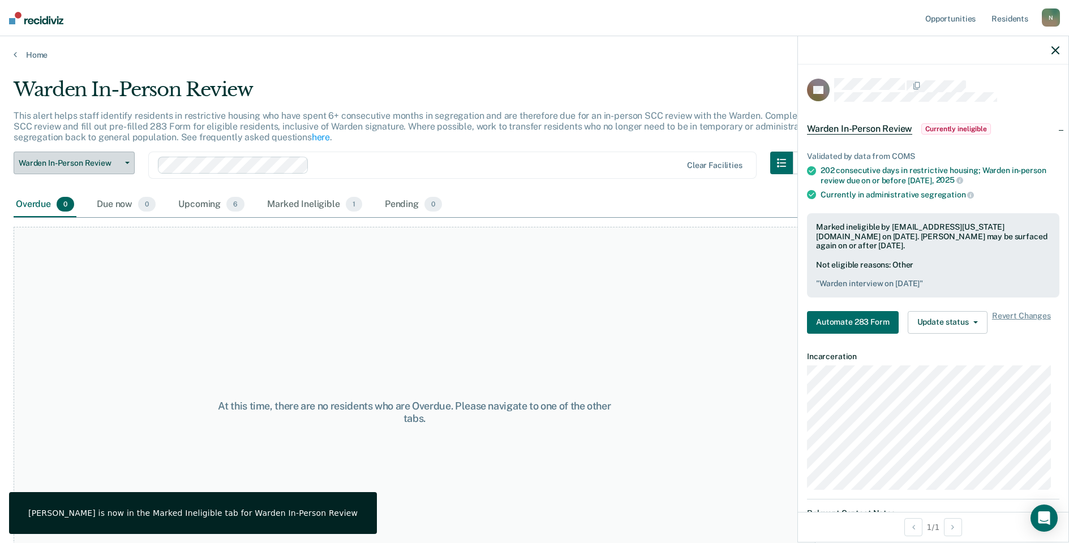
click at [67, 169] on button "Warden In-Person Review" at bounding box center [74, 163] width 121 height 23
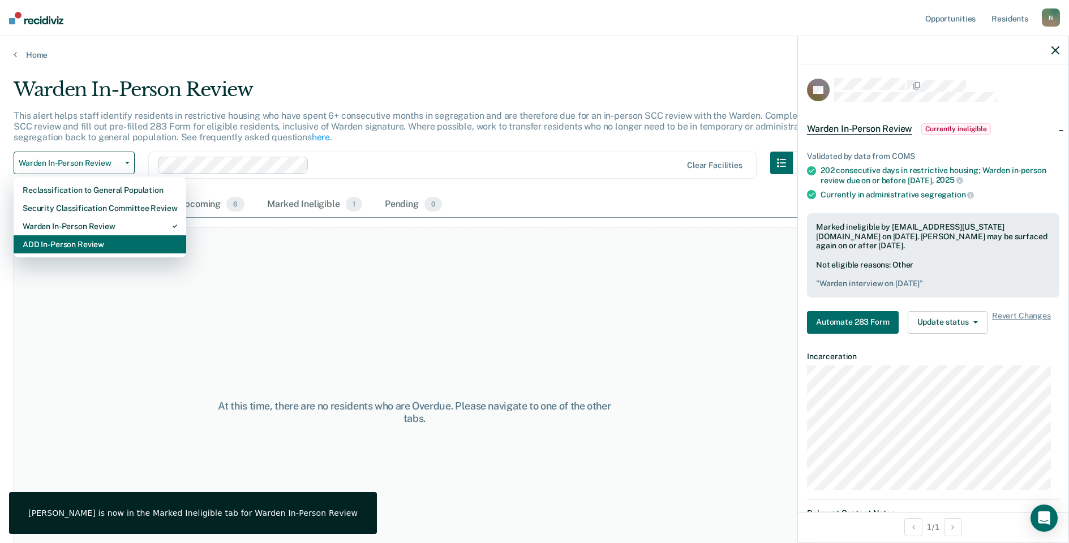
click at [65, 243] on div "ADD In-Person Review" at bounding box center [100, 244] width 155 height 18
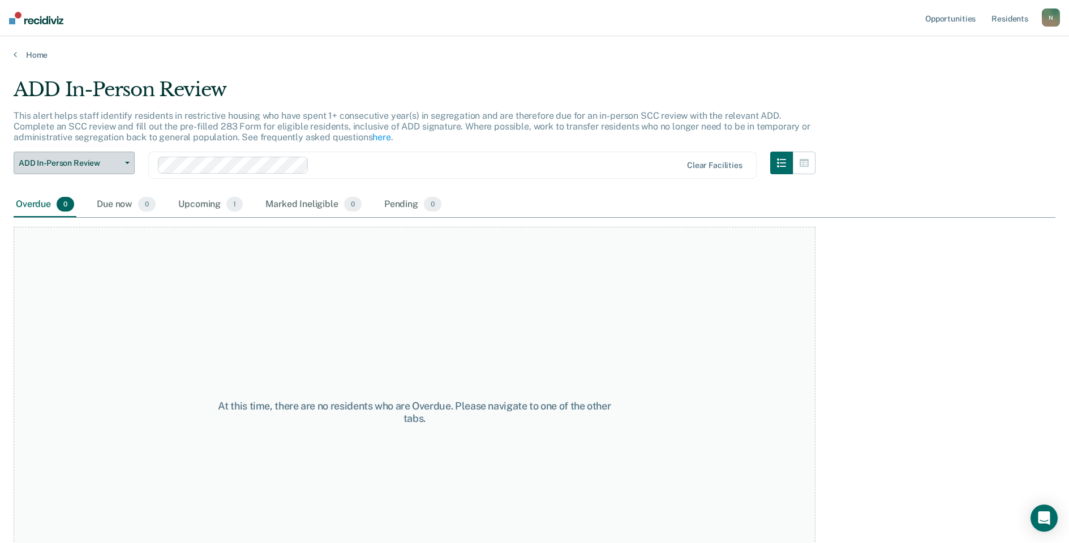
click at [91, 168] on button "ADD In-Person Review" at bounding box center [74, 163] width 121 height 23
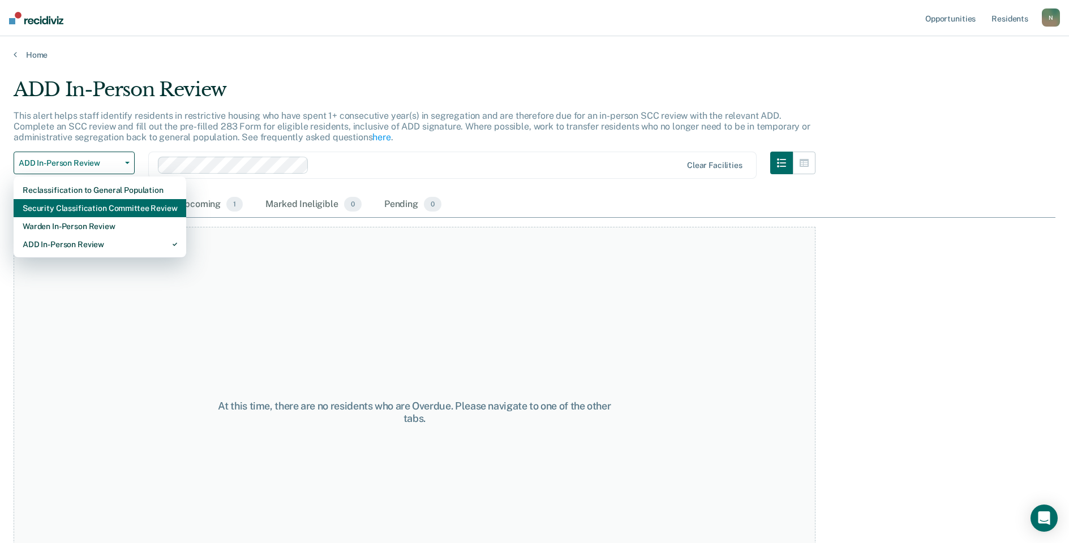
click at [87, 208] on div "Security Classification Committee Review" at bounding box center [100, 208] width 155 height 18
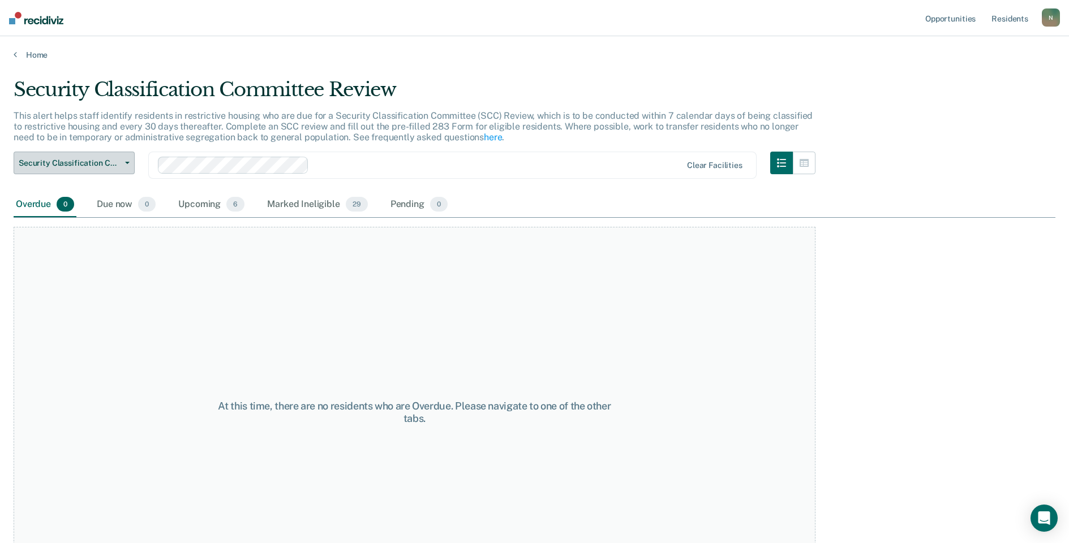
click at [91, 166] on span "Security Classification Committee Review" at bounding box center [70, 163] width 102 height 10
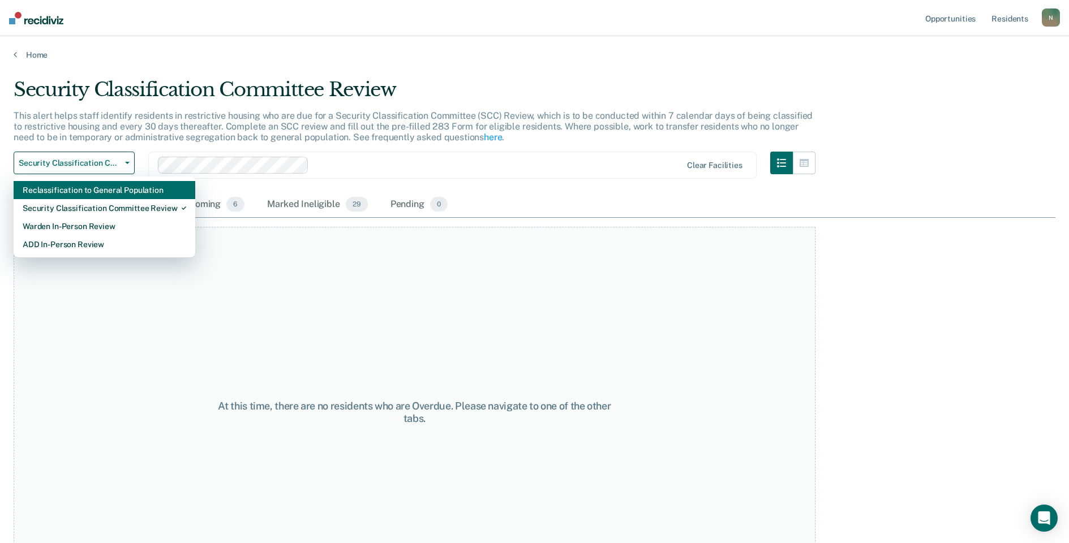
click at [81, 186] on div "Reclassification to General Population" at bounding box center [105, 190] width 164 height 18
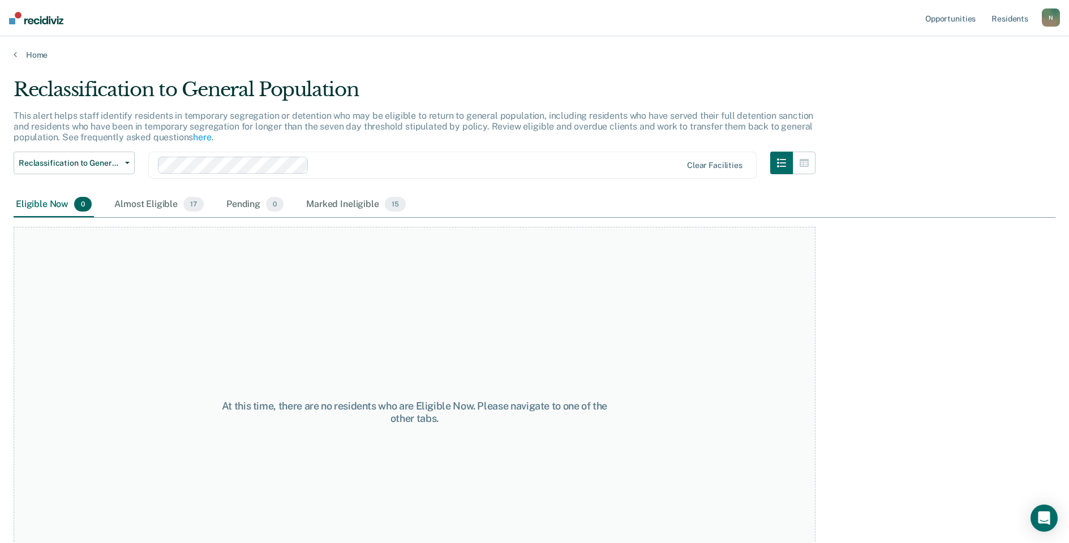
click at [1039, 20] on ul "Opportunities Resident s" at bounding box center [982, 18] width 119 height 36
click at [1049, 23] on div "N" at bounding box center [1051, 17] width 18 height 18
click at [996, 79] on link "Log Out" at bounding box center [1005, 75] width 91 height 10
